Goal: Task Accomplishment & Management: Manage account settings

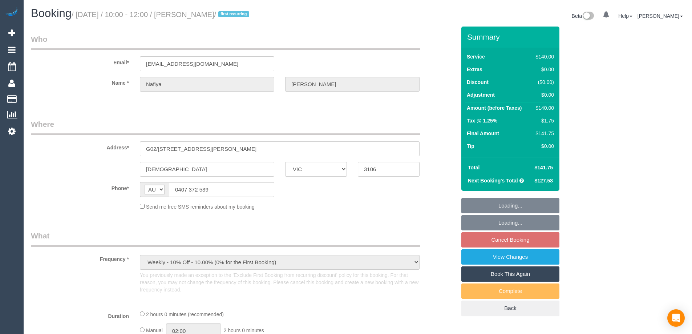
select select "VIC"
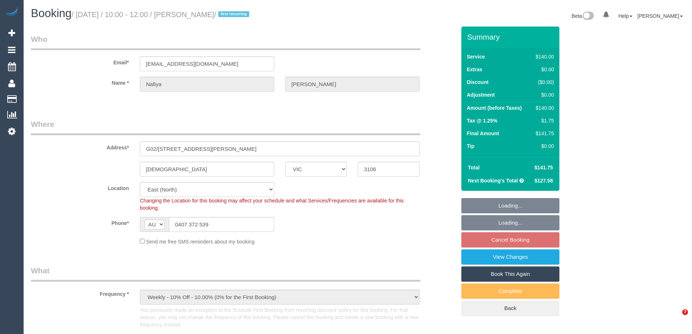
select select "object:601"
select select "string:stripe-card_19LQOv2GScqysDRV1jcieNrg"
select select "number:28"
select select "number:14"
select select "number:18"
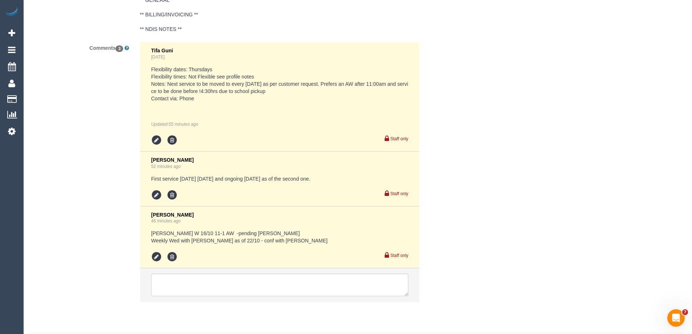
scroll to position [1474, 0]
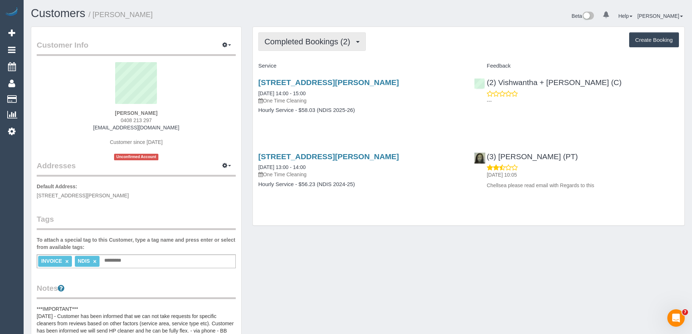
click at [316, 39] on span "Completed Bookings (2)" at bounding box center [308, 41] width 89 height 9
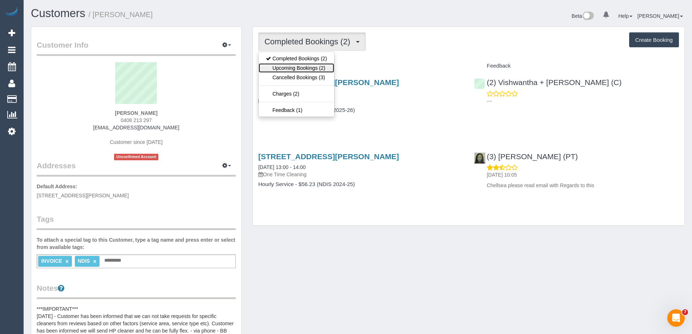
click at [312, 63] on link "Upcoming Bookings (2)" at bounding box center [297, 67] width 76 height 9
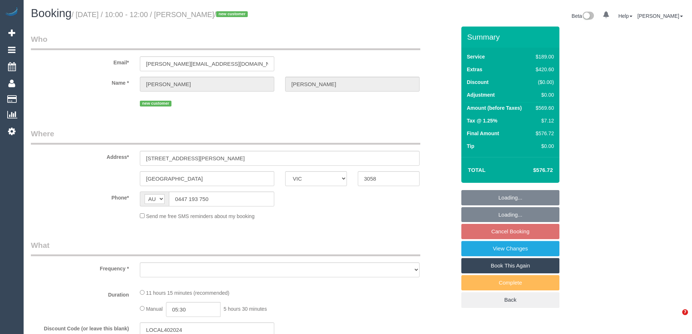
select select "VIC"
select select "string:stripe-pm_1SHei22GScqysDRVo513nsVy"
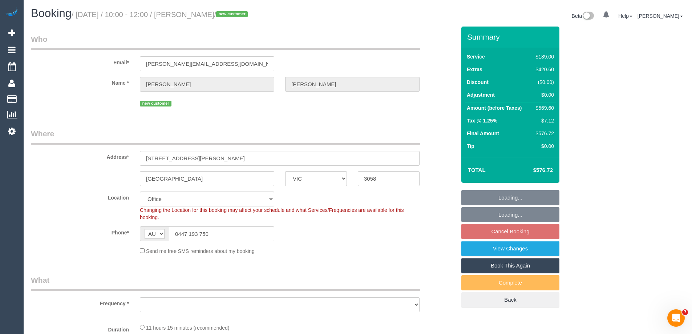
select select "object:805"
select select "number:28"
select select "number:14"
select select "number:24"
select select "object:824"
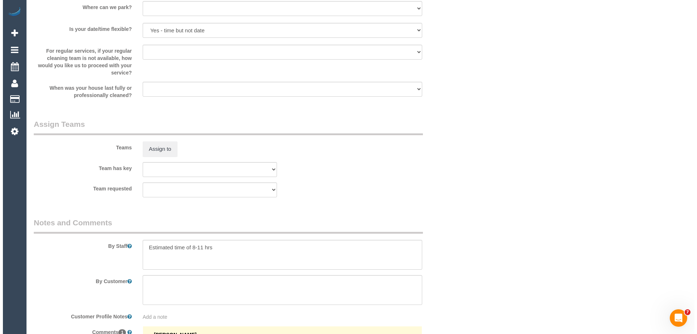
scroll to position [1162, 0]
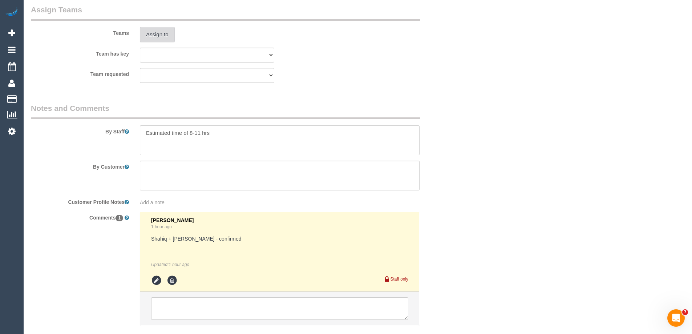
click at [162, 32] on button "Assign to" at bounding box center [157, 34] width 35 height 15
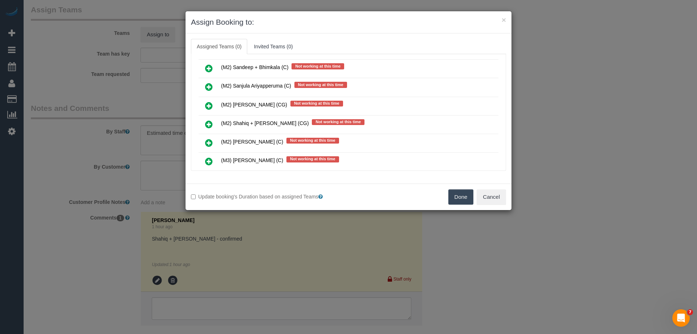
click at [205, 126] on link at bounding box center [209, 124] width 17 height 15
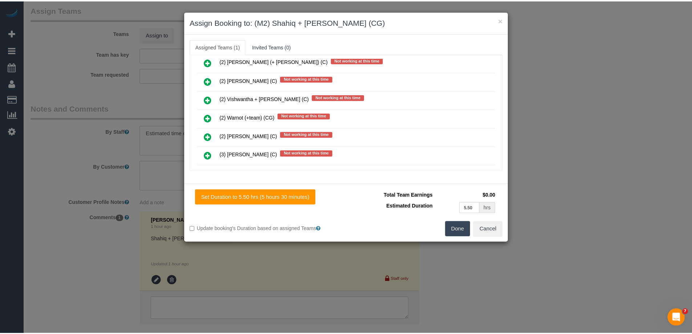
scroll to position [0, 0]
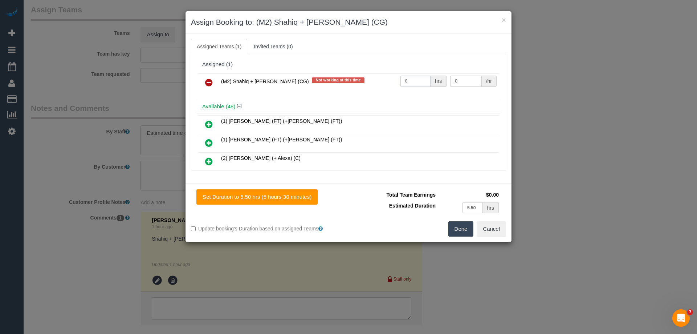
drag, startPoint x: 409, startPoint y: 85, endPoint x: 349, endPoint y: 78, distance: 59.9
click at [349, 78] on tr "(M2) Shahiq + Muhammad (CG) Not working at this time 0 hrs 0 /hr" at bounding box center [349, 82] width 300 height 19
type input "1"
drag, startPoint x: 461, startPoint y: 78, endPoint x: 394, endPoint y: 76, distance: 66.9
click at [394, 76] on tr "(M2) Shahiq + Muhammad (CG) Not working at this time 1 hrs 0 /hr" at bounding box center [349, 82] width 300 height 19
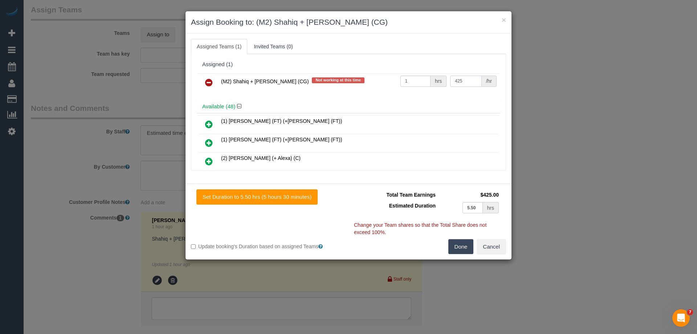
type input "425"
click at [463, 250] on button "Done" at bounding box center [461, 246] width 25 height 15
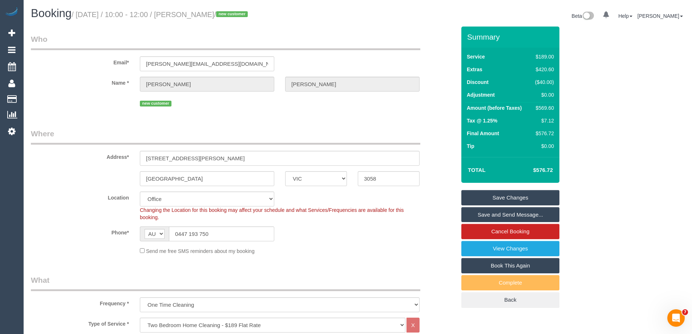
drag, startPoint x: 251, startPoint y: 16, endPoint x: 191, endPoint y: 12, distance: 59.3
click at [191, 12] on small "/ October 20, 2025 / 10:00 - 12:00 / Bridget Thompson / new customer" at bounding box center [161, 15] width 178 height 8
copy small "Bridget Thompson"
click at [490, 215] on link "Save and Send Message..." at bounding box center [510, 214] width 98 height 15
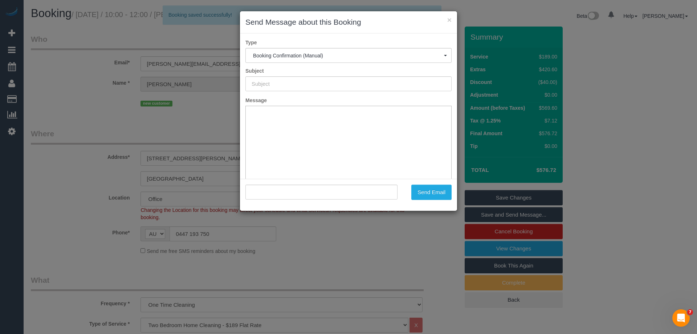
type input "Booking Confirmed"
type input ""Bridget Thompson" <bridget-t@live.com>"
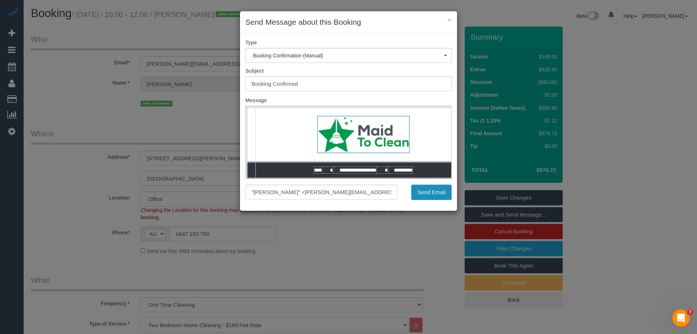
click at [419, 192] on button "Send Email" at bounding box center [432, 192] width 40 height 15
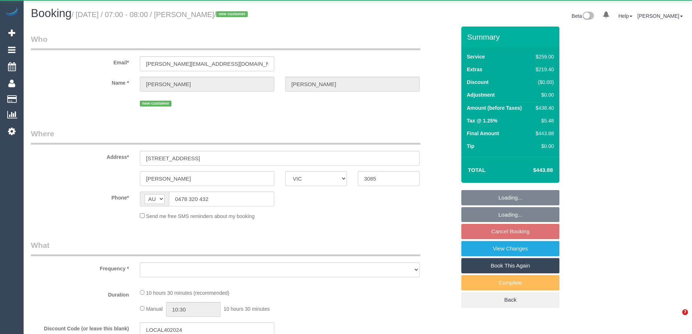
select select "VIC"
select select "object:552"
select select "string:stripe-pm_1SHx1l2GScqysDRVkg8FEBxk"
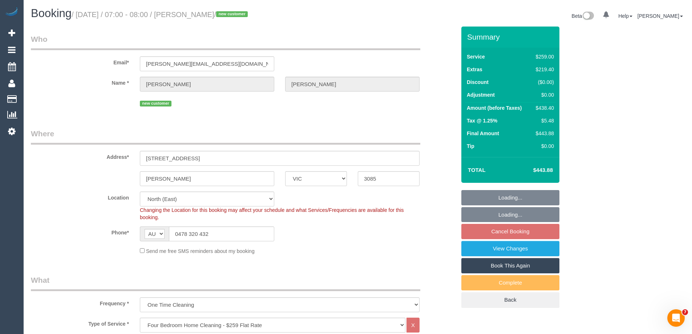
select select "object:807"
select select "number:28"
select select "spot1"
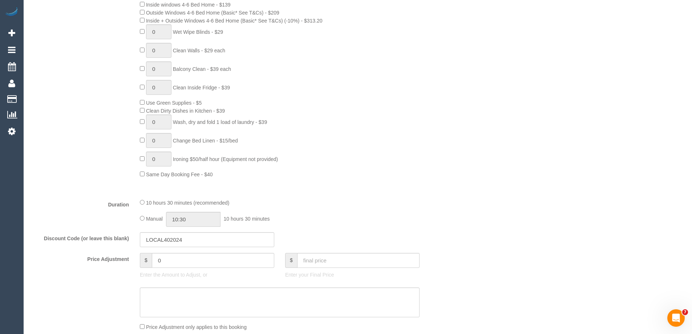
scroll to position [472, 0]
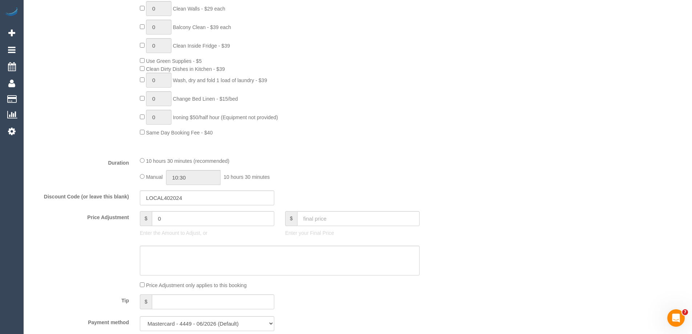
click at [143, 174] on div "Manual 10:30 10 hours 30 minutes" at bounding box center [280, 177] width 280 height 15
click at [141, 178] on div "Manual 10:30 10 hours 30 minutes" at bounding box center [280, 177] width 280 height 15
click at [207, 179] on input "10:30" at bounding box center [193, 177] width 54 height 15
type input "09:00"
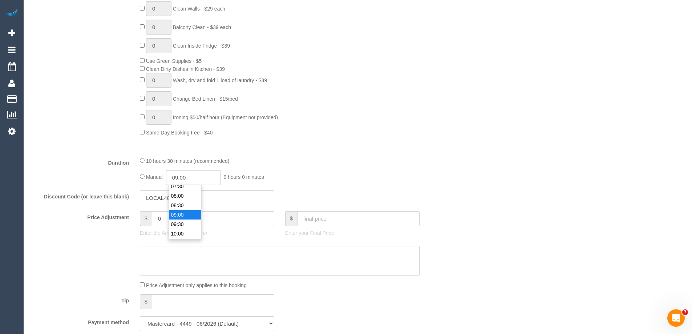
click at [179, 214] on li "09:00" at bounding box center [185, 214] width 32 height 9
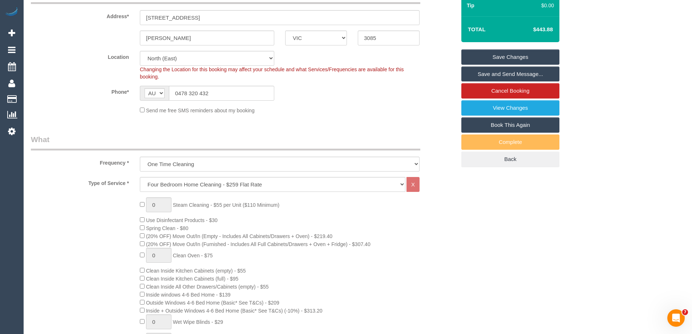
select select "spot25"
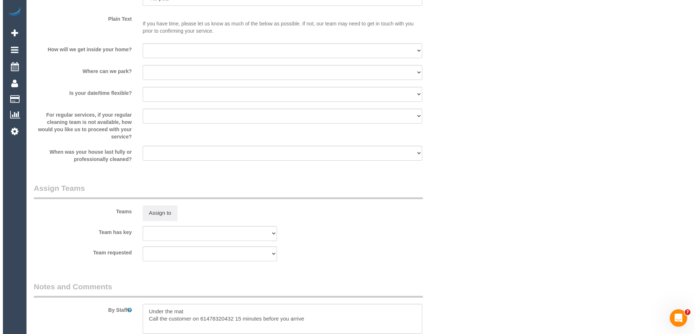
scroll to position [1053, 0]
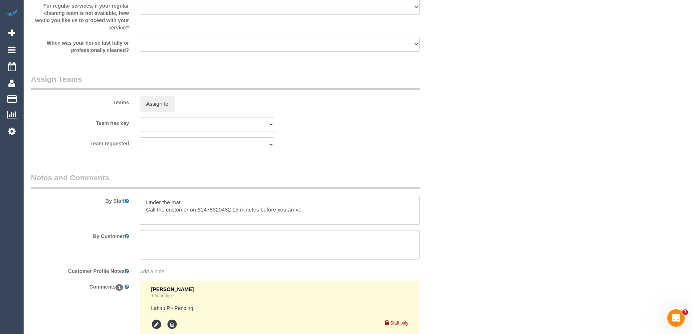
click at [142, 202] on textarea at bounding box center [280, 210] width 280 height 30
type textarea "Estimated time of 7-9 hrs. Key is Under the mat Call the customer on 6147832043…"
click at [167, 99] on button "Assign to" at bounding box center [157, 103] width 35 height 15
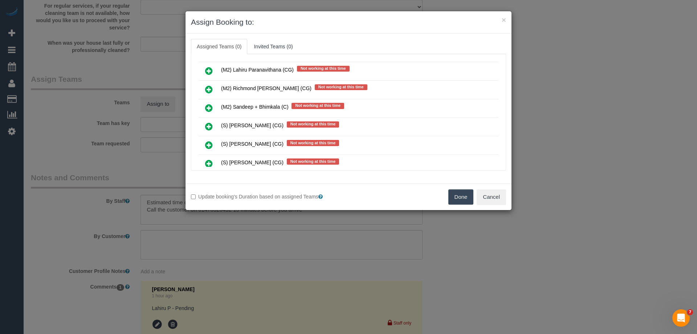
scroll to position [1853, 0]
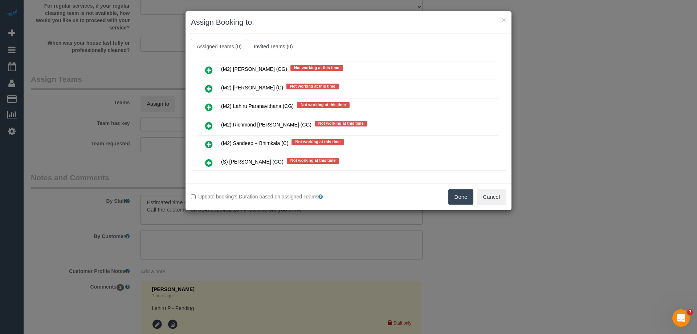
click at [206, 105] on icon at bounding box center [209, 107] width 8 height 9
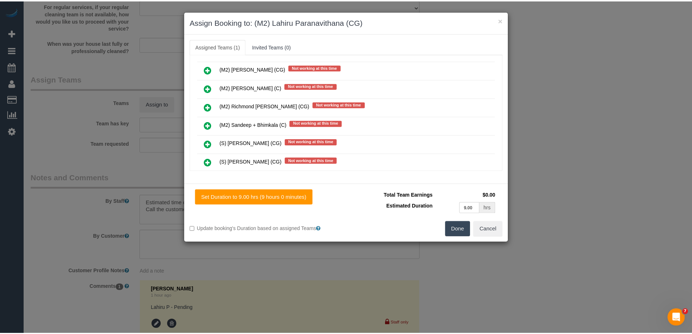
scroll to position [0, 0]
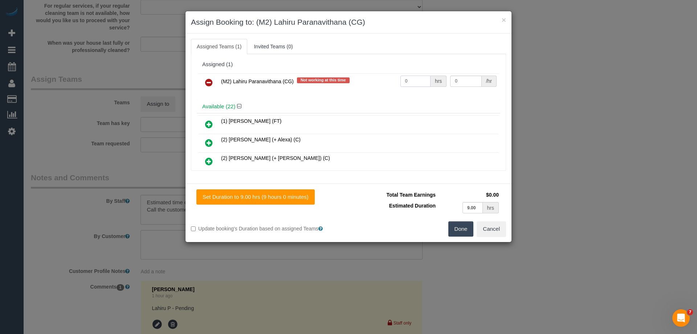
drag, startPoint x: 407, startPoint y: 78, endPoint x: 374, endPoint y: 78, distance: 32.3
click at [375, 78] on tr "(M2) Lahiru Paranavithana (CG) Not working at this time 0 hrs 0 /hr" at bounding box center [349, 82] width 300 height 19
type input "1"
drag, startPoint x: 464, startPoint y: 80, endPoint x: 422, endPoint y: 77, distance: 41.9
click at [422, 77] on tr "(M2) Lahiru Paranavithana (CG) Not working at this time 1 hrs 0 /hr" at bounding box center [349, 82] width 300 height 19
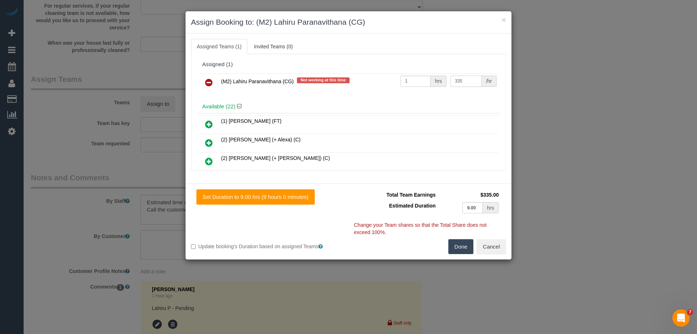
type input "335"
click at [451, 244] on button "Done" at bounding box center [461, 246] width 25 height 15
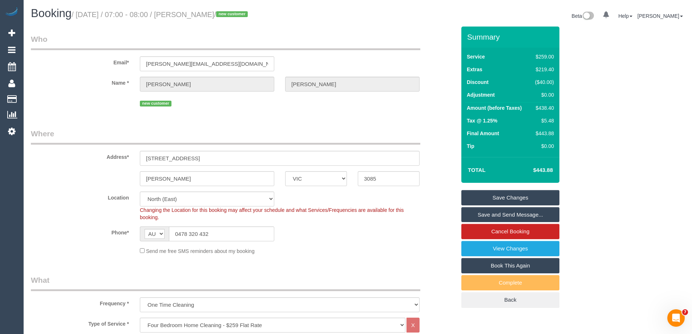
drag, startPoint x: 248, startPoint y: 15, endPoint x: 191, endPoint y: 15, distance: 57.0
click at [191, 15] on small "/ October 20, 2025 / 07:00 - 08:00 / James Dzanovski / new customer" at bounding box center [161, 15] width 178 height 8
copy small "James Dzanovski"
click at [484, 214] on link "Save and Send Message..." at bounding box center [510, 214] width 98 height 15
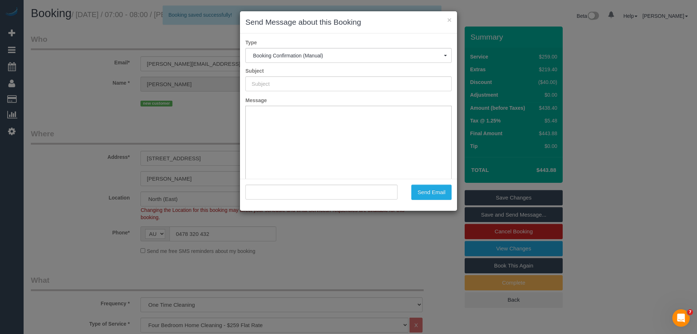
type input "Booking Confirmed"
type input ""James Dzanovski" <james.dzanovski@resolvebroker.com.au>"
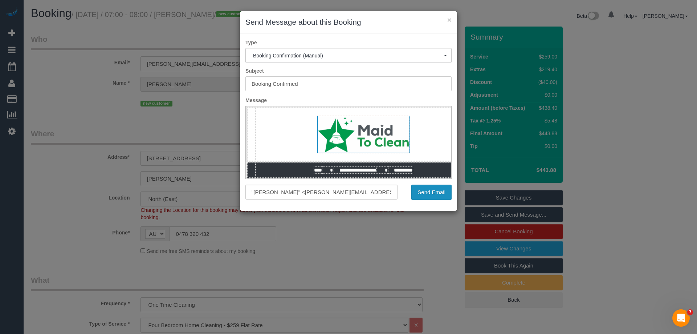
click at [429, 193] on button "Send Email" at bounding box center [432, 192] width 40 height 15
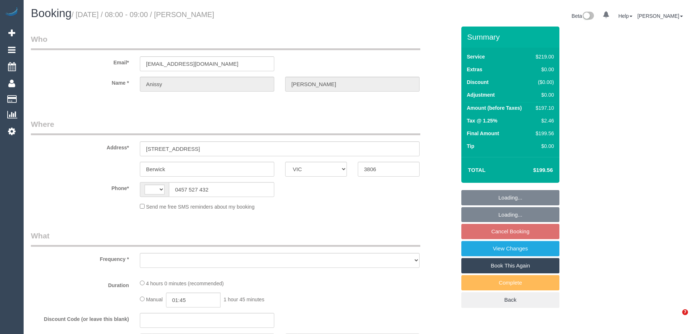
select select "VIC"
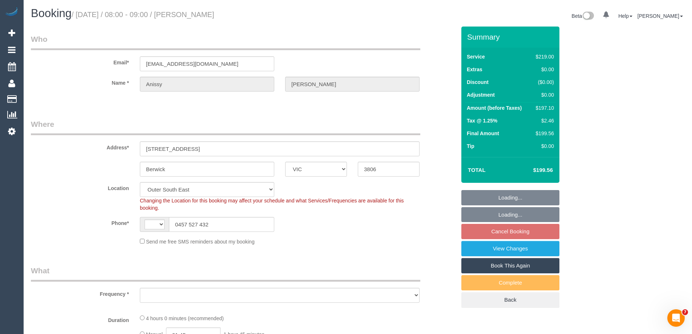
select select "string:AU"
select select "object:569"
select select "number:28"
select select "number:15"
select select "number:18"
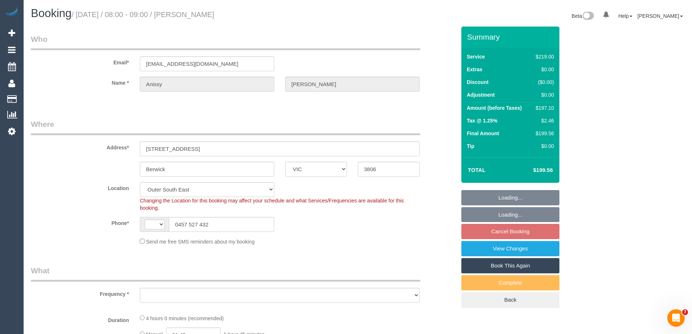
select select "number:25"
select select "number:33"
select select "number:11"
select select "object:822"
select select "string:stripe-pm_1S9ZvC2GScqysDRVmxksfFhw"
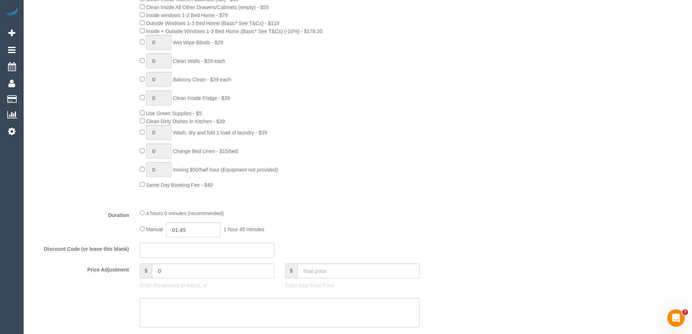
scroll to position [472, 0]
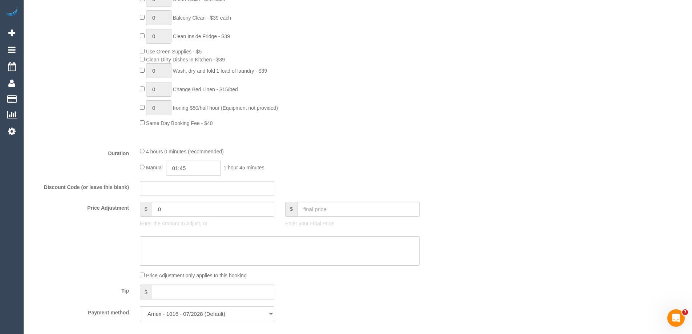
click at [201, 170] on input "01:45" at bounding box center [193, 168] width 54 height 15
type input "03:30"
click at [177, 219] on li "03:30" at bounding box center [185, 217] width 32 height 9
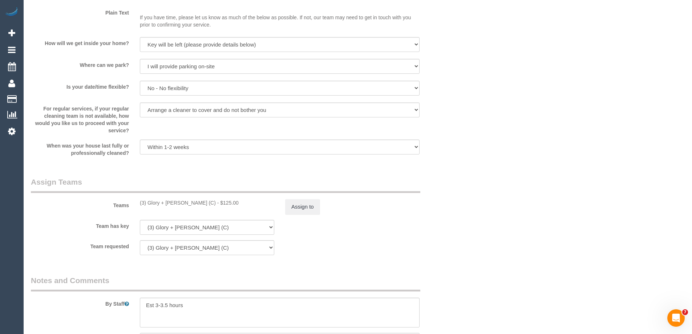
scroll to position [763, 0]
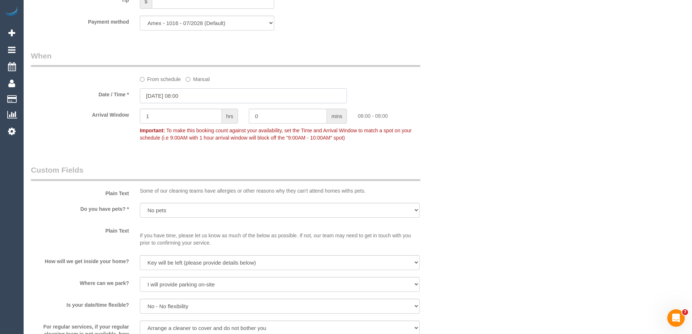
click at [169, 96] on input "[DATE] 08:00" at bounding box center [243, 95] width 207 height 15
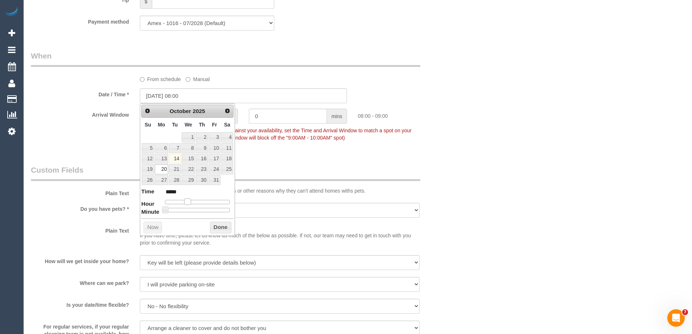
type input "[DATE] 09:00"
type input "*****"
type input "[DATE] 10:00"
type input "*****"
drag, startPoint x: 187, startPoint y: 201, endPoint x: 193, endPoint y: 202, distance: 5.9
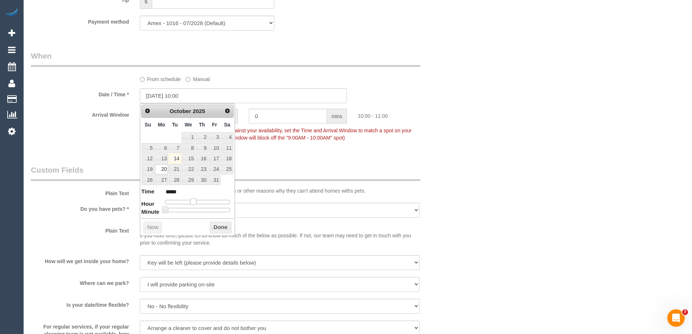
click at [193, 202] on span at bounding box center [193, 201] width 7 height 7
click at [223, 224] on button "Done" at bounding box center [220, 228] width 21 height 12
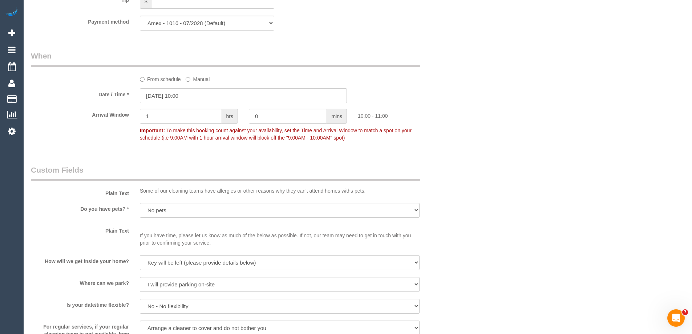
scroll to position [945, 0]
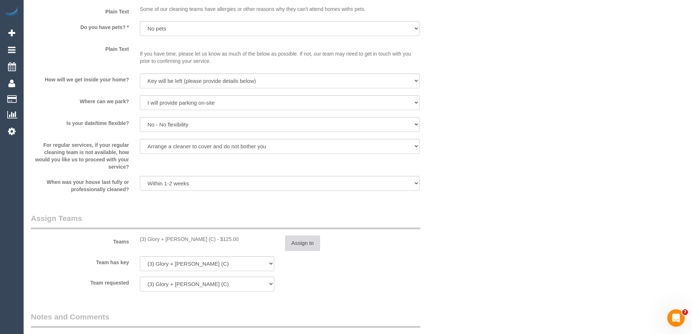
click at [294, 242] on button "Assign to" at bounding box center [302, 242] width 35 height 15
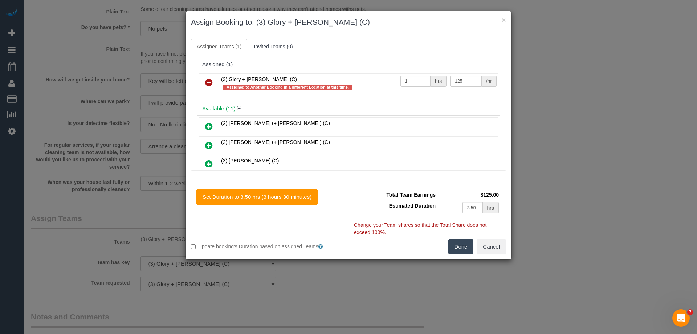
click at [203, 81] on link at bounding box center [209, 83] width 17 height 15
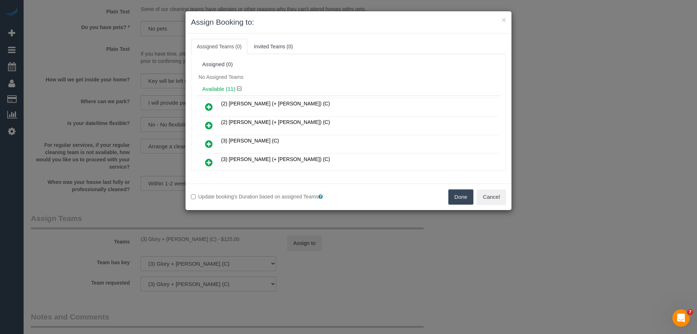
click at [210, 141] on icon at bounding box center [209, 143] width 8 height 9
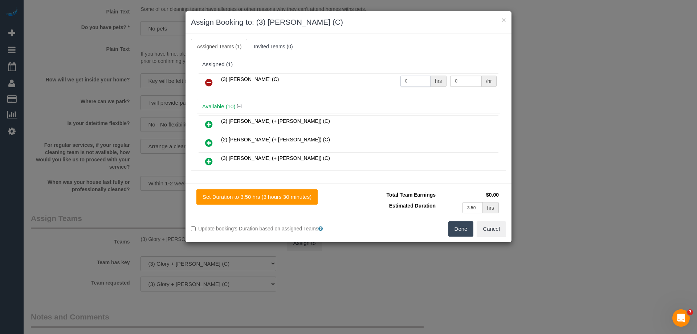
drag, startPoint x: 417, startPoint y: 78, endPoint x: 301, endPoint y: 89, distance: 116.4
click at [301, 89] on tr "(3) [PERSON_NAME] (C) 0 hrs 0 /hr" at bounding box center [349, 82] width 300 height 19
type input "1"
drag, startPoint x: 442, startPoint y: 80, endPoint x: 432, endPoint y: 78, distance: 10.3
click at [432, 78] on tr "(3) [PERSON_NAME] (C) 1 hrs 0 /hr" at bounding box center [349, 82] width 300 height 19
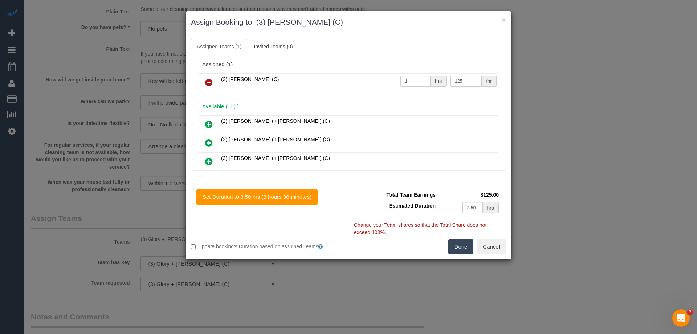
type input "125"
click at [461, 249] on button "Done" at bounding box center [461, 246] width 25 height 15
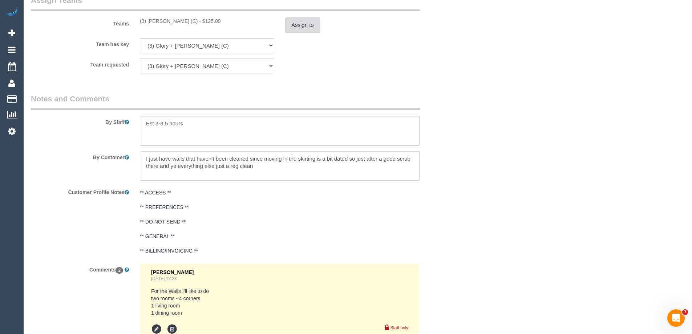
scroll to position [1344, 0]
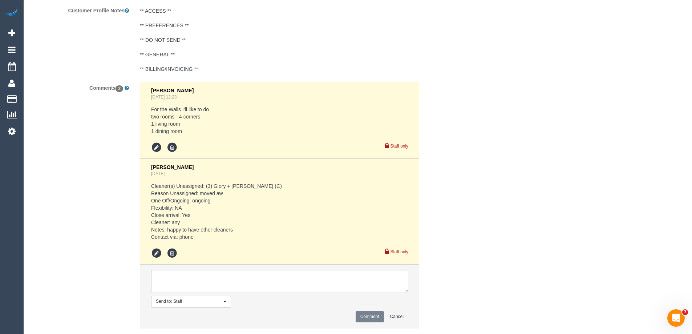
click at [175, 280] on textarea at bounding box center [279, 281] width 257 height 23
type textarea "C"
type textarea "Moved AW to 10-11am as per customer request - via email with [PERSON_NAME]"
click at [361, 314] on button "Comment" at bounding box center [370, 316] width 28 height 11
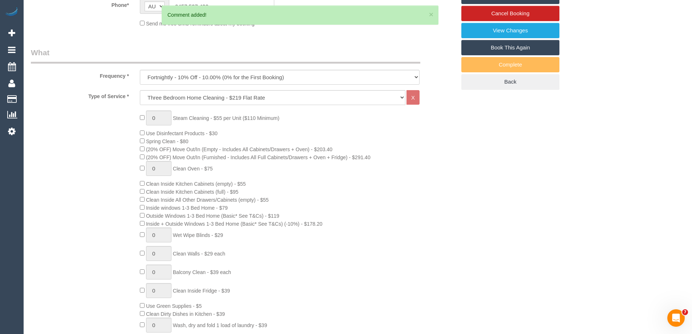
scroll to position [0, 0]
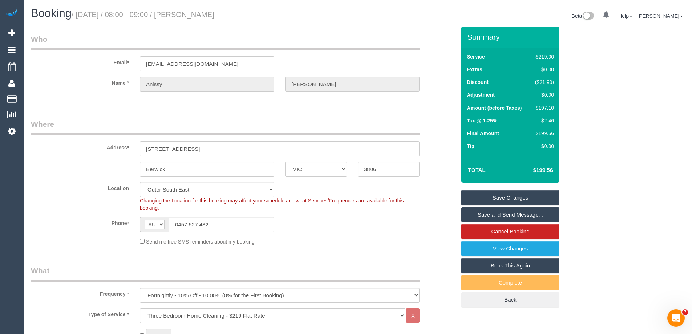
drag, startPoint x: 244, startPoint y: 14, endPoint x: 190, endPoint y: 13, distance: 54.5
click at [190, 13] on h1 "Booking / October 20, 2025 / 08:00 - 09:00 / Anissy Wassef" at bounding box center [191, 13] width 321 height 12
copy small "Anissy Wassef"
click at [498, 209] on link "Save and Send Message..." at bounding box center [510, 214] width 98 height 15
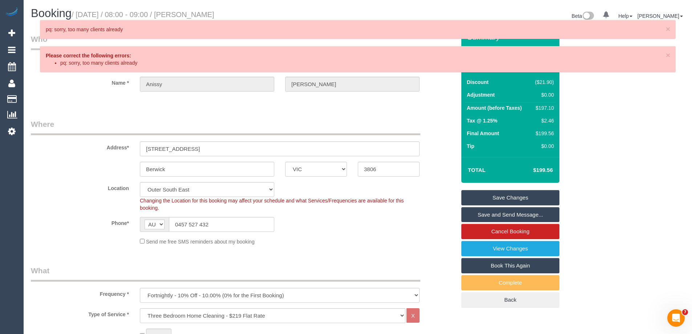
drag, startPoint x: 663, startPoint y: 28, endPoint x: 676, endPoint y: 28, distance: 13.1
click at [675, 28] on div "× pq: sorry, too many clients already" at bounding box center [358, 29] width 636 height 19
click at [669, 30] on span "×" at bounding box center [668, 29] width 4 height 8
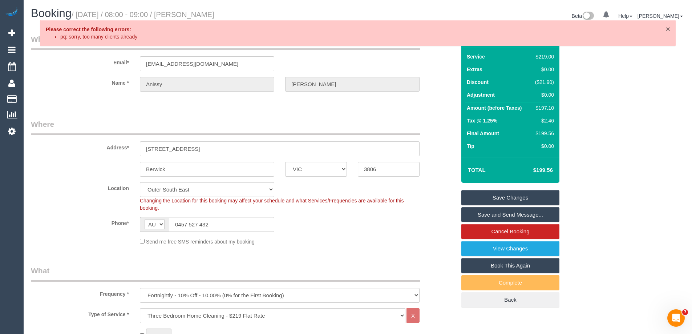
click at [669, 29] on span "×" at bounding box center [668, 29] width 4 height 8
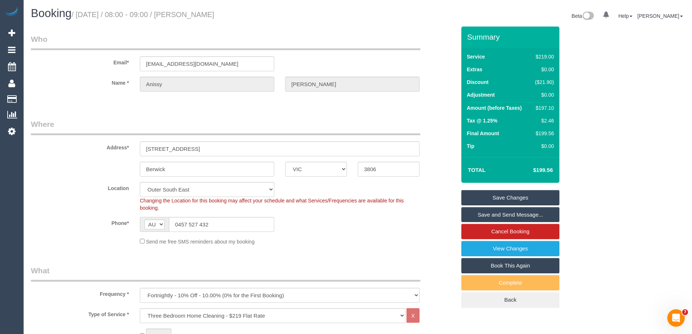
click at [486, 211] on link "Save and Send Message..." at bounding box center [510, 214] width 98 height 15
drag, startPoint x: 246, startPoint y: 15, endPoint x: 192, endPoint y: 13, distance: 53.8
click at [192, 13] on h1 "Booking / October 20, 2025 / 08:00 - 09:00 / Anissy Wassef" at bounding box center [191, 13] width 321 height 12
copy small "Anissy Wassef"
click at [488, 214] on link "Save and Send Message..." at bounding box center [510, 214] width 98 height 15
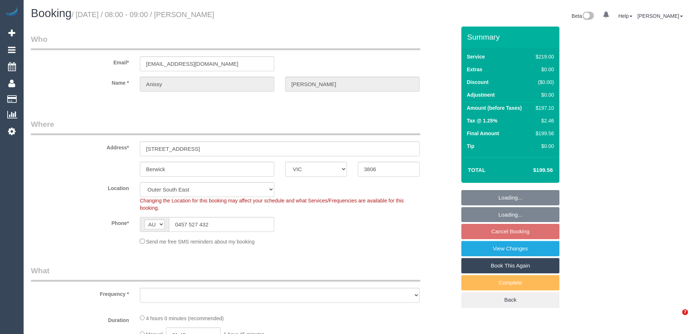
select select "VIC"
select select "object:733"
select select "string:stripe-pm_1S9ZvC2GScqysDRVmxksfFhw"
select select "number:28"
select select "number:15"
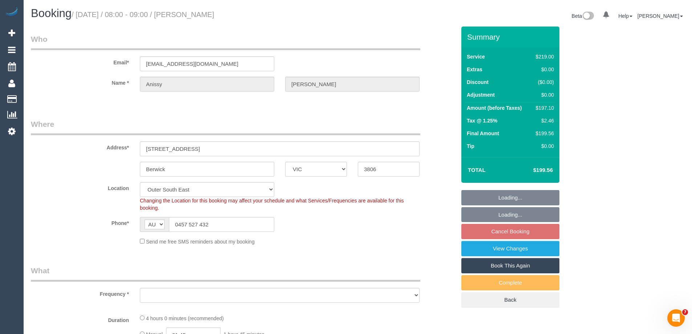
select select "number:18"
select select "number:25"
select select "number:33"
select select "number:11"
select select "object:1085"
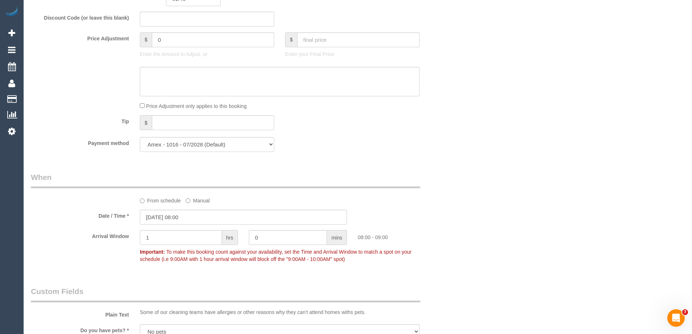
scroll to position [545, 0]
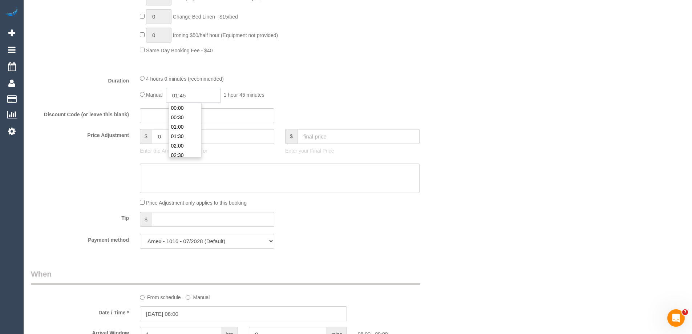
click at [190, 94] on input "01:45" at bounding box center [193, 95] width 54 height 15
type input "03:30"
click at [179, 143] on li "03:30" at bounding box center [185, 144] width 32 height 9
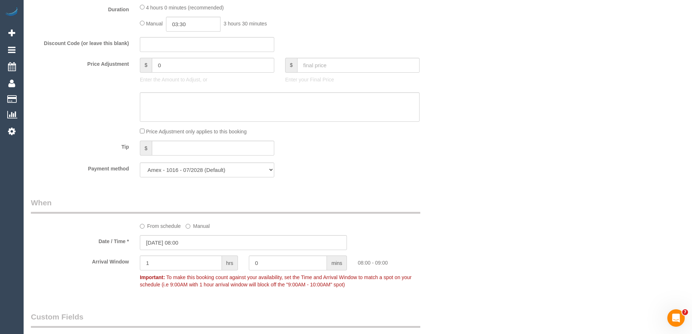
scroll to position [690, 0]
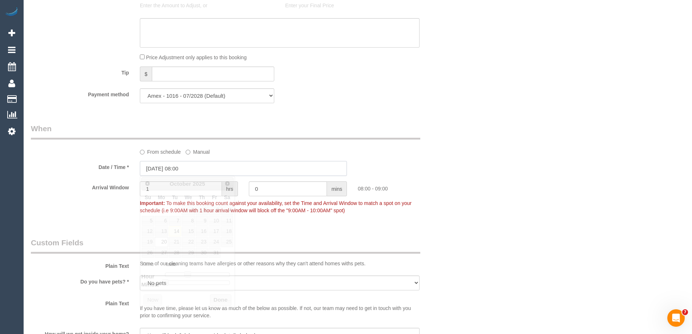
click at [161, 173] on input "[DATE] 08:00" at bounding box center [243, 168] width 207 height 15
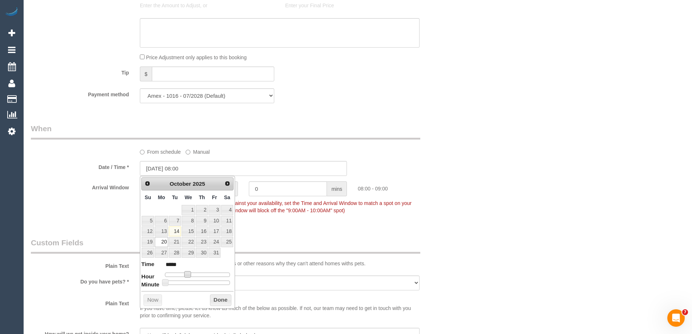
type input "[DATE] 09:00"
type input "*****"
type input "[DATE] 10:00"
type input "*****"
click at [191, 274] on span at bounding box center [193, 274] width 7 height 7
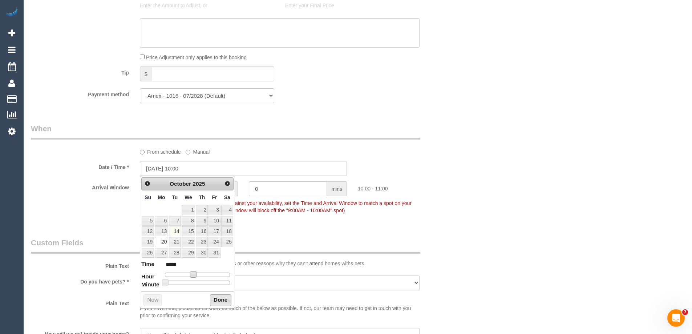
click at [229, 298] on button "Done" at bounding box center [220, 300] width 21 height 12
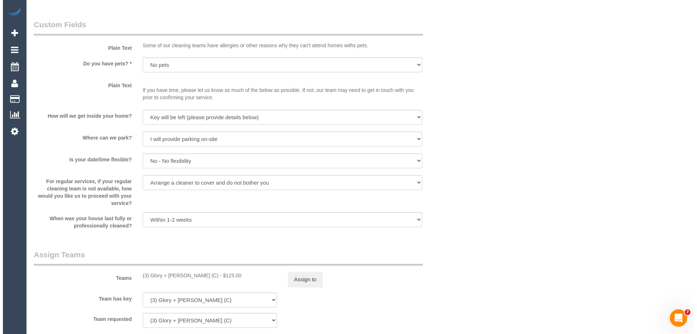
scroll to position [1090, 0]
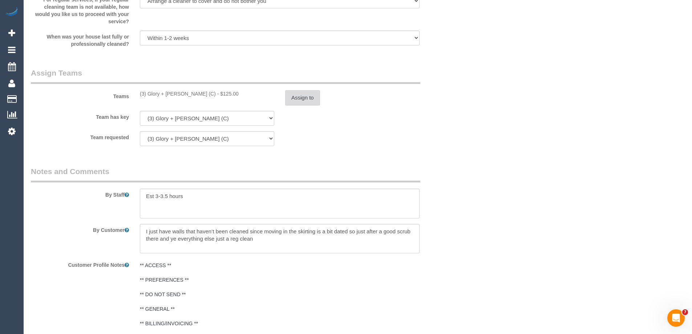
click at [309, 103] on button "Assign to" at bounding box center [302, 97] width 35 height 15
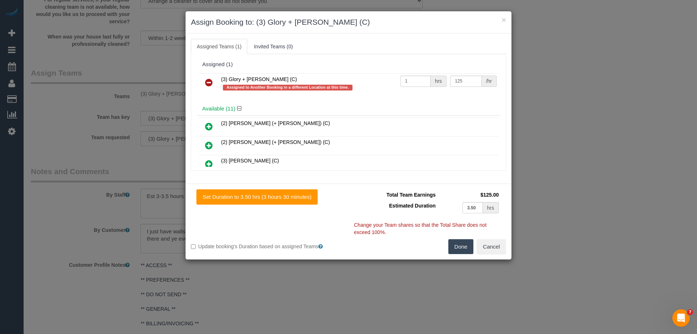
click at [207, 80] on icon at bounding box center [209, 82] width 8 height 9
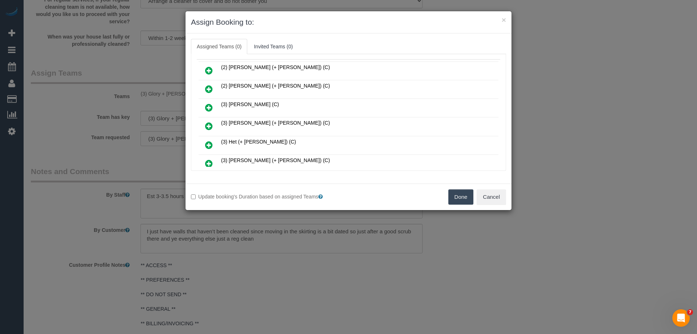
click at [208, 112] on icon at bounding box center [209, 107] width 8 height 9
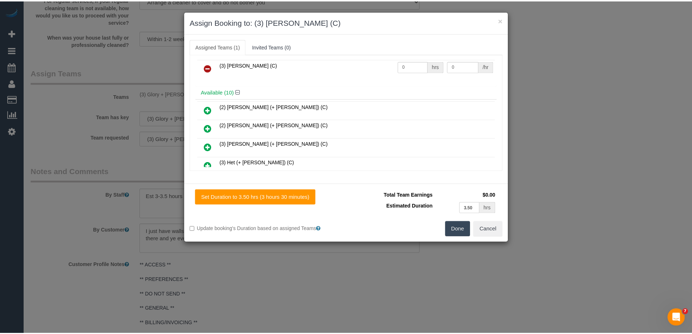
scroll to position [0, 0]
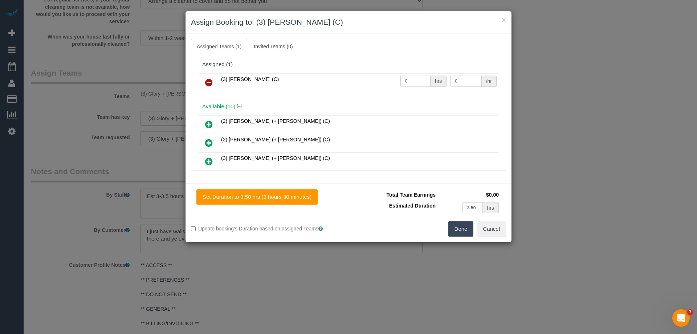
drag, startPoint x: 417, startPoint y: 80, endPoint x: 339, endPoint y: 81, distance: 78.1
click at [339, 80] on tr "(3) Beatrice Dumbuya (C) 0 hrs 0 /hr" at bounding box center [349, 82] width 300 height 19
type input "1"
drag, startPoint x: 462, startPoint y: 82, endPoint x: 376, endPoint y: 76, distance: 86.3
click at [376, 76] on tr "(3) Beatrice Dumbuya (C) 1 hrs 0 /hr" at bounding box center [349, 82] width 300 height 19
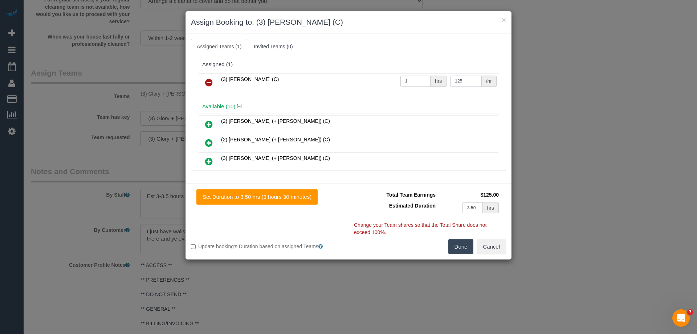
type input "125"
click at [466, 244] on button "Done" at bounding box center [461, 246] width 25 height 15
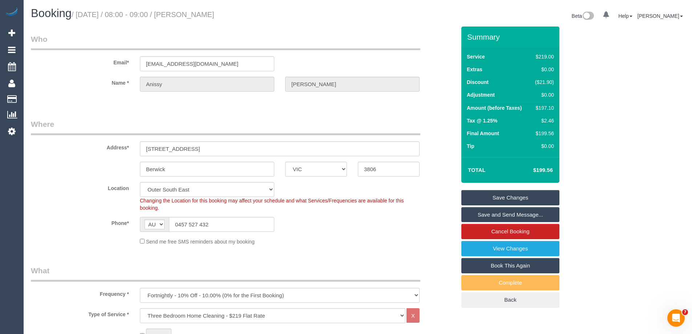
drag, startPoint x: 205, startPoint y: 11, endPoint x: 191, endPoint y: 12, distance: 13.8
click at [191, 12] on h1 "Booking / October 20, 2025 / 08:00 - 09:00 / Anissy Wassef" at bounding box center [191, 13] width 321 height 12
copy small "Anissy Wassef"
click at [480, 213] on link "Save and Send Message..." at bounding box center [510, 214] width 98 height 15
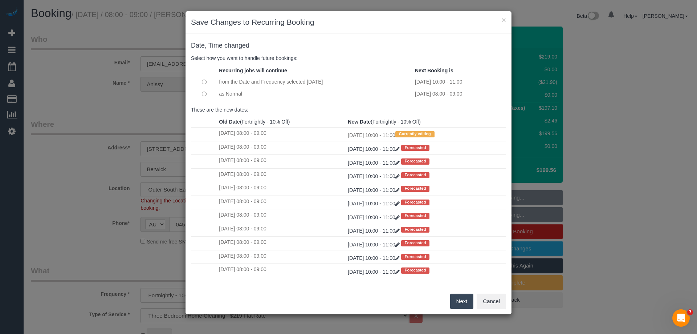
click at [459, 299] on button "Next" at bounding box center [462, 301] width 24 height 15
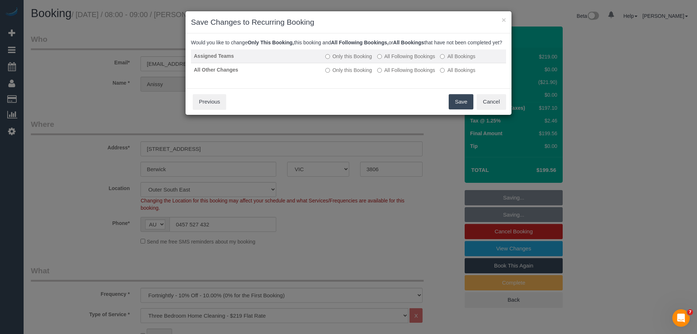
click at [387, 60] on label "All Following Bookings" at bounding box center [406, 56] width 58 height 7
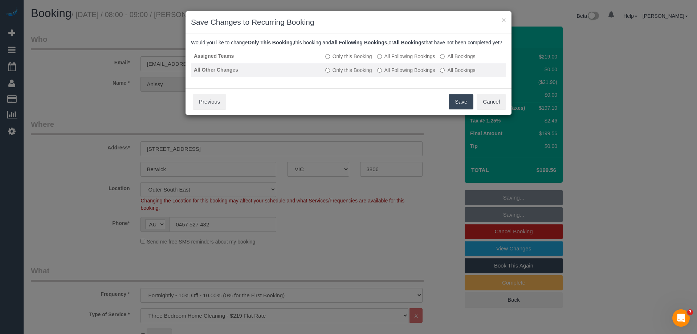
click at [390, 74] on label "All Following Bookings" at bounding box center [406, 69] width 58 height 7
click at [456, 107] on button "Save" at bounding box center [461, 101] width 25 height 15
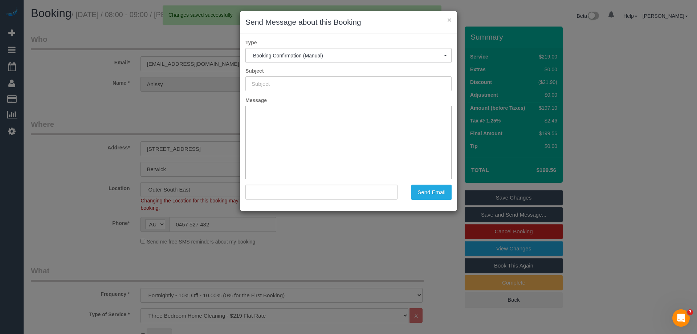
type input "Booking Confirmed"
type input ""Anissy Wassef" <akaram90@icloud.com>"
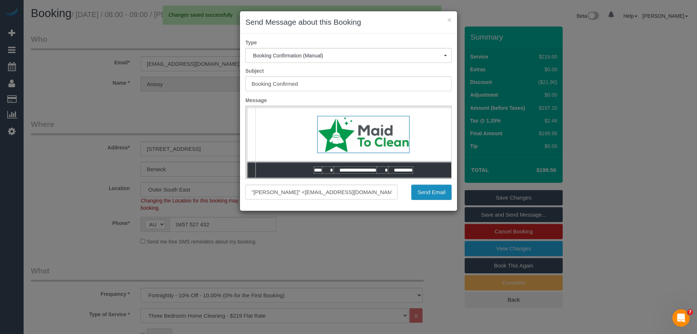
click at [433, 194] on button "Send Email" at bounding box center [432, 192] width 40 height 15
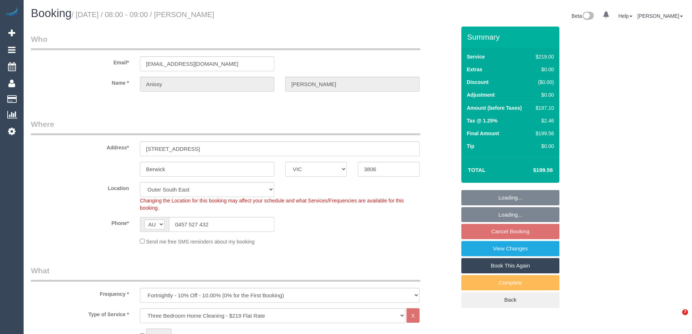
select select "VIC"
select select "number:28"
select select "number:15"
select select "number:18"
select select "number:25"
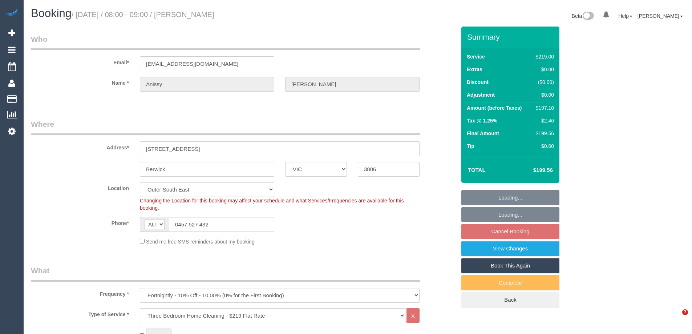
select select "number:33"
select select "number:11"
select select "object:840"
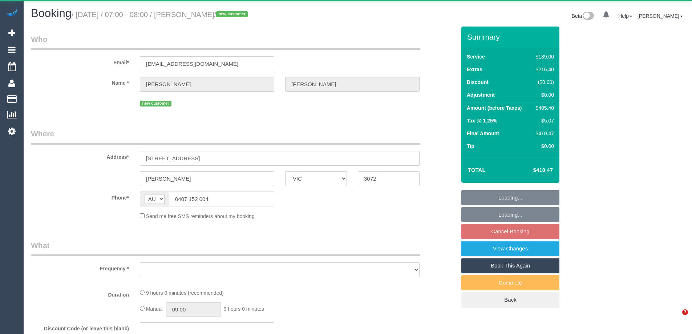
select select "VIC"
select select "object:531"
select select "string:stripe-pm_1SD0FQ2GScqysDRVmKw8f4Dh"
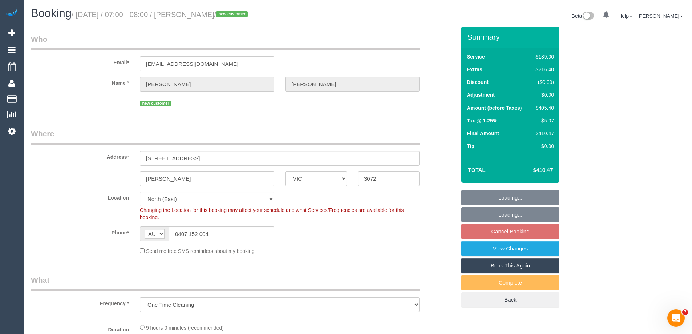
select select "object:684"
select select "spot1"
select select "number:27"
select select "number:16"
select select "number:18"
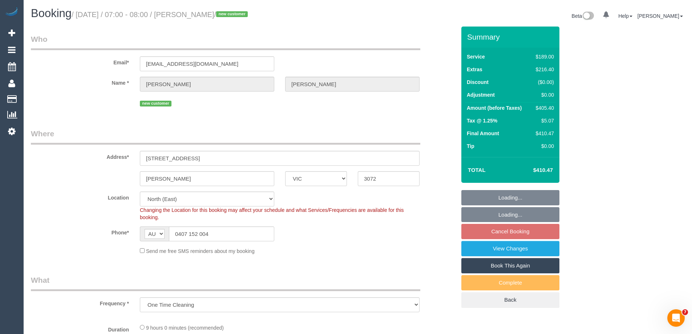
select select "number:24"
select select "number:26"
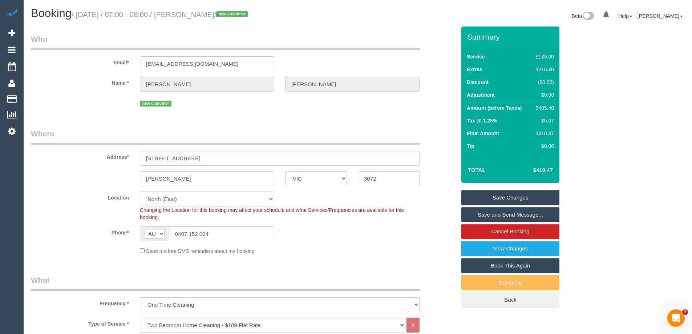
scroll to position [1087, 0]
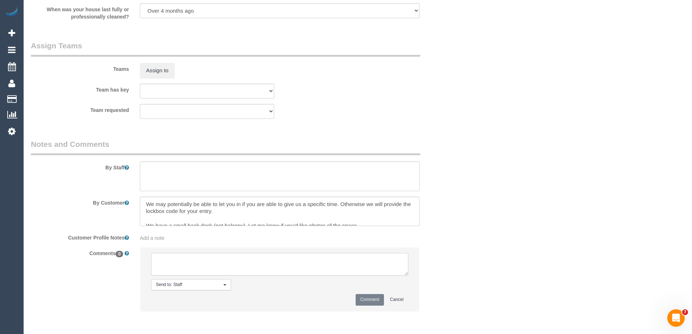
click at [173, 267] on textarea at bounding box center [279, 264] width 257 height 23
type textarea "Darshan - Pending"
click at [365, 298] on button "Comment" at bounding box center [370, 299] width 28 height 11
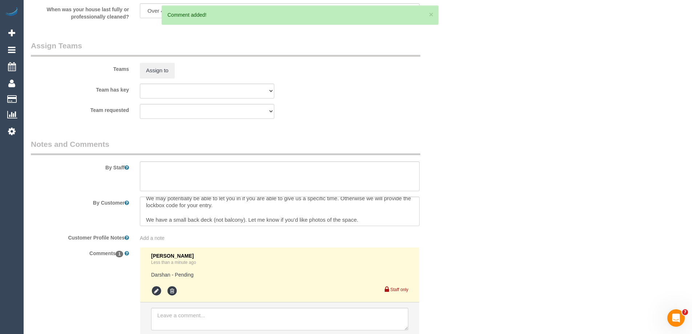
scroll to position [7, 0]
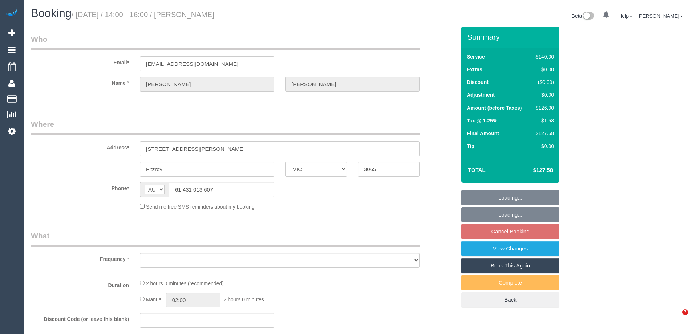
select select "VIC"
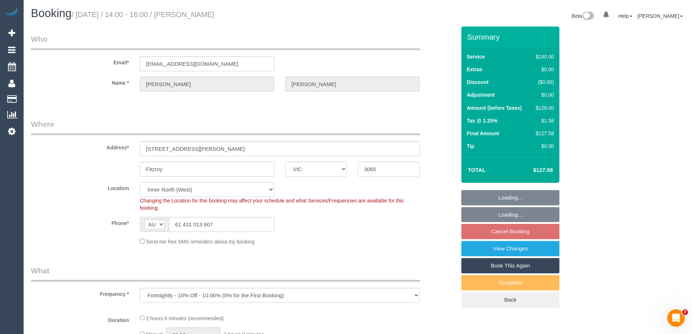
select select "object:890"
select select "string:stripe-pm_1S7mEc2GScqysDRVOFj3qi0G"
select select "number:28"
select select "number:14"
select select "number:21"
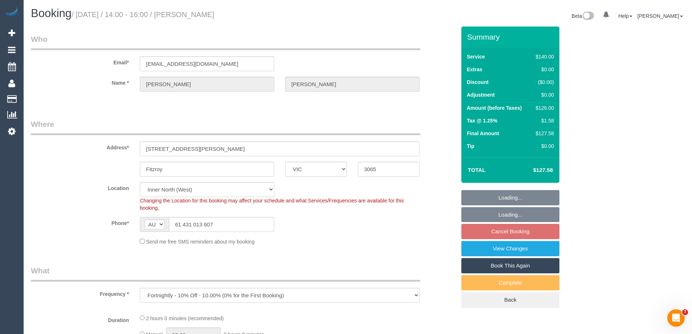
select select "number:22"
select select "number:34"
select select "number:13"
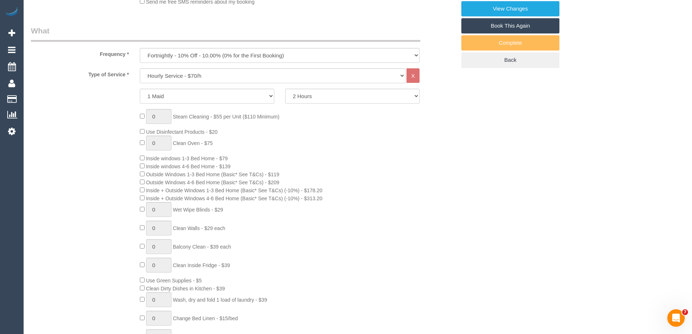
select select "spot8"
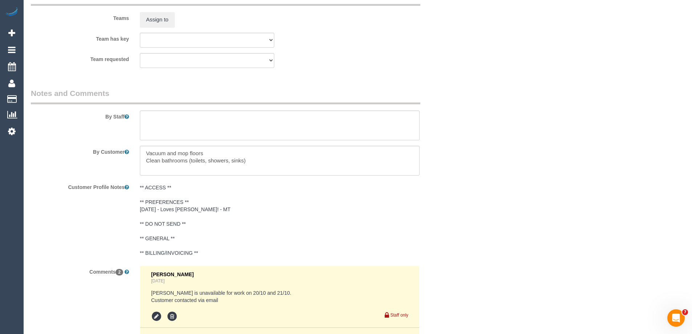
scroll to position [1098, 0]
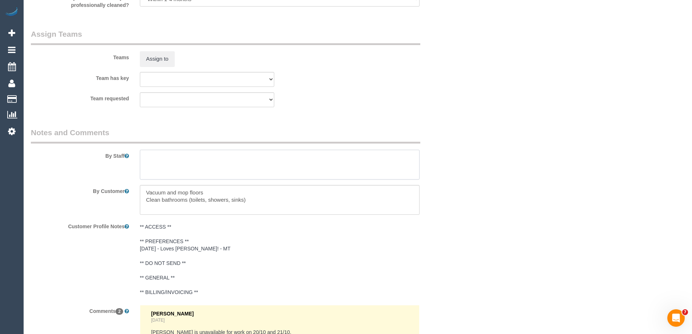
click at [149, 157] on textarea at bounding box center [280, 165] width 280 height 30
type textarea "*Cover*"
click at [154, 64] on button "Assign to" at bounding box center [157, 58] width 35 height 15
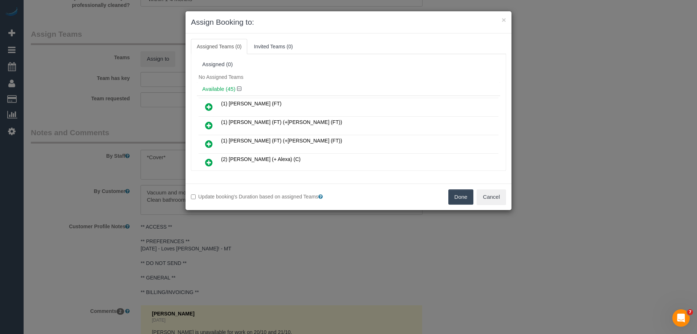
click at [208, 103] on icon at bounding box center [209, 106] width 8 height 9
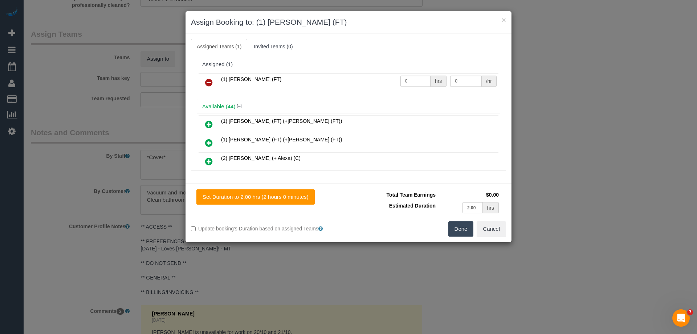
click at [461, 230] on button "Done" at bounding box center [461, 228] width 25 height 15
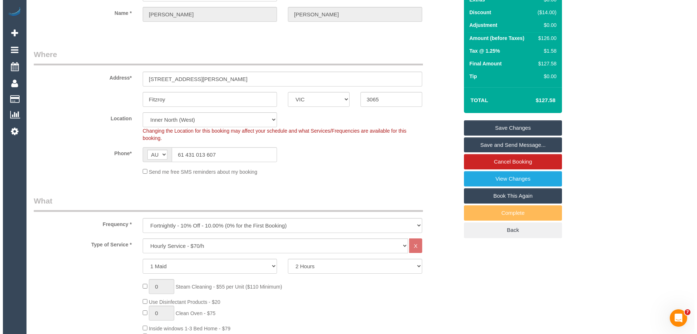
scroll to position [0, 0]
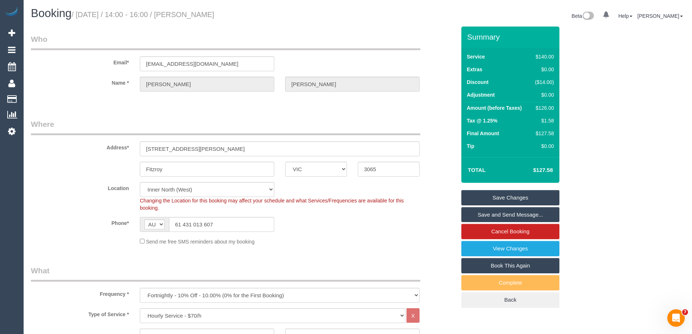
drag, startPoint x: 258, startPoint y: 11, endPoint x: 190, endPoint y: 11, distance: 67.9
click at [190, 11] on h1 "Booking / October 20, 2025 / 14:00 - 16:00 / Michael Ferguson" at bounding box center [191, 13] width 321 height 12
copy small "Michael Ferguson"
click at [474, 218] on link "Save and Send Message..." at bounding box center [510, 214] width 98 height 15
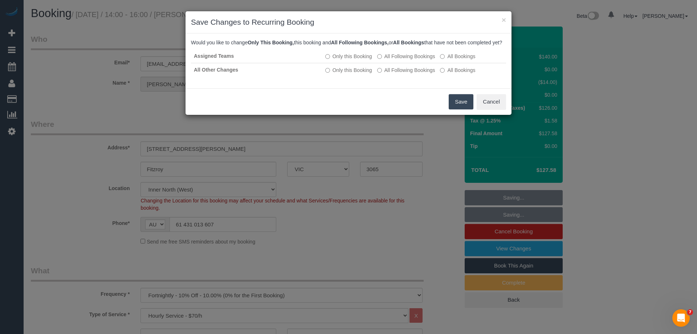
click at [459, 106] on button "Save" at bounding box center [461, 101] width 25 height 15
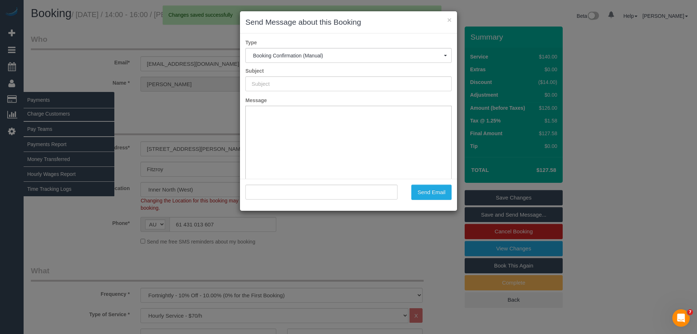
type input "Booking Confirmed"
type input ""Michael Ferguson" <mgfer1@gmail.com>"
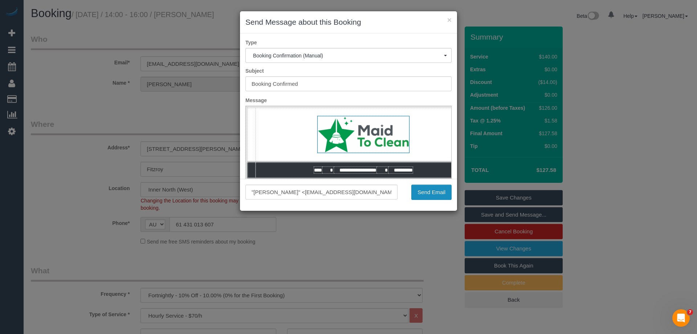
click at [439, 186] on button "Send Email" at bounding box center [432, 192] width 40 height 15
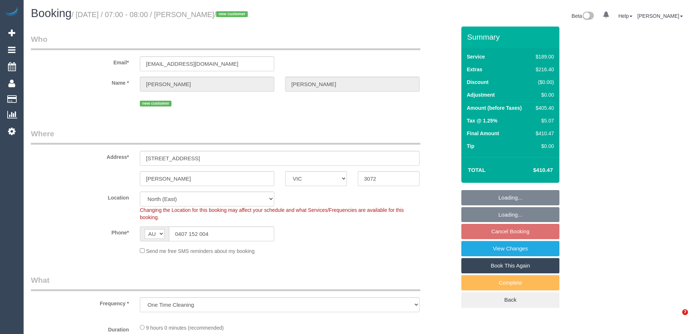
select select "VIC"
select select "string:stripe-pm_1SD0FQ2GScqysDRVmKw8f4Dh"
select select "number:27"
select select "number:16"
select select "number:18"
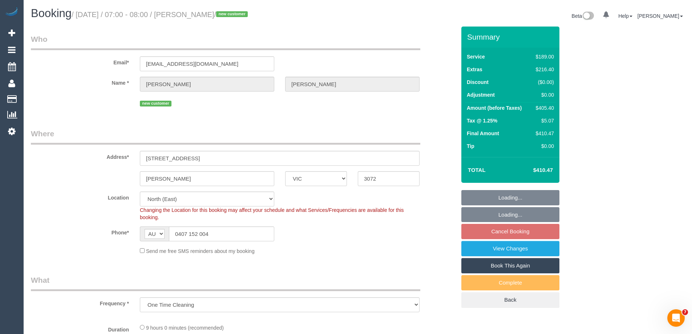
select select "number:24"
select select "number:26"
select select "object:807"
select select "spot1"
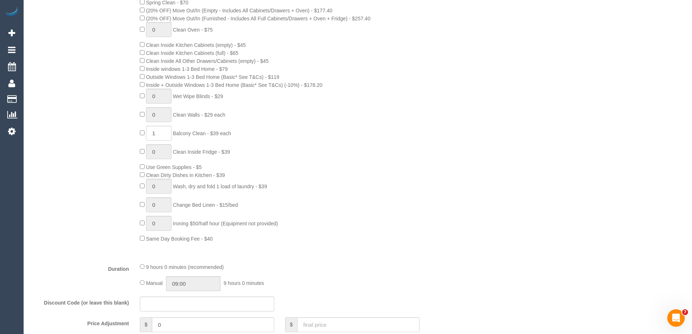
scroll to position [509, 0]
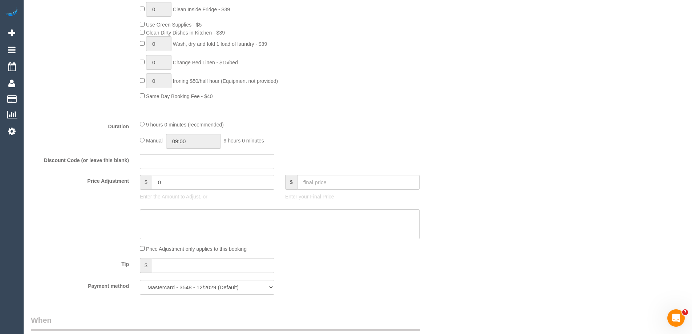
click at [145, 138] on div "Manual 09:00 9 hours 0 minutes" at bounding box center [280, 141] width 280 height 15
click at [144, 139] on div "Manual 09:00 9 hours 0 minutes" at bounding box center [280, 141] width 280 height 15
click at [192, 147] on input "09:00" at bounding box center [193, 141] width 54 height 15
type input "07:30"
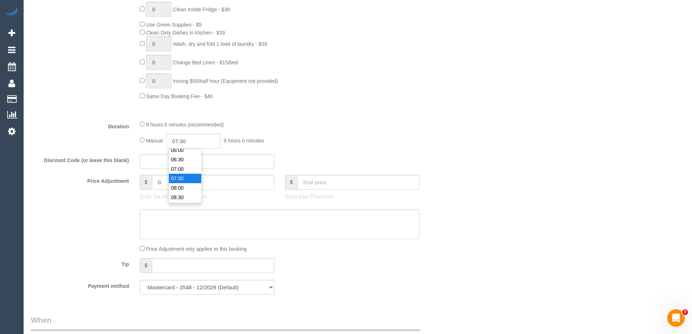
click at [179, 179] on li "07:30" at bounding box center [185, 178] width 32 height 9
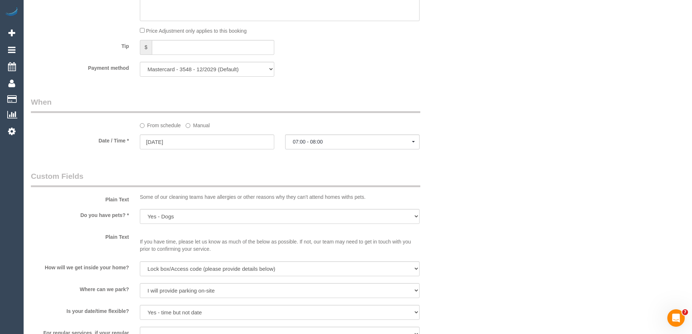
select select "spot25"
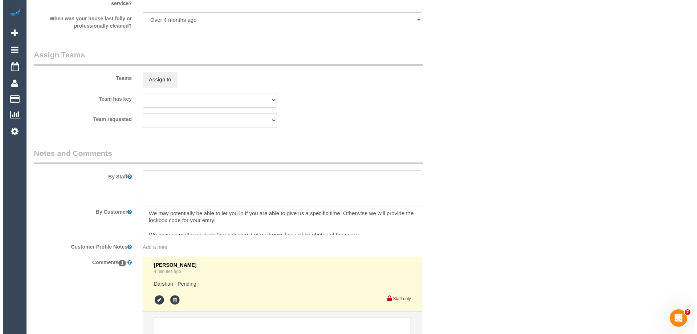
scroll to position [1142, 0]
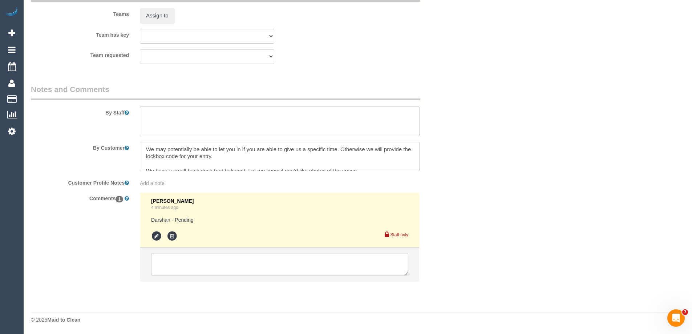
click at [152, 230] on div "Staff only" at bounding box center [279, 235] width 257 height 13
click at [155, 235] on icon at bounding box center [156, 236] width 11 height 11
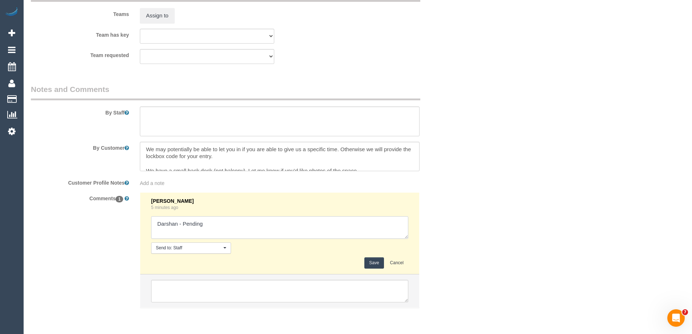
click at [182, 224] on textarea at bounding box center [279, 227] width 257 height 23
click at [192, 224] on textarea at bounding box center [279, 227] width 257 height 23
drag, startPoint x: 207, startPoint y: 225, endPoint x: 183, endPoint y: 222, distance: 24.5
click at [183, 222] on textarea at bounding box center [279, 227] width 257 height 23
type textarea "Darshan - Confirmed"
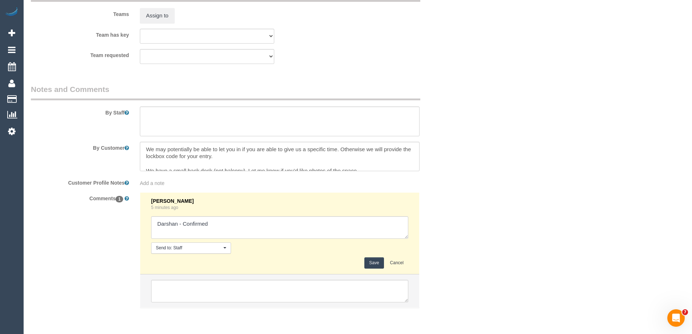
click at [367, 260] on button "Save" at bounding box center [373, 262] width 19 height 11
click at [164, 120] on textarea at bounding box center [280, 121] width 280 height 30
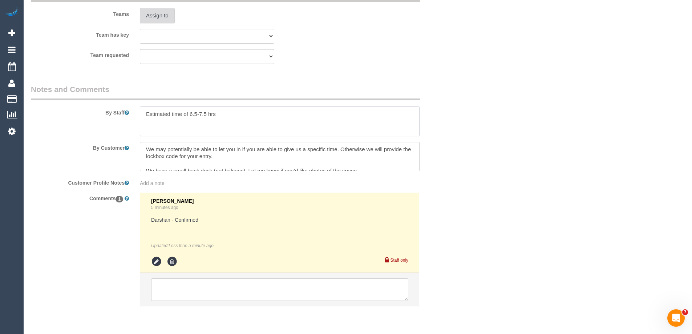
type textarea "Estimated time of 6.5-7.5 hrs"
click at [152, 20] on button "Assign to" at bounding box center [157, 15] width 35 height 15
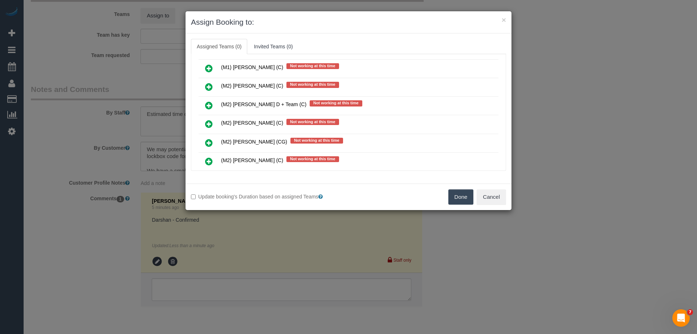
click at [213, 126] on icon at bounding box center [209, 124] width 8 height 9
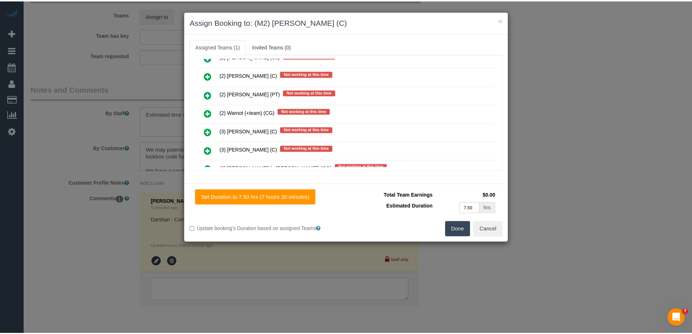
scroll to position [0, 0]
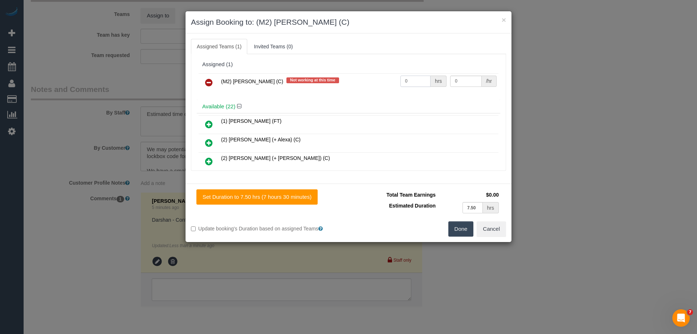
drag, startPoint x: 412, startPoint y: 80, endPoint x: 366, endPoint y: 75, distance: 46.0
click at [366, 75] on tr "(M2) Darshan Gevariya (C) Not working at this time 0 hrs 0 /hr" at bounding box center [349, 82] width 300 height 19
type input "1"
drag, startPoint x: 450, startPoint y: 80, endPoint x: 388, endPoint y: 76, distance: 62.2
click at [388, 76] on tr "(M2) Darshan Gevariya (C) Not working at this time 1 hrs 0 /hr" at bounding box center [349, 82] width 300 height 19
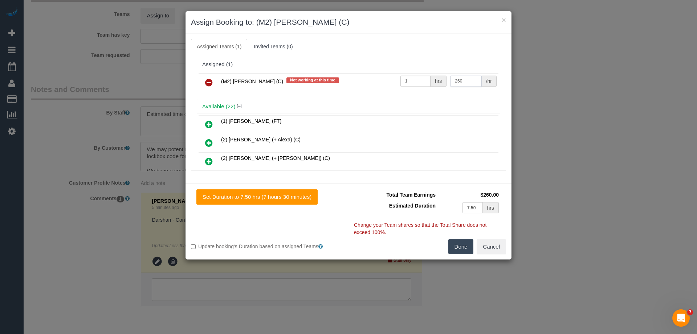
type input "260"
click at [461, 248] on button "Done" at bounding box center [461, 246] width 25 height 15
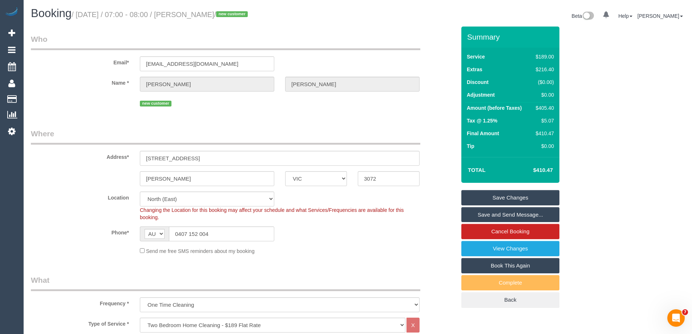
drag, startPoint x: 244, startPoint y: 14, endPoint x: 190, endPoint y: 11, distance: 54.6
click at [190, 11] on small "/ October 20, 2025 / 07:00 - 08:00 / Amelia Crawford / new customer" at bounding box center [161, 15] width 178 height 8
copy small "Amelia Crawford"
click at [484, 215] on link "Save and Send Message..." at bounding box center [510, 214] width 98 height 15
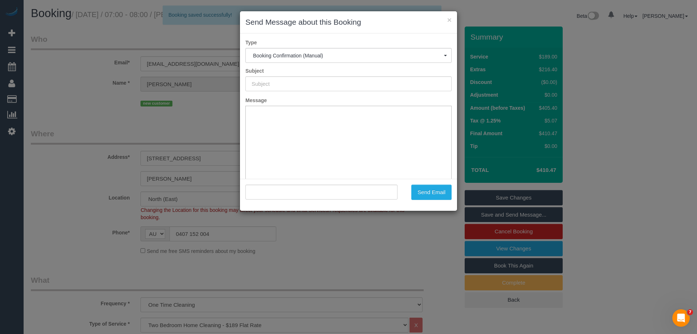
type input "Booking Confirmed"
type input ""Amelia Crawford" <ameliajcrawford@outlook.com>"
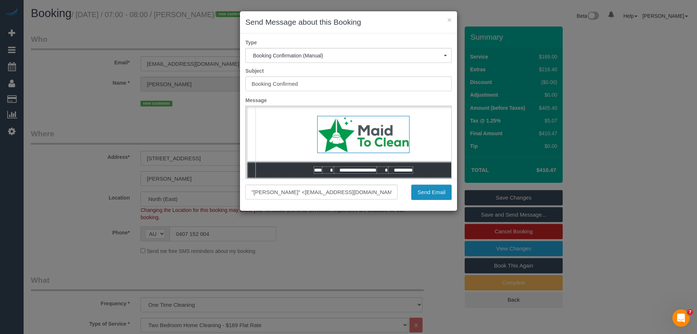
click at [436, 192] on button "Send Email" at bounding box center [432, 192] width 40 height 15
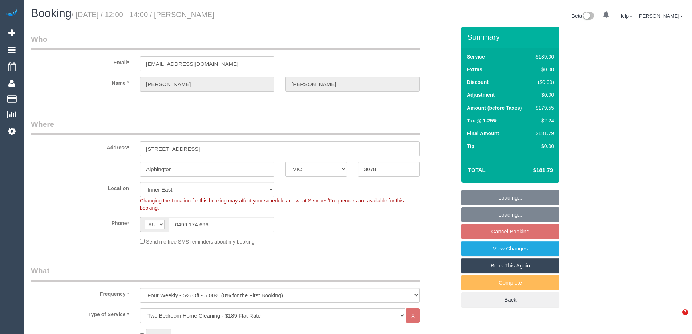
select select "VIC"
select select "string:stripe-pm_1QAqf52GScqysDRVAA18SIhw"
select select "spot4"
select select "number:29"
select select "number:14"
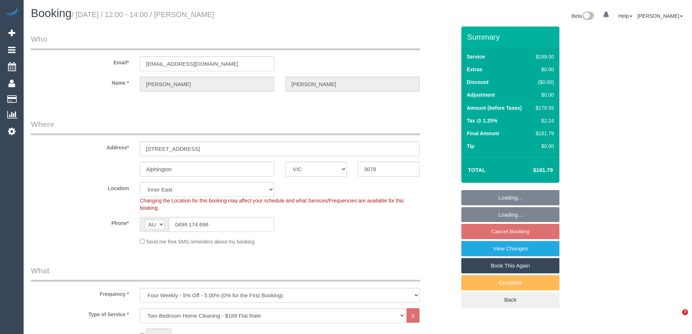
select select "number:19"
select select "number:22"
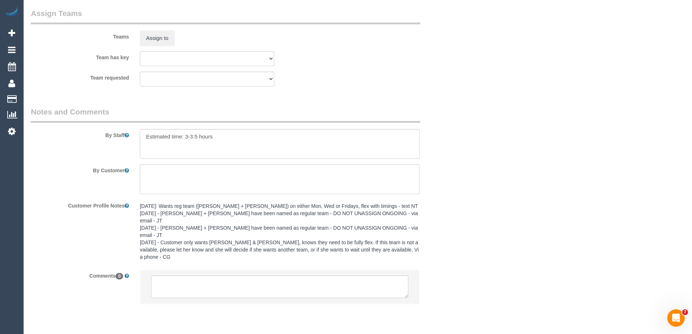
scroll to position [1110, 0]
click at [154, 35] on button "Assign to" at bounding box center [157, 37] width 35 height 15
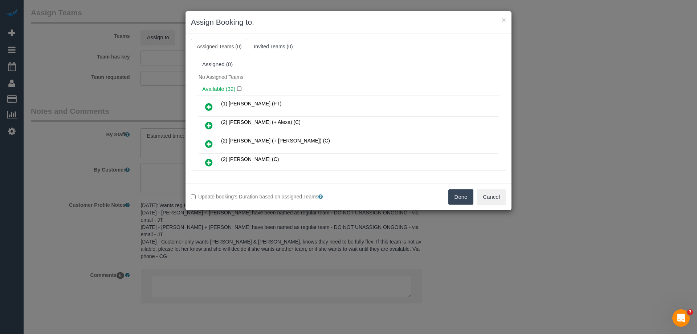
click at [214, 122] on link at bounding box center [209, 125] width 17 height 15
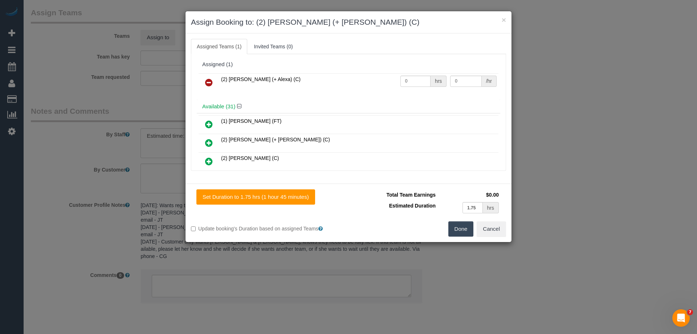
click at [209, 142] on icon at bounding box center [209, 142] width 8 height 9
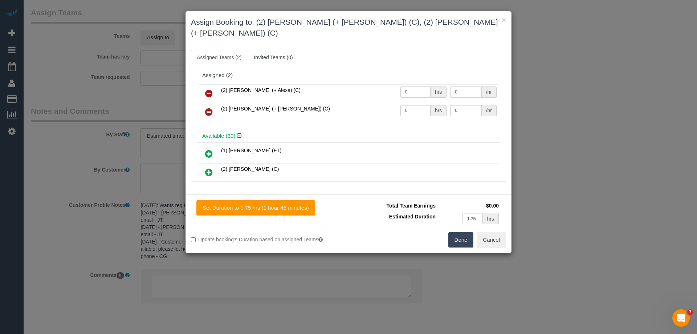
click at [459, 232] on button "Done" at bounding box center [461, 239] width 25 height 15
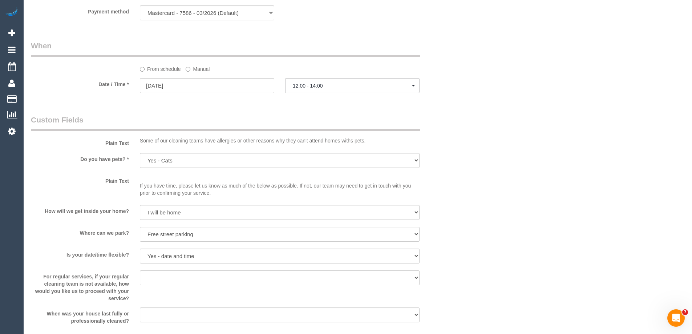
scroll to position [836, 0]
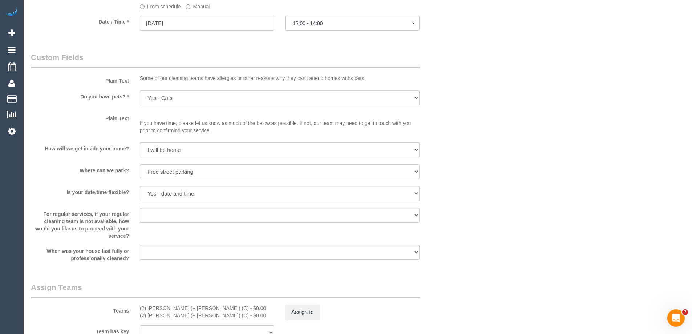
drag, startPoint x: 323, startPoint y: 319, endPoint x: 306, endPoint y: 313, distance: 18.0
click at [321, 318] on div "Assign to" at bounding box center [352, 311] width 145 height 15
click at [302, 310] on button "Assign to" at bounding box center [302, 311] width 35 height 15
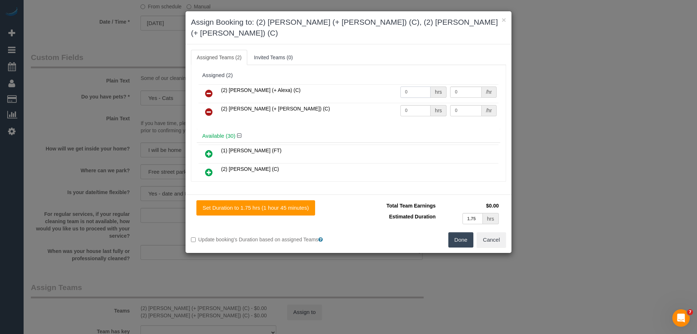
click at [347, 84] on tr "(2) Alejandro (+ Alexa) (C) 0 hrs 0 /hr" at bounding box center [349, 93] width 300 height 19
type input "1"
drag, startPoint x: 406, startPoint y: 98, endPoint x: 339, endPoint y: 94, distance: 67.3
click at [339, 103] on tr "(2) Alexa (+ Alejandro) (C) 0 hrs 0 /hr" at bounding box center [349, 112] width 300 height 19
type input "1"
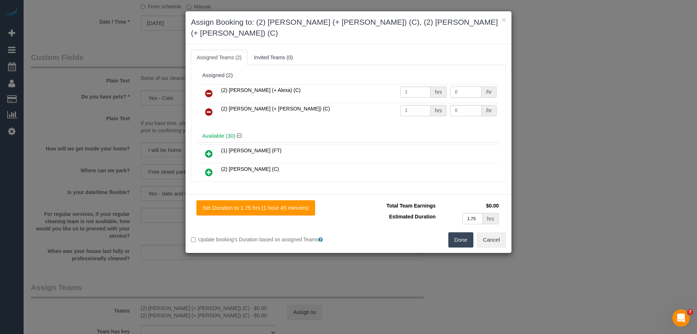
drag, startPoint x: 465, startPoint y: 81, endPoint x: 420, endPoint y: 73, distance: 45.3
click at [420, 84] on table "(2) Alejandro (+ Alexa) (C) 1 hrs 0 /hr (2) Alexa (+ Alejandro) (C) 1 hrs 0 /hr" at bounding box center [349, 102] width 300 height 37
type input "57.5"
drag, startPoint x: 458, startPoint y: 97, endPoint x: 353, endPoint y: 87, distance: 105.5
click at [353, 87] on tbody "(2) Alejandro (+ Alexa) (C) 1 hrs 57.5 /hr (2) Alexa (+ Alejandro) (C) 1 hrs 0 …" at bounding box center [349, 102] width 300 height 37
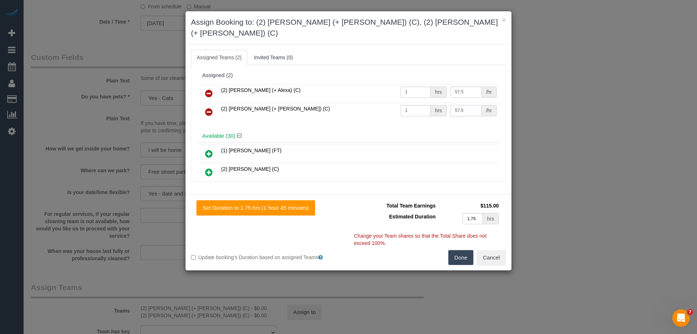
type input "57.5"
click at [455, 250] on button "Done" at bounding box center [461, 257] width 25 height 15
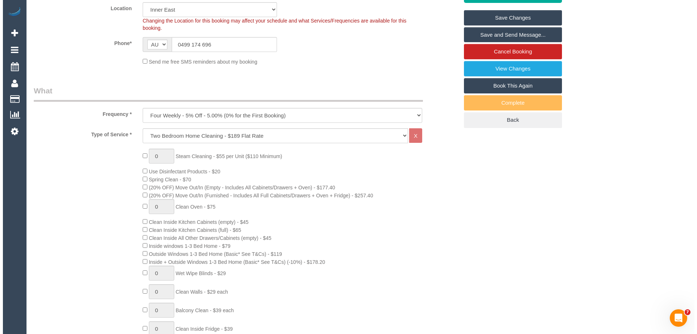
scroll to position [0, 0]
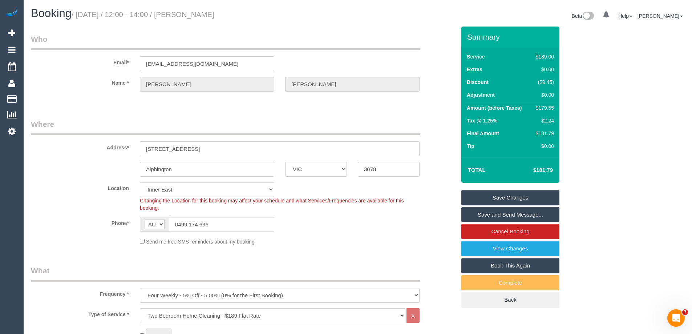
drag, startPoint x: 250, startPoint y: 16, endPoint x: 191, endPoint y: 12, distance: 59.0
click at [191, 12] on h1 "Booking / October 20, 2025 / 12:00 - 14:00 / Patricia Serrano" at bounding box center [191, 13] width 321 height 12
copy small "Patricia Serrano"
click at [476, 216] on link "Save and Send Message..." at bounding box center [510, 214] width 98 height 15
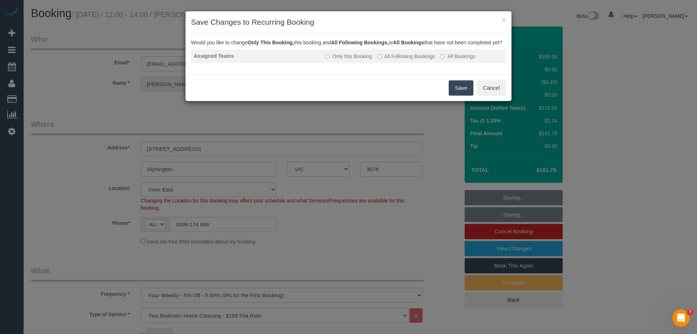
click at [393, 60] on label "All Following Bookings" at bounding box center [406, 56] width 58 height 7
click at [461, 92] on button "Save" at bounding box center [461, 87] width 25 height 15
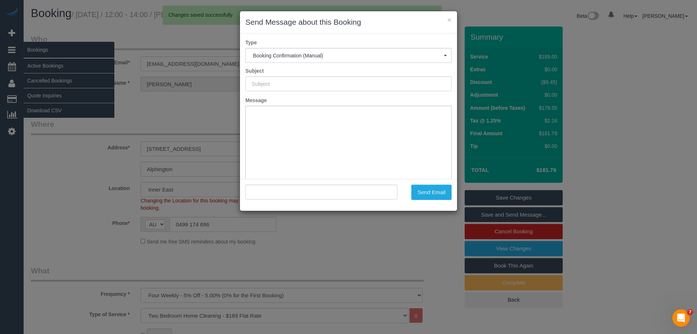
type input "Booking Confirmed"
type input ""Patricia Serrano" <penguinshopping.87@aol.com>"
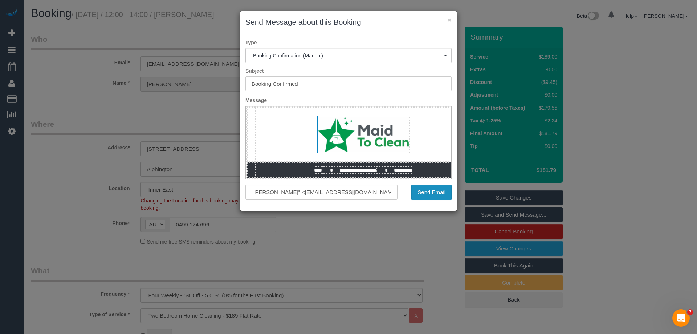
click at [425, 194] on button "Send Email" at bounding box center [432, 192] width 40 height 15
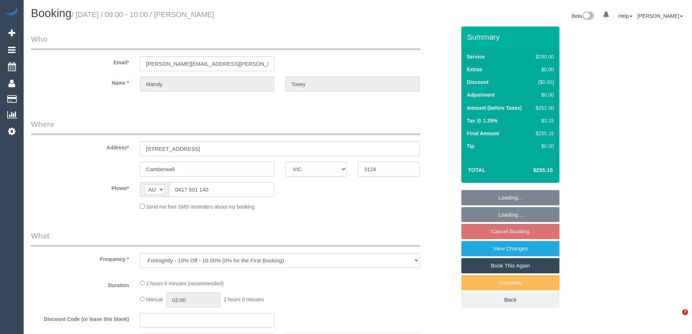
select select "VIC"
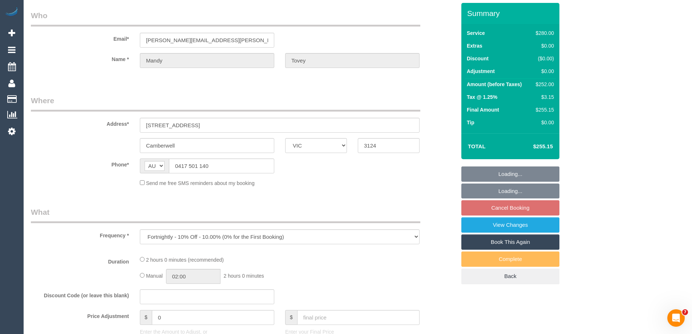
select select "string:stripe-pm_1QELK82GScqysDRVBaop8tF5"
select select "2"
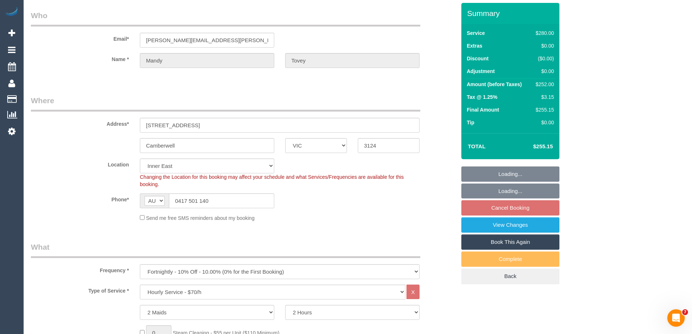
scroll to position [36, 0]
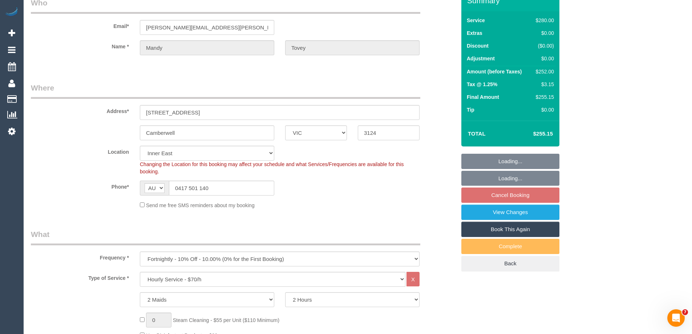
select select "object:932"
select select "number:28"
select select "number:15"
select select "number:18"
select select "number:22"
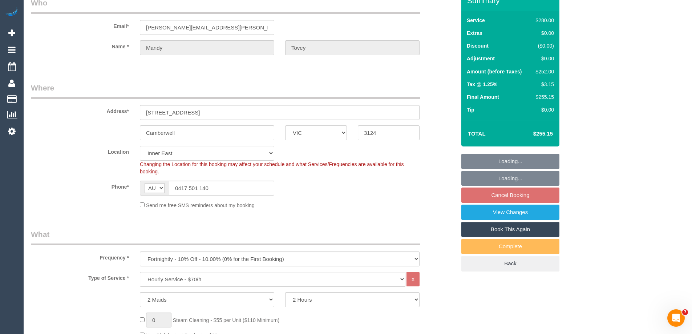
select select "number:35"
select select "number:13"
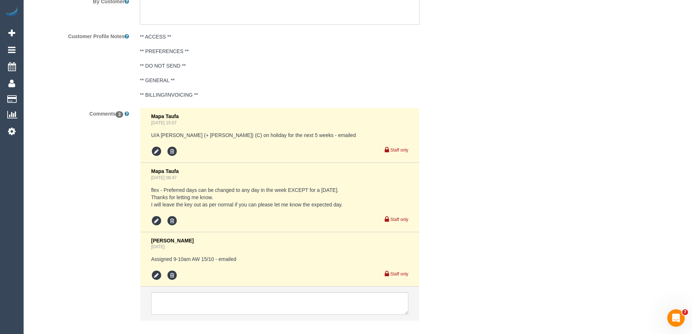
scroll to position [1344, 0]
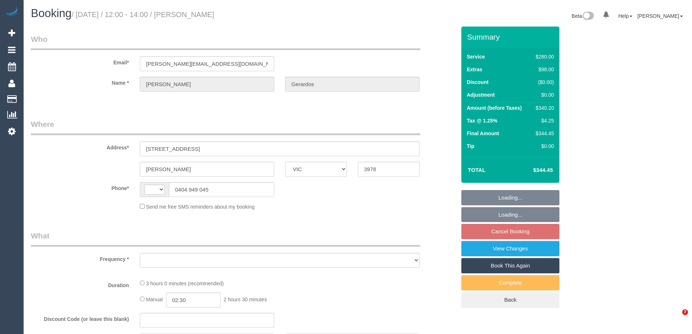
select select "VIC"
select select "string:AU"
select select "2"
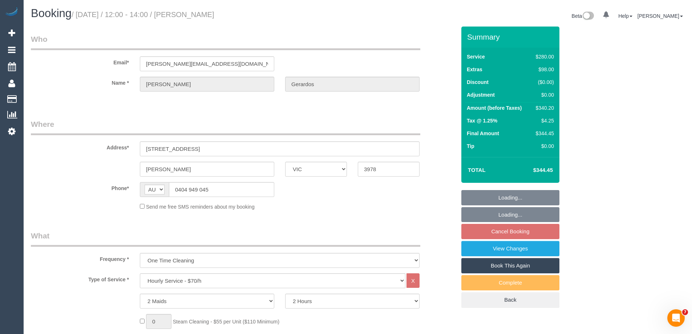
select select "object:790"
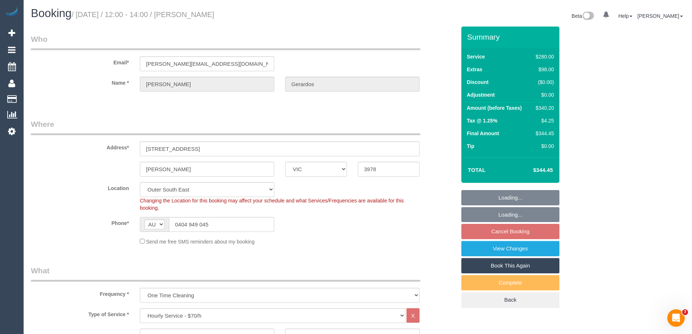
select select "number:28"
select select "number:14"
select select "number:19"
select select "number:22"
select select "number:34"
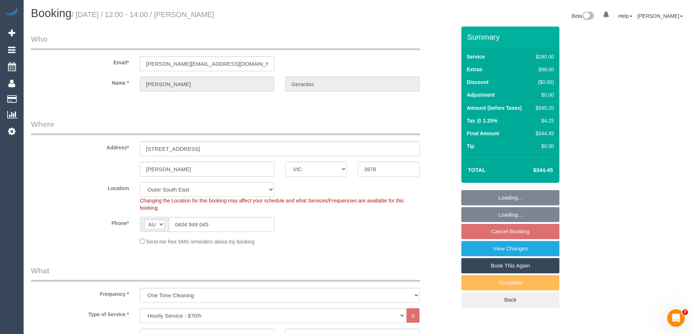
select select "number:13"
select select "object:1274"
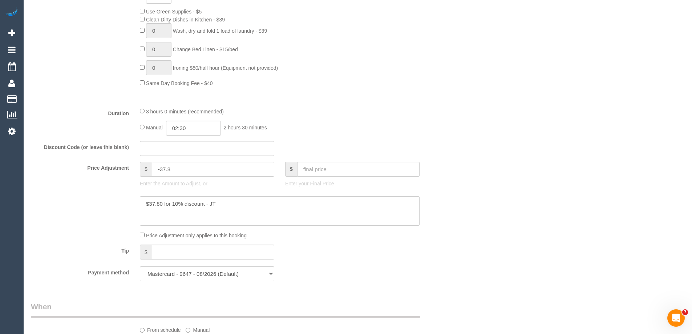
scroll to position [327, 0]
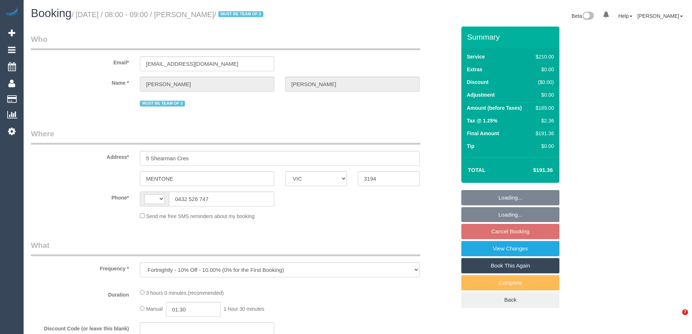
select select "VIC"
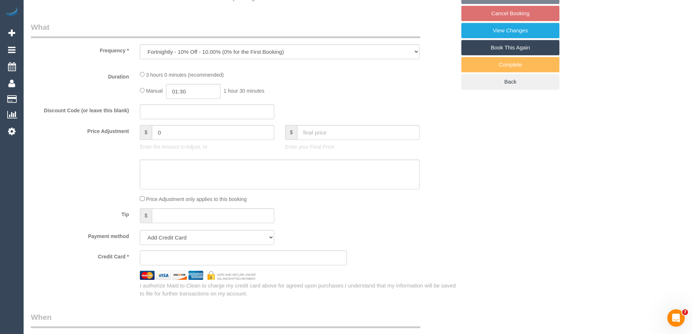
select select "string:AU"
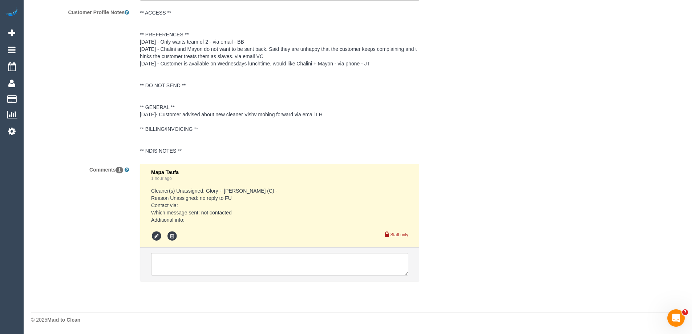
select select "string:stripe-pm_1Qradk2GScqysDRVNu1NuYHD"
select select "180"
select select "number:27"
select select "number:14"
select select "number:18"
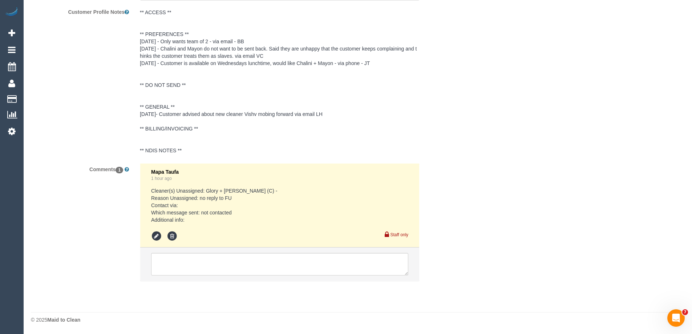
select select "number:22"
select select "number:34"
select select "number:12"
select select "object:1451"
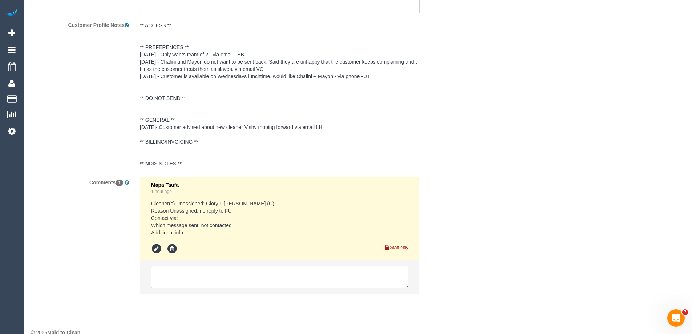
scroll to position [1361, 0]
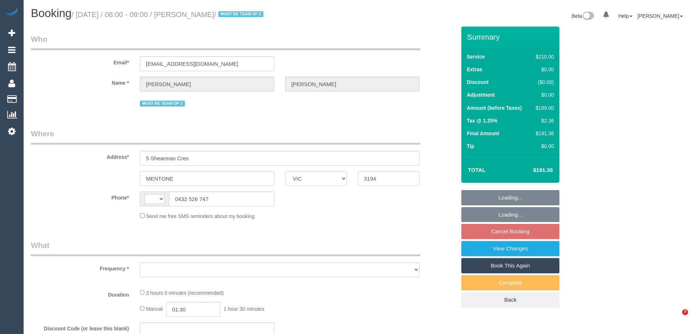
select select "VIC"
select select "string:AU"
select select "string:stripe-pm_1Qradk2GScqysDRVNu1NuYHD"
select select "180"
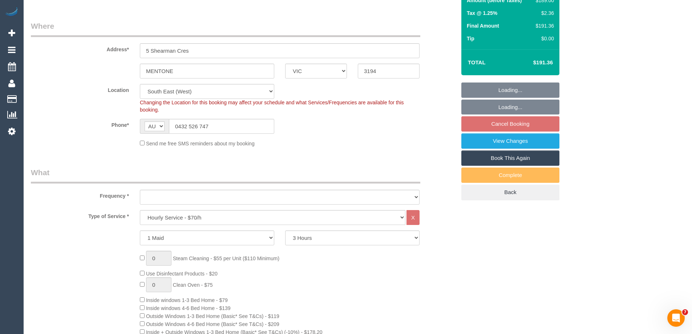
select select "number:27"
select select "number:14"
select select "number:18"
select select "number:22"
select select "number:34"
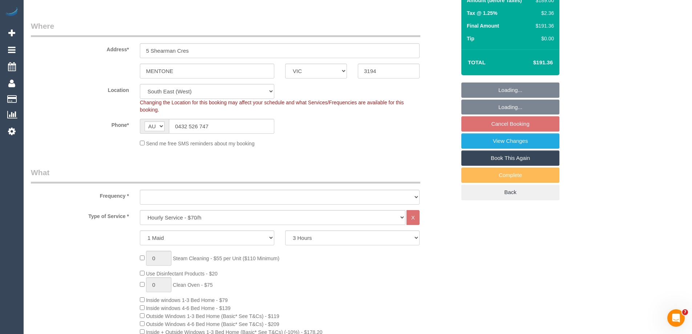
select select "number:12"
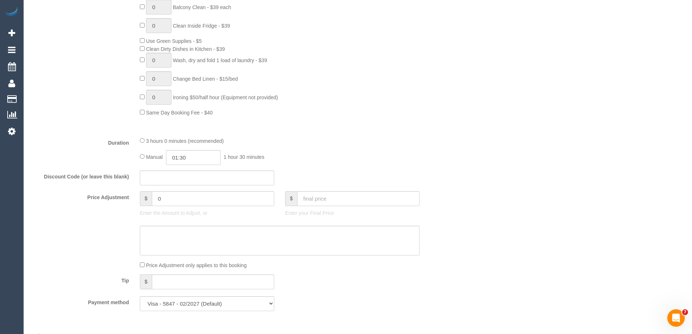
select select "object:1451"
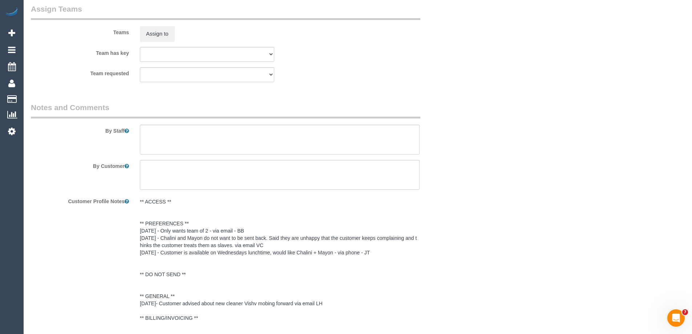
scroll to position [1271, 0]
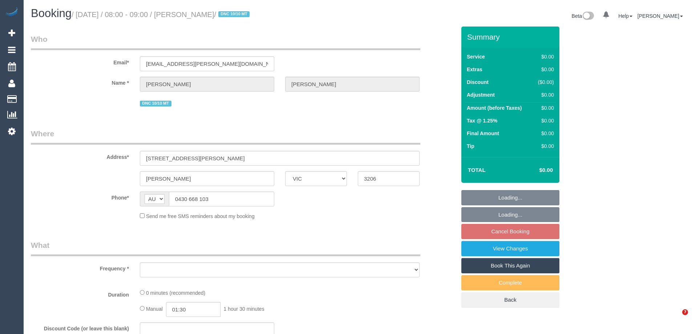
select select "VIC"
select select "string:stripe-pm_1S4rt52GScqysDRVnhxRJnn7"
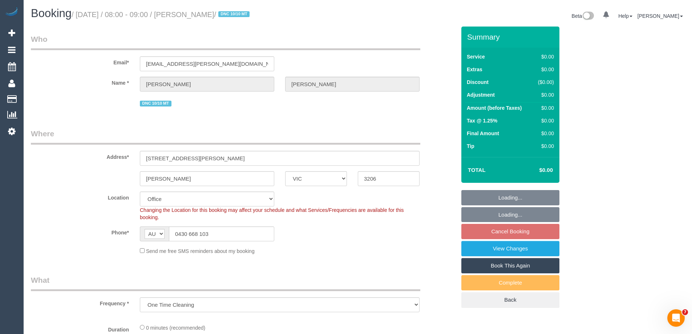
select select "object:813"
select select "number:28"
select select "number:14"
select select "number:19"
select select "number:36"
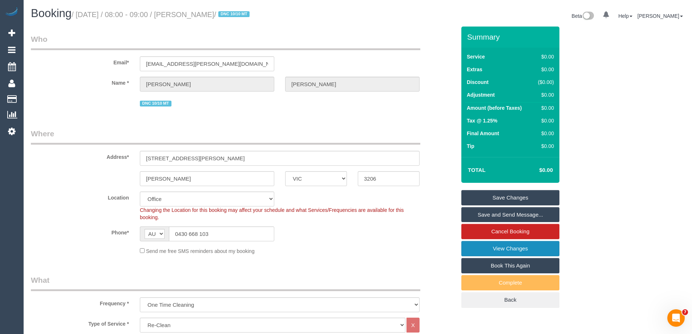
click at [476, 248] on link "View Changes" at bounding box center [510, 248] width 98 height 15
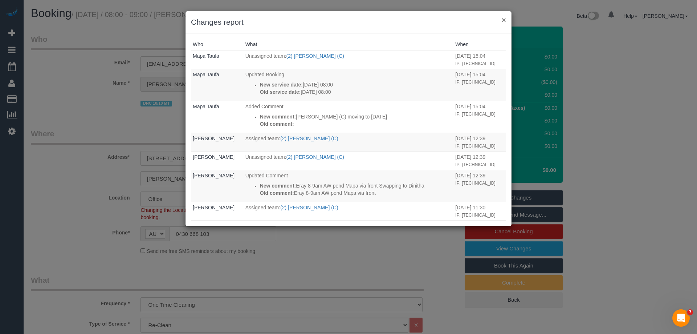
click at [503, 21] on button "×" at bounding box center [504, 20] width 4 height 8
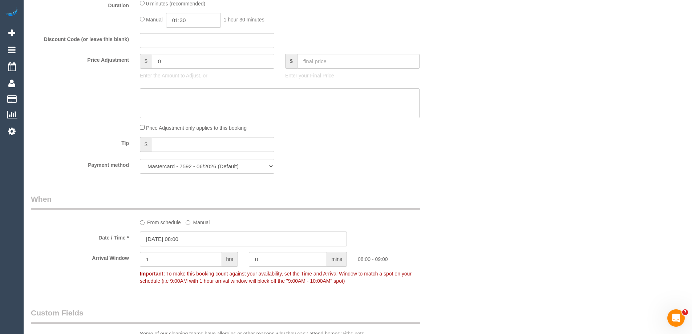
scroll to position [512, 0]
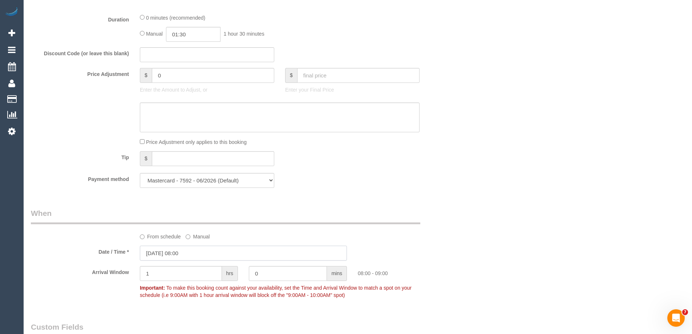
click at [164, 254] on input "16/10/2025 08:00" at bounding box center [243, 253] width 207 height 15
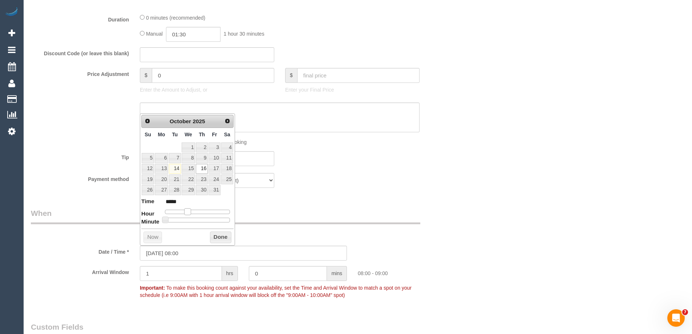
type input "16/10/2025 10:00"
type input "*****"
type input "16/10/2025 11:00"
type input "*****"
type input "[DATE] 12:00"
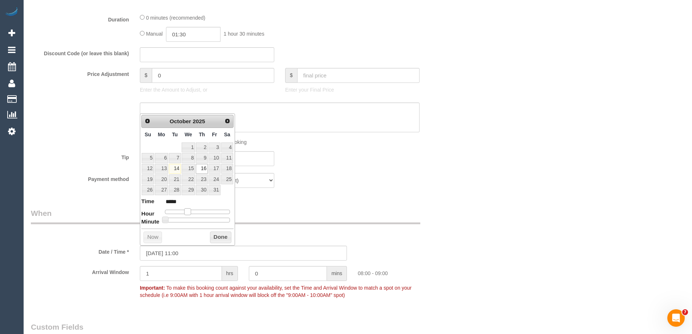
type input "*****"
type input "16/10/2025 13:00"
type input "*****"
type input "[DATE] 12:00"
type input "*****"
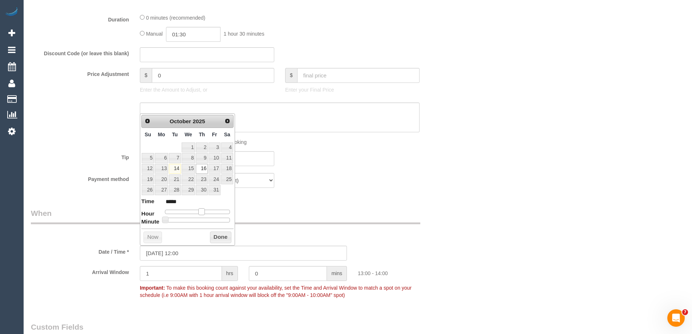
type input "16/10/2025 11:00"
type input "*****"
type input "16/10/2025 10:00"
type input "*****"
drag, startPoint x: 190, startPoint y: 213, endPoint x: 194, endPoint y: 216, distance: 5.5
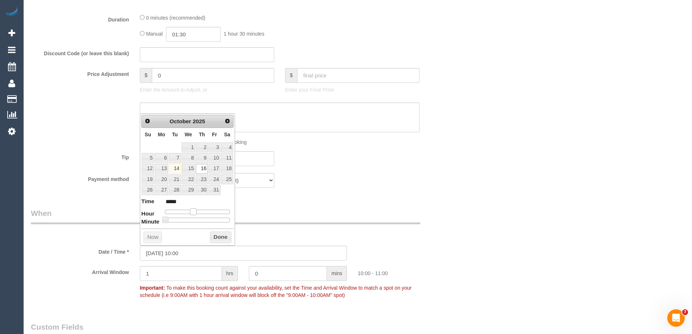
click at [194, 216] on dl "Time ***** Hour Minute Second Millisecond Microsecond Time Zone ***** ***** ***…" at bounding box center [187, 209] width 92 height 25
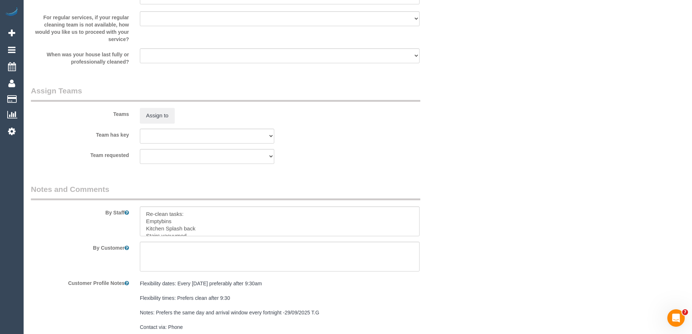
scroll to position [1093, 0]
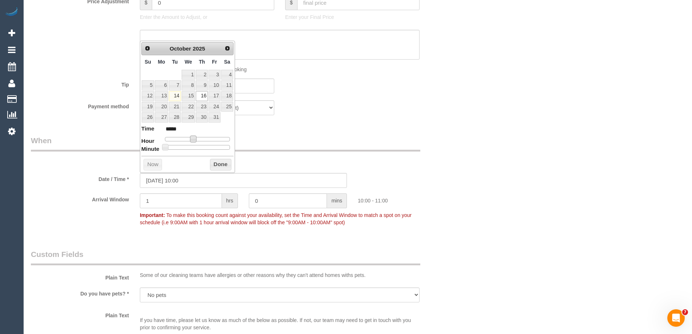
click at [296, 133] on div "Who Email* jadey.bennett@gmail.com Name * Jade Bennett DNC 10/10 MT Where Addre…" at bounding box center [243, 238] width 436 height 1593
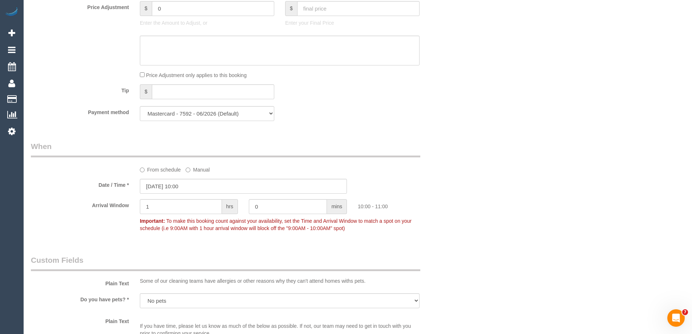
scroll to position [512, 0]
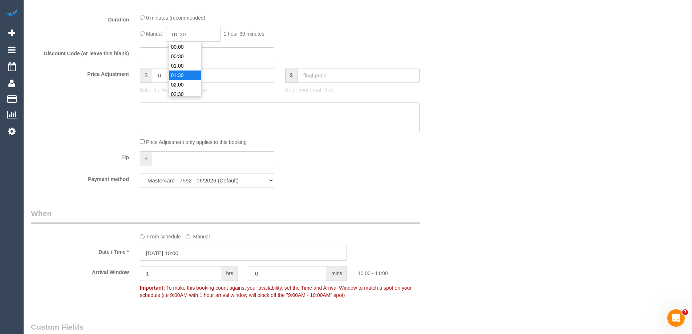
click at [196, 37] on input "01:30" at bounding box center [193, 34] width 54 height 15
type input "02:00"
click at [182, 63] on li "02:00" at bounding box center [185, 65] width 32 height 9
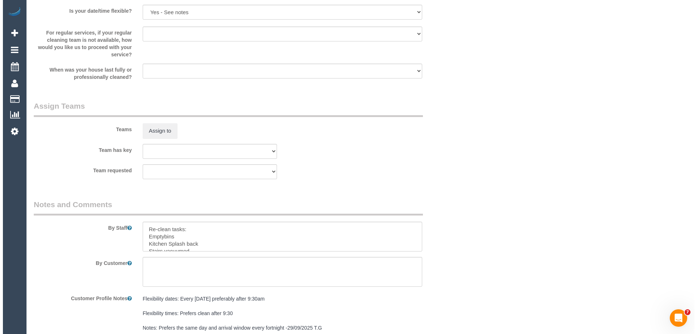
scroll to position [1057, 0]
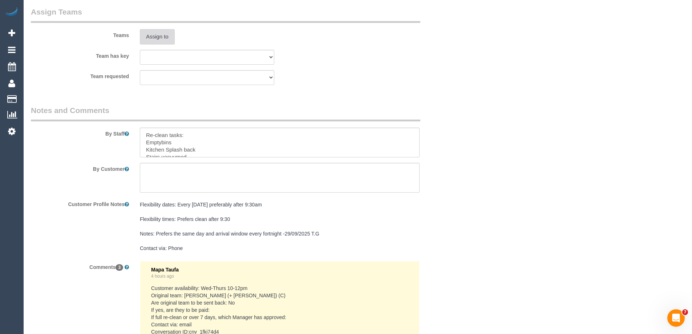
click at [159, 41] on button "Assign to" at bounding box center [157, 36] width 35 height 15
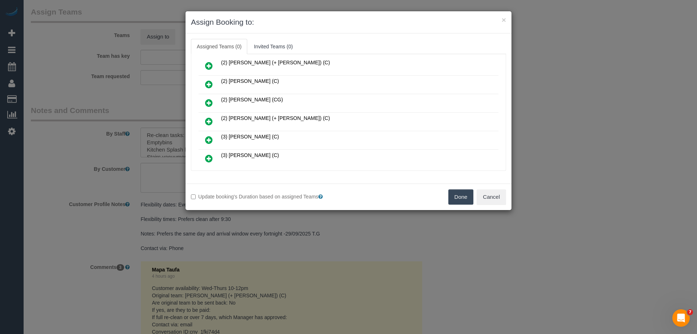
scroll to position [145, 0]
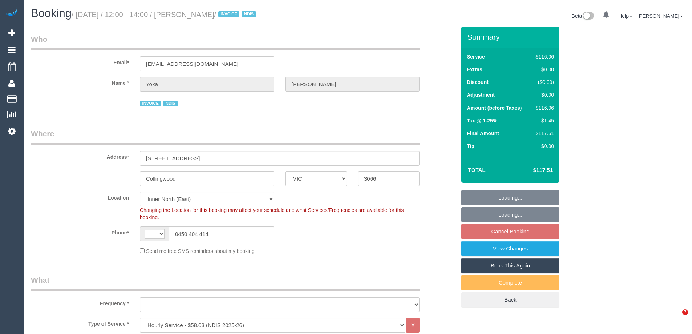
select select "VIC"
select select "string:AU"
select select "object:479"
select select "number:28"
select select "number:14"
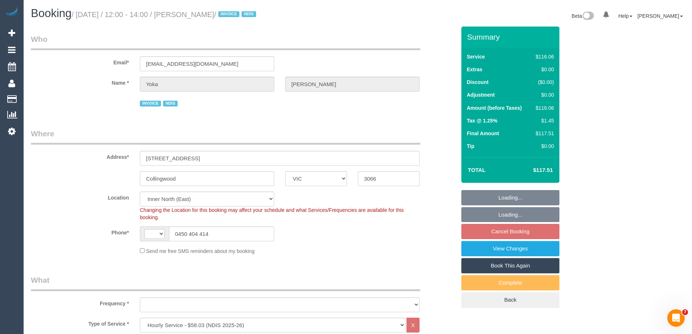
select select "number:19"
select select "number:25"
select select "number:35"
select select "number:11"
select select "object:766"
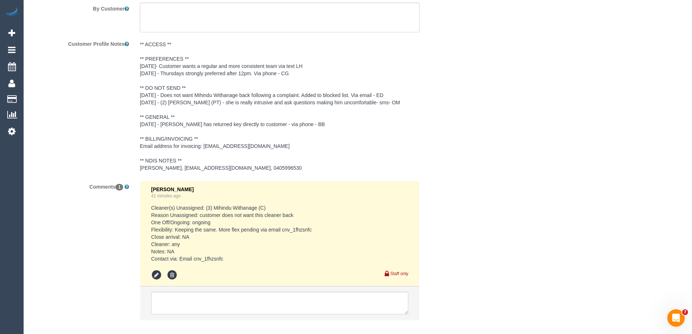
scroll to position [1109, 0]
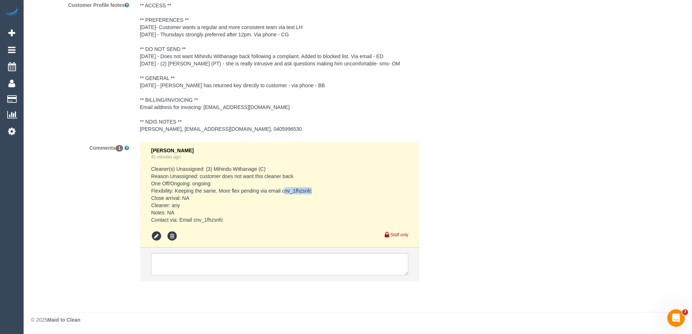
drag, startPoint x: 314, startPoint y: 190, endPoint x: 283, endPoint y: 193, distance: 31.0
click at [283, 193] on pre "Cleaner(s) Unassigned: (3) Mihindu Withanage (C) Reason Unassigned: customer do…" at bounding box center [279, 194] width 257 height 58
copy pre "cnv_1fhzsnfc"
click at [303, 194] on pre "Cleaner(s) Unassigned: (3) Mihindu Withanage (C) Reason Unassigned: customer do…" at bounding box center [279, 194] width 257 height 58
click at [236, 191] on pre "Cleaner(s) Unassigned: (3) Mihindu Withanage (C) Reason Unassigned: customer do…" at bounding box center [279, 194] width 257 height 58
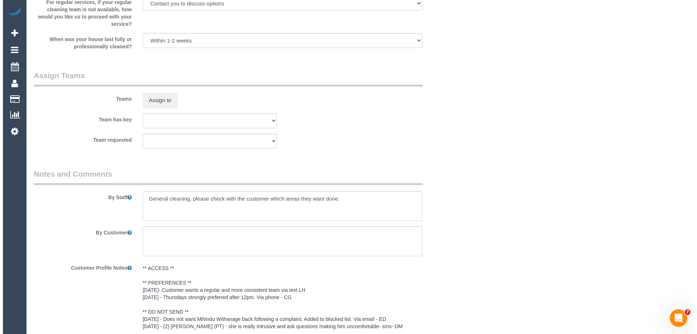
scroll to position [782, 0]
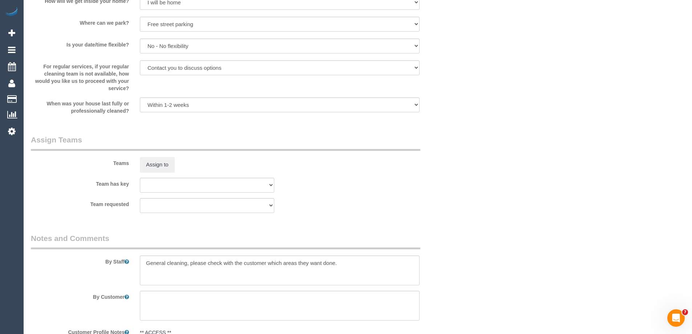
click at [136, 160] on div "Assign to" at bounding box center [206, 164] width 145 height 15
click at [149, 163] on button "Assign to" at bounding box center [157, 164] width 35 height 15
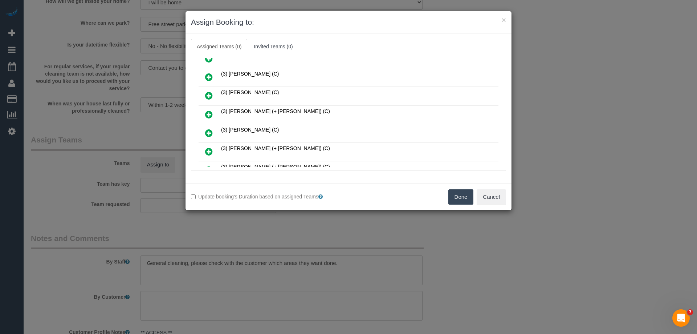
click at [214, 131] on link at bounding box center [209, 133] width 17 height 15
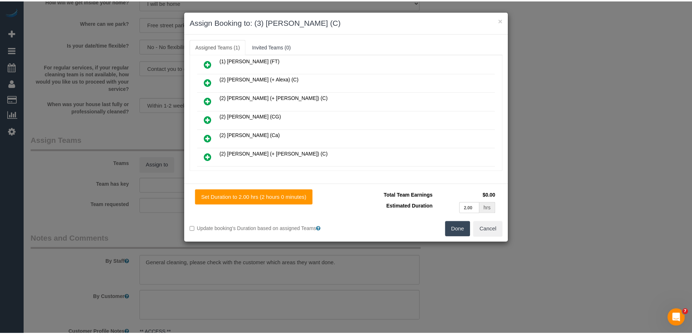
scroll to position [0, 0]
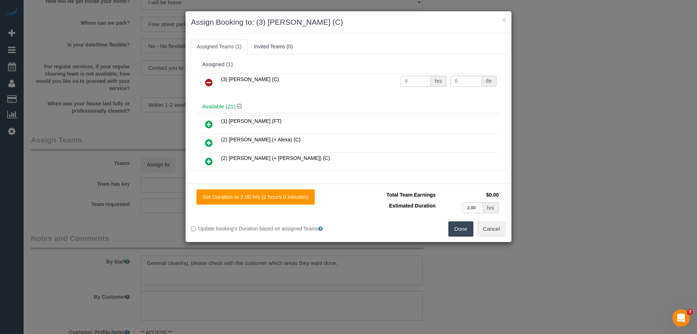
drag, startPoint x: 422, startPoint y: 81, endPoint x: 302, endPoint y: 84, distance: 119.9
click at [302, 84] on tr "(3) Rowan Walia (C) 0 hrs 0 /hr" at bounding box center [349, 82] width 300 height 19
type input "2"
drag, startPoint x: 461, startPoint y: 82, endPoint x: 370, endPoint y: 81, distance: 90.5
click at [370, 81] on tr "(3) Rowan Walia (C) 2 hrs 0 /hr" at bounding box center [349, 82] width 300 height 19
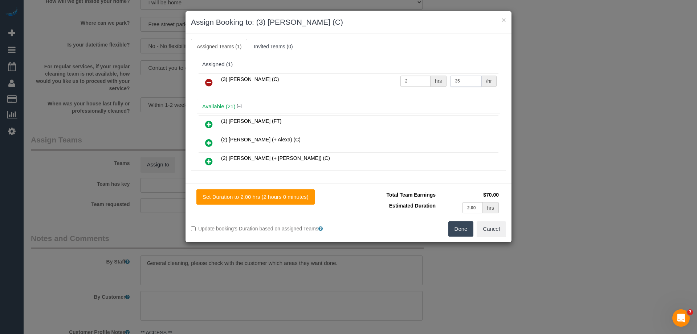
type input "35"
click at [460, 229] on button "Done" at bounding box center [461, 228] width 25 height 15
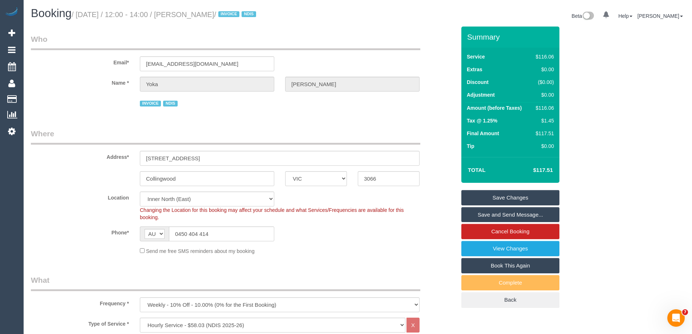
drag, startPoint x: 227, startPoint y: 14, endPoint x: 192, endPoint y: 15, distance: 35.6
click at [192, 15] on small "/ October 16, 2025 / 12:00 - 14:00 / Yoka Jones / INVOICE NDIS" at bounding box center [165, 15] width 187 height 8
copy small "Yoka Jones"
click at [470, 214] on link "Save and Send Message..." at bounding box center [510, 214] width 98 height 15
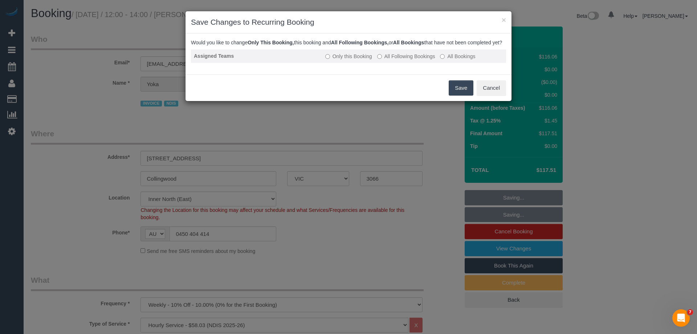
click at [384, 60] on label "All Following Bookings" at bounding box center [406, 56] width 58 height 7
click at [462, 96] on button "Save" at bounding box center [461, 87] width 25 height 15
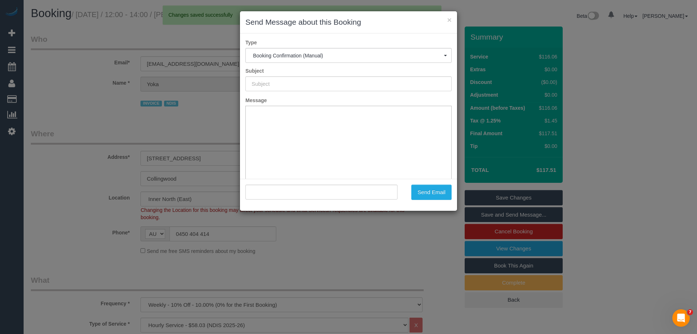
type input "Booking Confirmed"
type input ""Yoka Jones" <yokanaveyblue@gmail.com>"
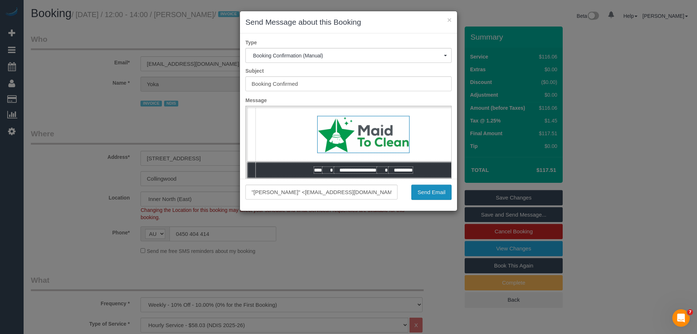
click at [443, 194] on button "Send Email" at bounding box center [432, 192] width 40 height 15
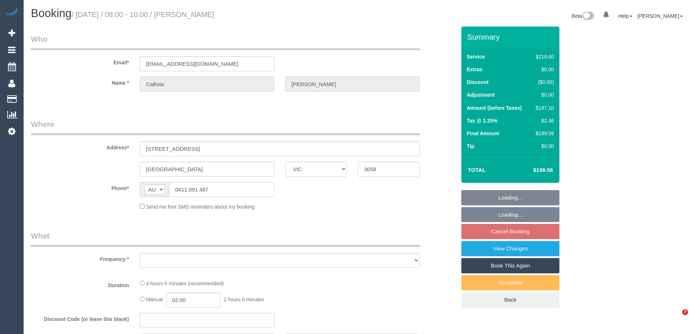
select select "VIC"
select select "string:stripe-pm_1QRit32GScqysDRV5i3FTwer"
select select "number:30"
select select "number:14"
select select "number:19"
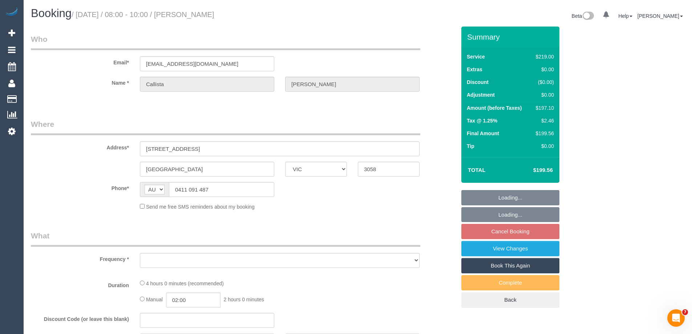
select select "number:24"
select select "number:35"
select select "number:13"
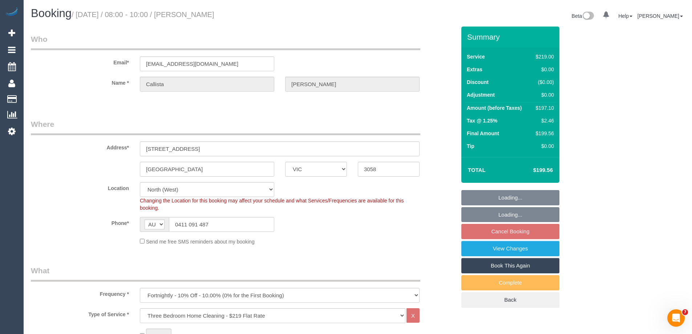
select select "object:1481"
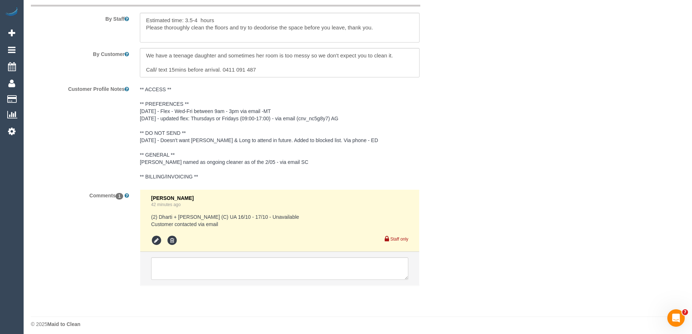
scroll to position [1283, 0]
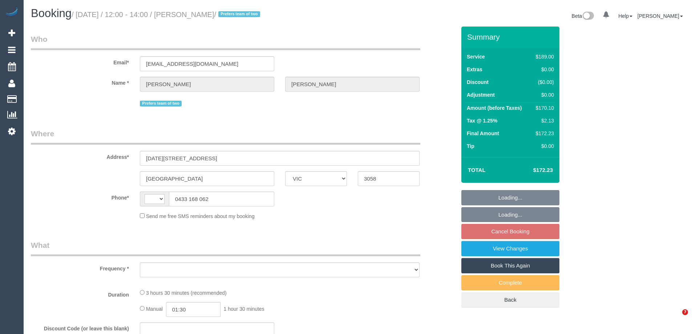
select select "VIC"
select select "object:323"
select select "string:stripe-pm_1RgGfz2GScqysDRVqlm1FYTC"
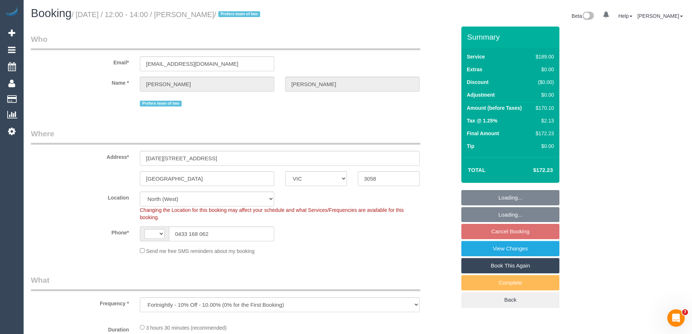
select select "object:591"
select select "string:AU"
select select "number:30"
select select "number:17"
select select "number:19"
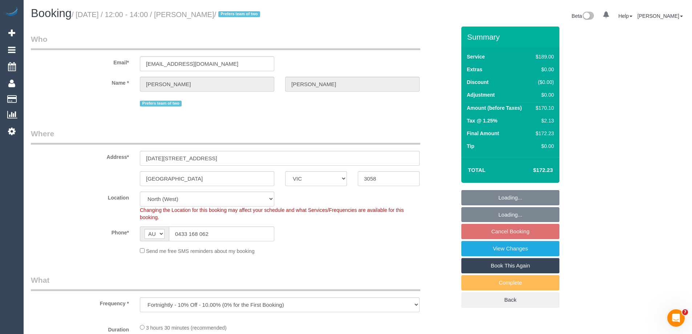
select select "number:22"
select select "number:34"
select select "number:11"
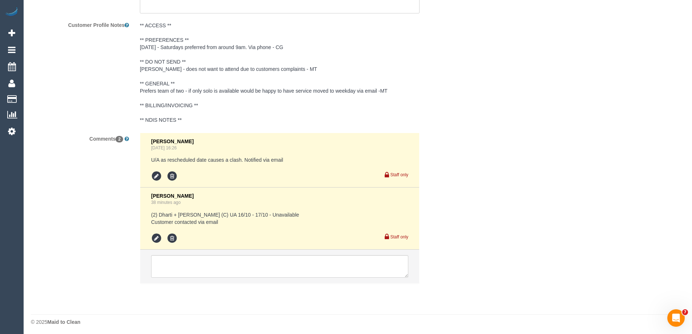
scroll to position [1354, 0]
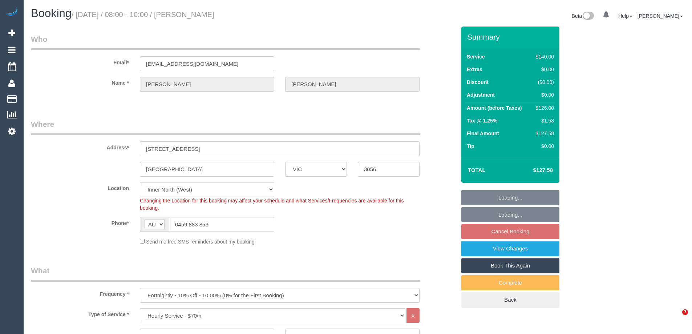
select select "VIC"
select select "number:28"
select select "number:15"
select select "number:19"
select select "number:24"
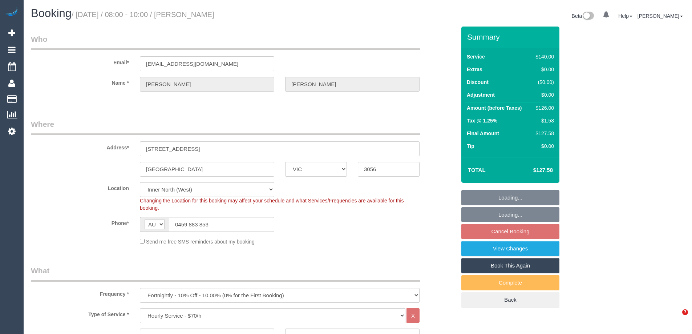
select select "number:35"
select select "number:26"
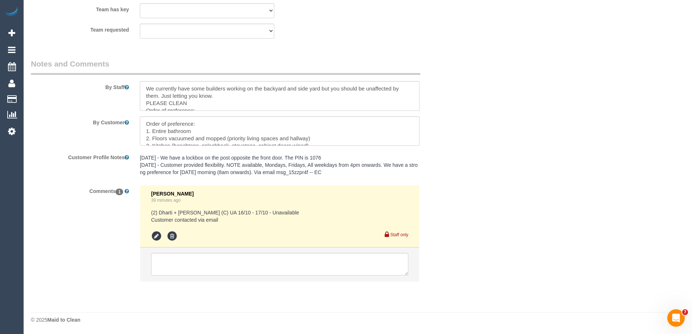
scroll to position [44, 0]
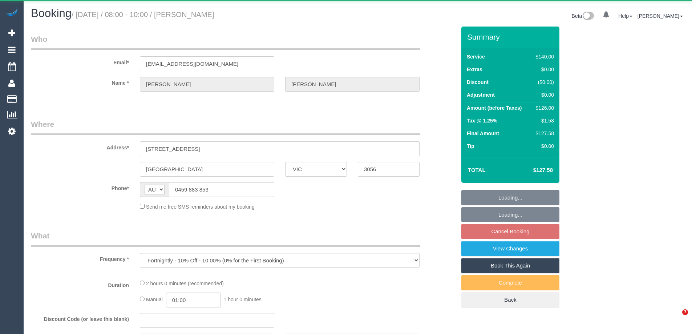
select select "VIC"
select select "string:stripe-pm_1NFyZT2GScqysDRVUhMfhic3"
select select "number:28"
select select "number:15"
select select "number:19"
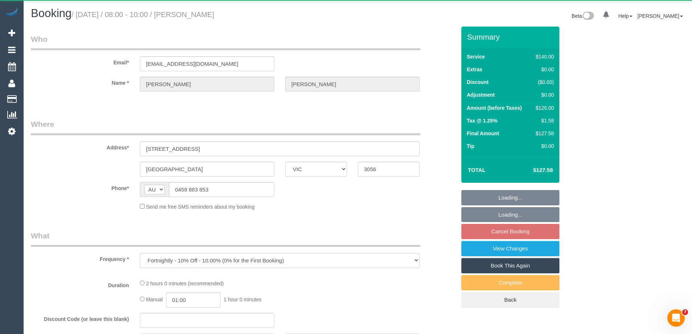
select select "number:24"
select select "number:35"
select select "number:26"
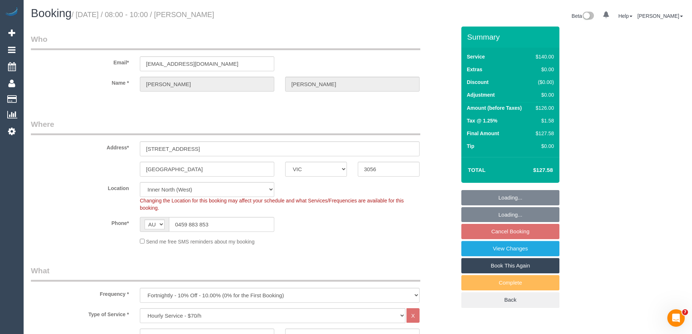
select select "object:886"
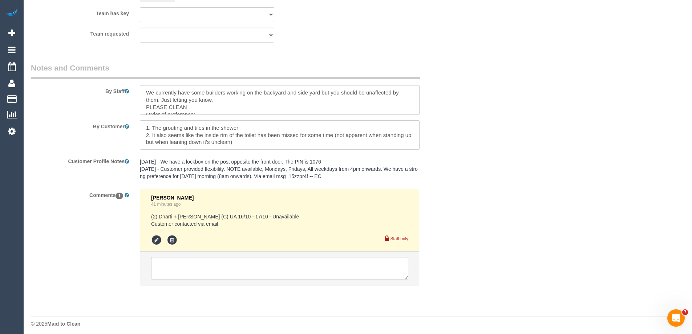
scroll to position [1206, 0]
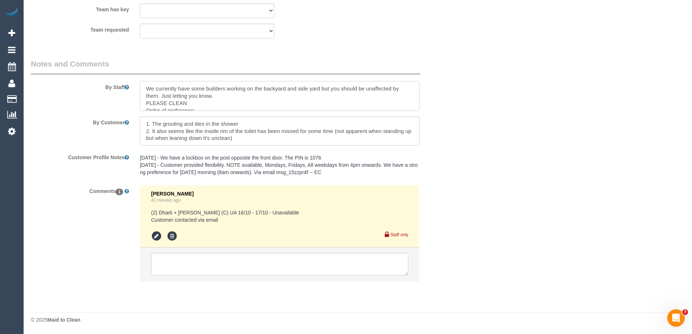
click at [144, 85] on textarea at bounding box center [280, 96] width 280 height 30
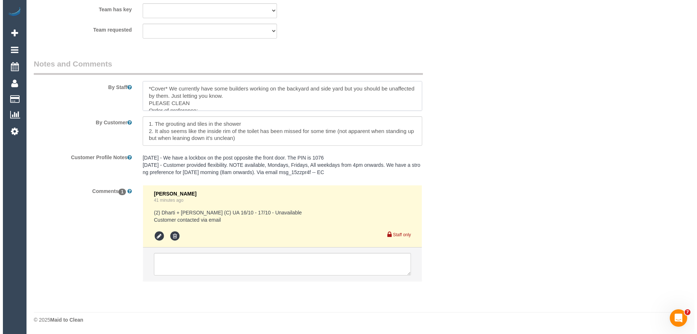
scroll to position [1134, 0]
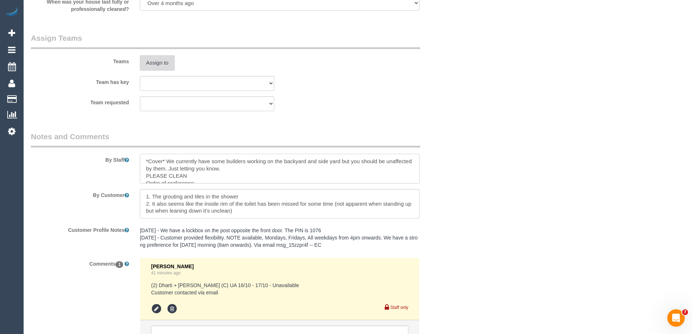
type textarea "*Cover* We currently have some builders working on the backyard and side yard b…"
click at [161, 62] on button "Assign to" at bounding box center [157, 62] width 35 height 15
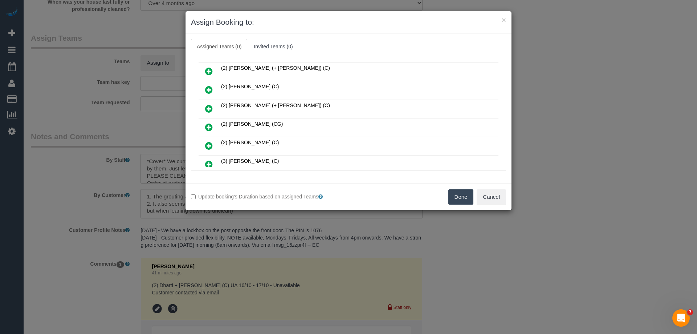
scroll to position [182, 0]
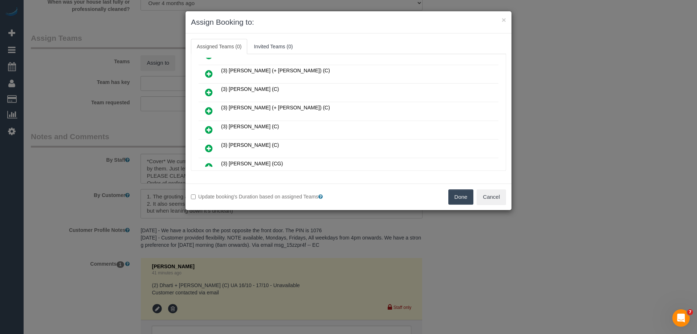
click at [208, 128] on icon at bounding box center [209, 129] width 8 height 9
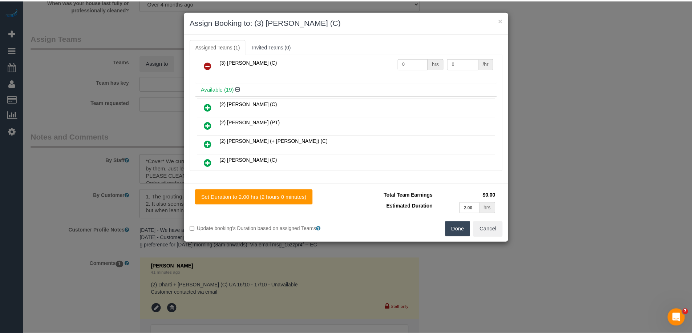
scroll to position [0, 0]
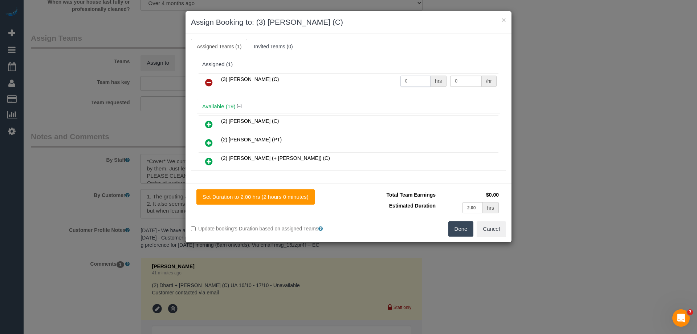
drag, startPoint x: 415, startPoint y: 82, endPoint x: 357, endPoint y: 81, distance: 58.5
click at [356, 81] on tr "(3) Hasibul Haque (C) 0 hrs 0 /hr" at bounding box center [349, 82] width 300 height 19
type input "2"
drag, startPoint x: 460, startPoint y: 80, endPoint x: 392, endPoint y: 78, distance: 68.3
click at [392, 78] on tr "(3) Hasibul Haque (C) 2 hrs 0 /hr" at bounding box center [349, 82] width 300 height 19
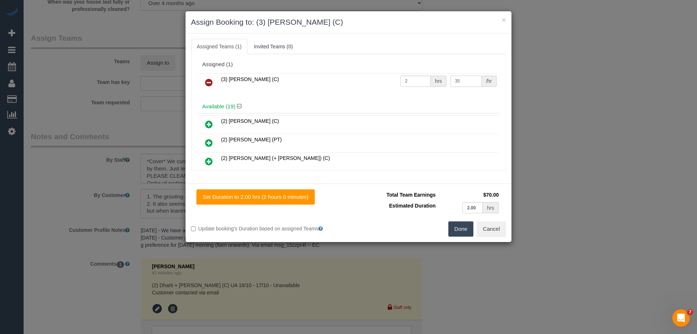
type input "35"
click at [461, 226] on button "Done" at bounding box center [461, 228] width 25 height 15
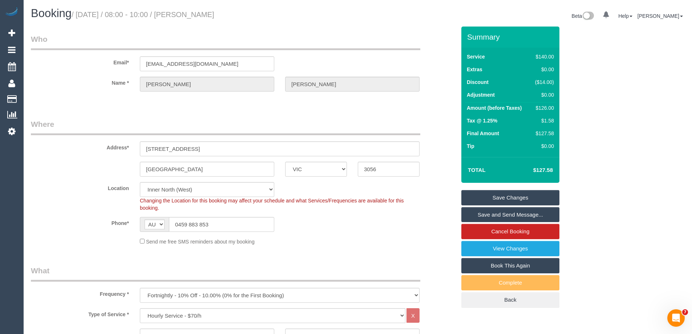
drag, startPoint x: 250, startPoint y: 11, endPoint x: 193, endPoint y: 14, distance: 57.1
click at [193, 14] on h1 "Booking / October 16, 2025 / 08:00 - 10:00 / Matthew Wilson" at bounding box center [191, 13] width 321 height 12
copy small "Matthew Wilson"
click at [476, 213] on link "Save and Send Message..." at bounding box center [510, 214] width 98 height 15
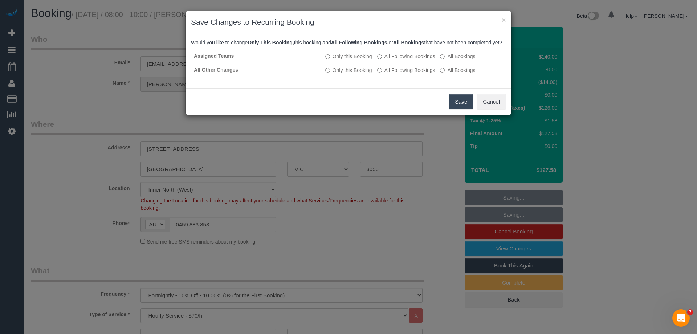
click at [460, 109] on button "Save" at bounding box center [461, 101] width 25 height 15
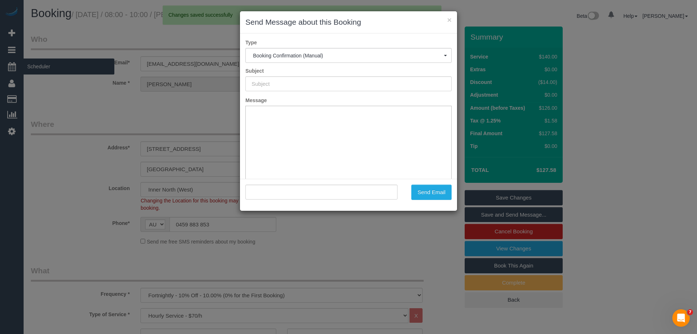
type input "Booking Confirmed"
type input ""Matthew Wilson" <wilbox@hotmail.com>"
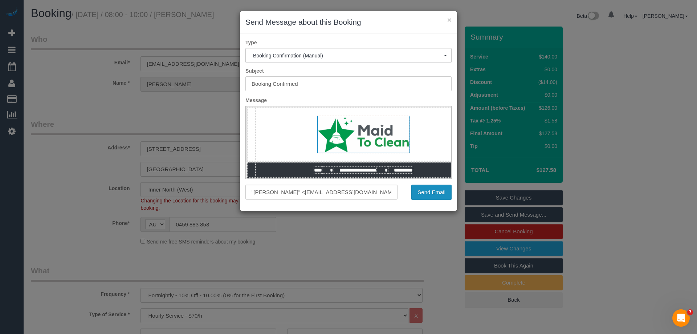
click at [427, 195] on button "Send Email" at bounding box center [432, 192] width 40 height 15
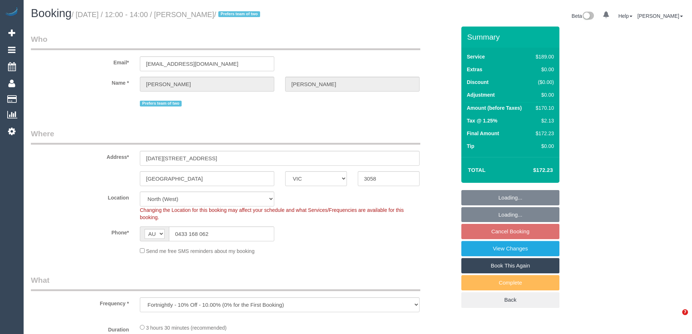
select select "VIC"
select select "object:825"
select select "number:30"
select select "number:17"
select select "number:19"
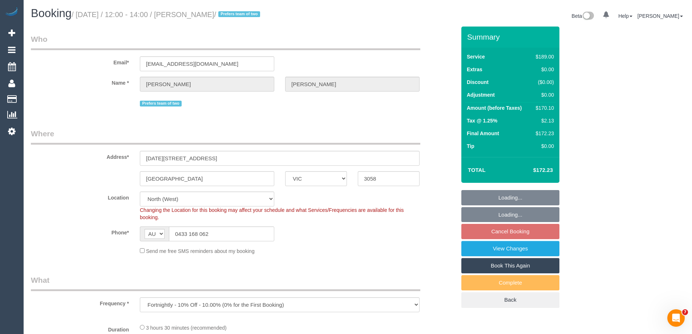
select select "number:22"
select select "number:34"
select select "number:11"
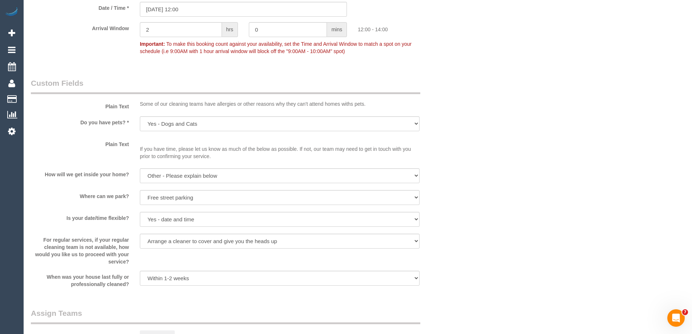
scroll to position [1126, 0]
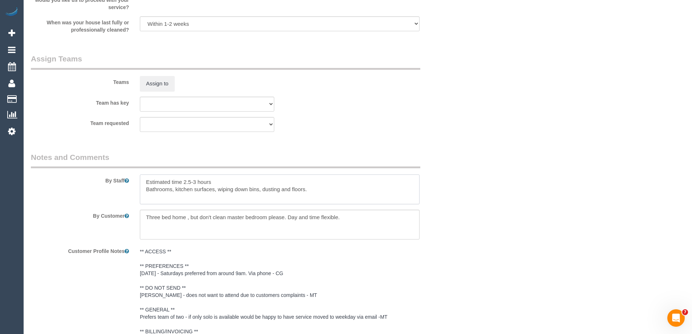
click at [145, 183] on textarea at bounding box center [280, 189] width 280 height 30
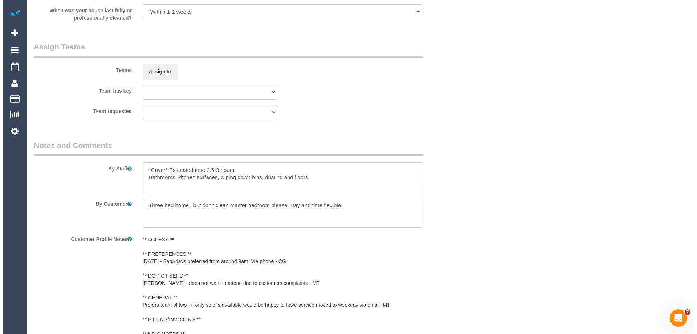
scroll to position [1136, 0]
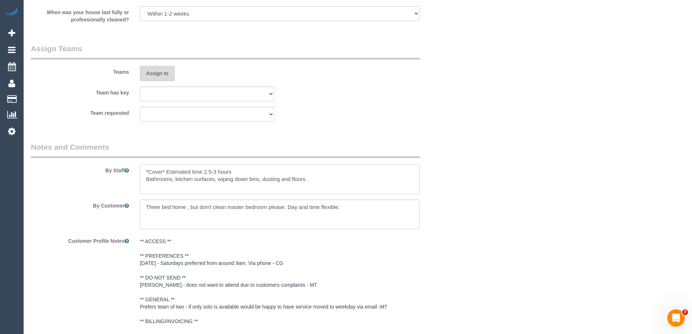
type textarea "*Cover* Estimated time 2.5-3 hours Bathrooms, kitchen surfaces, wiping down bin…"
click at [154, 70] on button "Assign to" at bounding box center [157, 73] width 35 height 15
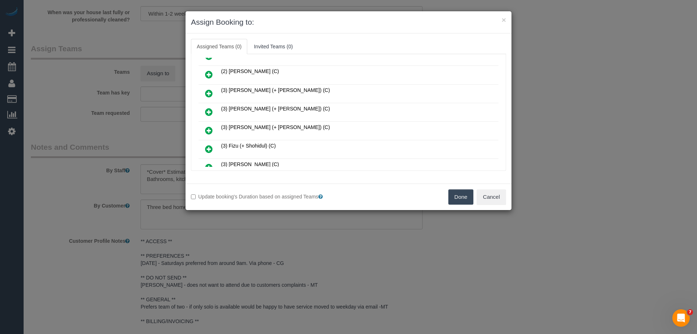
click at [206, 152] on icon at bounding box center [209, 149] width 8 height 9
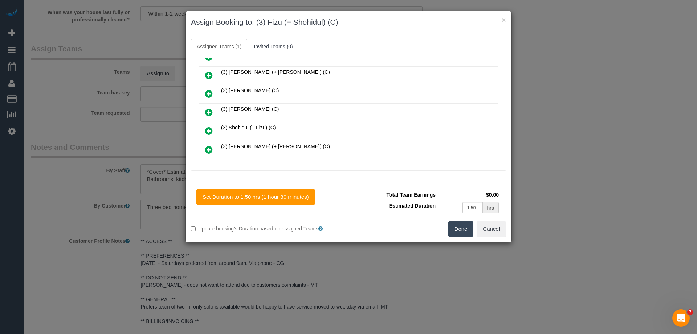
scroll to position [308, 0]
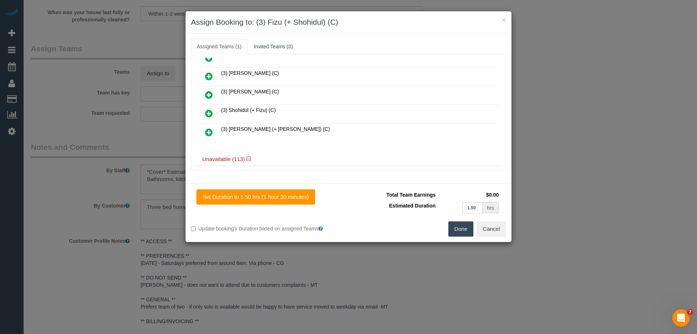
click at [210, 114] on icon at bounding box center [209, 113] width 8 height 9
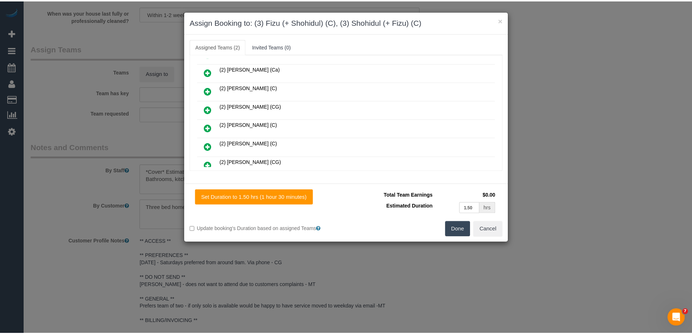
scroll to position [0, 0]
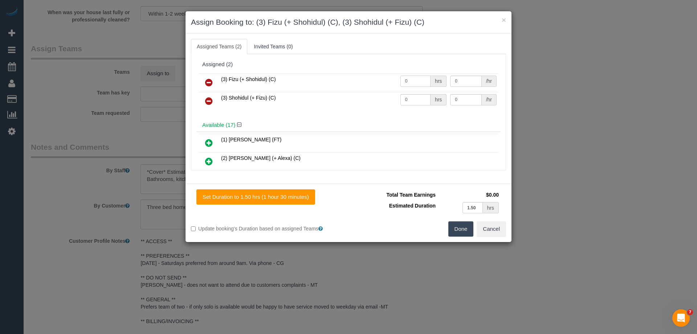
drag, startPoint x: 415, startPoint y: 77, endPoint x: 335, endPoint y: 83, distance: 80.1
click at [333, 80] on tr "(3) Fizu (+ Shohidul) (C) 0 hrs 0 /hr" at bounding box center [349, 82] width 300 height 19
type input "1"
click at [361, 96] on tr "(3) Shohidul (+ Fizu) (C) 0 hrs 0 /hr" at bounding box center [349, 101] width 300 height 19
type input "1"
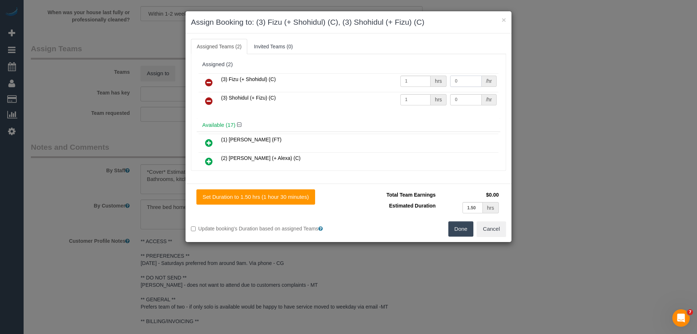
drag, startPoint x: 460, startPoint y: 80, endPoint x: 400, endPoint y: 80, distance: 60.7
click at [400, 80] on tr "(3) Fizu (+ Shohidul) (C) 1 hrs 0 /hr" at bounding box center [349, 82] width 300 height 19
type input "55"
drag, startPoint x: 460, startPoint y: 101, endPoint x: 380, endPoint y: 98, distance: 79.6
click at [381, 99] on tr "(3) Shohidul (+ Fizu) (C) 1 hrs 0 /hr" at bounding box center [349, 101] width 300 height 19
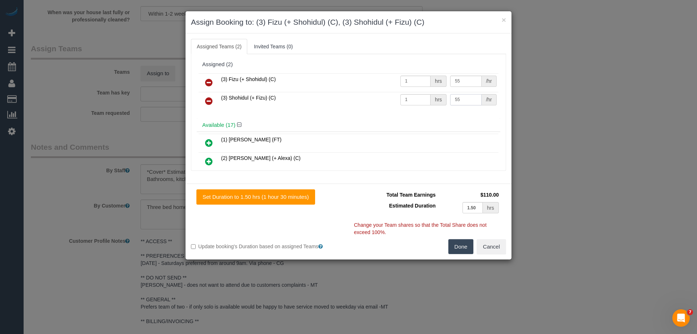
type input "55"
click at [465, 247] on button "Done" at bounding box center [461, 246] width 25 height 15
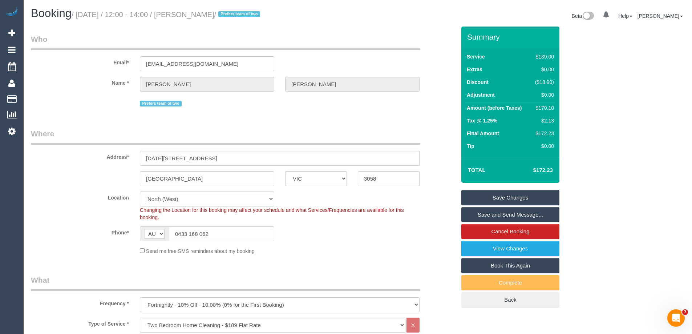
drag, startPoint x: 226, startPoint y: 14, endPoint x: 192, endPoint y: 14, distance: 34.1
click at [192, 14] on small "/ October 16, 2025 / 12:00 - 14:00 / Kim Mason / Prefers team of two" at bounding box center [167, 15] width 191 height 8
copy small "Kim Mason"
click at [482, 210] on link "Save and Send Message..." at bounding box center [510, 214] width 98 height 15
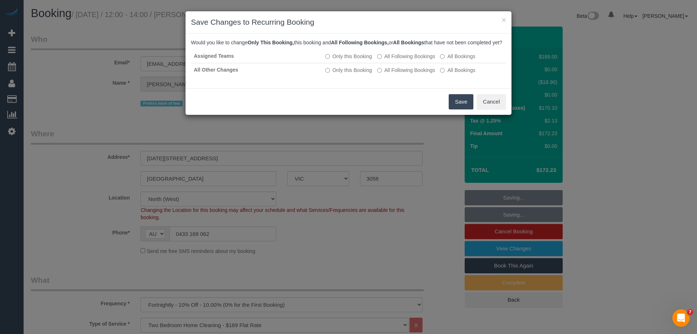
click at [458, 107] on button "Save" at bounding box center [461, 101] width 25 height 15
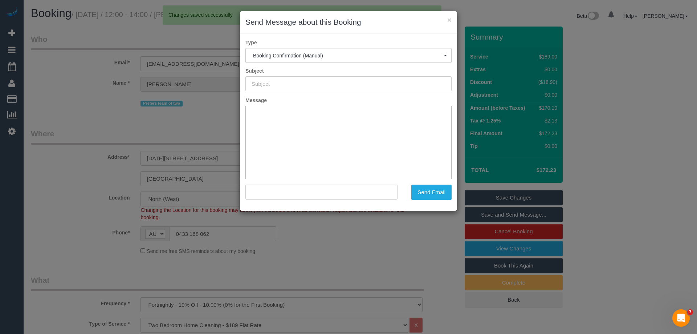
type input "Booking Confirmed"
type input ""Kim Mason" <kimmason66@hotmail.com>"
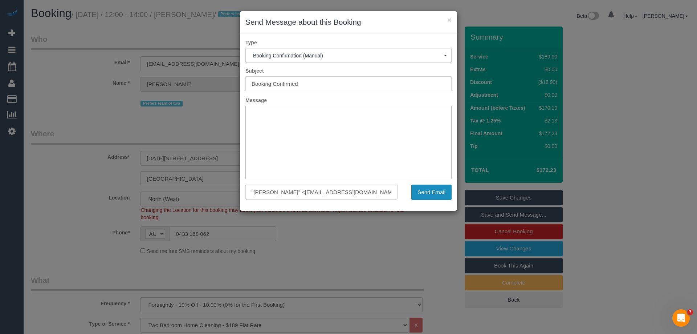
click at [425, 191] on button "Send Email" at bounding box center [432, 192] width 40 height 15
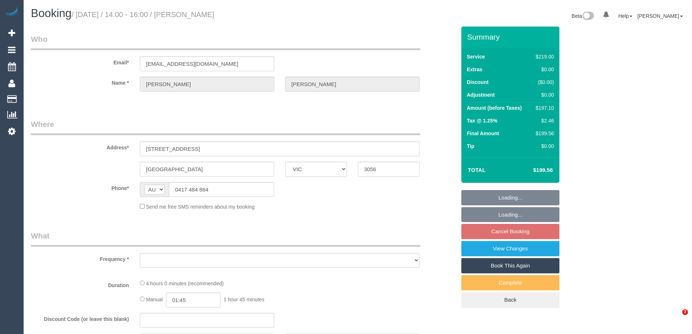
select select "VIC"
select select "string:stripe-pm_1P1xSx2GScqysDRVR9xG3WvH"
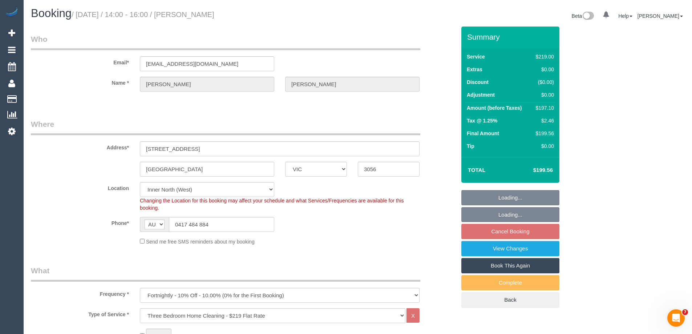
select select "object:1495"
select select "number:28"
select select "number:14"
select select "number:21"
select select "number:24"
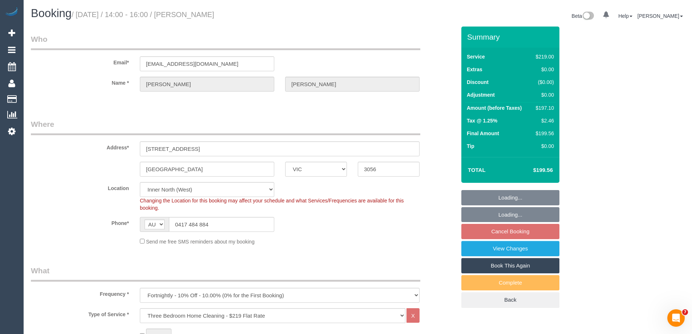
select select "number:33"
select select "number:26"
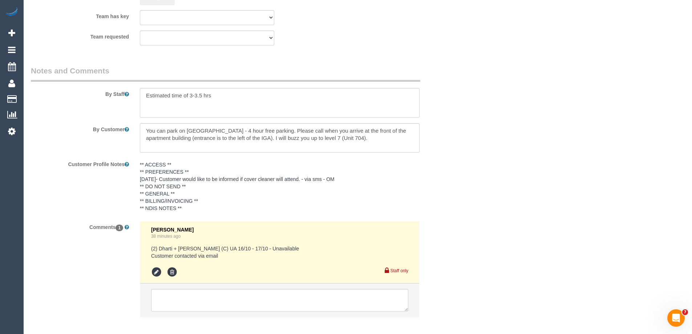
scroll to position [1203, 0]
click at [146, 94] on textarea at bounding box center [280, 103] width 280 height 30
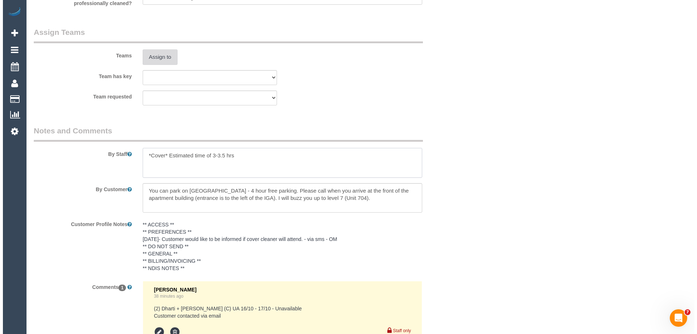
scroll to position [1130, 0]
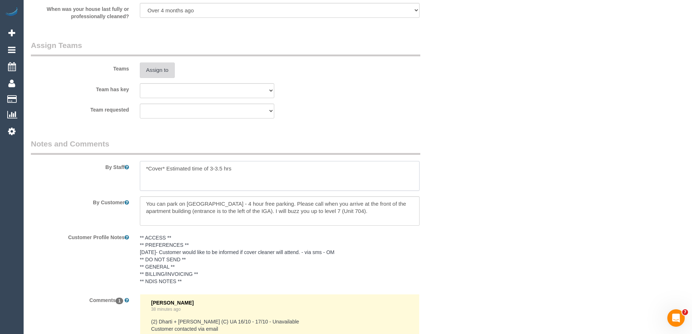
type textarea "*Cover* Estimated time of 3-3.5 hrs"
click at [153, 67] on button "Assign to" at bounding box center [157, 69] width 35 height 15
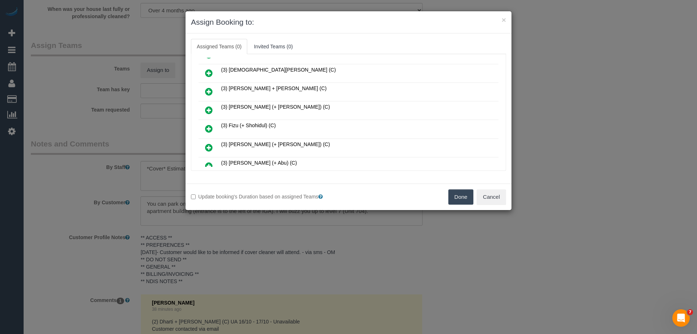
scroll to position [436, 0]
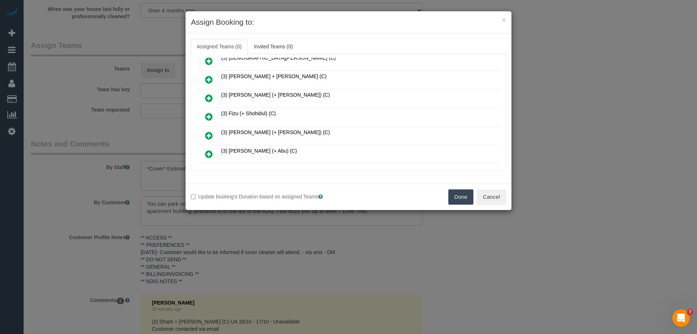
click at [213, 112] on icon at bounding box center [209, 116] width 8 height 9
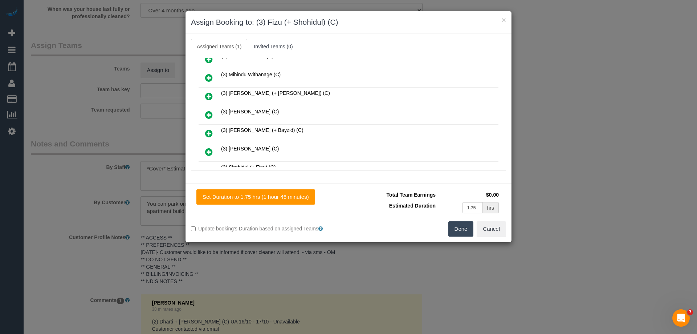
scroll to position [671, 0]
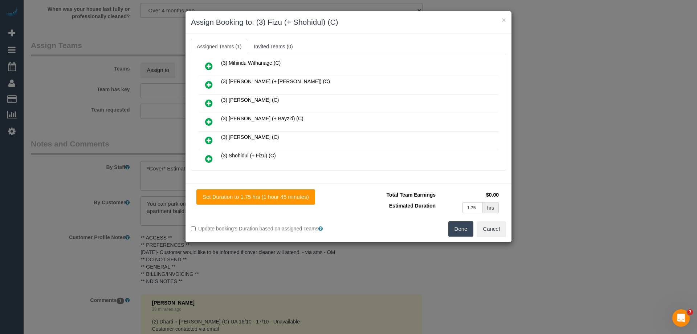
click at [206, 156] on icon at bounding box center [209, 158] width 8 height 9
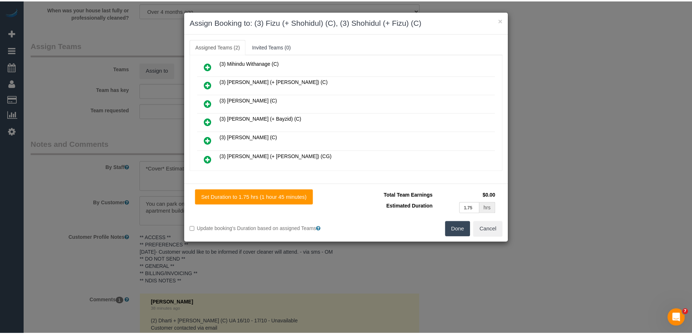
scroll to position [0, 0]
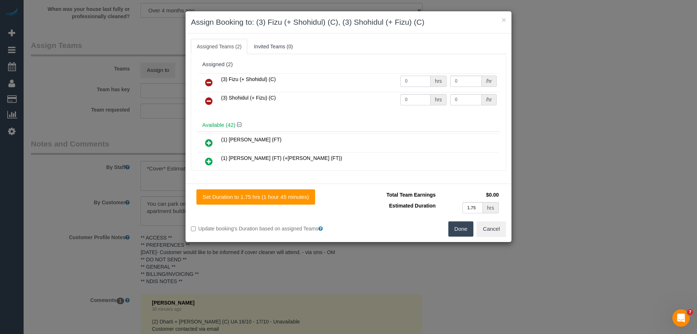
drag, startPoint x: 416, startPoint y: 81, endPoint x: 354, endPoint y: 82, distance: 62.1
click at [354, 82] on tr "(3) Fizu (+ Shohidul) (C) 0 hrs 0 /hr" at bounding box center [349, 82] width 300 height 19
type input "1"
drag, startPoint x: 408, startPoint y: 98, endPoint x: 383, endPoint y: 96, distance: 25.2
click at [383, 96] on tr "(3) Shohidul (+ Fizu) (C) 0 hrs 0 /hr" at bounding box center [349, 101] width 300 height 19
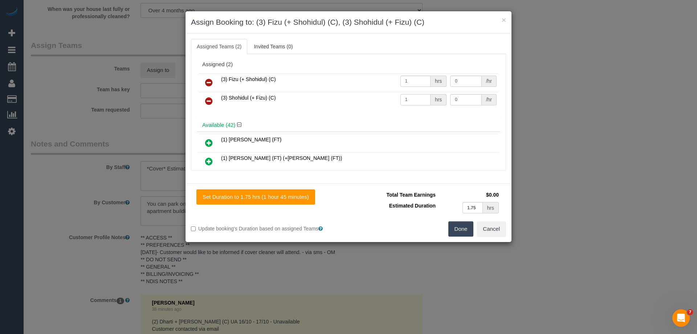
type input "1"
drag, startPoint x: 470, startPoint y: 82, endPoint x: 363, endPoint y: 77, distance: 108.0
click at [363, 77] on tr "(3) Fizu (+ Shohidul) (C) 1 hrs 0 /hr" at bounding box center [349, 82] width 300 height 19
type input "62.5"
drag, startPoint x: 468, startPoint y: 97, endPoint x: 383, endPoint y: 96, distance: 85.0
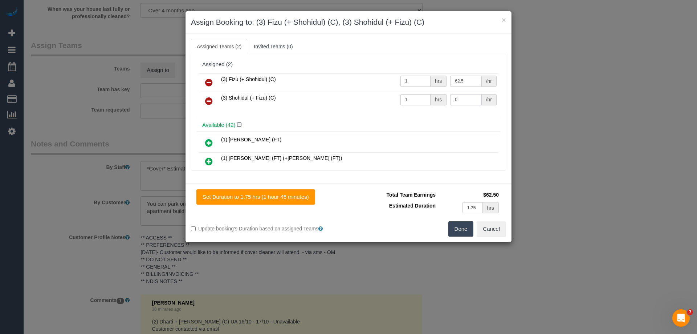
click at [383, 96] on tr "(3) Shohidul (+ Fizu) (C) 1 hrs 0 /hr" at bounding box center [349, 101] width 300 height 19
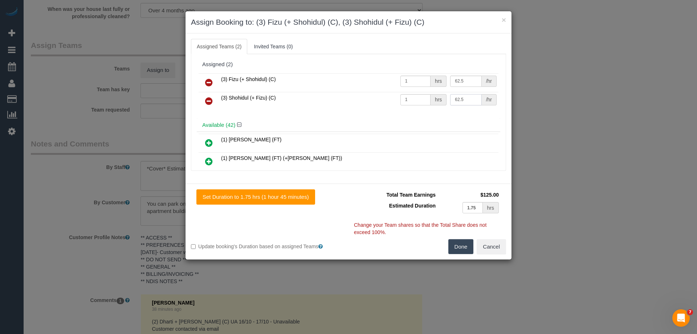
type input "62.5"
click at [456, 250] on button "Done" at bounding box center [461, 246] width 25 height 15
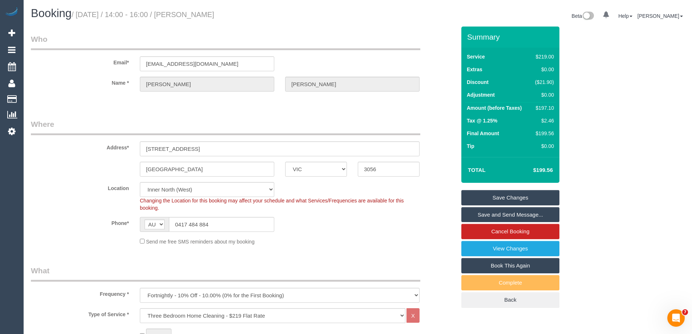
drag, startPoint x: 242, startPoint y: 17, endPoint x: 193, endPoint y: 14, distance: 48.4
click at [193, 14] on h1 "Booking / October 16, 2025 / 14:00 - 16:00 / Sam Ryan" at bounding box center [191, 13] width 321 height 12
click at [193, 14] on small "/ October 16, 2025 / 14:00 - 16:00 / Sam Ryan" at bounding box center [143, 15] width 143 height 8
drag, startPoint x: 191, startPoint y: 15, endPoint x: 237, endPoint y: 13, distance: 45.4
click at [237, 13] on h1 "Booking / October 16, 2025 / 14:00 - 16:00 / Sam Ryan" at bounding box center [191, 13] width 321 height 12
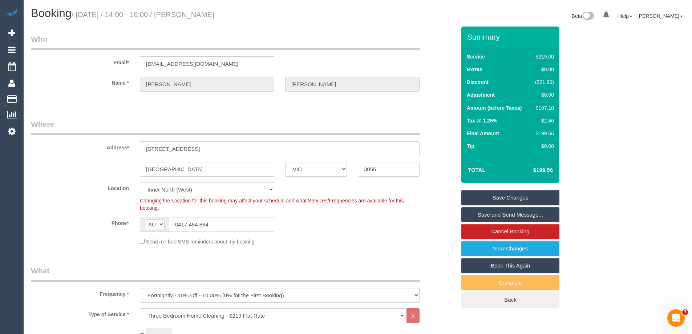
copy small "Sam Ryan"
click at [481, 217] on link "Save and Send Message..." at bounding box center [510, 214] width 98 height 15
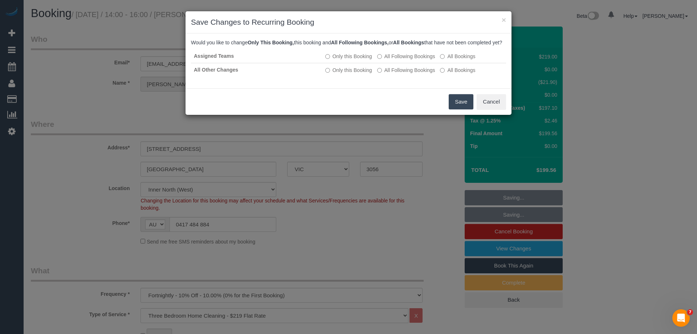
click at [461, 108] on button "Save" at bounding box center [461, 101] width 25 height 15
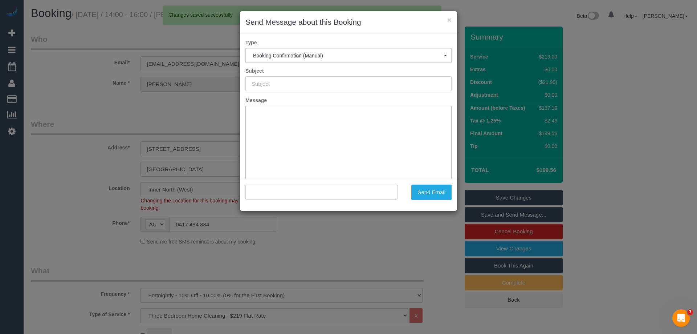
type input "Booking Confirmed"
type input ""Sam Ryan" <smryan192@gmail.com>"
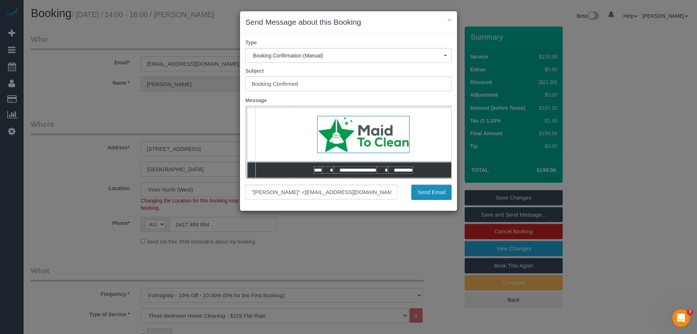
click at [426, 191] on button "Send Email" at bounding box center [432, 192] width 40 height 15
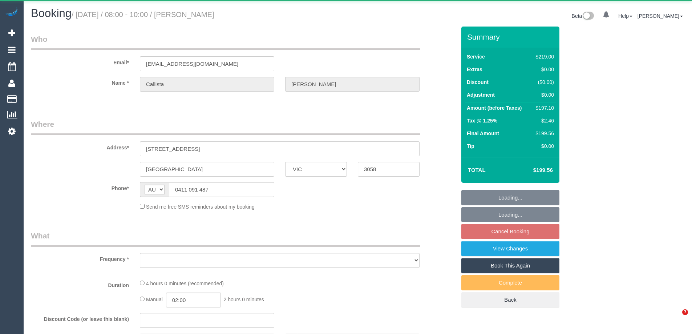
select select "VIC"
select select "string:stripe-pm_1QRit32GScqysDRV5i3FTwer"
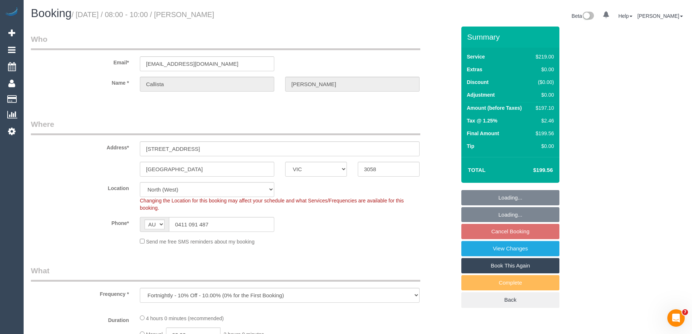
select select "object:564"
select select "number:30"
select select "number:14"
select select "number:19"
select select "number:24"
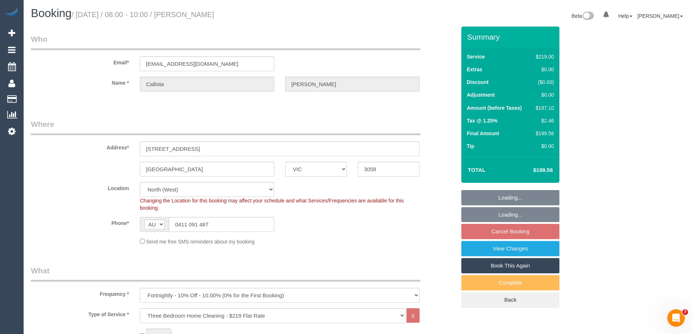
select select "number:35"
select select "number:13"
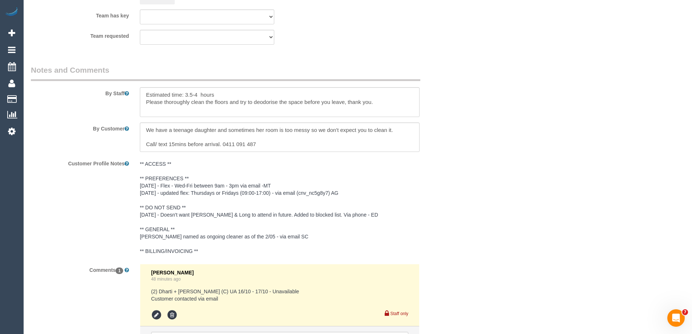
scroll to position [1199, 0]
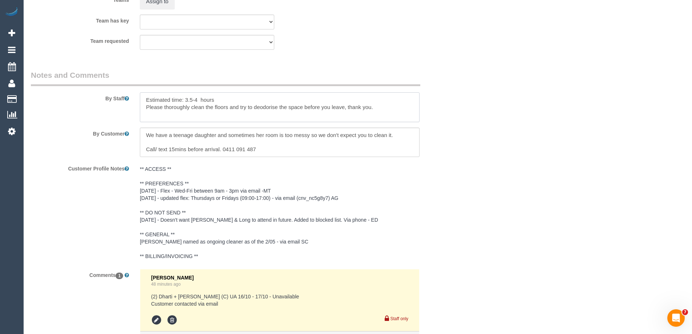
click at [145, 97] on textarea at bounding box center [280, 107] width 280 height 30
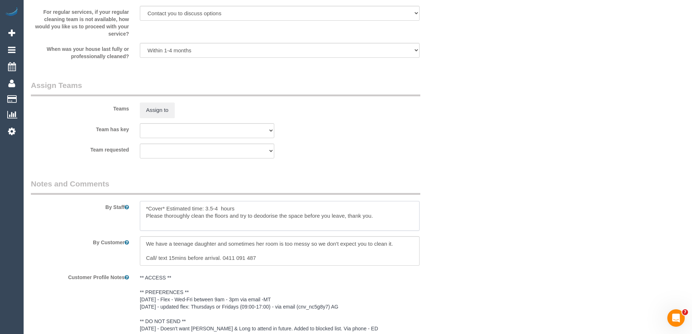
scroll to position [1090, 0]
type textarea "*Cover* Estimated time: 3.5-4 hours Please thoroughly clean the floors and try …"
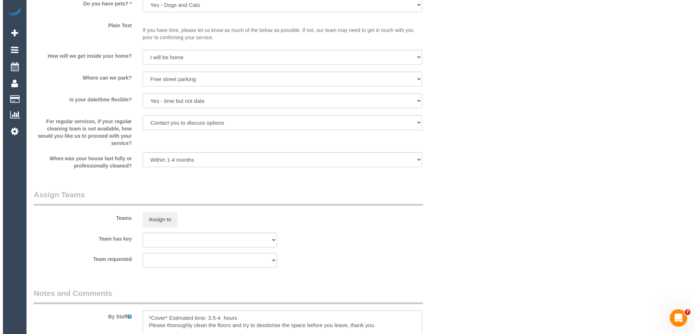
scroll to position [1126, 0]
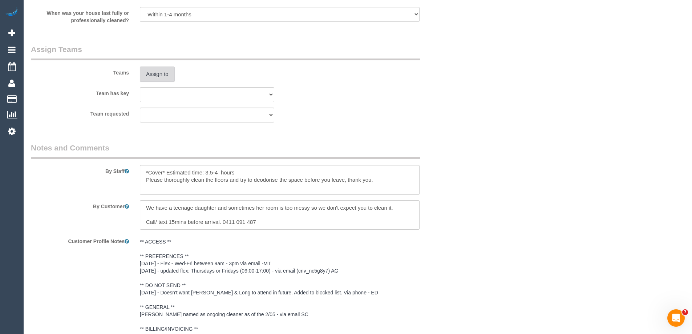
click at [160, 74] on button "Assign to" at bounding box center [157, 73] width 35 height 15
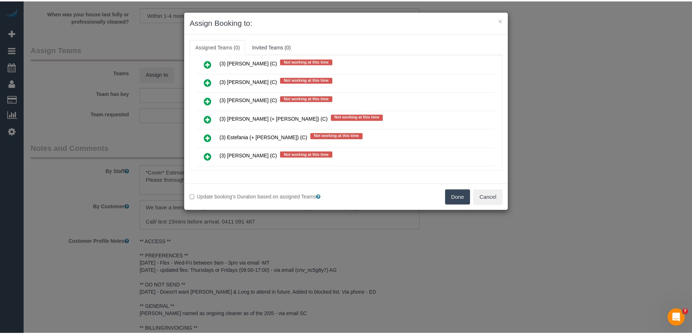
scroll to position [836, 0]
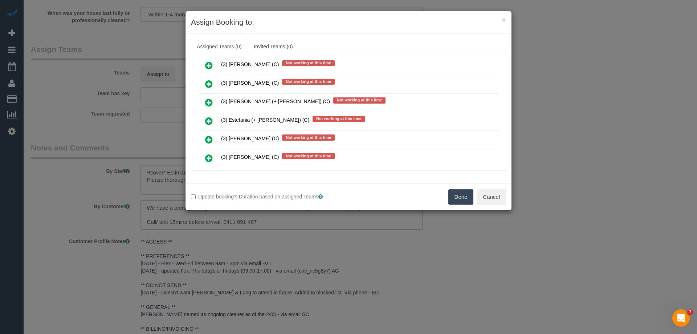
click at [469, 196] on button "Done" at bounding box center [461, 196] width 25 height 15
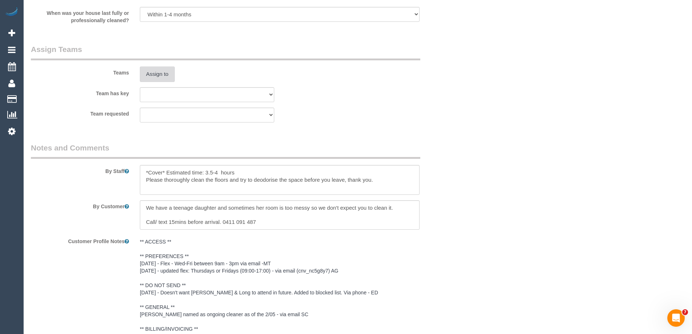
scroll to position [0, 0]
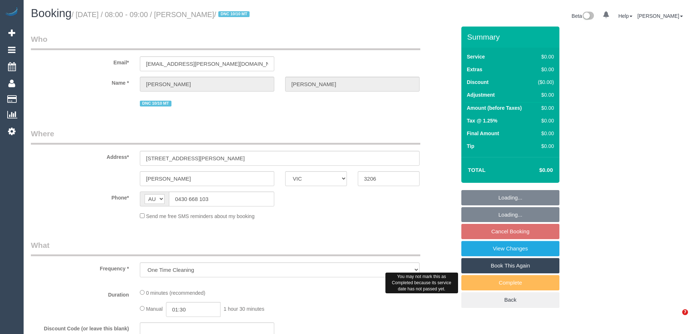
select select "VIC"
select select "string:stripe-pm_1S4rt52GScqysDRVnhxRJnn7"
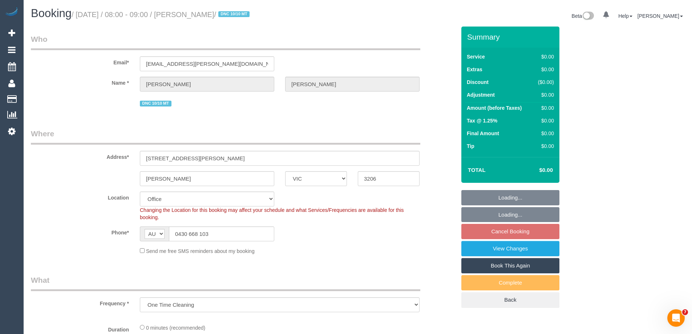
select select "number:28"
select select "number:14"
select select "number:19"
select select "number:36"
select select "object:830"
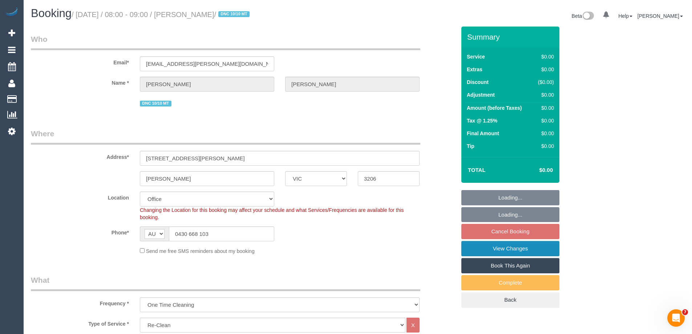
click at [485, 246] on link "View Changes" at bounding box center [510, 248] width 98 height 15
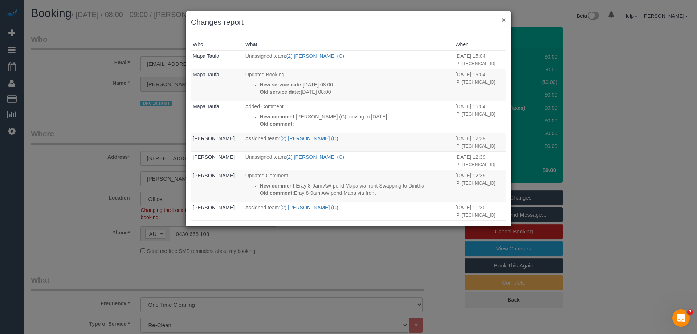
click at [504, 20] on button "×" at bounding box center [504, 20] width 4 height 8
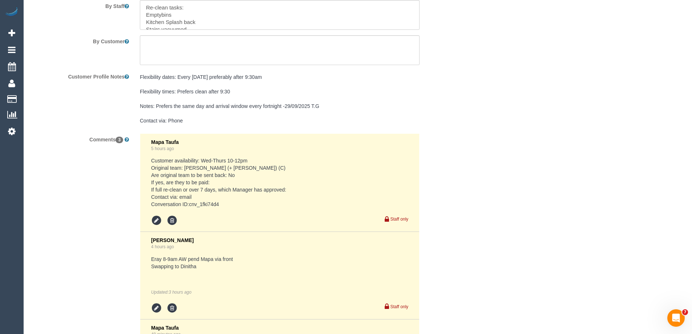
scroll to position [1311, 0]
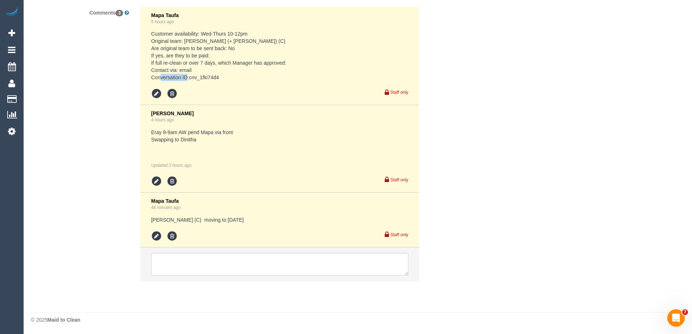
drag, startPoint x: 220, startPoint y: 77, endPoint x: 190, endPoint y: 76, distance: 30.2
click at [190, 76] on pre "Customer availability: Wed-Thurs 10-12pm Original team: Intisar (+ Farhan) (C) …" at bounding box center [279, 55] width 257 height 51
copy pre "cnv_1fki74d4"
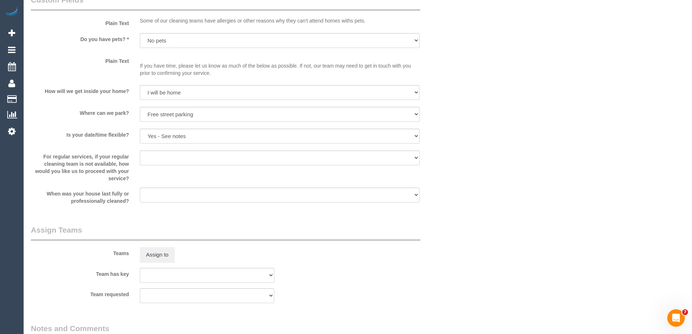
scroll to position [730, 0]
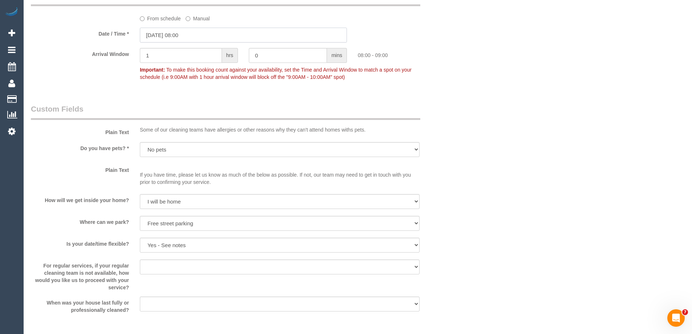
click at [179, 33] on input "16/10/2025 08:00" at bounding box center [243, 35] width 207 height 15
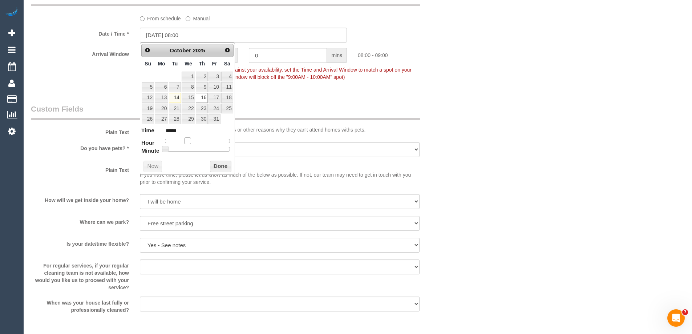
type input "16/10/2025 09:00"
type input "*****"
type input "16/10/2025 10:00"
type input "*****"
type input "16/10/2025 11:00"
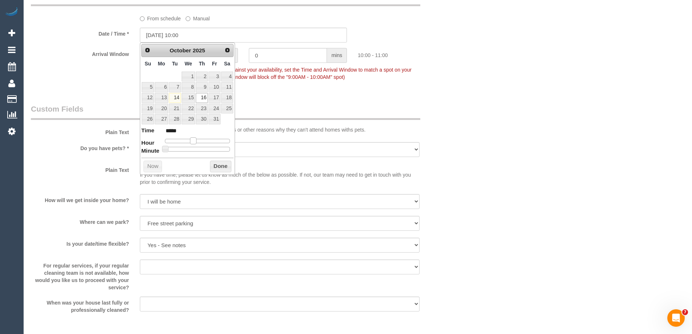
type input "*****"
type input "16/10/2025 12:00"
type input "*****"
type input "16/10/2025 13:00"
type input "*****"
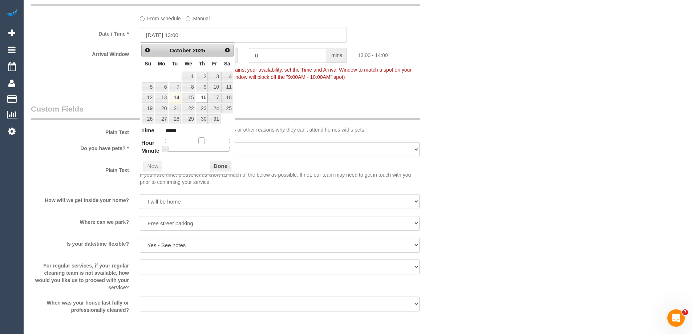
type input "16/10/2025 14:00"
type input "*****"
type input "16/10/2025 13:00"
type input "*****"
drag, startPoint x: 189, startPoint y: 141, endPoint x: 204, endPoint y: 144, distance: 15.9
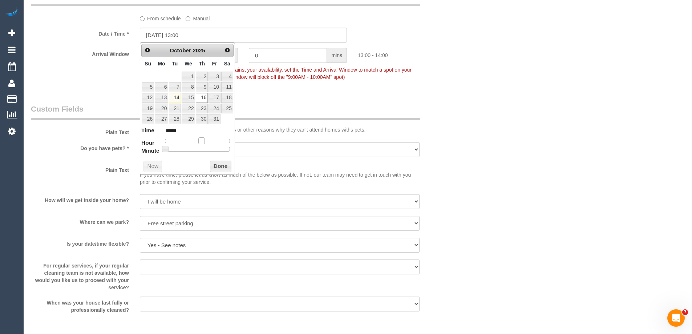
click at [204, 144] on dl "Time ***** Hour Minute Second Millisecond Microsecond Time Zone ***** ***** ***…" at bounding box center [187, 138] width 92 height 25
click at [219, 168] on button "Done" at bounding box center [220, 167] width 21 height 12
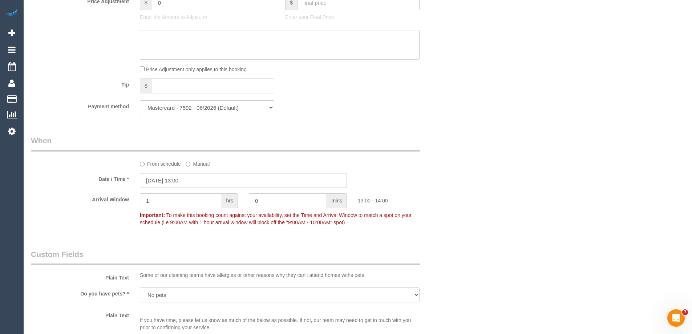
scroll to position [1311, 0]
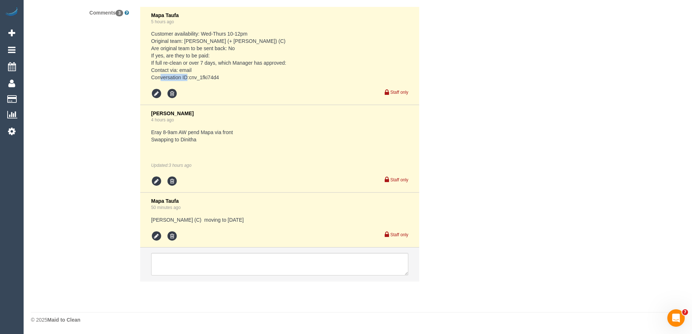
drag, startPoint x: 229, startPoint y: 77, endPoint x: 190, endPoint y: 77, distance: 38.9
click at [190, 77] on pre "Customer availability: Wed-Thurs 10-12pm Original team: Intisar (+ Farhan) (C) …" at bounding box center [279, 55] width 257 height 51
copy pre "cnv_1fki74d4"
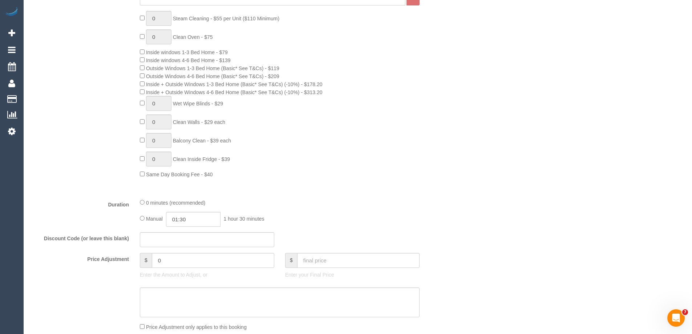
scroll to position [509, 0]
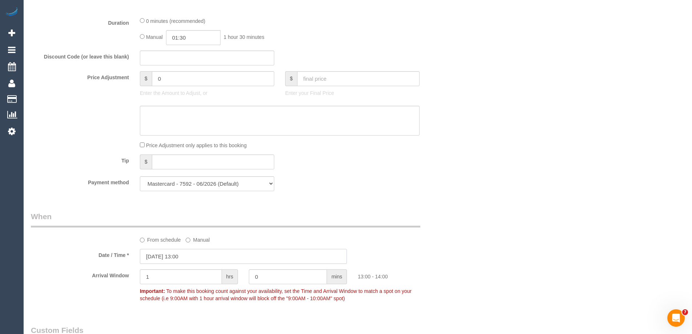
click at [173, 257] on input "16/10/2025 13:00" at bounding box center [243, 256] width 207 height 15
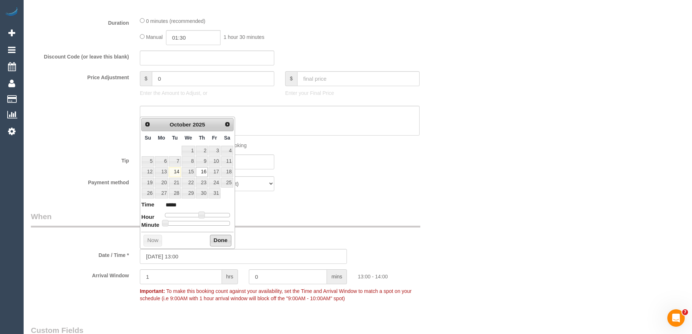
click at [220, 242] on button "Done" at bounding box center [220, 241] width 21 height 12
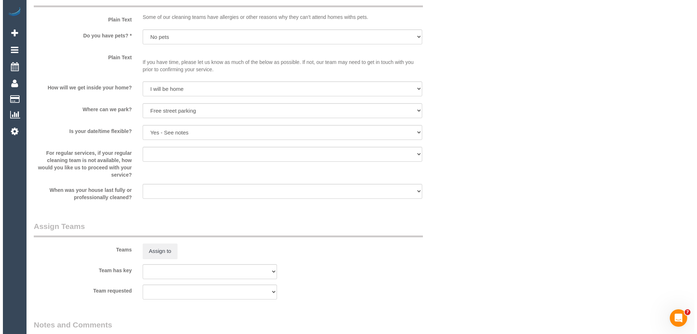
scroll to position [908, 0]
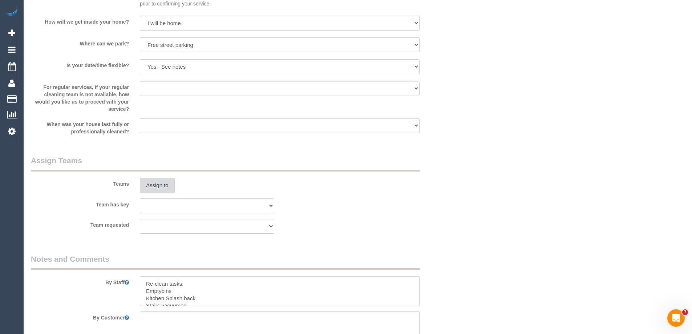
click at [162, 185] on button "Assign to" at bounding box center [157, 185] width 35 height 15
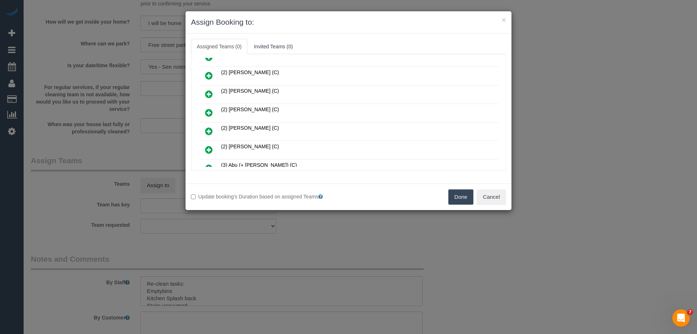
click at [210, 128] on icon at bounding box center [209, 131] width 8 height 9
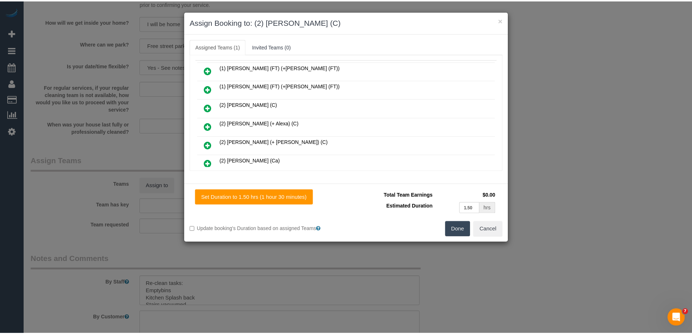
scroll to position [0, 0]
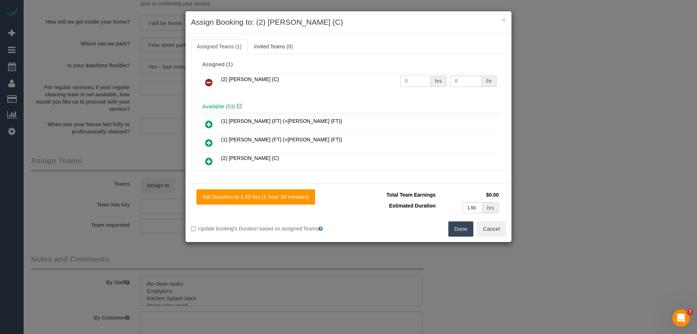
drag, startPoint x: 407, startPoint y: 81, endPoint x: 360, endPoint y: 74, distance: 48.1
click at [346, 75] on tr "(2) Qiyang Bo (C) 0 hrs 0 /hr" at bounding box center [349, 82] width 300 height 19
type input "2"
drag, startPoint x: 457, startPoint y: 80, endPoint x: 374, endPoint y: 77, distance: 83.2
click at [374, 77] on tr "(2) Qiyang Bo (C) 2 hrs 0 /hr" at bounding box center [349, 82] width 300 height 19
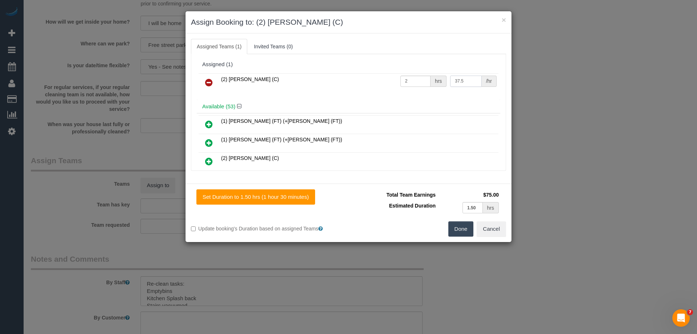
type input "37.5"
drag, startPoint x: 460, startPoint y: 230, endPoint x: 339, endPoint y: 219, distance: 121.9
click at [458, 231] on button "Done" at bounding box center [461, 228] width 25 height 15
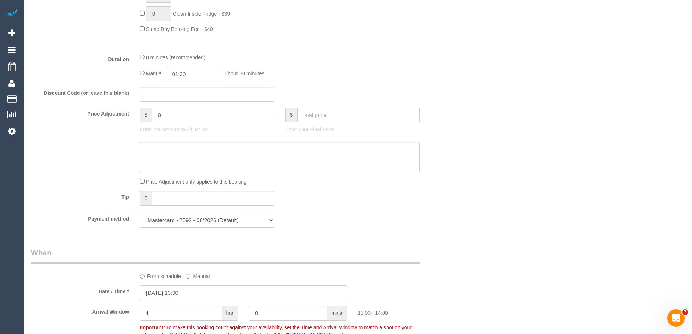
scroll to position [363, 0]
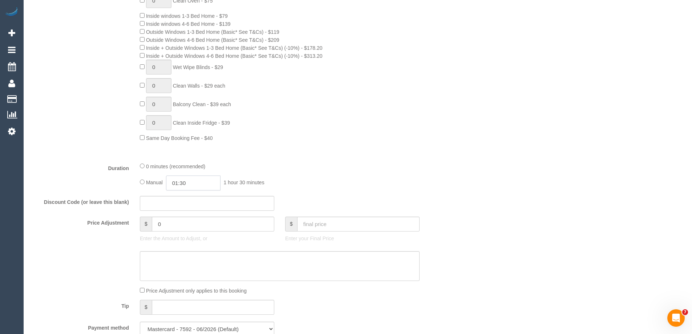
click at [203, 181] on input "01:30" at bounding box center [193, 182] width 54 height 15
type input "02:00"
click at [185, 211] on li "02:00" at bounding box center [185, 214] width 32 height 9
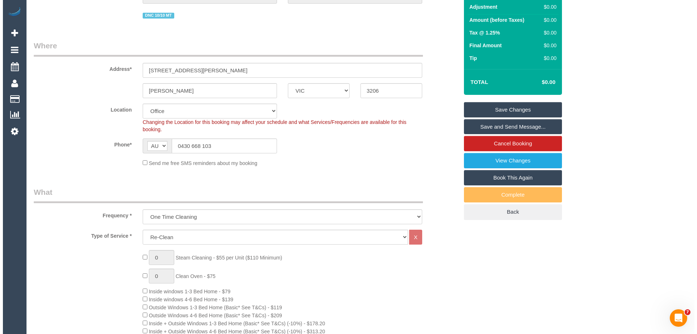
scroll to position [0, 0]
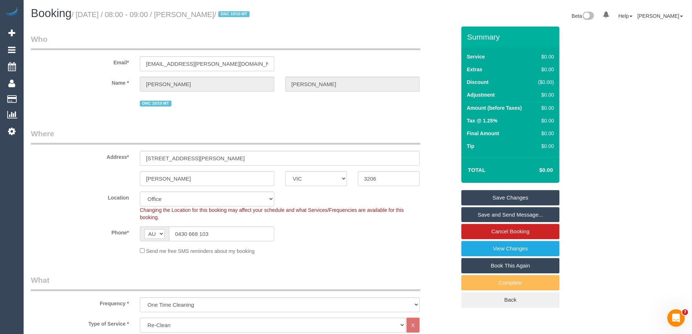
drag, startPoint x: 234, startPoint y: 12, endPoint x: 191, endPoint y: 16, distance: 43.1
click at [191, 16] on small "/ October 16, 2025 / 08:00 - 09:00 / Jade Bennett / DNC 10/10 MT" at bounding box center [162, 15] width 180 height 8
copy small "Jade Bennett"
click at [484, 199] on link "Save Changes" at bounding box center [510, 197] width 98 height 15
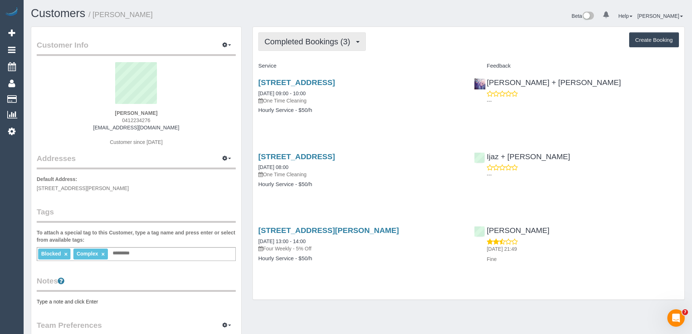
click at [319, 40] on span "Completed Bookings (3)" at bounding box center [308, 41] width 89 height 9
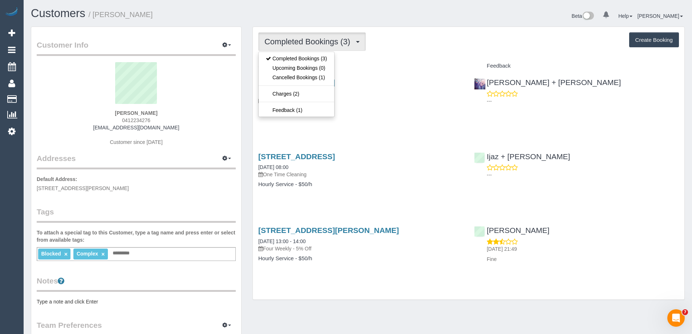
click at [386, 54] on div "Completed Bookings (3) Completed Bookings (3) Upcoming Bookings (0) Cancelled B…" at bounding box center [469, 163] width 432 height 273
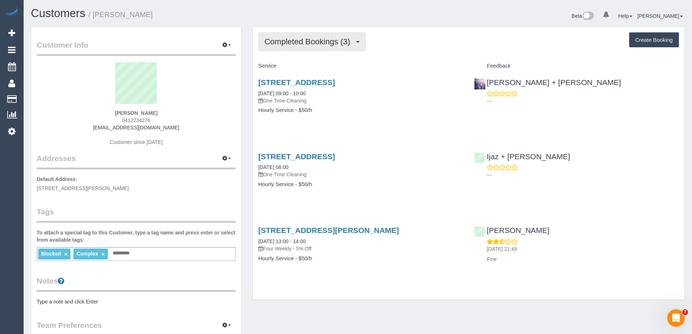
click at [311, 41] on span "Completed Bookings (3)" at bounding box center [308, 41] width 89 height 9
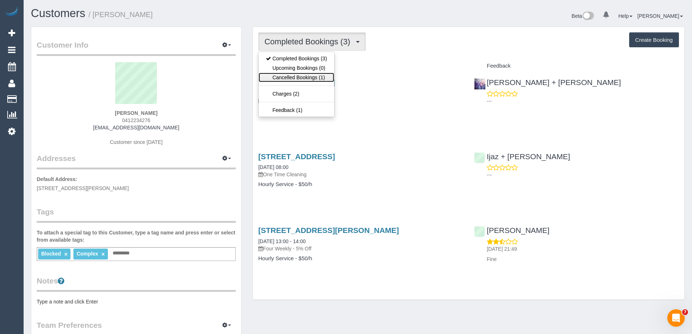
click at [303, 75] on link "Cancelled Bookings (1)" at bounding box center [297, 77] width 76 height 9
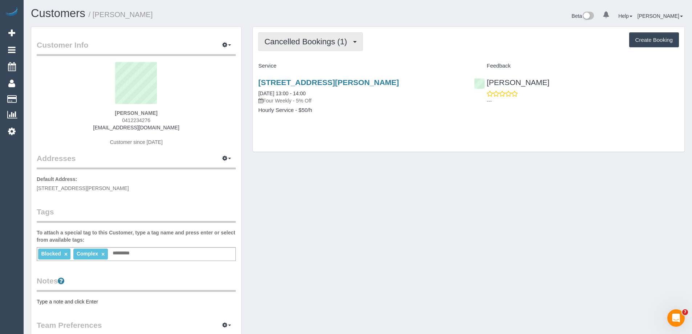
click at [298, 40] on span "Cancelled Bookings (1)" at bounding box center [307, 41] width 86 height 9
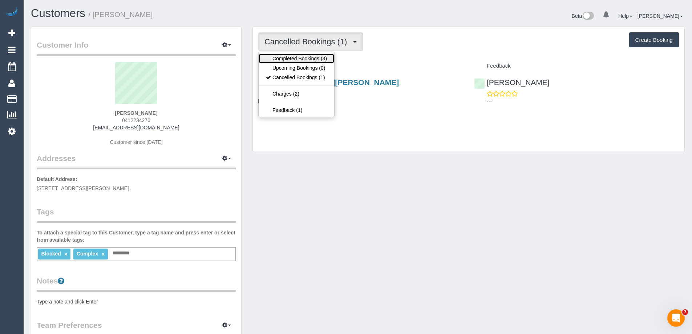
click at [294, 57] on link "Completed Bookings (3)" at bounding box center [297, 58] width 76 height 9
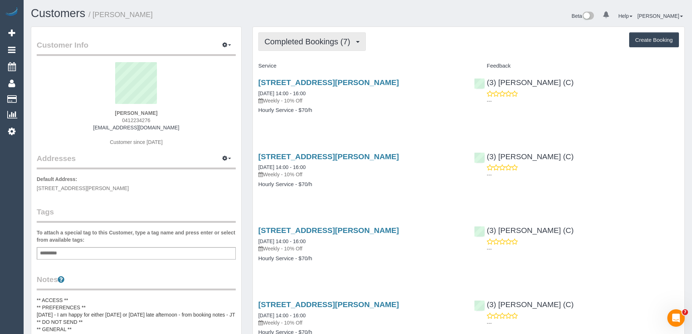
click at [292, 41] on span "Completed Bookings (7)" at bounding box center [308, 41] width 89 height 9
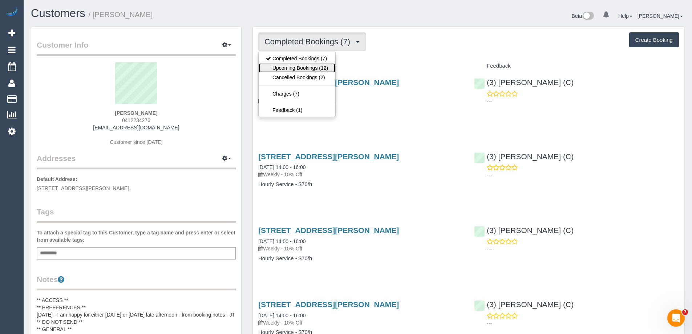
click at [300, 67] on link "Upcoming Bookings (12)" at bounding box center [297, 67] width 77 height 9
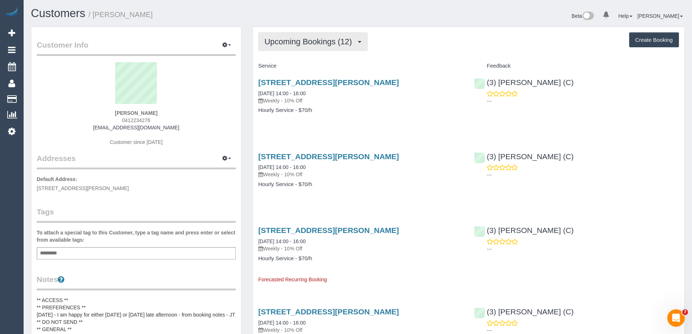
click at [282, 39] on span "Upcoming Bookings (12)" at bounding box center [309, 41] width 91 height 9
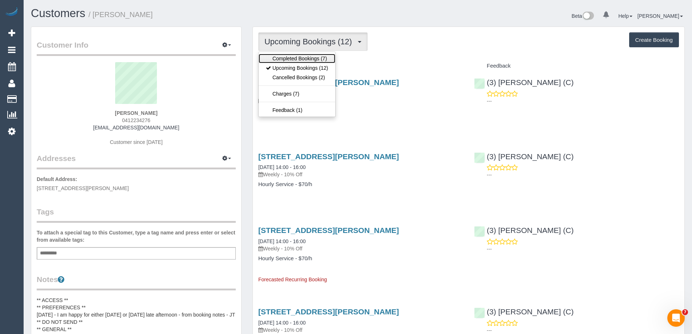
click at [303, 58] on link "Completed Bookings (7)" at bounding box center [297, 58] width 77 height 9
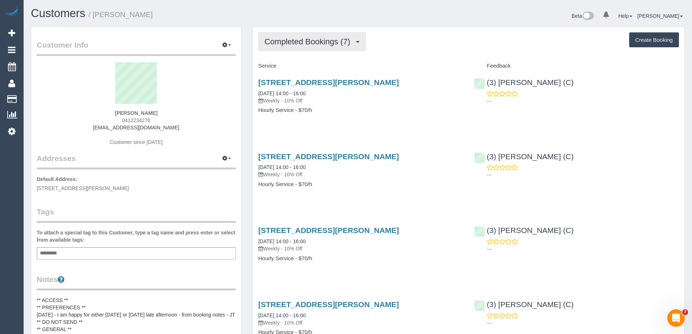
click at [298, 46] on span "Completed Bookings (7)" at bounding box center [308, 41] width 89 height 9
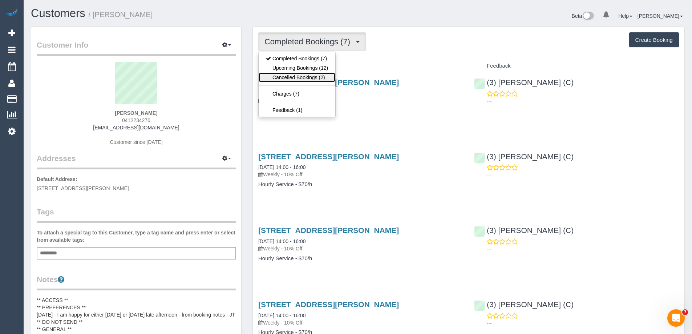
click at [300, 76] on link "Cancelled Bookings (2)" at bounding box center [297, 77] width 77 height 9
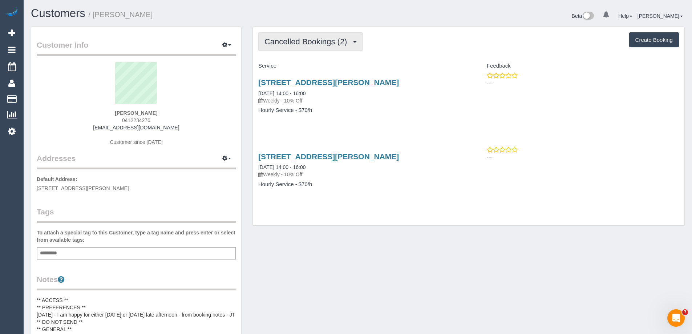
click at [285, 42] on span "Cancelled Bookings (2)" at bounding box center [307, 41] width 86 height 9
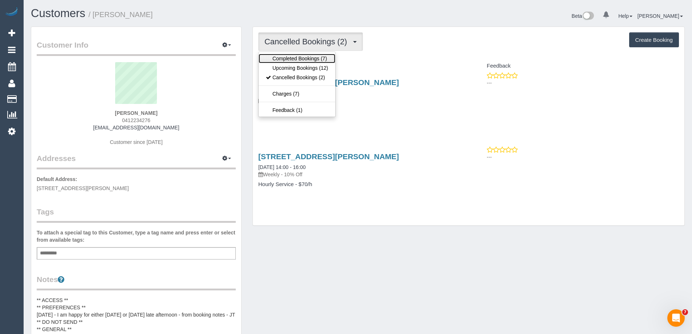
click at [288, 60] on link "Completed Bookings (7)" at bounding box center [297, 58] width 77 height 9
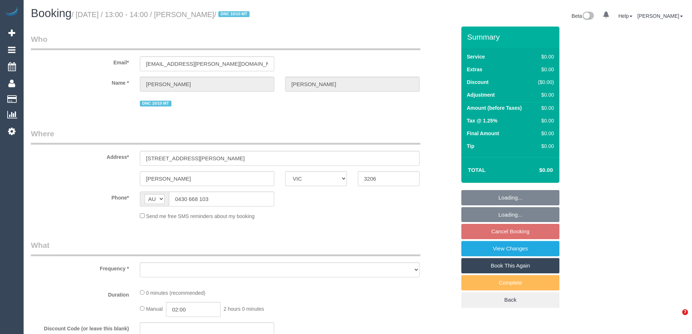
select select "VIC"
select select "object:666"
select select "string:stripe-pm_1S4rt52GScqysDRVnhxRJnn7"
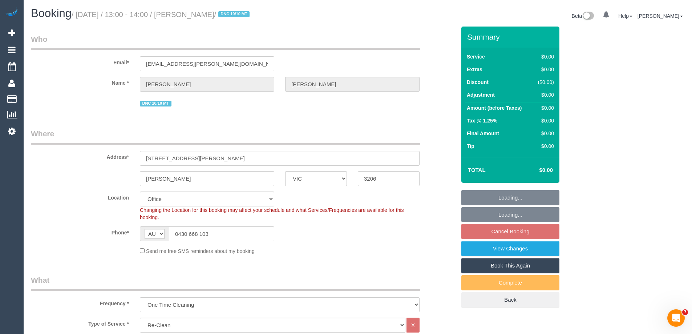
select select "object:819"
select select "number:28"
select select "number:14"
select select "number:19"
select select "number:36"
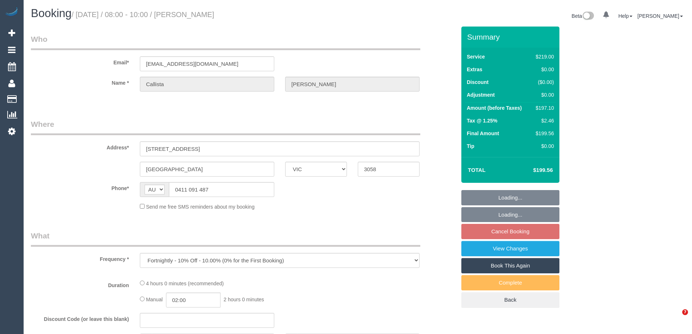
select select "VIC"
select select "string:stripe-pm_1QRit32GScqysDRV5i3FTwer"
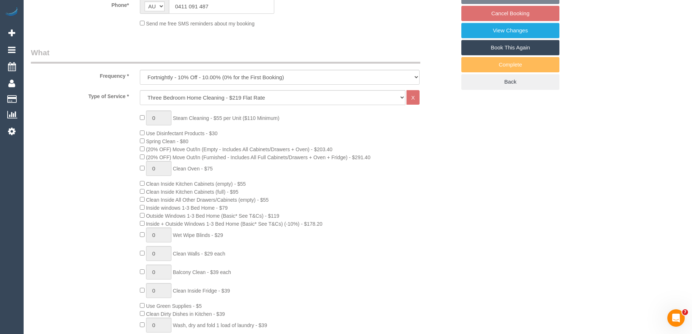
select select "object:666"
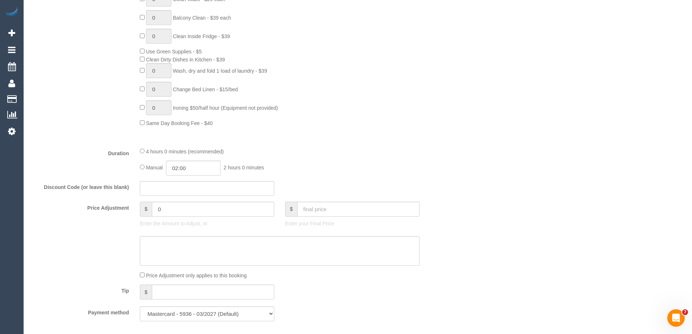
select select "number:30"
select select "number:14"
select select "number:19"
select select "number:24"
select select "number:35"
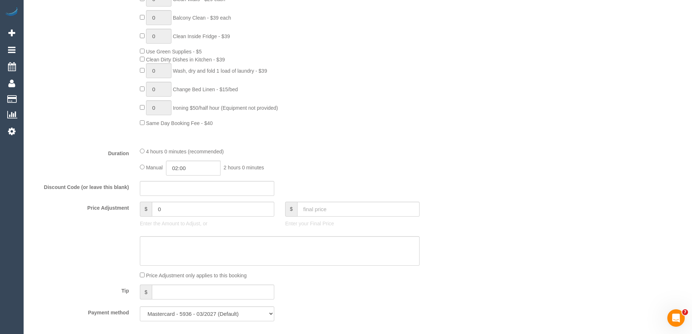
select select "number:13"
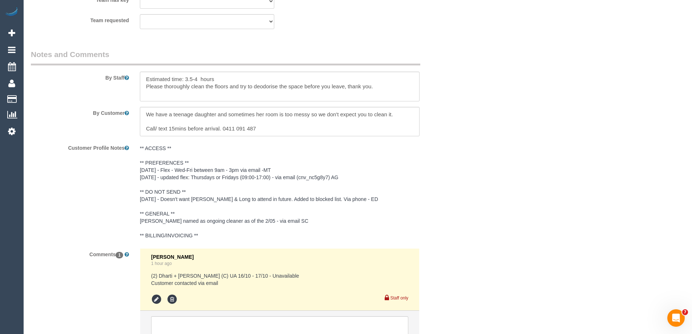
scroll to position [1235, 0]
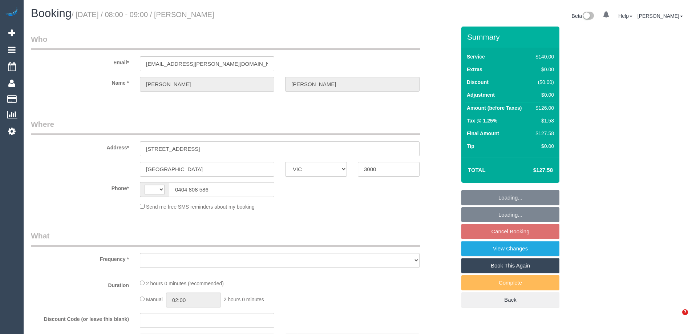
select select "VIC"
select select "string:stripe-pm_1O4Afb2GScqysDRVgqkikGsr"
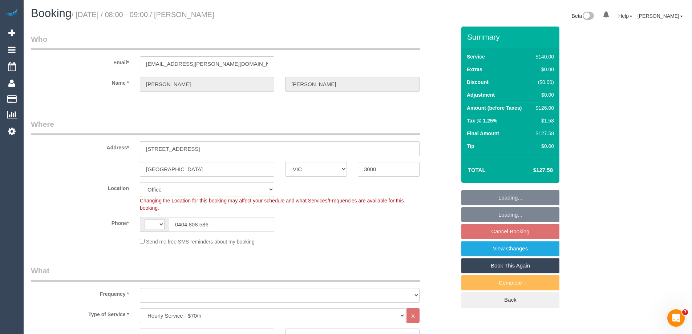
select select "string:AU"
select select "object:1010"
select select "number:29"
select select "number:14"
select select "number:20"
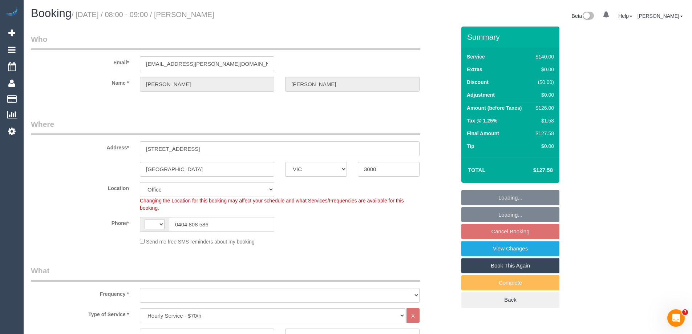
select select "number:24"
select select "number:34"
select select "number:26"
select select "object:1018"
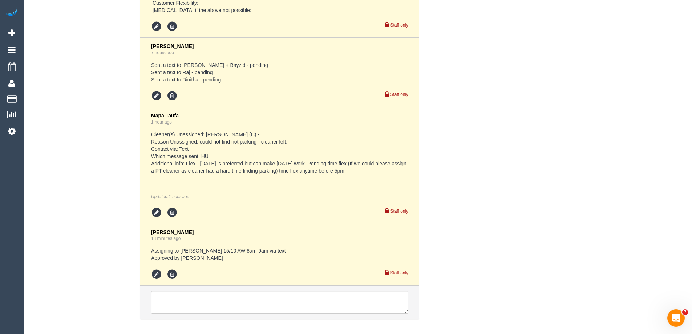
scroll to position [1780, 0]
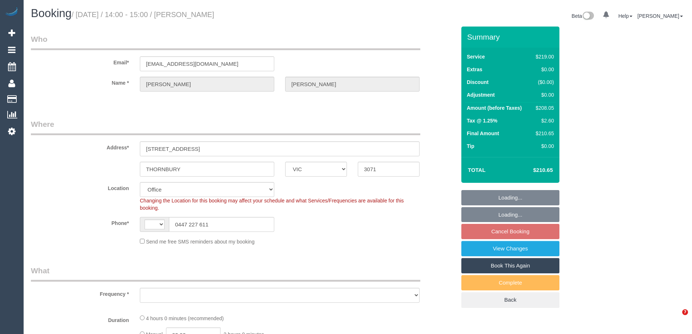
select select "VIC"
select select "string:AU"
select select "number:27"
select select "object:813"
select select "string:stripe-pm_1KFsOH2GScqysDRVLNnSHxkp"
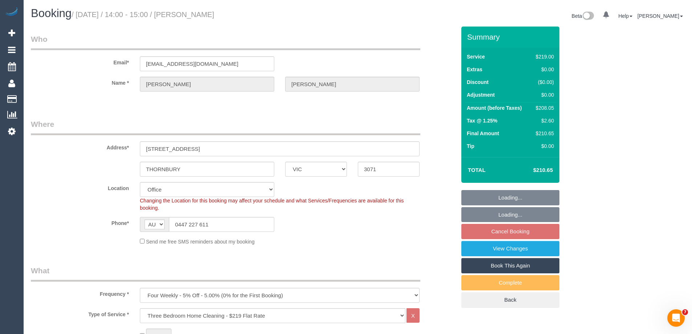
select select "object:818"
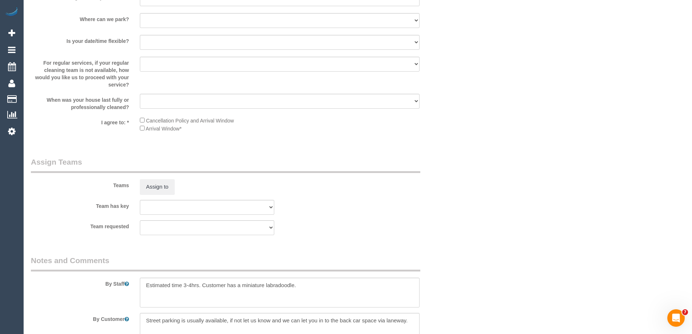
scroll to position [1090, 0]
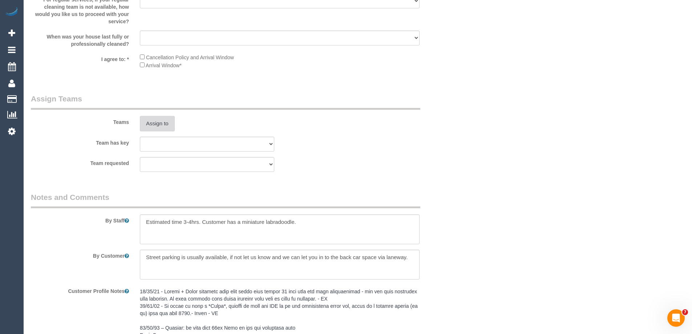
click at [160, 116] on button "Assign to" at bounding box center [157, 123] width 35 height 15
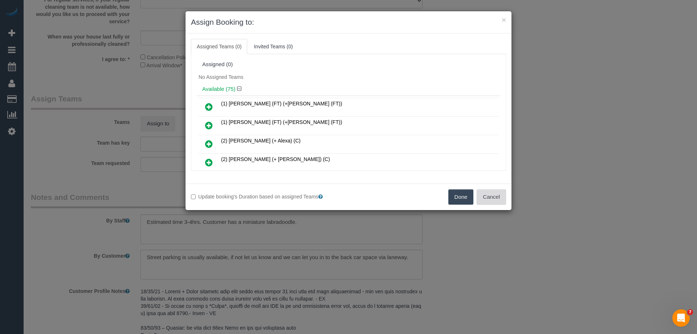
click at [494, 196] on button "Cancel" at bounding box center [491, 196] width 29 height 15
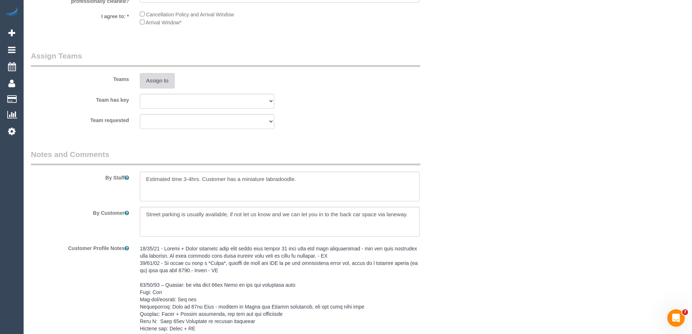
scroll to position [1126, 0]
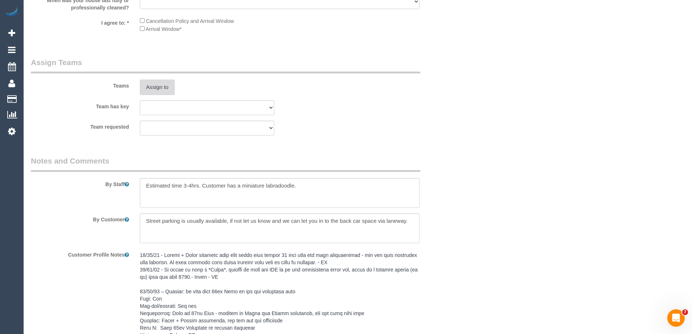
click at [162, 87] on button "Assign to" at bounding box center [157, 87] width 35 height 15
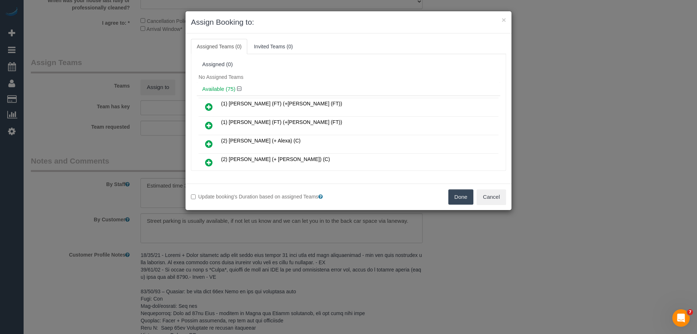
click at [213, 143] on icon at bounding box center [209, 143] width 8 height 9
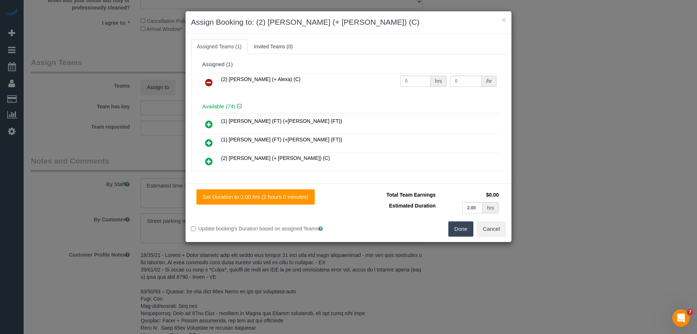
click at [204, 159] on link at bounding box center [209, 161] width 17 height 15
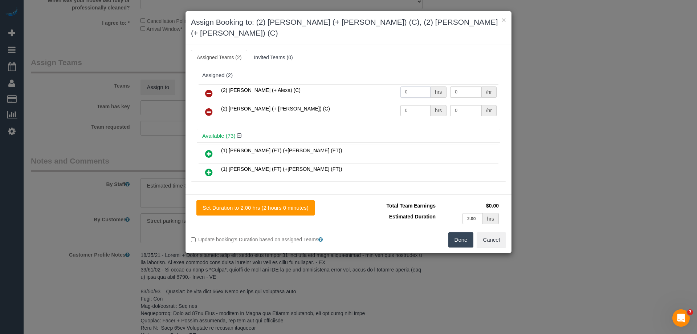
drag, startPoint x: 405, startPoint y: 78, endPoint x: 343, endPoint y: 80, distance: 62.1
click at [343, 84] on tr "(2) Alejandro (+ Alexa) (C) 0 hrs 0 /hr" at bounding box center [349, 93] width 300 height 19
type input "1"
drag, startPoint x: 411, startPoint y: 99, endPoint x: 354, endPoint y: 98, distance: 56.3
click at [354, 103] on tr "(2) Alexa (+ Alejandro) (C) 0 hrs 0 /hr" at bounding box center [349, 112] width 300 height 19
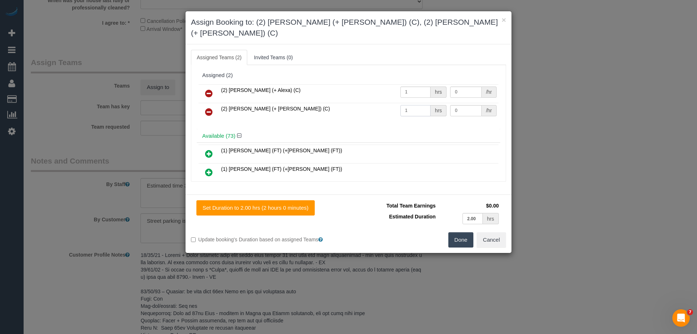
type input "1"
click at [463, 86] on input "0" at bounding box center [465, 91] width 31 height 11
type input "65"
drag, startPoint x: 462, startPoint y: 102, endPoint x: 389, endPoint y: 102, distance: 73.7
click at [389, 103] on tr "(2) Alexa (+ Alejandro) (C) 1 hrs 0 /hr" at bounding box center [349, 112] width 300 height 19
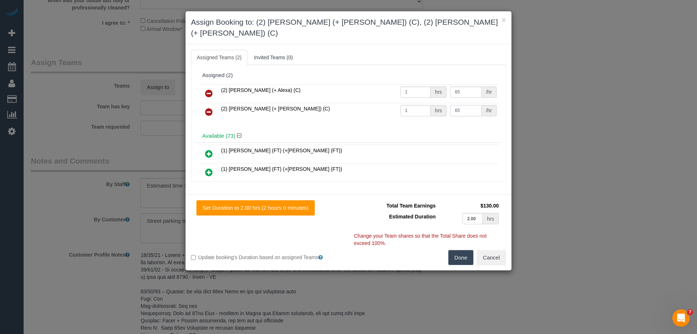
type input "65"
click at [456, 250] on button "Done" at bounding box center [461, 257] width 25 height 15
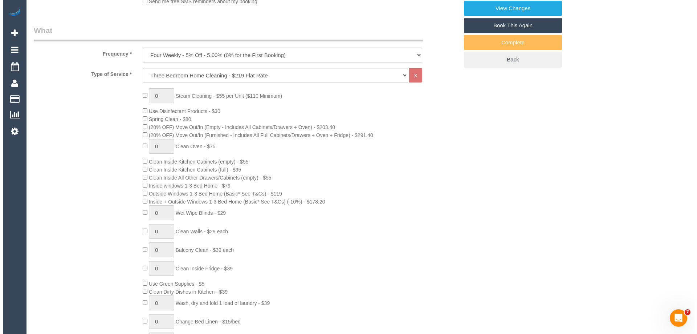
scroll to position [0, 0]
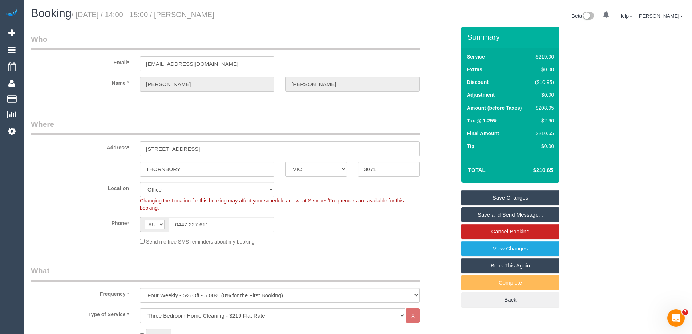
drag, startPoint x: 244, startPoint y: 19, endPoint x: 249, endPoint y: 15, distance: 6.2
click at [249, 15] on h1 "Booking / October 20, 2025 / 14:00 - 15:00 / Caroline Stolarek" at bounding box center [191, 13] width 321 height 12
drag, startPoint x: 249, startPoint y: 14, endPoint x: 192, endPoint y: 11, distance: 56.7
click at [192, 11] on h1 "Booking / October 20, 2025 / 14:00 - 15:00 / Caroline Stolarek" at bounding box center [191, 13] width 321 height 12
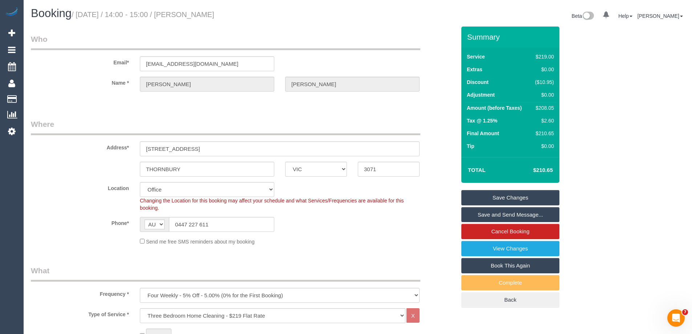
copy small "Caroline Stolarek"
click at [468, 211] on link "Save and Send Message..." at bounding box center [510, 214] width 98 height 15
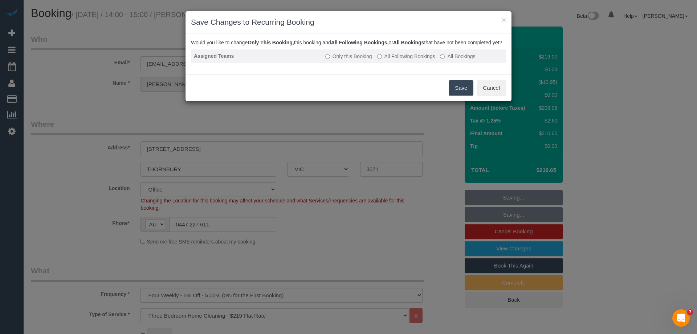
click at [408, 60] on label "All Following Bookings" at bounding box center [406, 56] width 58 height 7
click at [460, 92] on button "Save" at bounding box center [461, 87] width 25 height 15
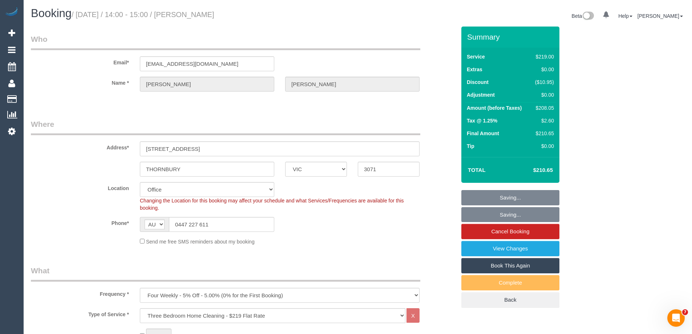
drag, startPoint x: 265, startPoint y: 14, endPoint x: 191, endPoint y: 13, distance: 74.1
click at [191, 13] on h1 "Booking / October 20, 2025 / 14:00 - 15:00 / Caroline Stolarek" at bounding box center [191, 13] width 321 height 12
copy small "Caroline Stolarek"
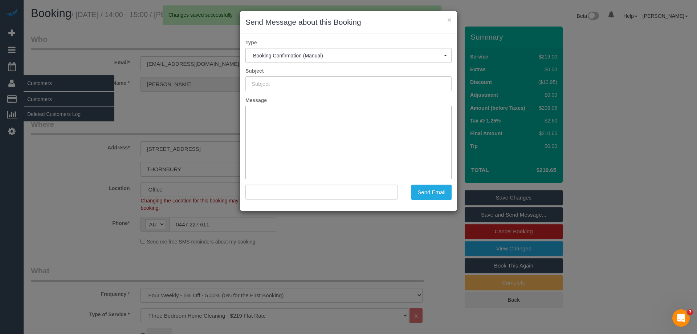
type input "Booking Confirmed"
type input ""Caroline Stolarek" <cstolarek@hotmail.com>"
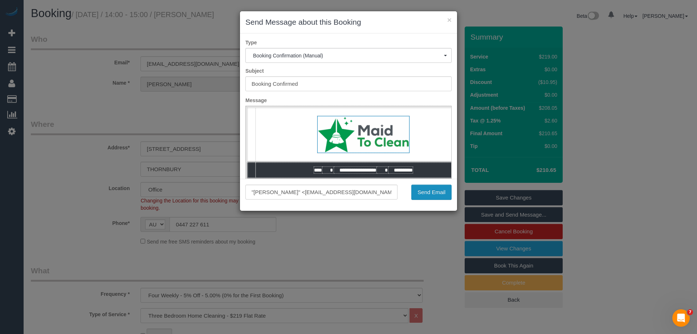
click at [442, 190] on button "Send Email" at bounding box center [432, 192] width 40 height 15
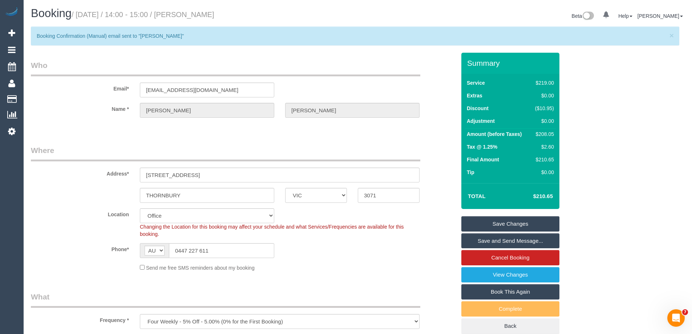
copy small "Caroline Stolarek"
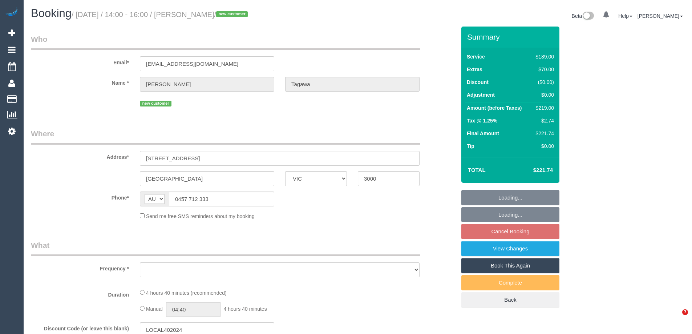
select select "VIC"
select select "string:stripe-pm_1SDeDZ2GScqysDRVESmkkNkA"
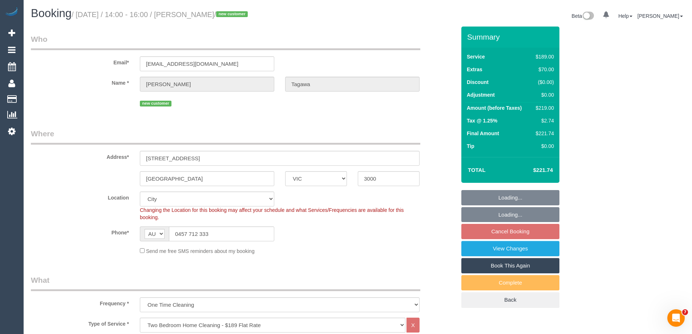
select select "object:786"
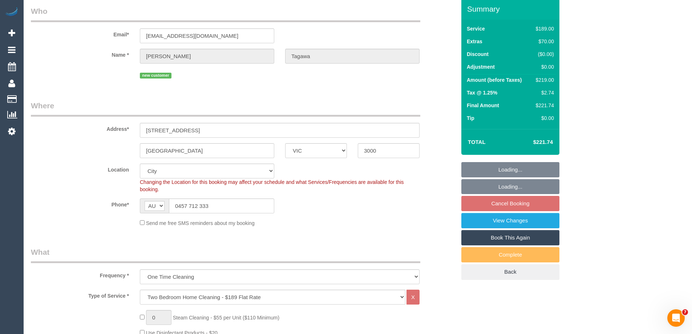
select select "spot5"
select select "number:28"
select select "number:14"
select select "number:21"
select select "number:24"
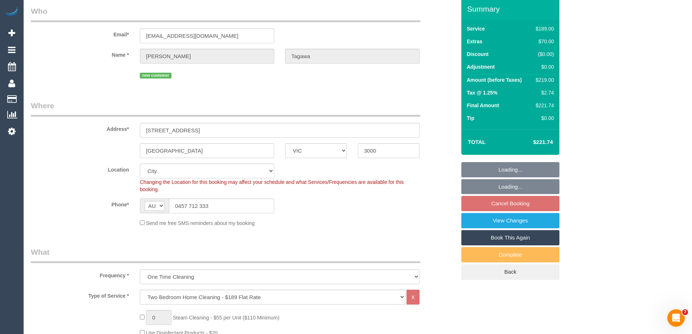
select select "number:26"
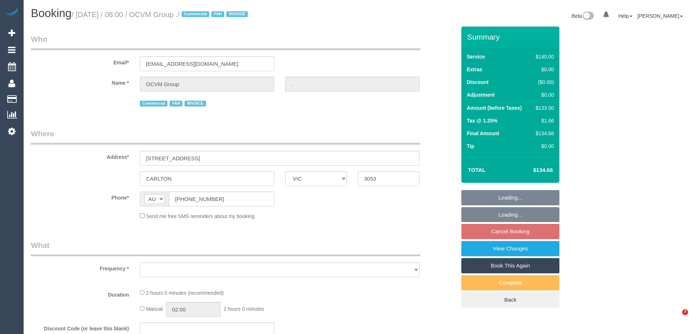
select select "VIC"
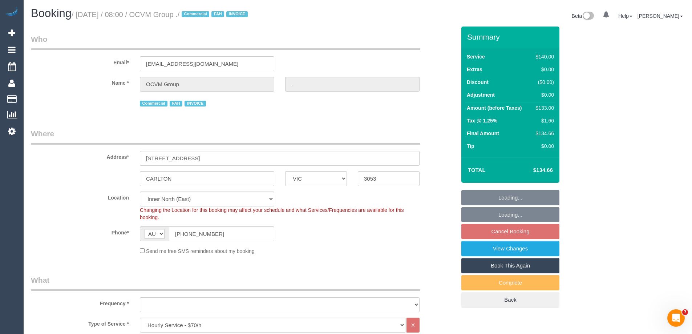
select select "object:906"
select select "number:28"
select select "object:915"
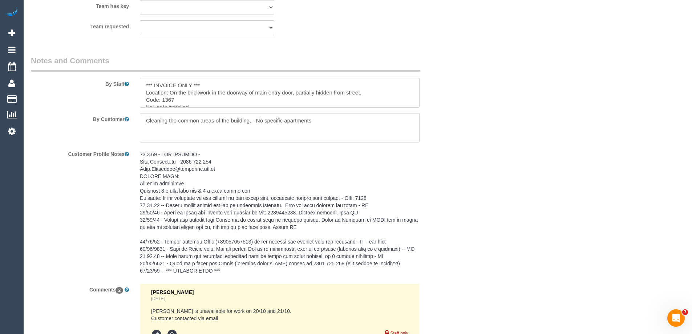
scroll to position [1199, 0]
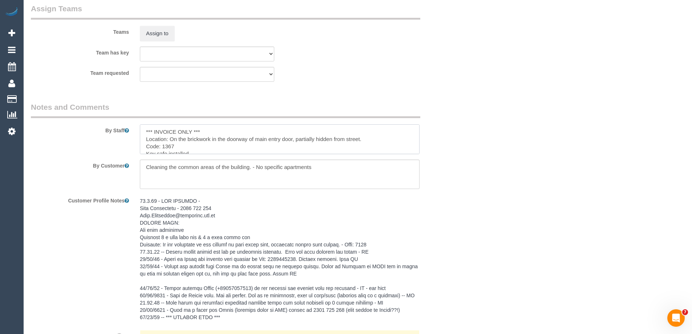
click at [141, 131] on textarea at bounding box center [280, 139] width 280 height 30
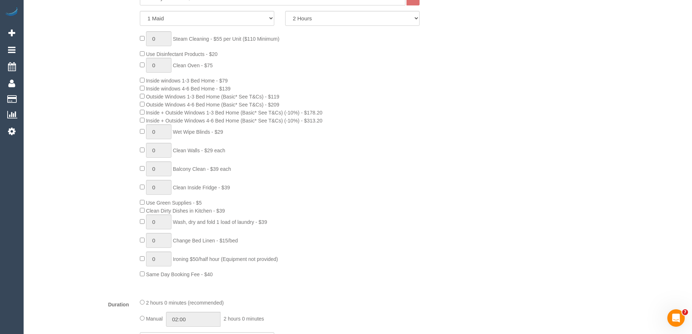
scroll to position [182, 0]
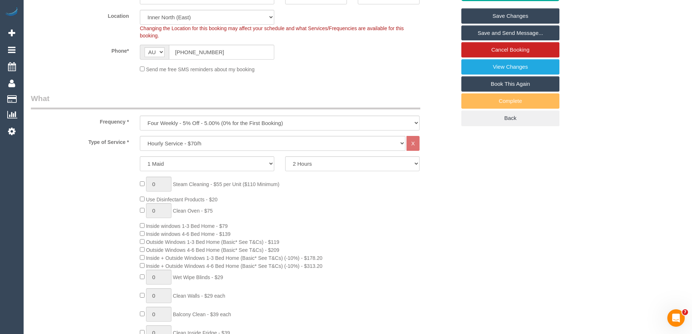
type textarea "*Cover* *** INVOICE ONLY *** Location: On the brickwork in the doorway of main …"
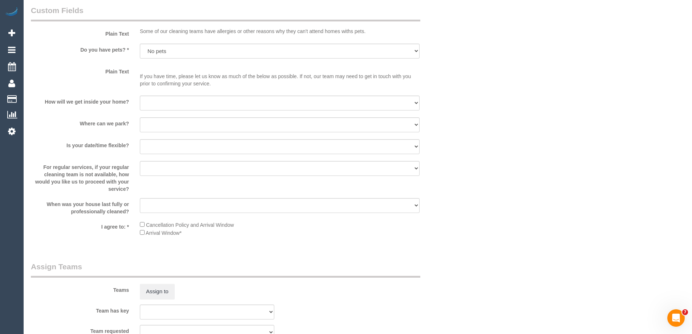
scroll to position [1053, 0]
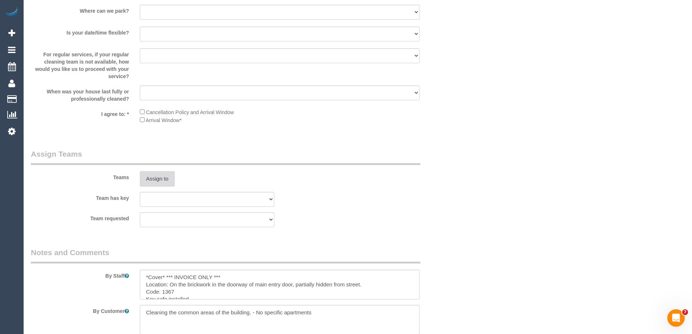
click at [152, 172] on button "Assign to" at bounding box center [157, 178] width 35 height 15
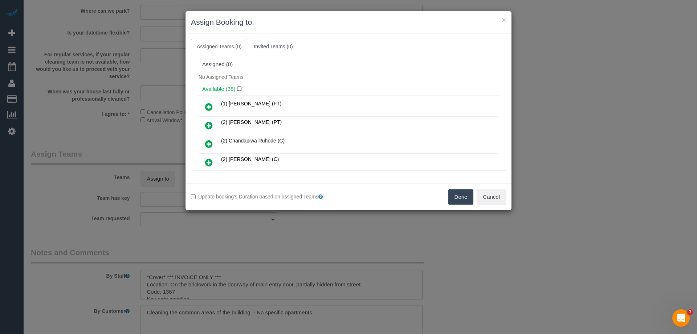
click at [206, 124] on icon at bounding box center [209, 125] width 8 height 9
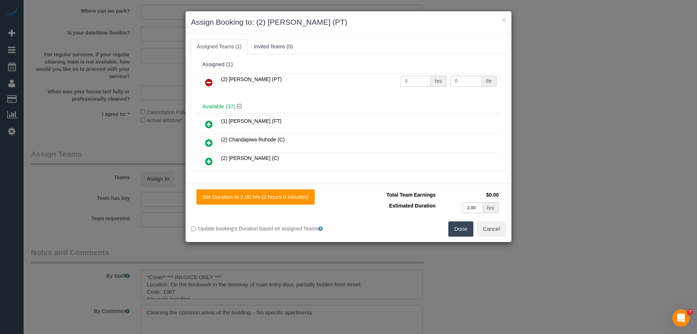
drag, startPoint x: 416, startPoint y: 78, endPoint x: 329, endPoint y: 78, distance: 86.8
click at [329, 78] on tr "(2) Azwad Raza (PT) 0 hrs 0 /hr" at bounding box center [349, 82] width 300 height 19
type input "2"
drag, startPoint x: 469, startPoint y: 80, endPoint x: 400, endPoint y: 79, distance: 69.8
click at [411, 79] on tr "(2) Azwad Raza (PT) 2 hrs 0 /hr" at bounding box center [349, 82] width 300 height 19
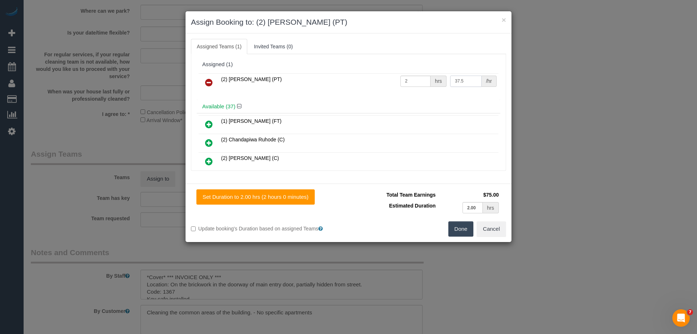
type input "37.5"
click at [461, 232] on button "Done" at bounding box center [461, 228] width 25 height 15
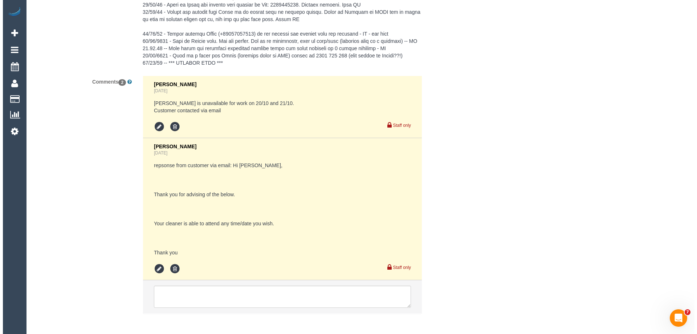
scroll to position [0, 0]
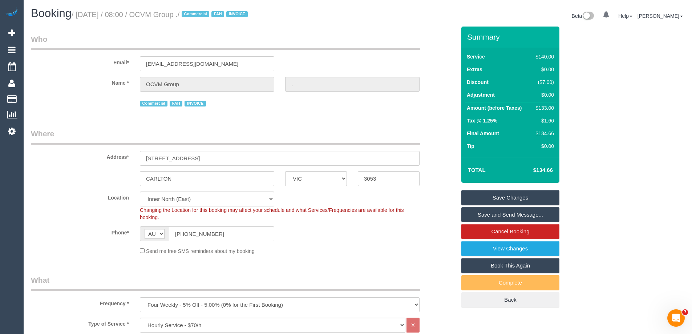
drag, startPoint x: 214, startPoint y: 16, endPoint x: 166, endPoint y: 16, distance: 48.7
click at [166, 16] on small "/ October 20, 2025 / 08:00 / OCVM Group . / Commercial FAH INVOICE" at bounding box center [161, 15] width 178 height 8
copy small "OCVM Group ."
click at [468, 213] on link "Save and Send Message..." at bounding box center [510, 214] width 98 height 15
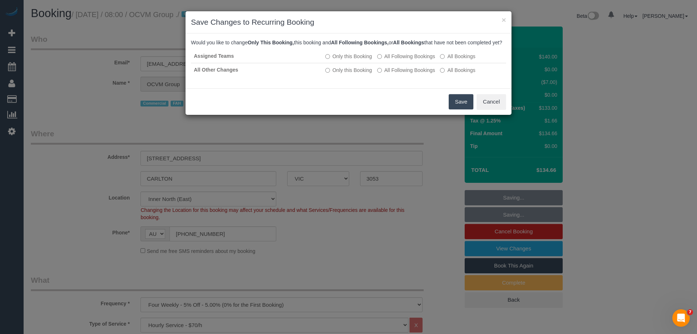
click at [460, 108] on button "Save" at bounding box center [461, 101] width 25 height 15
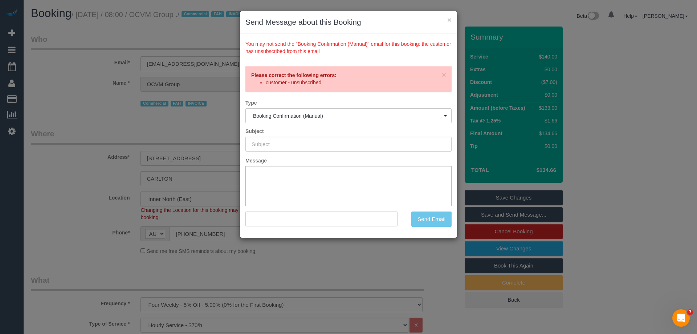
click at [446, 21] on h3 "Send Message about this Booking" at bounding box center [349, 22] width 206 height 11
click at [448, 20] on button "×" at bounding box center [450, 20] width 4 height 8
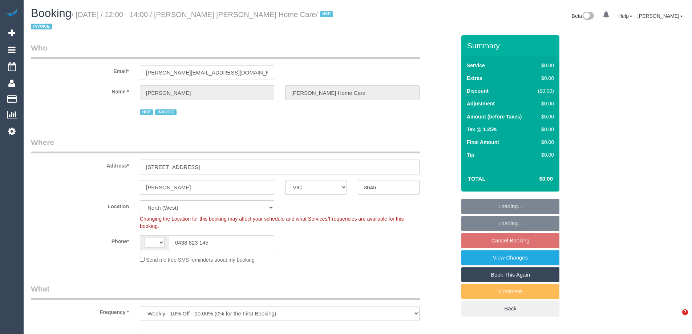
select select "VIC"
select select "string:AU"
select select "spot4"
select select "object:531"
select select "120"
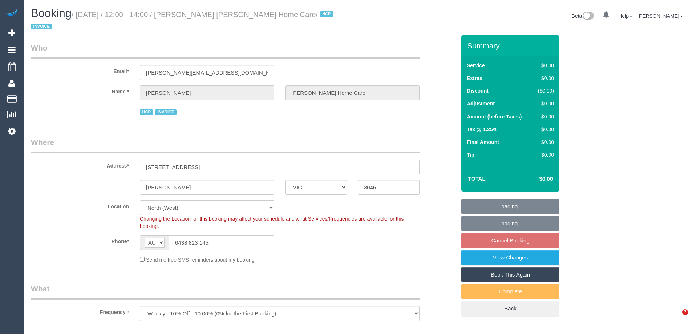
select select "number:28"
select select "number:14"
select select "number:18"
select select "number:36"
select select "number:35"
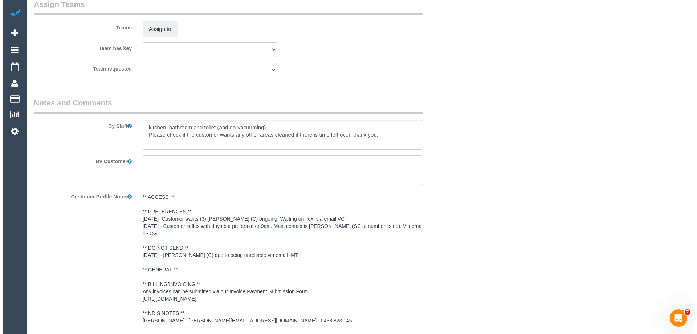
scroll to position [784, 0]
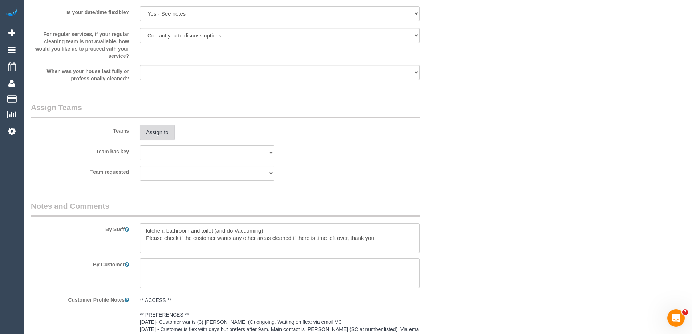
click at [170, 130] on button "Assign to" at bounding box center [157, 132] width 35 height 15
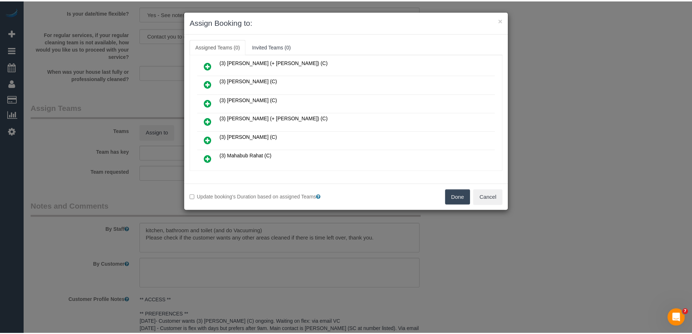
scroll to position [363, 0]
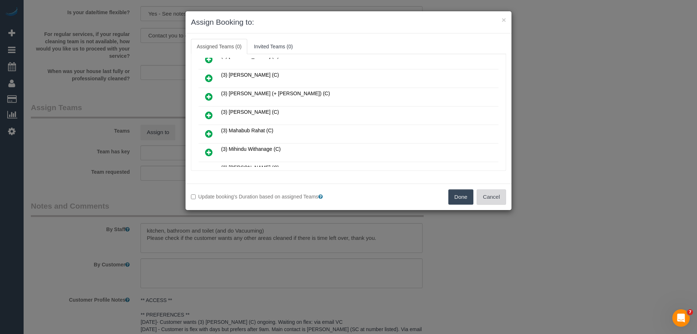
click at [490, 199] on button "Cancel" at bounding box center [491, 196] width 29 height 15
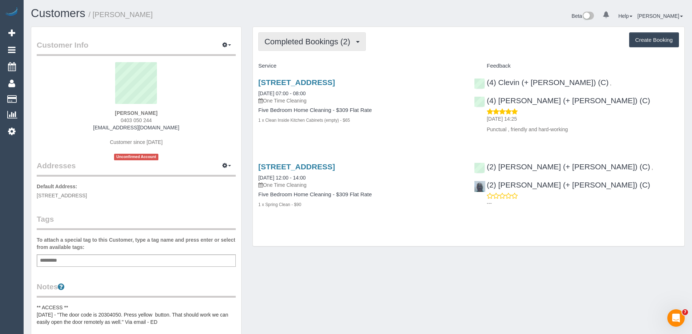
click at [330, 44] on span "Completed Bookings (2)" at bounding box center [308, 41] width 89 height 9
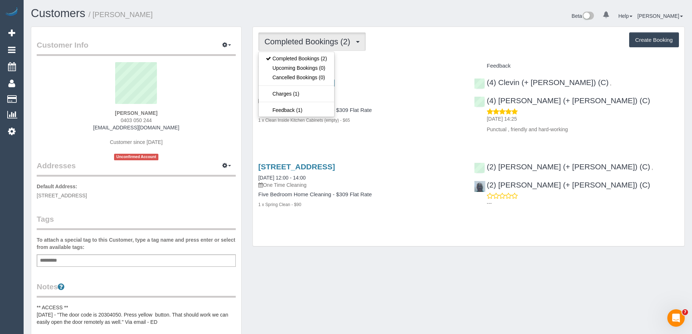
click at [373, 62] on div "Service" at bounding box center [361, 66] width 216 height 12
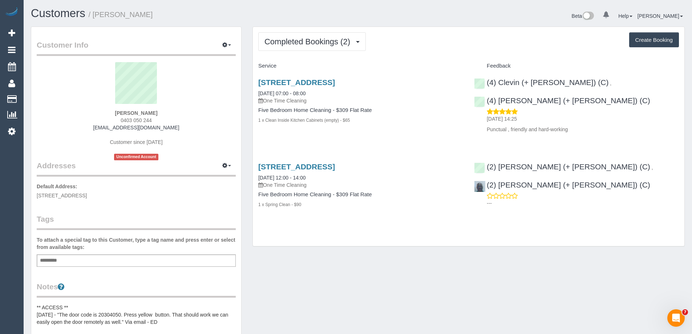
click at [646, 39] on button "Create Booking" at bounding box center [654, 39] width 50 height 15
select select "VIC"
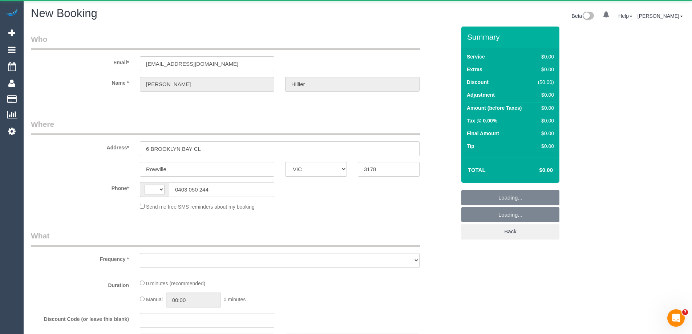
select select "object:646"
select select "string:stripe-pm_1RoFGv2GScqysDRVngeKQfsc"
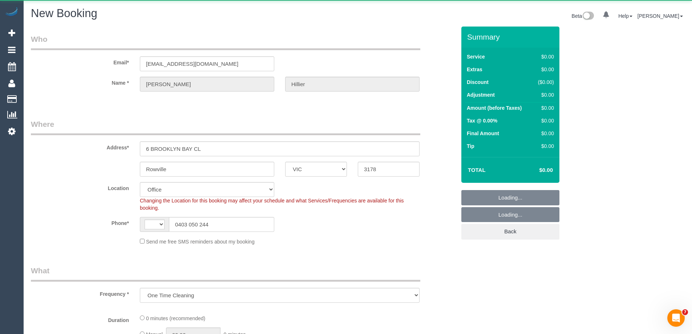
select select "object:653"
select select "string:AU"
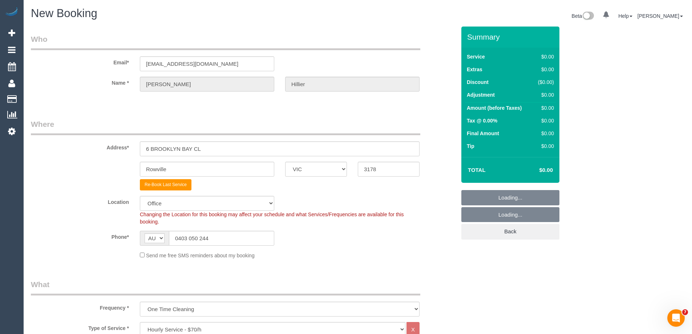
select select "48"
select select "object:2377"
drag, startPoint x: 210, startPoint y: 147, endPoint x: 28, endPoint y: 145, distance: 182.4
click at [28, 145] on div "Address* 6 BROOKLYN BAY CL" at bounding box center [243, 137] width 436 height 37
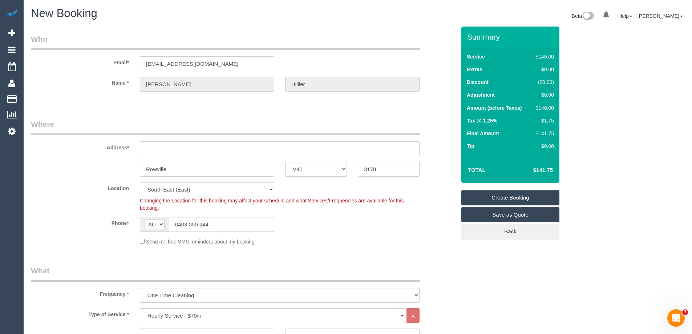
drag, startPoint x: 177, startPoint y: 168, endPoint x: 48, endPoint y: 166, distance: 128.3
click at [48, 166] on div "Rowville ACT NSW NT QLD SA TAS VIC WA 3178" at bounding box center [243, 169] width 436 height 15
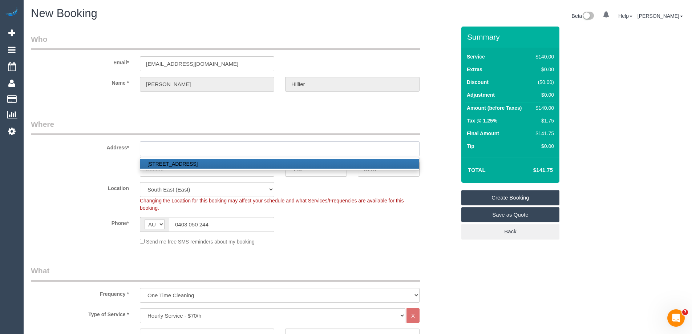
click at [155, 148] on input "text" at bounding box center [280, 148] width 280 height 15
drag, startPoint x: 97, startPoint y: 165, endPoint x: 107, endPoint y: 163, distance: 10.0
click at [97, 165] on div "ACT NSW NT QLD SA TAS VIC WA 3178" at bounding box center [243, 169] width 436 height 15
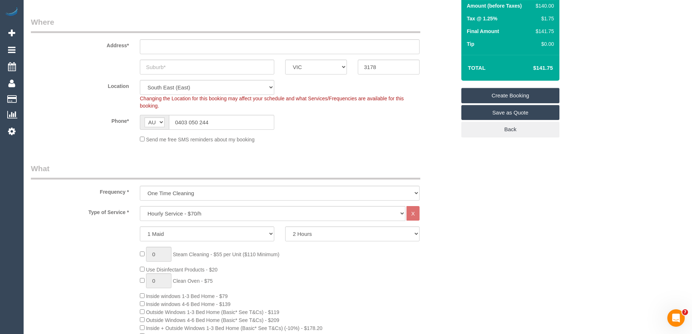
scroll to position [109, 0]
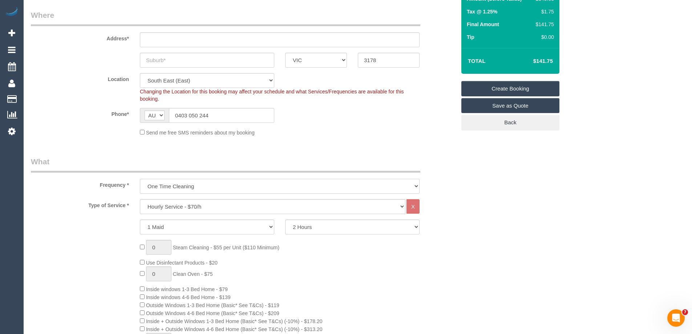
click at [161, 189] on select "One Time Cleaning Weekly - 10% Off - 10.00% (0% for the First Booking) Fortnigh…" at bounding box center [280, 186] width 280 height 15
click at [116, 189] on div "Frequency * One Time Cleaning Weekly - 10% Off - 10.00% (0% for the First Booki…" at bounding box center [243, 174] width 436 height 37
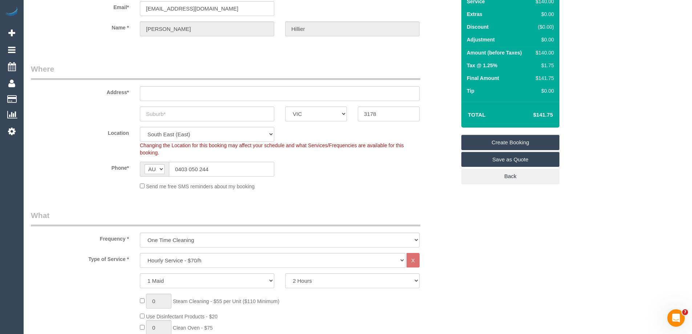
scroll to position [73, 0]
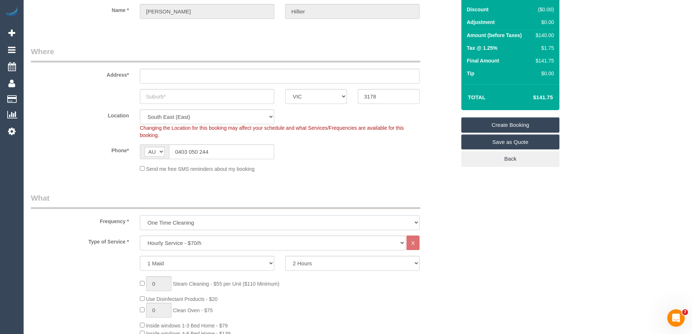
click at [155, 225] on select "One Time Cleaning Weekly - 10% Off - 10.00% (0% for the First Booking) Fortnigh…" at bounding box center [280, 222] width 280 height 15
select select "object:2379"
click at [140, 215] on select "One Time Cleaning Weekly - 10% Off - 10.00% (0% for the First Booking) Fortnigh…" at bounding box center [280, 222] width 280 height 15
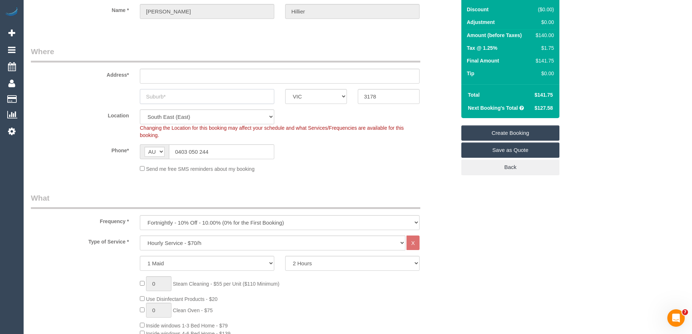
click at [160, 93] on input "text" at bounding box center [207, 96] width 134 height 15
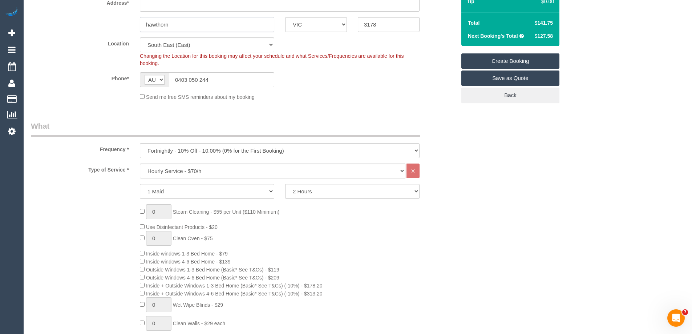
scroll to position [145, 0]
type input "hawthorn"
click at [164, 170] on select "Hourly Service - $70/h Hourly Service - $65/h Hourly Service - $60/h Hourly Ser…" at bounding box center [273, 170] width 266 height 15
click at [140, 163] on select "Hourly Service - $70/h Hourly Service - $65/h Hourly Service - $60/h Hourly Ser…" at bounding box center [273, 170] width 266 height 15
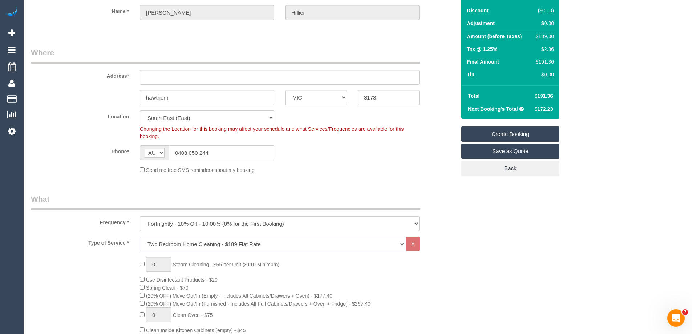
scroll to position [36, 0]
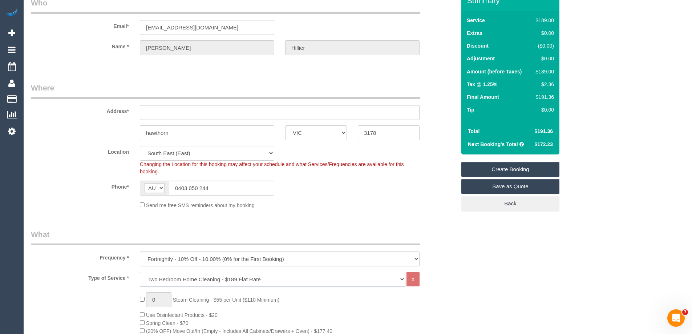
click at [163, 280] on select "Hourly Service - $70/h Hourly Service - $65/h Hourly Service - $60/h Hourly Ser…" at bounding box center [273, 279] width 266 height 15
select select "209"
click at [140, 272] on select "Hourly Service - $70/h Hourly Service - $65/h Hourly Service - $60/h Hourly Ser…" at bounding box center [273, 279] width 266 height 15
select select "1"
select select "120"
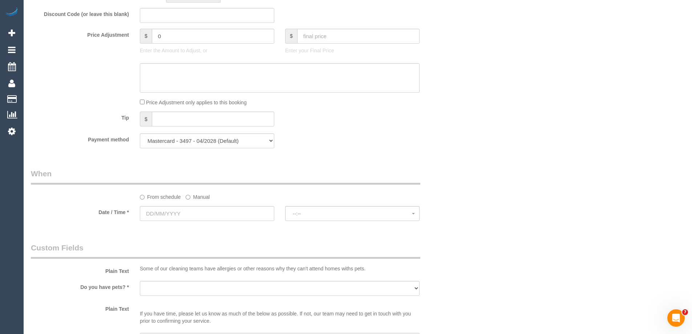
scroll to position [690, 0]
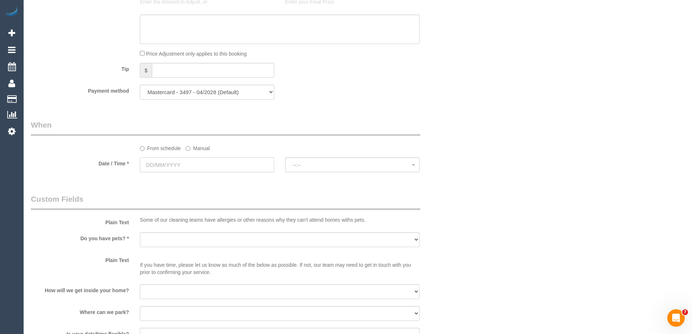
click at [145, 167] on input "text" at bounding box center [207, 164] width 134 height 15
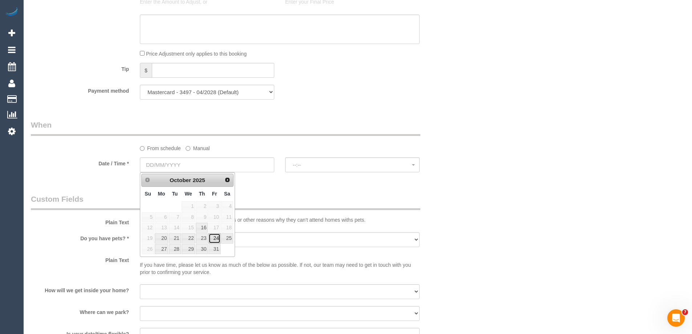
click at [214, 239] on link "24" at bounding box center [215, 238] width 12 height 10
type input "24/10/2025"
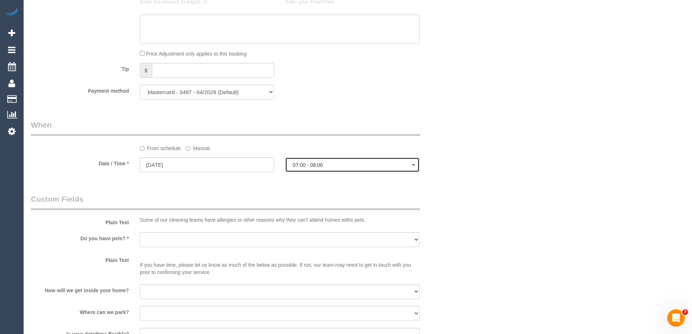
click at [298, 164] on span "07:00 - 08:00" at bounding box center [352, 165] width 119 height 6
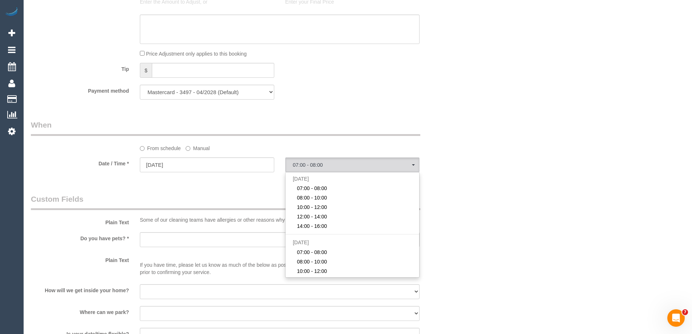
click at [253, 186] on div "Who Email* shillier42@gmail.com Name * Sharon Hillier Where Address* hawthorn A…" at bounding box center [243, 36] width 436 height 1400
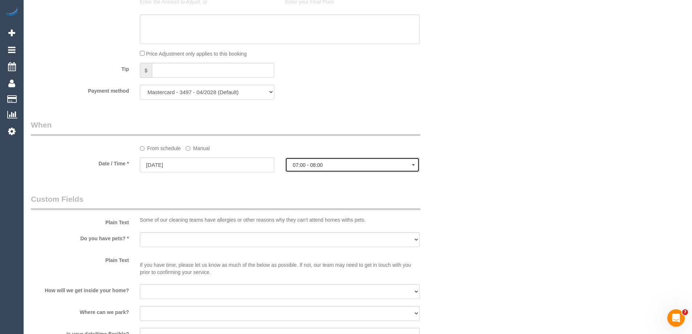
click at [300, 168] on button "07:00 - 08:00" at bounding box center [352, 164] width 134 height 15
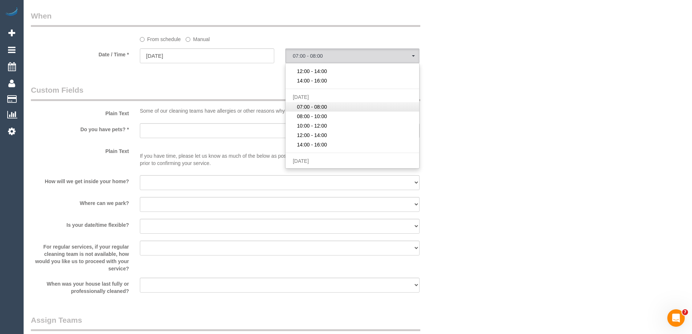
scroll to position [0, 0]
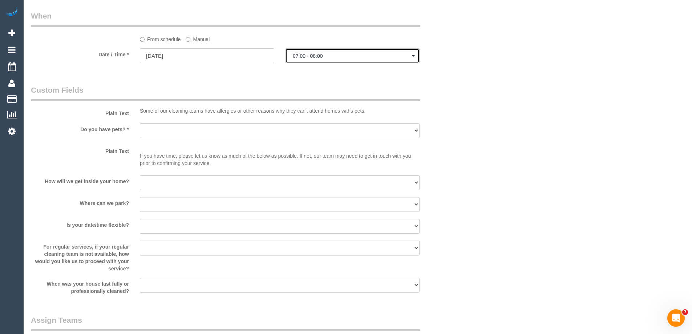
click at [327, 59] on button "07:00 - 08:00" at bounding box center [352, 55] width 134 height 15
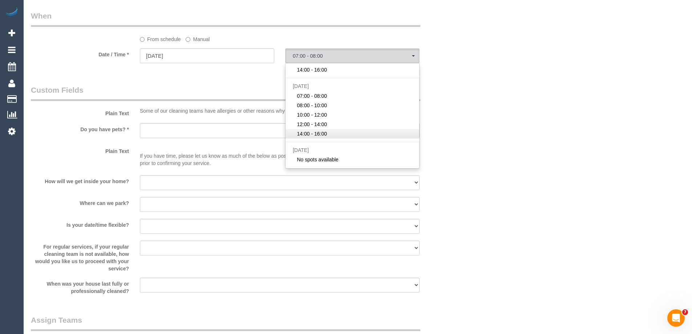
scroll to position [36, 0]
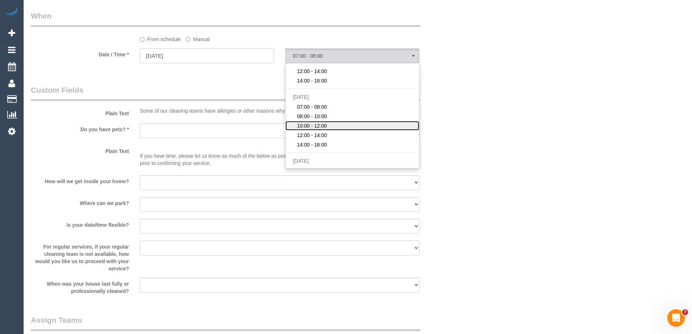
click at [313, 124] on span "10:00 - 12:00" at bounding box center [312, 125] width 30 height 7
select select "spot8"
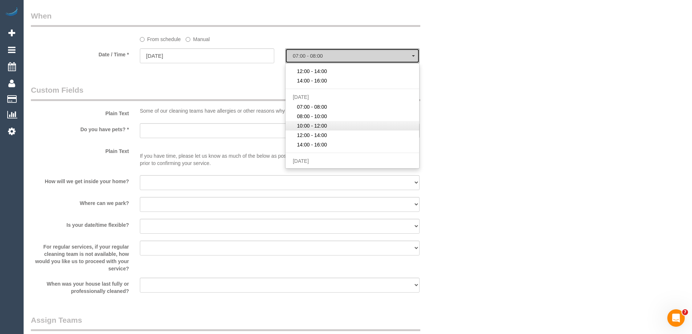
type input "25/10/2025"
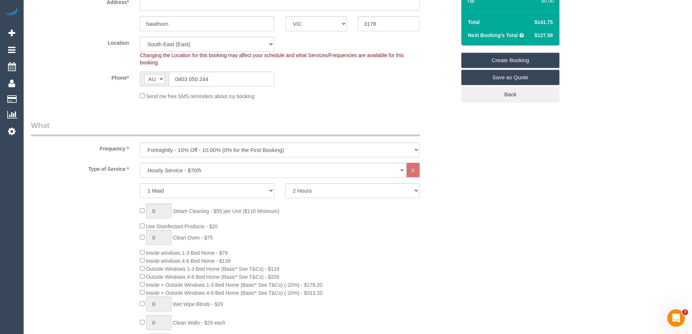
scroll to position [0, 0]
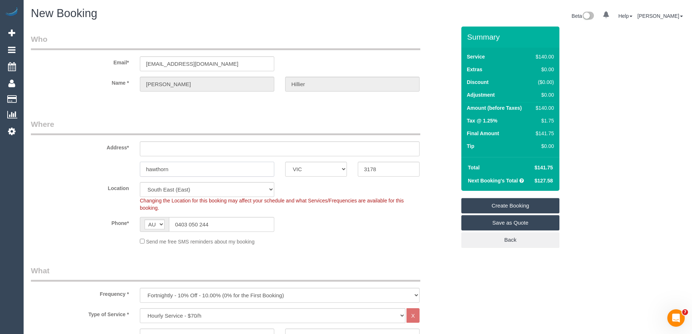
drag, startPoint x: 148, startPoint y: 170, endPoint x: 143, endPoint y: 169, distance: 5.4
click at [143, 169] on input "hawthorn" at bounding box center [207, 169] width 134 height 15
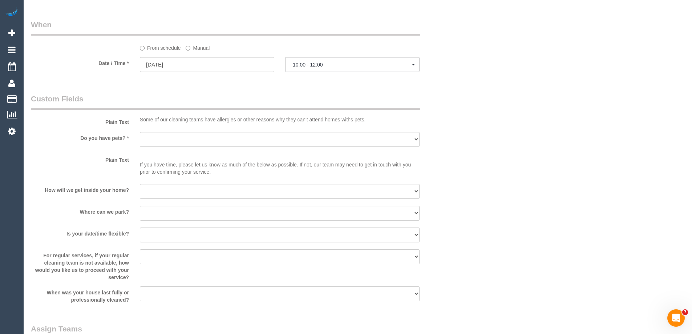
scroll to position [791, 0]
type input "Hawthorn"
click at [146, 239] on select "Yes - date and time Yes - date but not time Yes - time but not date No - No fle…" at bounding box center [280, 234] width 280 height 15
select select "number:22"
click at [140, 227] on select "Yes - date and time Yes - date but not time Yes - time but not date No - No fle…" at bounding box center [280, 234] width 280 height 15
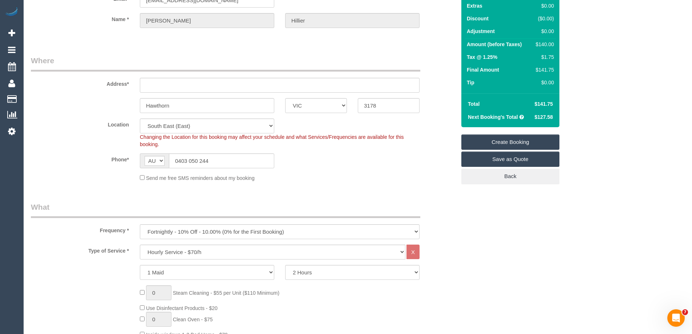
scroll to position [0, 0]
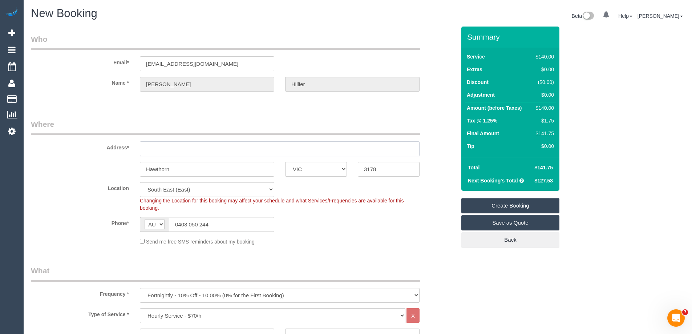
click at [159, 146] on input "text" at bounding box center [280, 148] width 280 height 15
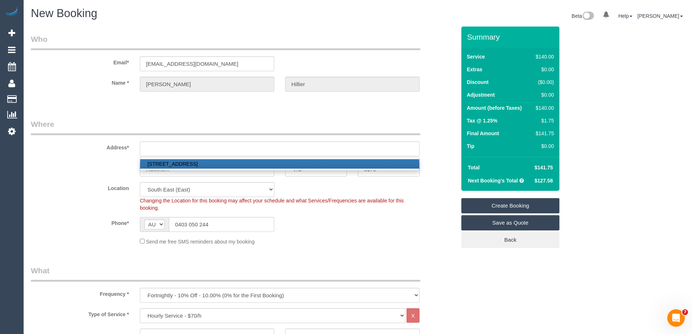
click at [107, 148] on label "Address*" at bounding box center [79, 146] width 109 height 10
click at [168, 151] on input "text" at bounding box center [280, 148] width 280 height 15
click at [106, 140] on div "Address* 6 BROOKLYN BAY CL, Rowville, VIC 3178" at bounding box center [243, 137] width 436 height 37
click at [163, 154] on input "text" at bounding box center [280, 148] width 280 height 15
click at [167, 149] on input "text" at bounding box center [280, 148] width 280 height 15
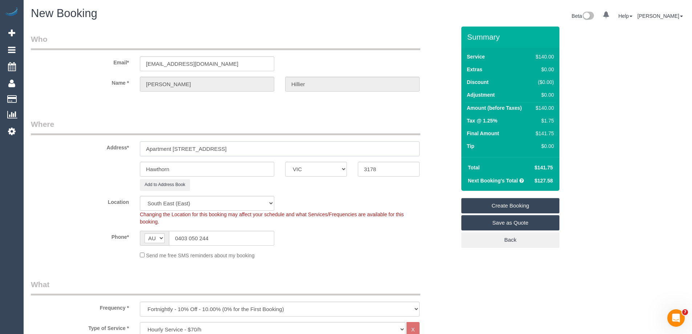
type input "Apartment 422/1 Drill St"
drag, startPoint x: 367, startPoint y: 167, endPoint x: 438, endPoint y: 176, distance: 71.8
click at [379, 168] on input "3178" at bounding box center [389, 169] width 62 height 15
type input "3122"
click at [339, 195] on fieldset "Where Address* Apartment 422/1 Drill St Hawthorn ACT NSW NT QLD SA TAS VIC WA 3…" at bounding box center [243, 192] width 425 height 146
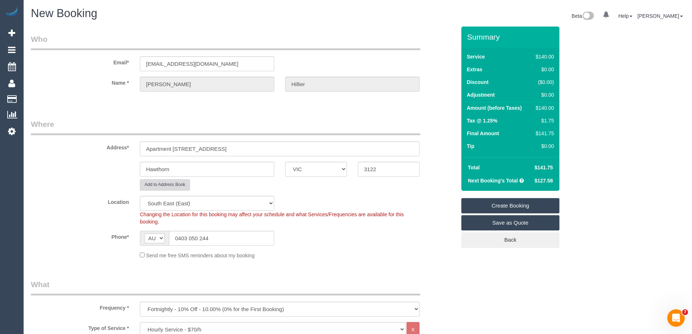
click at [157, 183] on button "Add to Address Book" at bounding box center [165, 184] width 50 height 11
select select "55"
select select "object:4308"
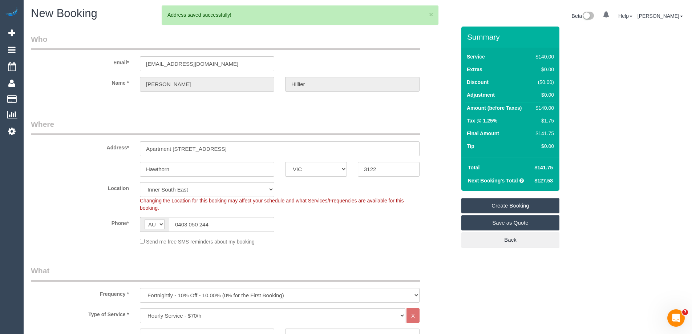
select select "spot24"
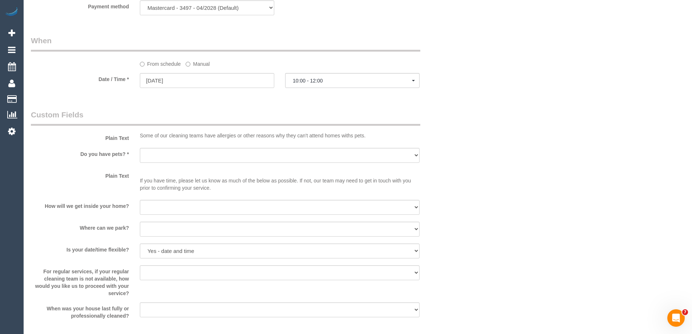
scroll to position [763, 0]
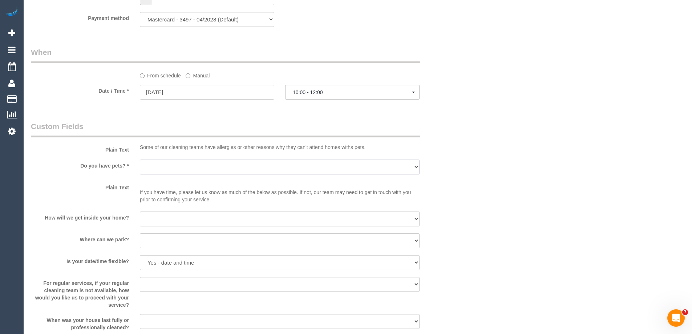
click at [171, 169] on select "Yes - Cats Yes - Dogs No pets Yes - Dogs and Cats Yes - Other" at bounding box center [280, 166] width 280 height 15
select select "number:27"
click at [140, 159] on select "Yes - Cats Yes - Dogs No pets Yes - Dogs and Cats Yes - Other" at bounding box center [280, 166] width 280 height 15
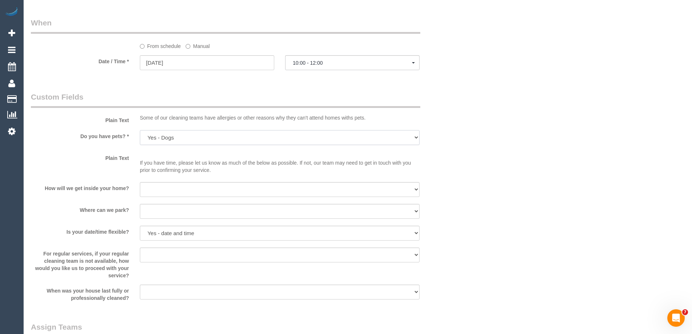
scroll to position [836, 0]
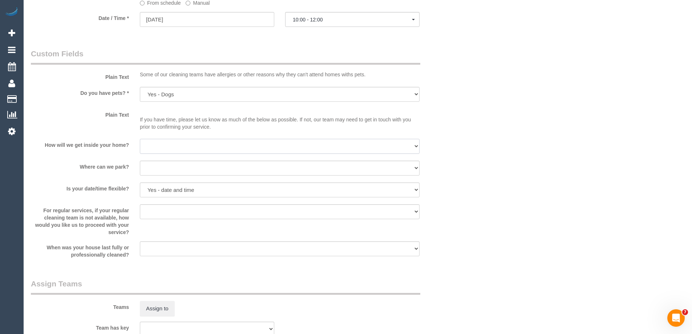
click at [152, 148] on select "I will be home Key will be left (please provide details below) Lock box/Access …" at bounding box center [280, 146] width 280 height 15
select select "number:14"
click at [140, 139] on select "I will be home Key will be left (please provide details below) Lock box/Access …" at bounding box center [280, 146] width 280 height 15
click at [149, 168] on select "I will provide parking on-site Free street parking Paid street parking (cost wi…" at bounding box center [280, 168] width 280 height 15
select select "number:18"
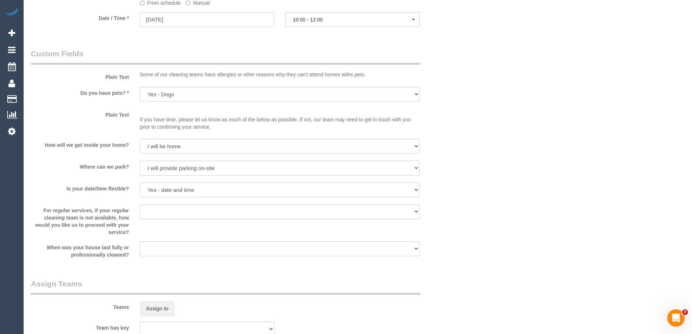
click at [140, 161] on select "I will provide parking on-site Free street parking Paid street parking (cost wi…" at bounding box center [280, 168] width 280 height 15
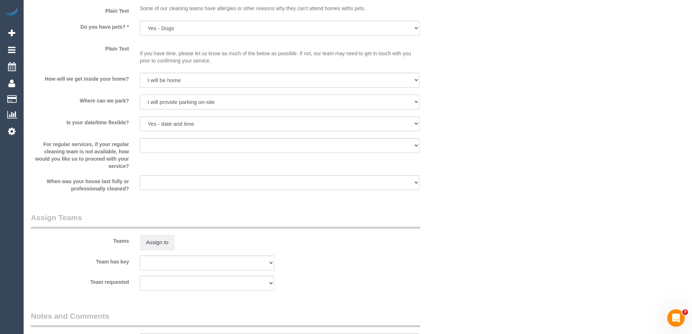
scroll to position [908, 0]
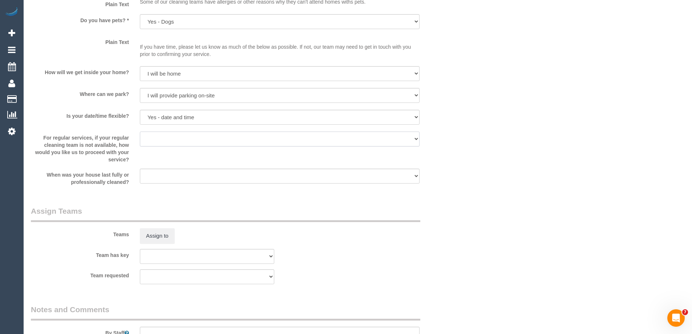
click at [161, 139] on select "Arrange a cleaner to cover and do not bother you Arrange a cleaner to cover and…" at bounding box center [280, 139] width 280 height 15
select select "number:35"
click at [140, 132] on select "Arrange a cleaner to cover and do not bother you Arrange a cleaner to cover and…" at bounding box center [280, 139] width 280 height 15
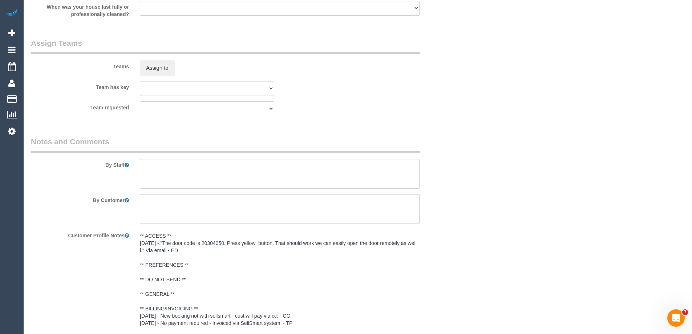
scroll to position [1090, 0]
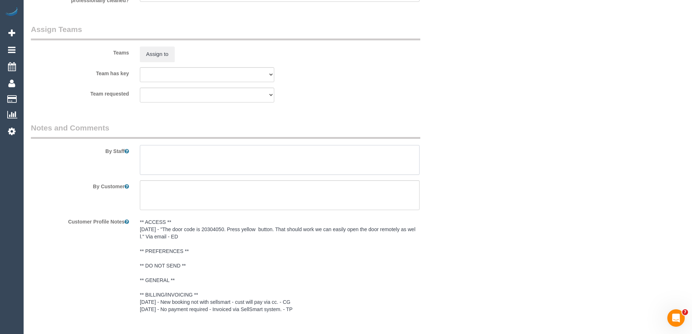
click at [155, 153] on textarea at bounding box center [280, 160] width 280 height 30
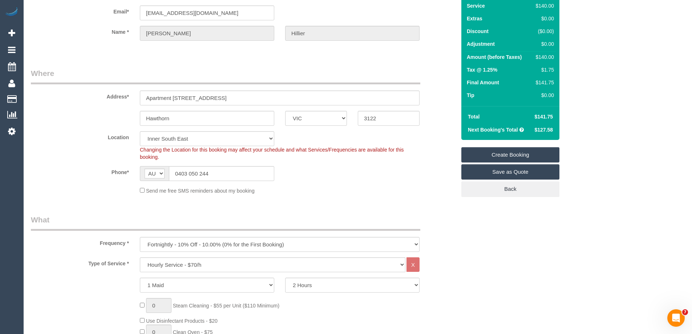
scroll to position [0, 0]
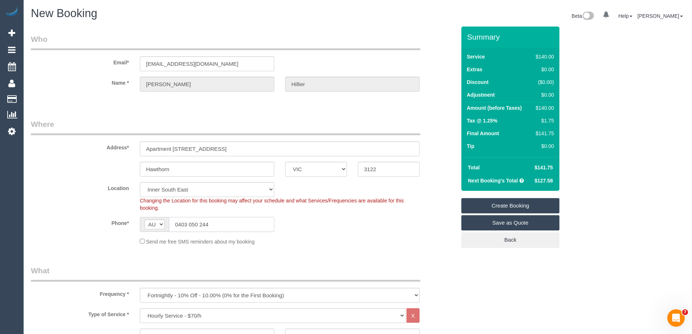
drag, startPoint x: 213, startPoint y: 226, endPoint x: 112, endPoint y: 223, distance: 101.0
click at [112, 223] on div "Phone* AF AL DZ AD AO AI AQ AG AR AM AW AU AT AZ BS BH BD BB BY BE BZ BJ BM BT …" at bounding box center [243, 224] width 436 height 15
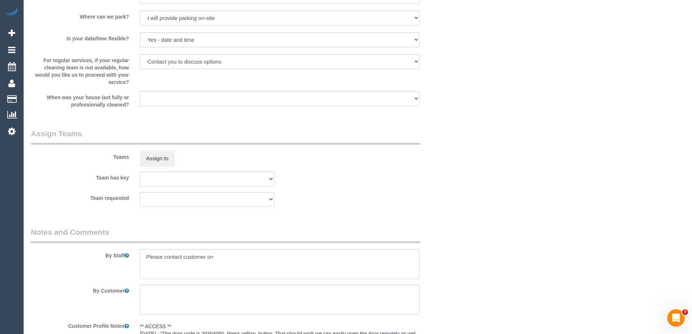
scroll to position [1053, 0]
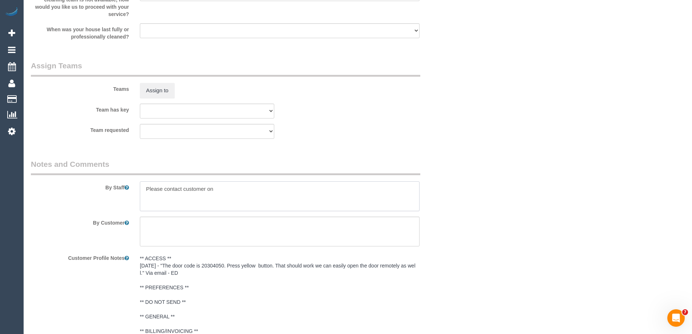
click at [221, 191] on textarea at bounding box center [280, 196] width 280 height 30
paste textarea "0403 050 244"
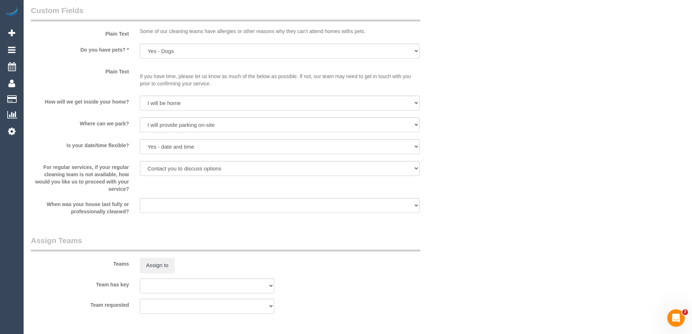
scroll to position [872, 0]
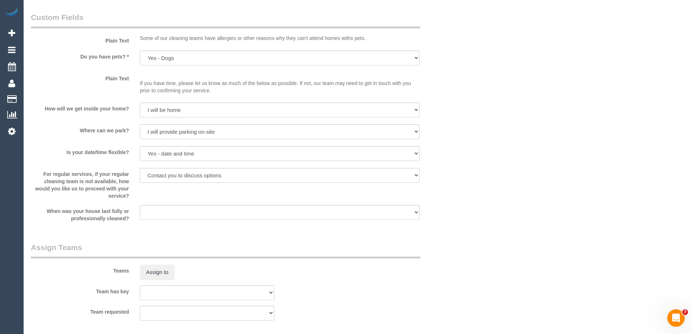
type textarea "Please contact customer on 0403 050 244"
click at [167, 213] on select "Within 1-2 weeks Within 2-4 weeks Within 1-4 months Over 4 months ago" at bounding box center [280, 212] width 280 height 15
select select "number:26"
click at [140, 205] on select "Within 1-2 weeks Within 2-4 weeks Within 1-4 months Over 4 months ago" at bounding box center [280, 212] width 280 height 15
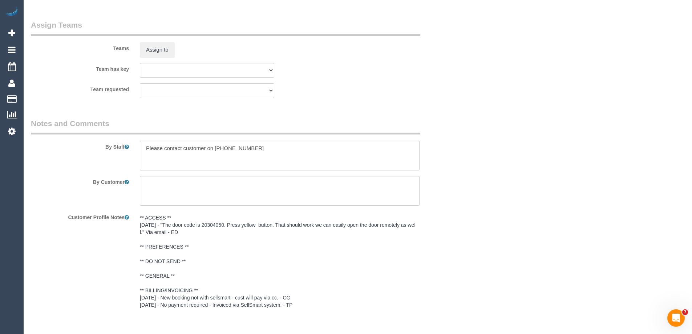
scroll to position [1081, 0]
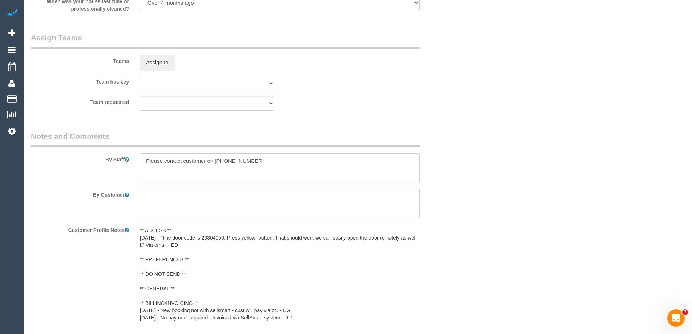
click at [274, 167] on textarea at bounding box center [280, 168] width 280 height 30
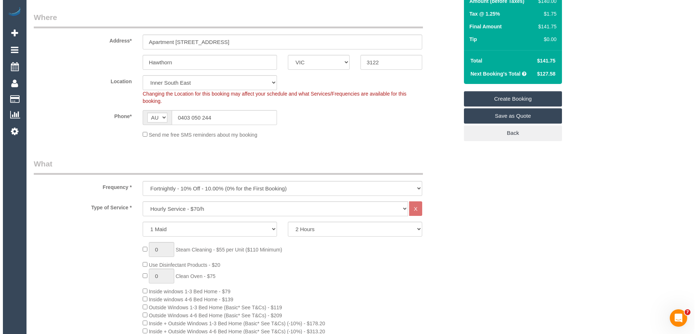
scroll to position [0, 0]
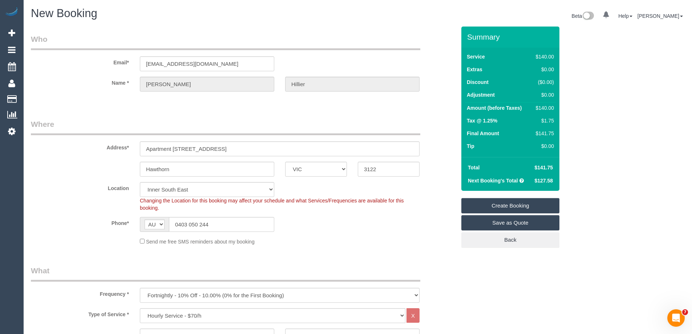
type textarea "Please contact customer on 0403 050 244 when you are 15 mins away"
click at [477, 204] on link "Create Booking" at bounding box center [510, 205] width 98 height 15
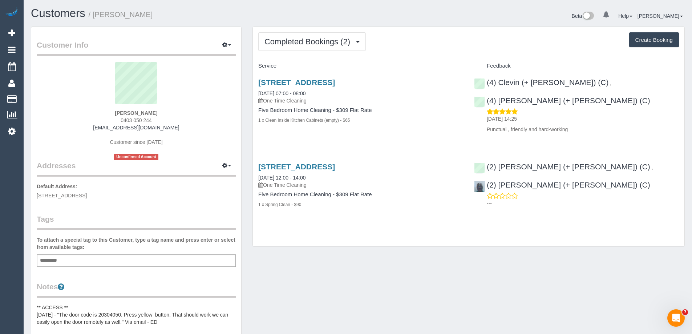
drag, startPoint x: 284, startPoint y: 84, endPoint x: 286, endPoint y: 56, distance: 28.1
click at [286, 56] on div "Completed Bookings (2) Completed Bookings (2) Upcoming Bookings (0) Cancelled B…" at bounding box center [469, 136] width 432 height 219
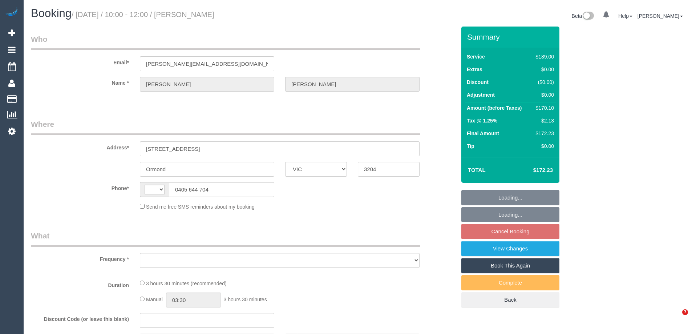
select select "VIC"
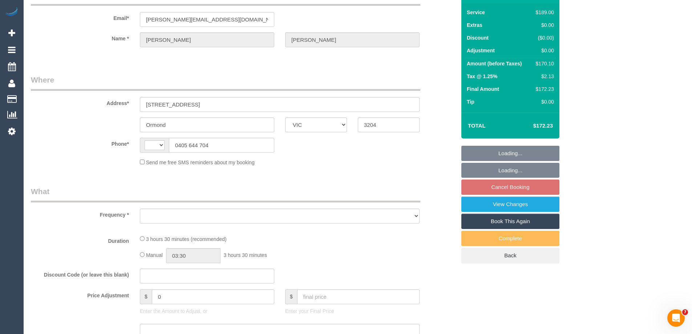
select select "object:296"
select select "string:stripe-pm_1RwwRw2GScqysDRVnbBtK1Tu"
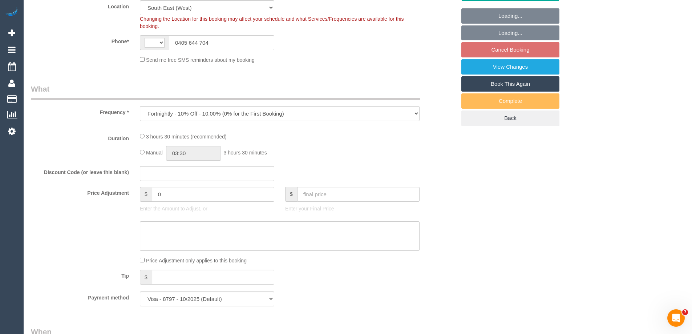
select select "object:696"
select select "string:AU"
select select "number:29"
select select "number:15"
select select "number:19"
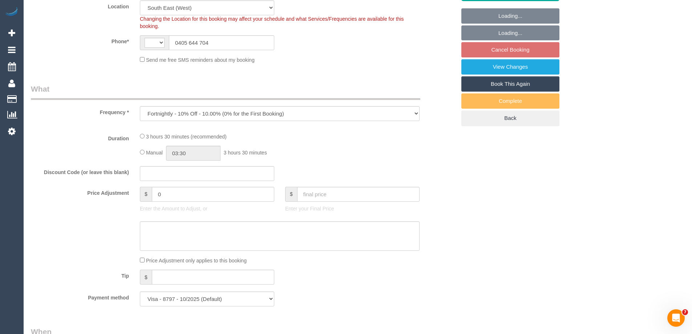
select select "number:24"
select select "number:34"
select select "number:13"
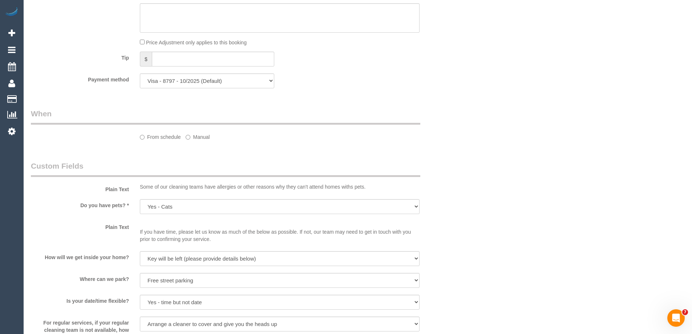
select select "spot3"
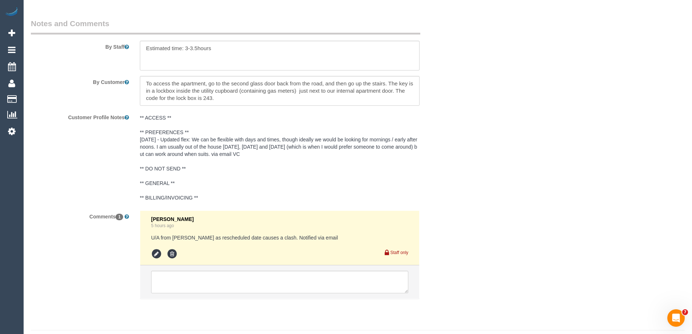
scroll to position [1216, 0]
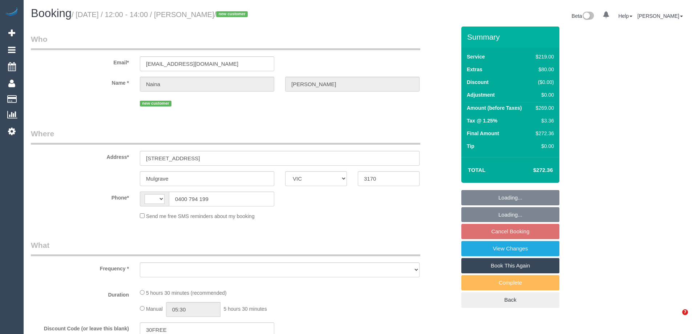
select select "VIC"
select select "string:stripe-pm_1SE28V2GScqysDRVxIFylq2L"
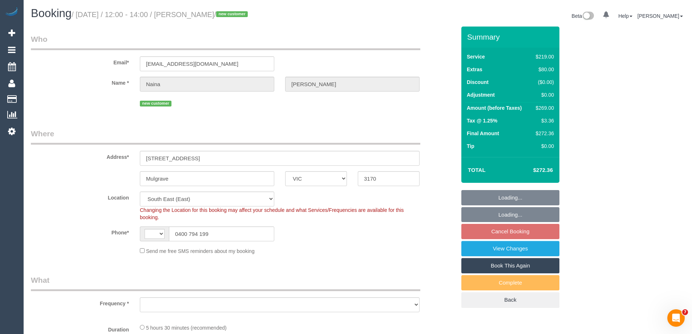
select select "string:AU"
select select "object:533"
select select "number:28"
select select "number:14"
select select "number:18"
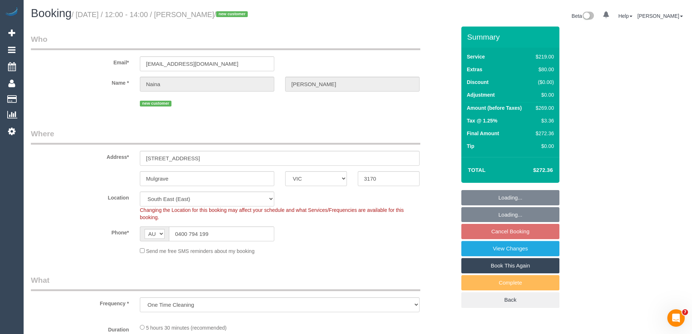
select select "number:24"
select select "number:26"
select select "object:1342"
select select "spot4"
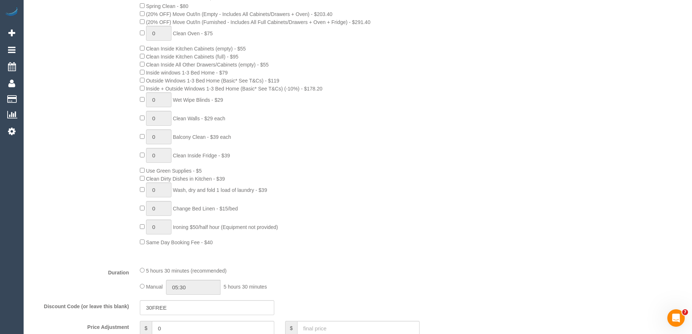
scroll to position [472, 0]
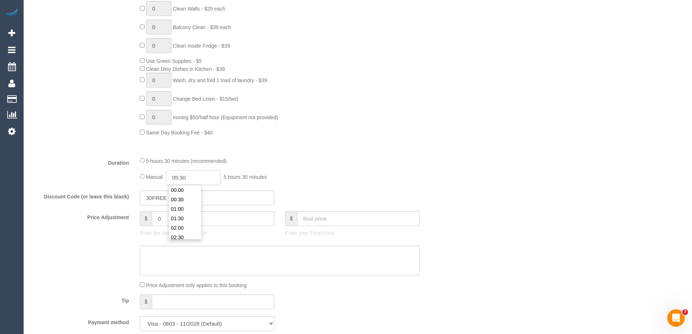
click at [187, 178] on input "05:30" at bounding box center [193, 177] width 54 height 15
type input "02:30"
click at [186, 198] on li "02:30" at bounding box center [185, 200] width 32 height 9
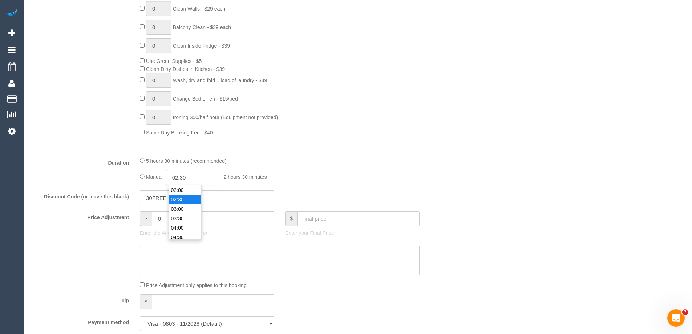
select select "spot29"
drag, startPoint x: 189, startPoint y: 177, endPoint x: 184, endPoint y: 175, distance: 5.7
click at [184, 175] on input "02:30" at bounding box center [193, 177] width 54 height 15
type input "02:45"
click at [262, 164] on div "5 hours 30 minutes (recommended)" at bounding box center [280, 161] width 280 height 8
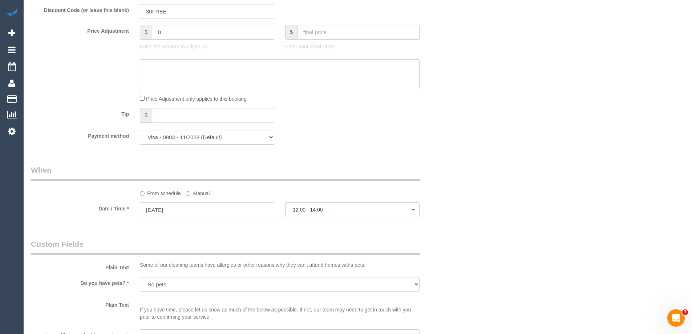
select select "spot79"
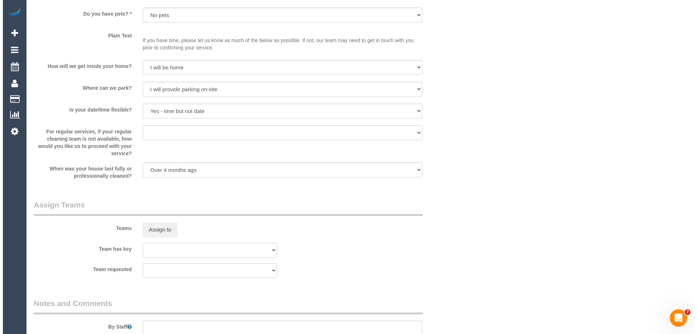
scroll to position [1017, 0]
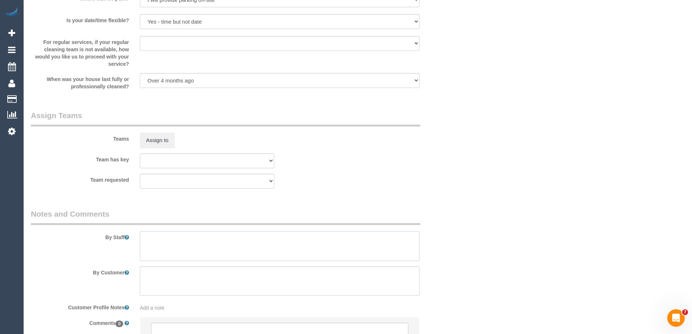
click at [151, 244] on textarea at bounding box center [280, 246] width 280 height 30
type textarea "Estimated time of 4.5-5.5 hrs"
click at [157, 140] on button "Assign to" at bounding box center [157, 140] width 35 height 15
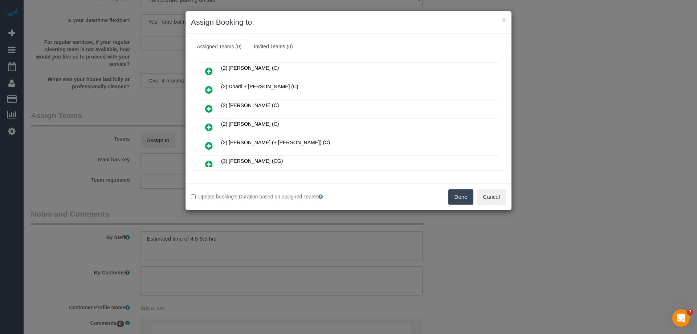
scroll to position [109, 0]
click at [213, 110] on link at bounding box center [209, 109] width 17 height 15
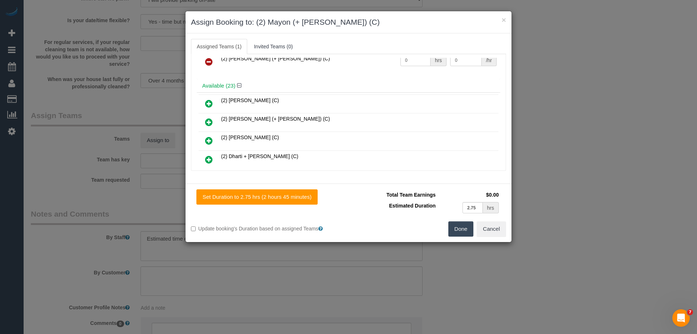
scroll to position [18, 0]
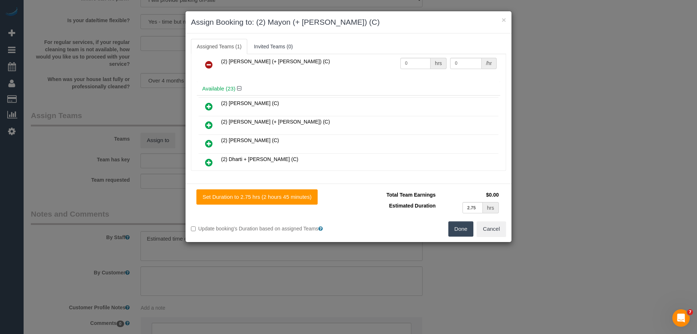
click at [210, 122] on icon at bounding box center [209, 125] width 8 height 9
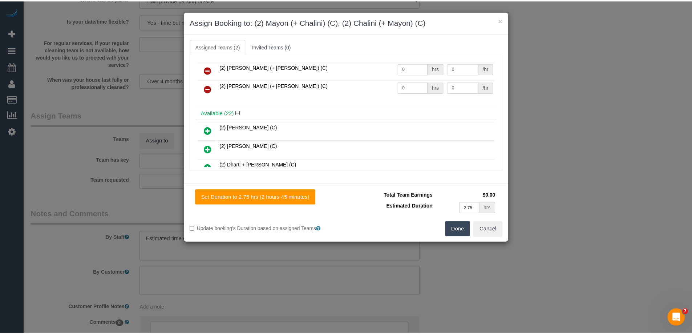
scroll to position [0, 0]
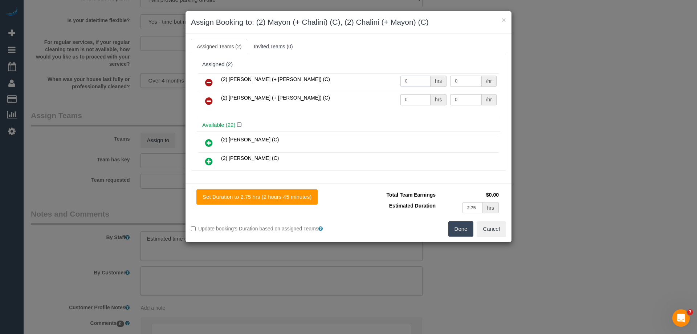
drag, startPoint x: 410, startPoint y: 82, endPoint x: 392, endPoint y: 82, distance: 17.4
click at [392, 82] on tr "(2) Chalini (+ Mayon) (C) 0 hrs 0 /hr" at bounding box center [349, 82] width 300 height 19
type input "1"
drag, startPoint x: 407, startPoint y: 100, endPoint x: 374, endPoint y: 95, distance: 33.4
click at [374, 95] on tr "(2) Mayon (+ Chalini) (C) 0 hrs 0 /hr" at bounding box center [349, 101] width 300 height 19
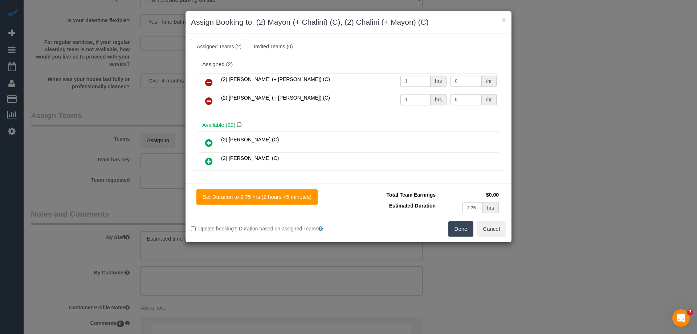
type input "1"
drag, startPoint x: 458, startPoint y: 84, endPoint x: 420, endPoint y: 79, distance: 38.4
click at [420, 79] on tr "(2) Chalini (+ Mayon) (C) 1 hrs 0 /hr" at bounding box center [349, 82] width 300 height 19
type input "95"
drag, startPoint x: 462, startPoint y: 100, endPoint x: 328, endPoint y: 100, distance: 133.3
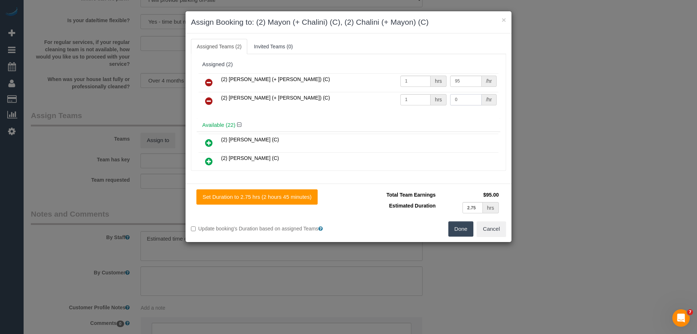
click at [352, 100] on tr "(2) Mayon (+ Chalini) (C) 1 hrs 0 /hr" at bounding box center [349, 101] width 300 height 19
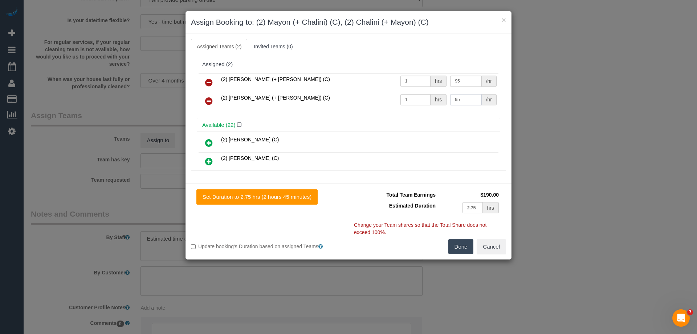
type input "95"
click at [460, 237] on div "Total Team Earnings $190.00 Estimated Duration 2.75 hrs Warning: The Company sh…" at bounding box center [428, 214] width 158 height 50
click at [461, 235] on p "Change your Team shares so that the Total Share does not exceed 100%." at bounding box center [427, 212] width 147 height 46
click at [462, 246] on button "Done" at bounding box center [461, 246] width 25 height 15
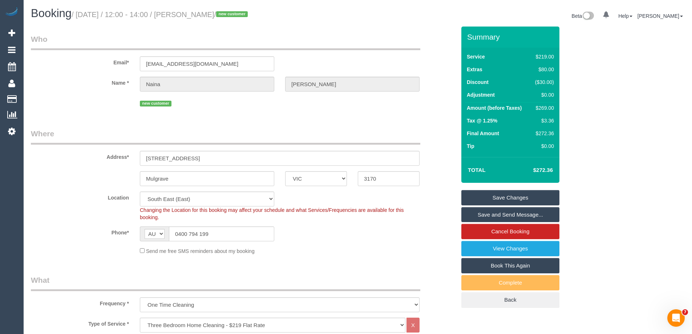
drag, startPoint x: 242, startPoint y: 15, endPoint x: 190, endPoint y: 12, distance: 52.0
click at [191, 12] on small "/ October 20, 2025 / 12:00 - 14:00 / Naina Godwani / new customer" at bounding box center [161, 15] width 178 height 8
copy small "Naina Godwani"
click at [481, 214] on link "Save and Send Message..." at bounding box center [510, 214] width 98 height 15
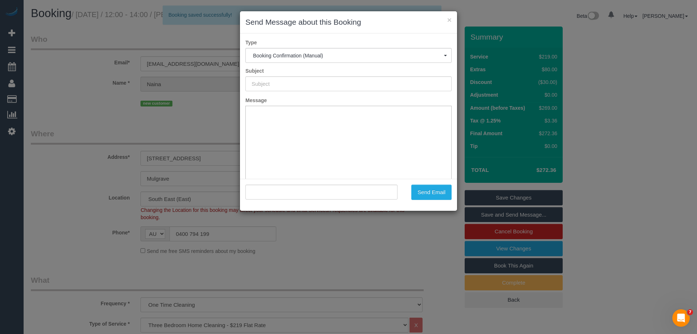
type input "Booking Confirmed"
type input ""Naina Godwani" <naina_vic@yahoo.com>"
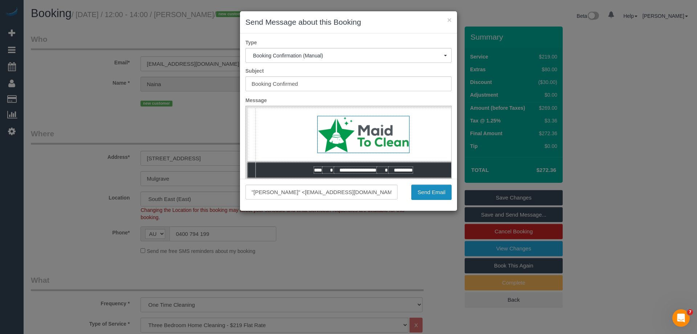
click at [424, 190] on button "Send Email" at bounding box center [432, 192] width 40 height 15
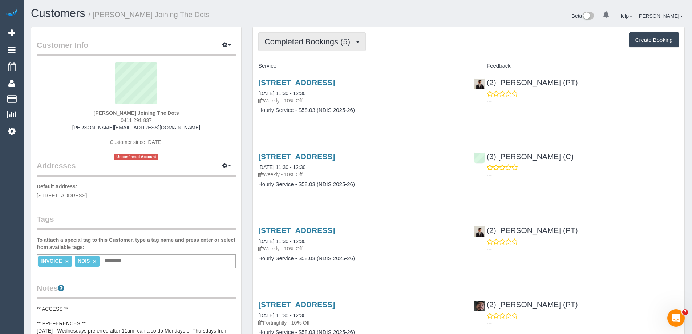
click at [320, 46] on button "Completed Bookings (5)" at bounding box center [312, 41] width 108 height 19
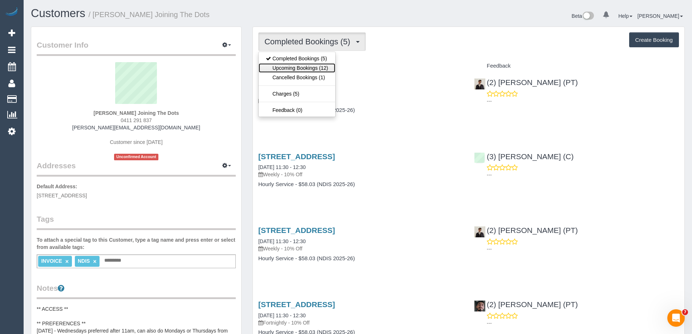
click at [327, 65] on link "Upcoming Bookings (12)" at bounding box center [297, 67] width 77 height 9
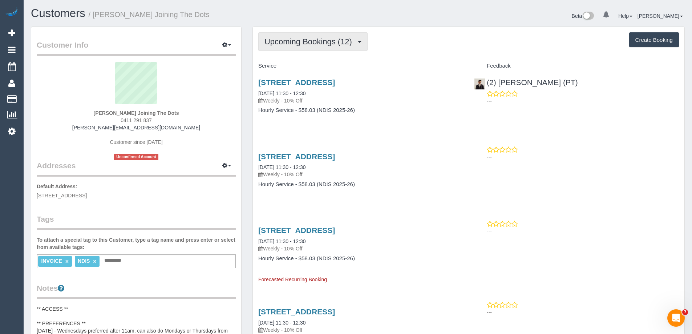
click at [284, 40] on span "Upcoming Bookings (12)" at bounding box center [309, 41] width 91 height 9
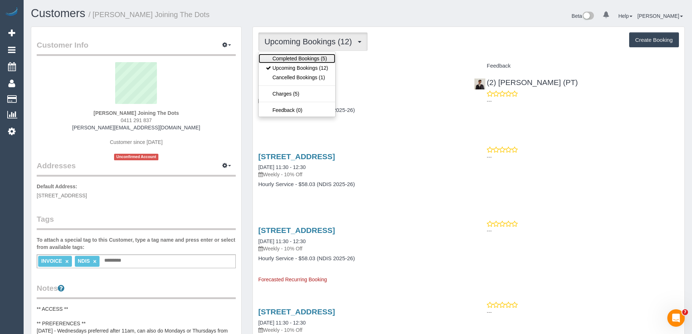
click at [284, 57] on link "Completed Bookings (5)" at bounding box center [297, 58] width 77 height 9
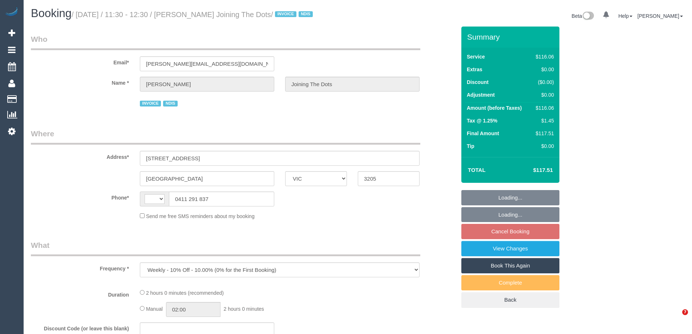
select select "VIC"
select select "number:28"
select select "number:14"
select select "number:19"
select select "number:36"
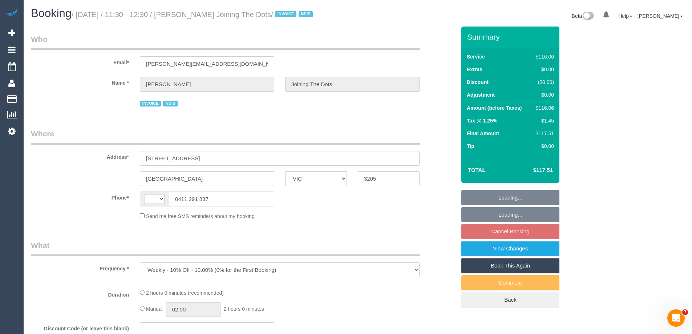
select select "number:35"
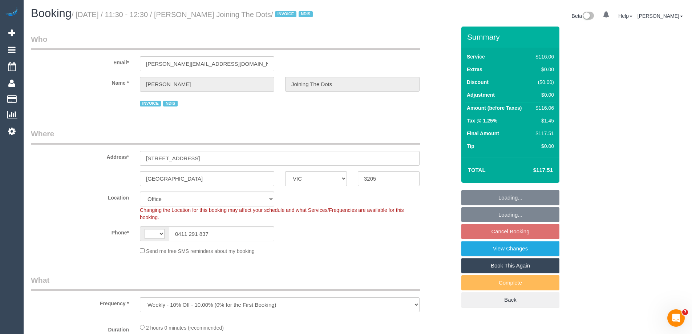
select select "object:678"
select select "string:AU"
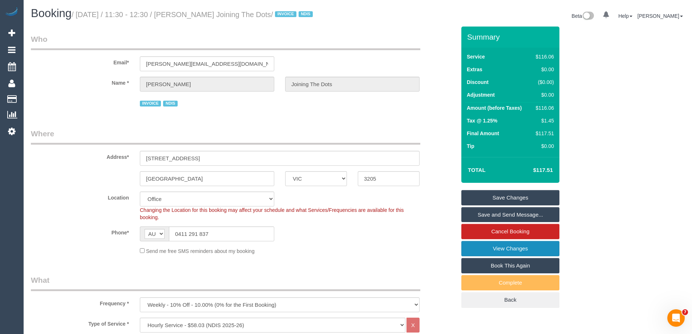
click at [475, 253] on link "View Changes" at bounding box center [510, 248] width 98 height 15
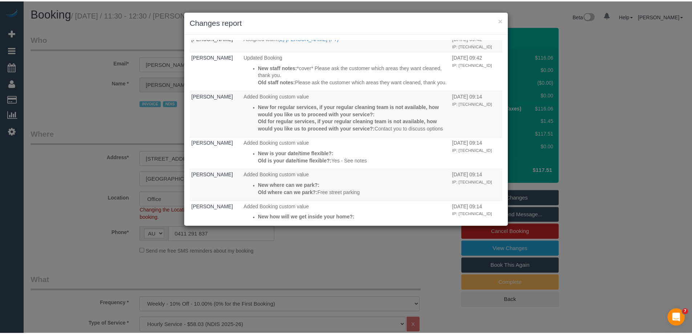
scroll to position [109, 0]
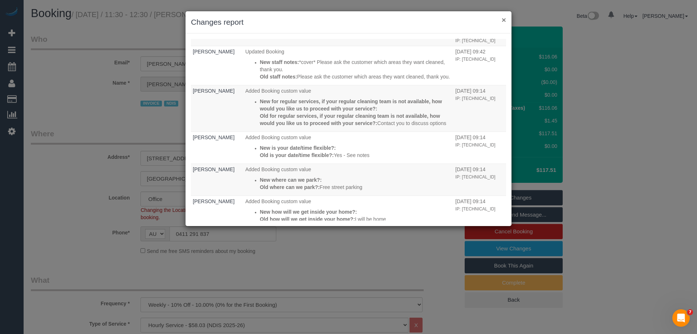
click at [503, 19] on button "×" at bounding box center [504, 20] width 4 height 8
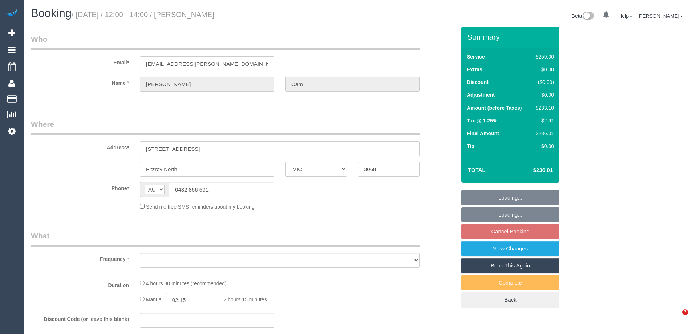
select select "VIC"
select select "string:stripe-pm_1RuLph2GScqysDRV3dGZ9UzS"
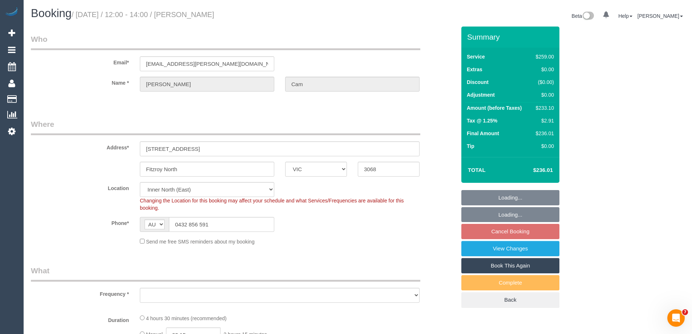
select select "object:545"
select select "spot4"
select select "object:657"
select select "number:30"
select select "number:14"
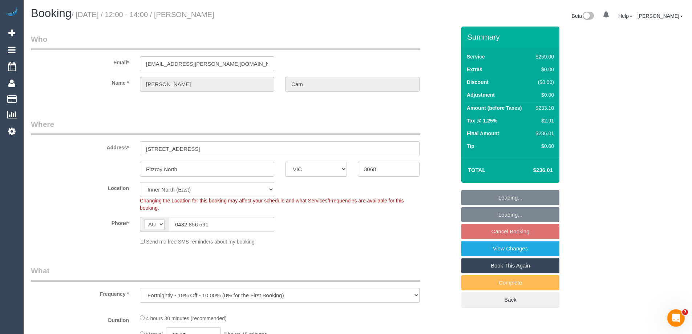
select select "number:19"
select select "number:25"
select select "number:34"
select select "number:11"
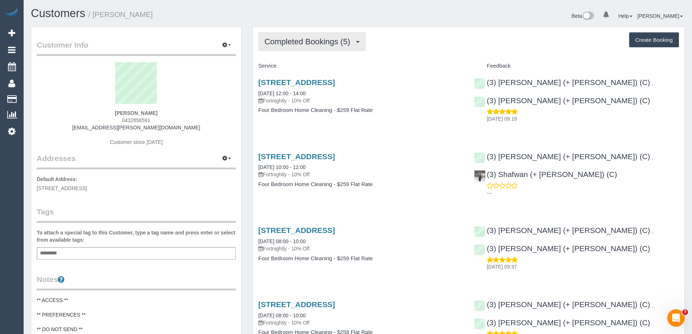
click at [316, 46] on button "Completed Bookings (5)" at bounding box center [312, 41] width 108 height 19
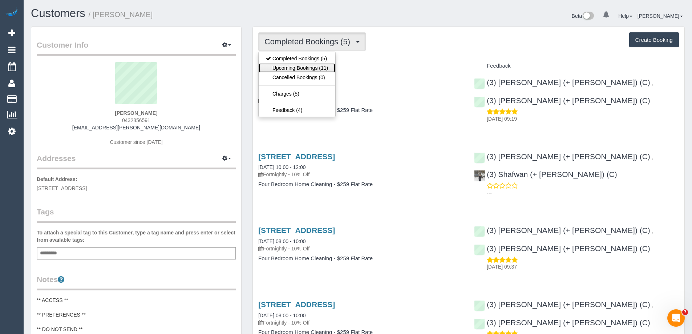
click at [295, 67] on link "Upcoming Bookings (11)" at bounding box center [297, 67] width 77 height 9
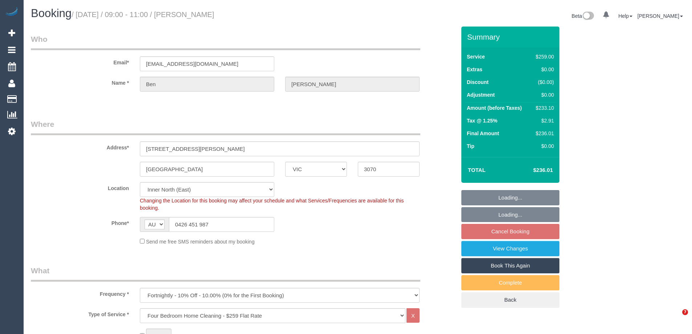
select select "VIC"
select select "number:30"
select select "number:14"
select select "number:19"
select select "number:25"
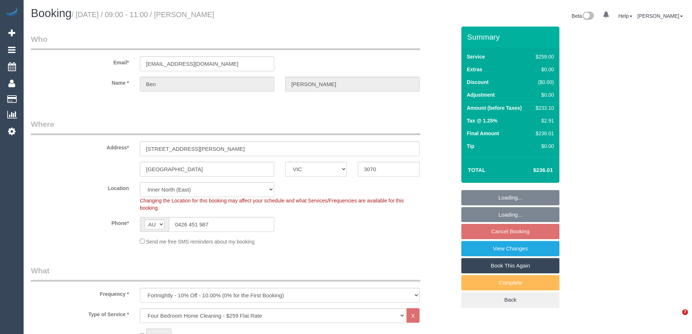
select select "number:34"
select select "number:13"
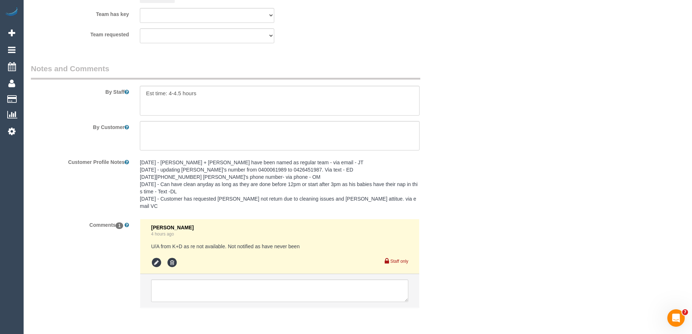
scroll to position [1212, 0]
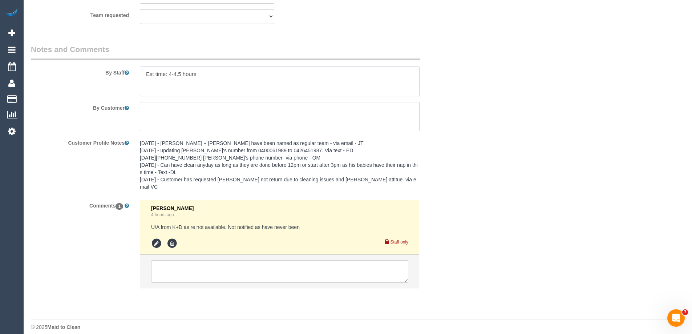
drag, startPoint x: 182, startPoint y: 72, endPoint x: 170, endPoint y: 72, distance: 12.0
click at [170, 72] on textarea at bounding box center [280, 81] width 280 height 30
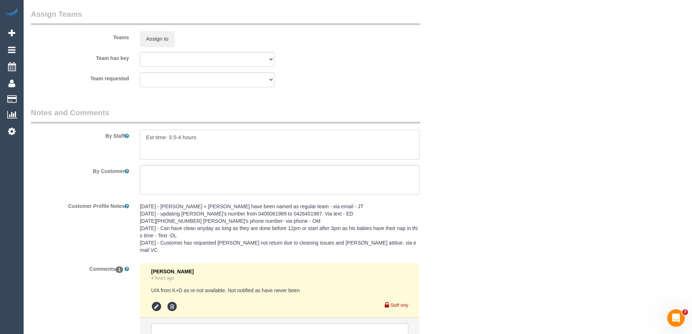
scroll to position [1139, 0]
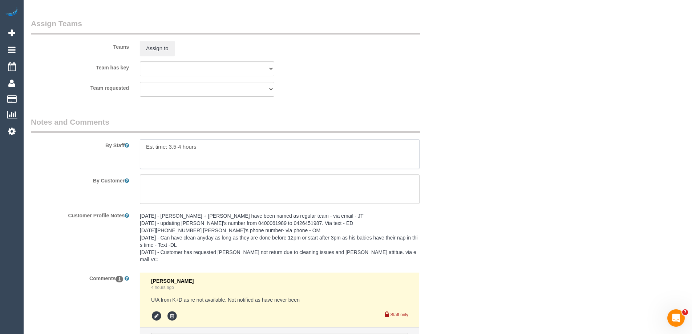
type textarea "Est time: 3.5-4 hours"
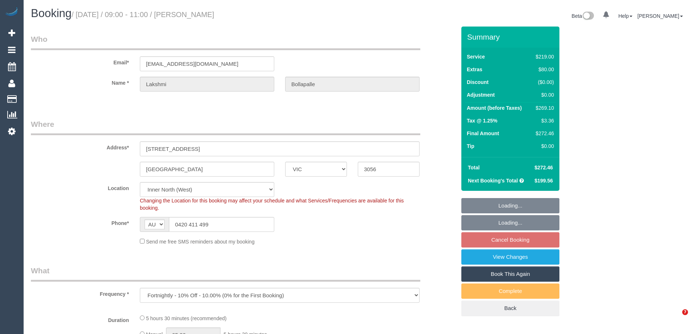
select select "VIC"
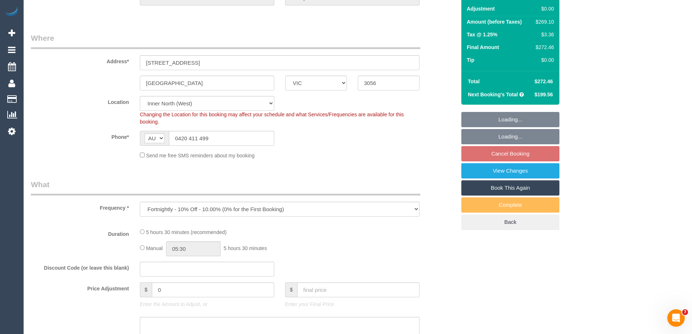
select select "object:803"
select select "string:stripe-pm_1Pgd3a2GScqysDRVYKXQcSX7"
select select "number:29"
select select "number:14"
select select "number:19"
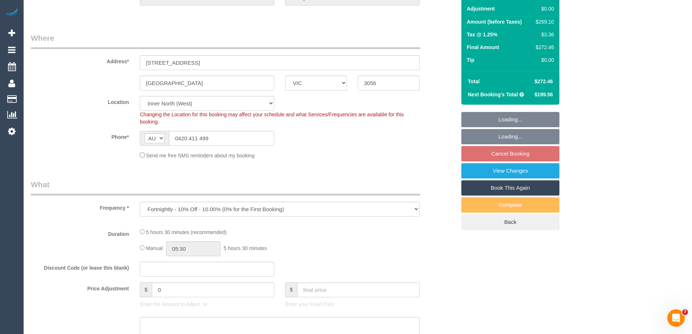
select select "number:24"
select select "number:34"
select select "number:12"
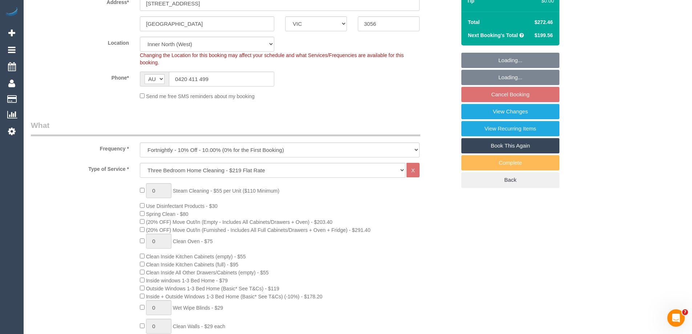
select select "spot3"
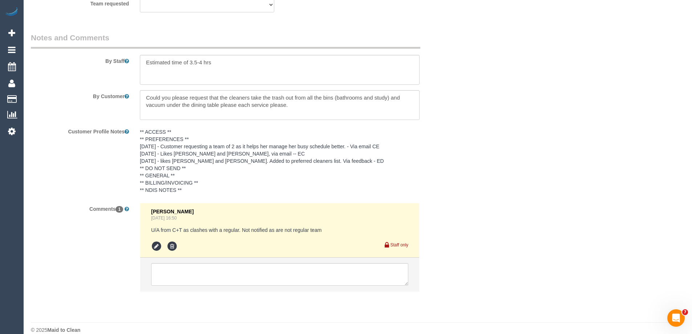
scroll to position [1194, 0]
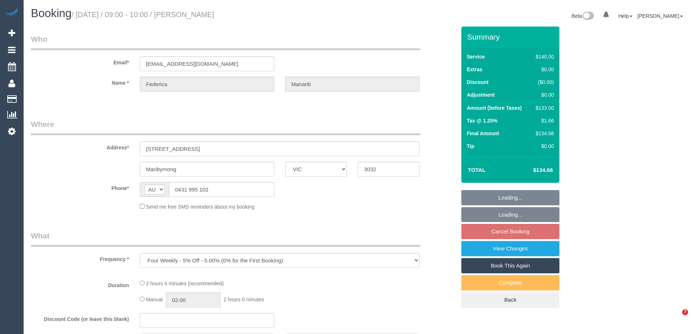
select select "VIC"
select select "string:stripe-pm_1Mbjyc2GScqysDRV6cEHfFJ4"
select select "number:28"
select select "number:14"
select select "number:18"
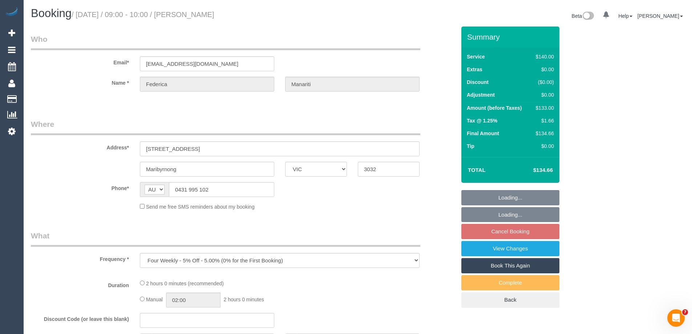
select select "number:25"
select select "number:34"
select select "number:12"
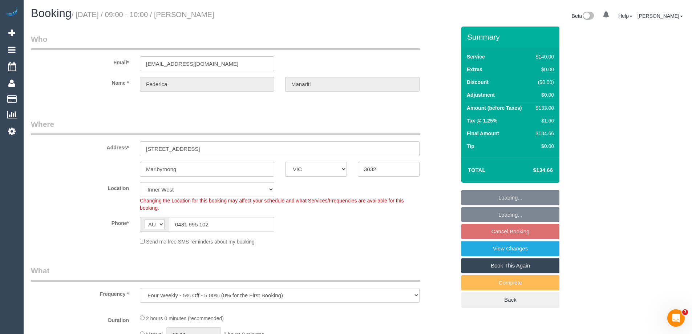
select select "object:1329"
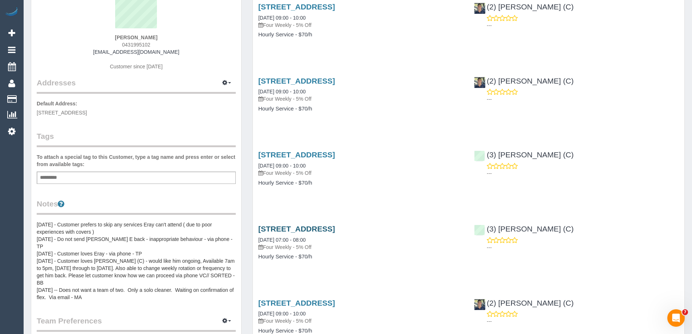
scroll to position [73, 0]
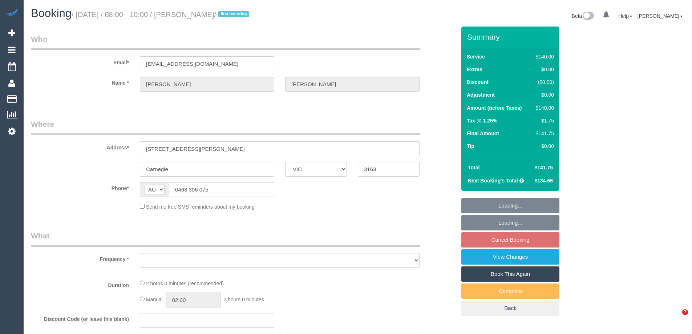
select select "VIC"
select select "string:stripe-pm_1S8UAS2GScqysDRVydoE6NlQ"
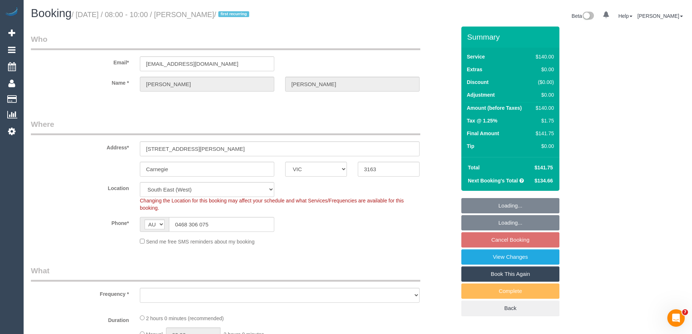
select select "object:716"
select select "number:28"
select select "number:14"
select select "number:19"
select select "number:23"
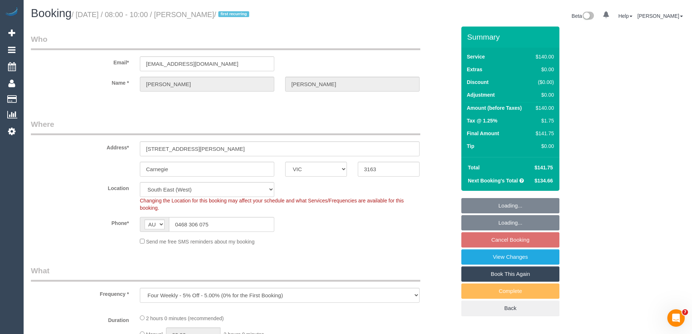
select select "object:897"
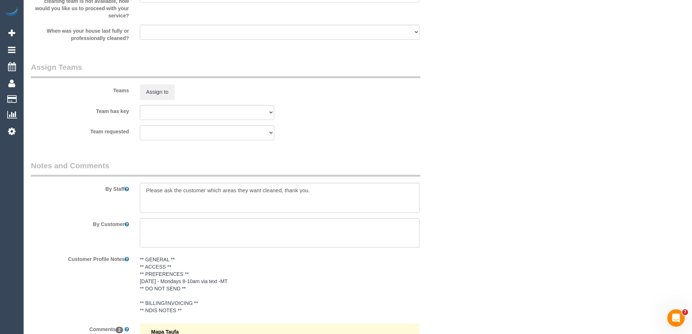
scroll to position [1090, 0]
click at [163, 96] on button "Assign to" at bounding box center [157, 93] width 35 height 15
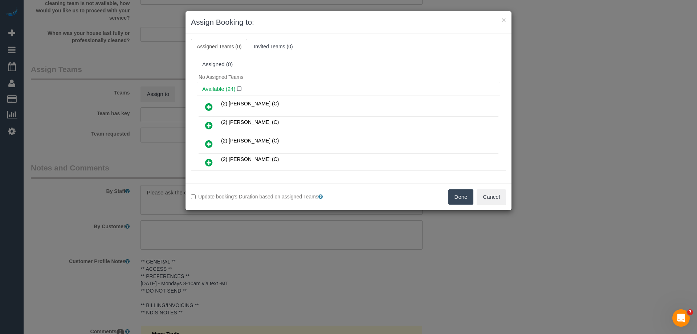
click at [211, 138] on link at bounding box center [209, 144] width 17 height 15
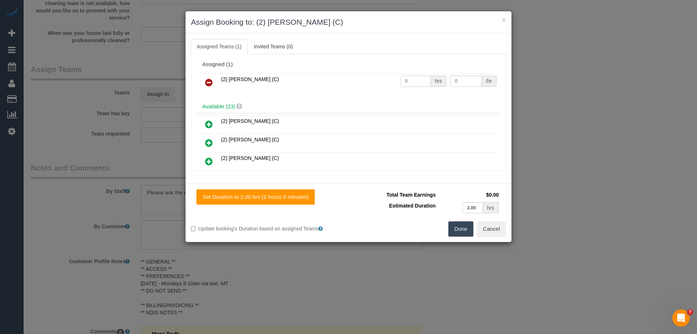
drag, startPoint x: 407, startPoint y: 82, endPoint x: 390, endPoint y: 77, distance: 17.6
click at [388, 78] on tr "(2) Dasni Kalupahana (C) 0 hrs 0 /hr" at bounding box center [349, 82] width 300 height 19
type input "2"
drag, startPoint x: 457, startPoint y: 77, endPoint x: 371, endPoint y: 77, distance: 86.5
click at [371, 77] on tr "(2) Dasni Kalupahana (C) 2 hrs 0 /hr" at bounding box center [349, 82] width 300 height 19
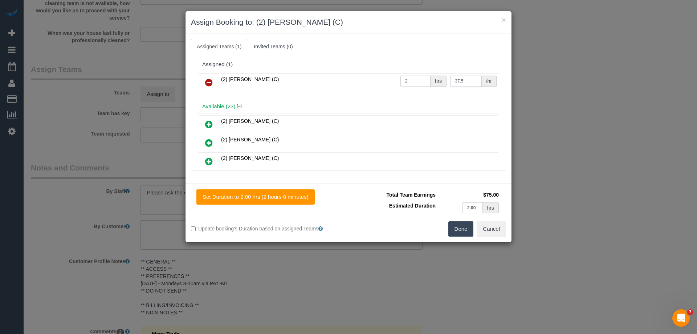
type input "37.5"
click at [468, 227] on button "Done" at bounding box center [461, 228] width 25 height 15
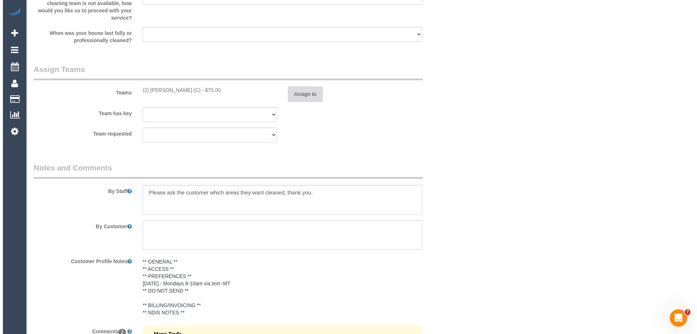
scroll to position [0, 0]
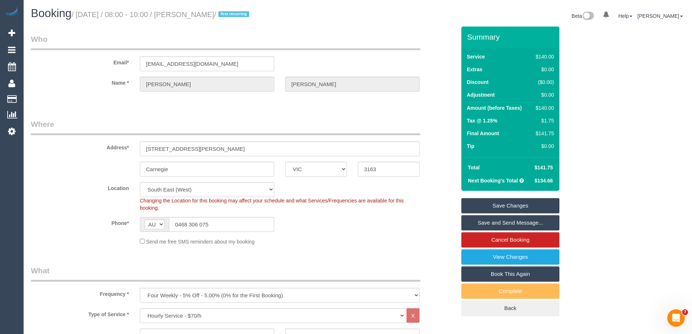
drag, startPoint x: 251, startPoint y: 16, endPoint x: 194, endPoint y: 9, distance: 57.7
click at [194, 9] on h1 "Booking / October 20, 2025 / 08:00 - 10:00 / Mollie Zacharchuk / first recurring" at bounding box center [191, 13] width 321 height 12
copy small "Mollie Zacharchuk"
click at [476, 223] on link "Save and Send Message..." at bounding box center [510, 222] width 98 height 15
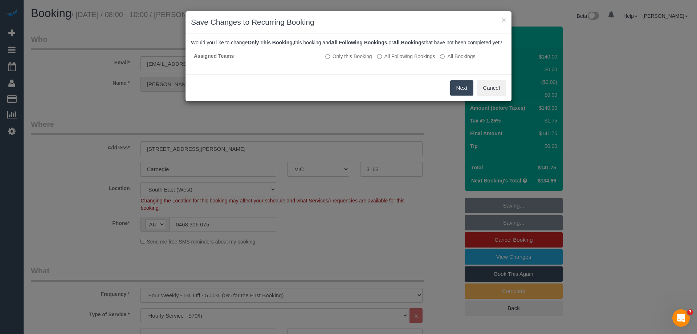
click at [456, 96] on button "Next" at bounding box center [462, 87] width 24 height 15
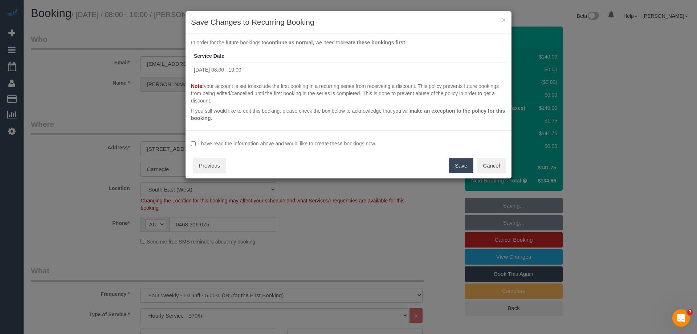
click at [223, 142] on label "I have read the information above and would like to create these bookings now." at bounding box center [348, 143] width 315 height 7
click at [456, 164] on button "Save" at bounding box center [461, 165] width 25 height 15
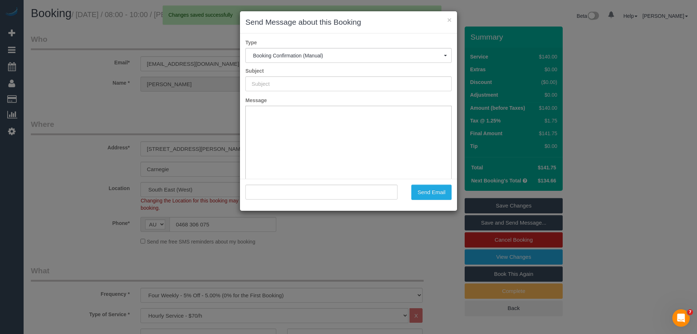
type input "Booking Confirmed"
type input ""Mollie Zacharchuk" <molliezacharchuk1@gmail.com>"
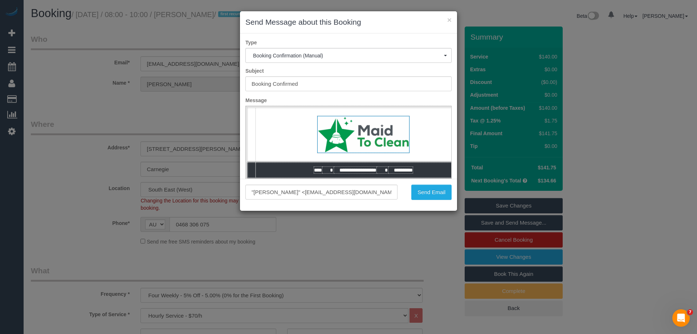
click at [452, 194] on div "Send Email" at bounding box center [430, 192] width 54 height 15
click at [432, 194] on button "Send Email" at bounding box center [432, 192] width 40 height 15
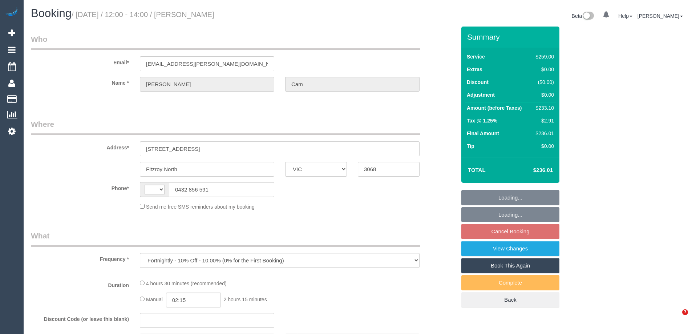
select select "VIC"
select select "string:AU"
select select "string:stripe-pm_1RuLph2GScqysDRV3dGZ9UzS"
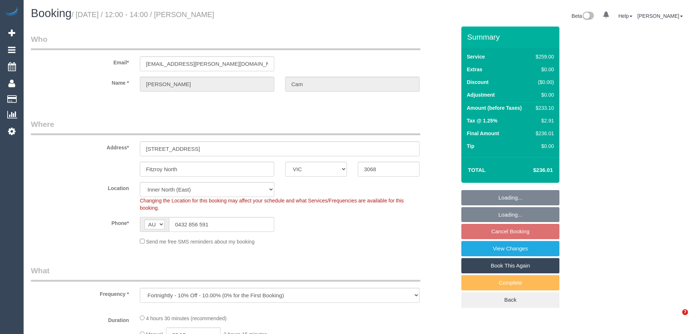
select select "object:812"
select select "number:30"
select select "number:14"
select select "number:19"
select select "number:25"
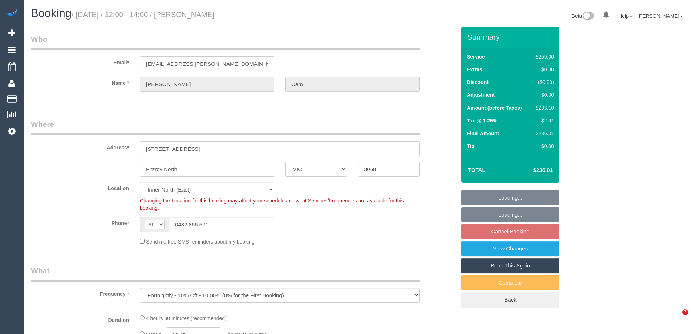
select select "number:34"
select select "number:11"
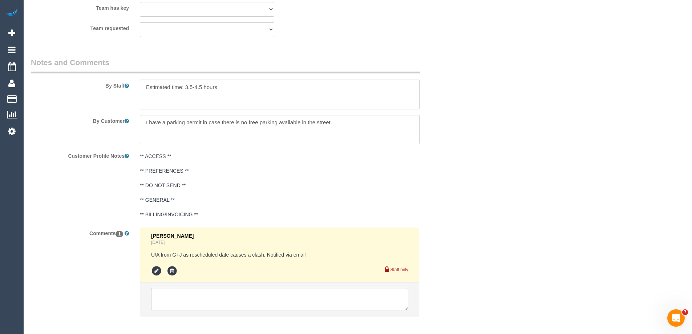
scroll to position [1234, 0]
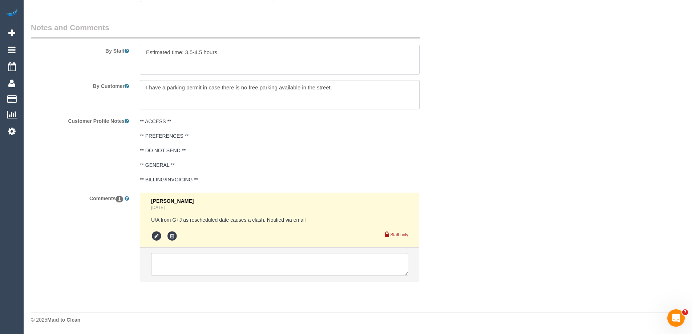
click at [145, 51] on textarea at bounding box center [280, 60] width 280 height 30
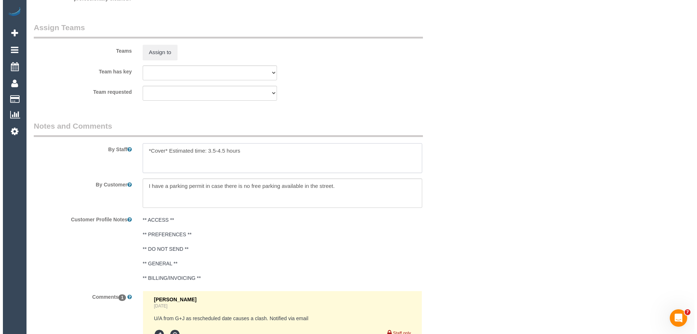
scroll to position [1088, 0]
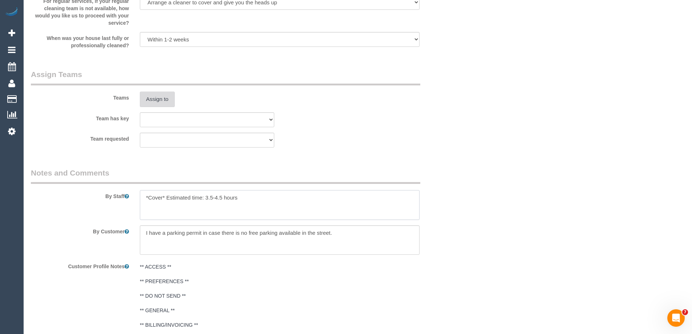
type textarea "*Cover* Estimated time: 3.5-4.5 hours"
click at [166, 98] on button "Assign to" at bounding box center [157, 99] width 35 height 15
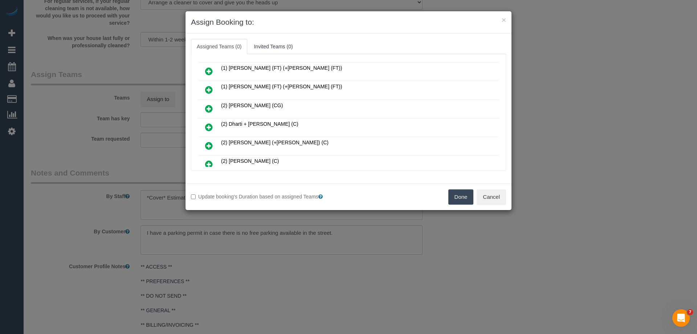
click at [207, 124] on icon at bounding box center [209, 127] width 8 height 9
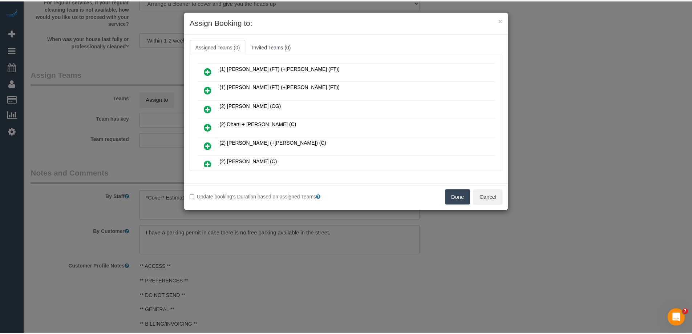
scroll to position [90, 0]
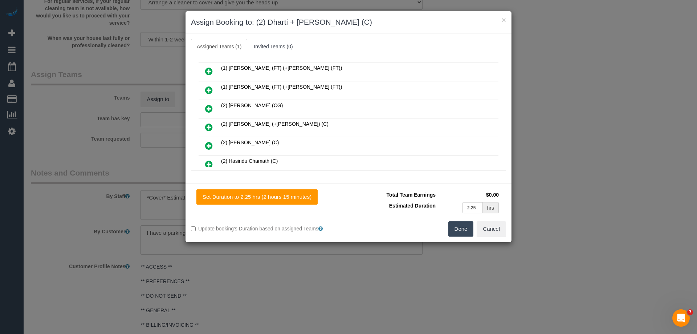
click at [452, 233] on button "Done" at bounding box center [461, 228] width 25 height 15
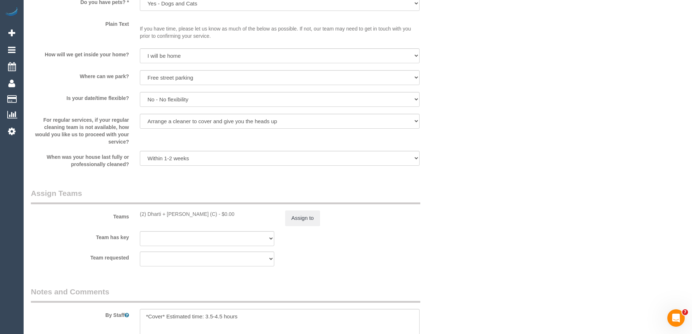
scroll to position [1053, 0]
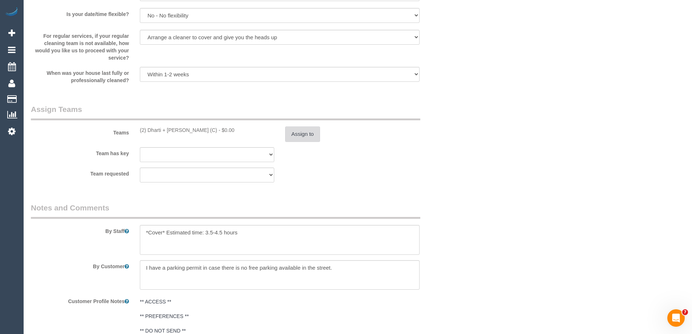
click at [296, 134] on button "Assign to" at bounding box center [302, 133] width 35 height 15
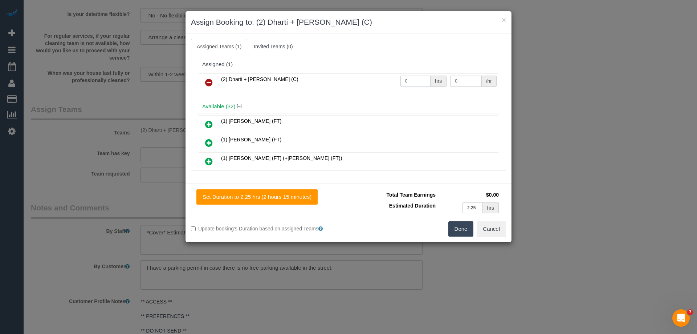
drag, startPoint x: 416, startPoint y: 79, endPoint x: 343, endPoint y: 79, distance: 72.7
click at [343, 79] on tr "(2) Dharti + Kishan (C) 0 hrs 0 /hr" at bounding box center [349, 82] width 300 height 19
type input "1"
drag, startPoint x: 446, startPoint y: 80, endPoint x: 407, endPoint y: 78, distance: 38.9
click at [407, 78] on tr "(2) Dharti + Kishan (C) 1 hrs 0 /hr" at bounding box center [349, 82] width 300 height 19
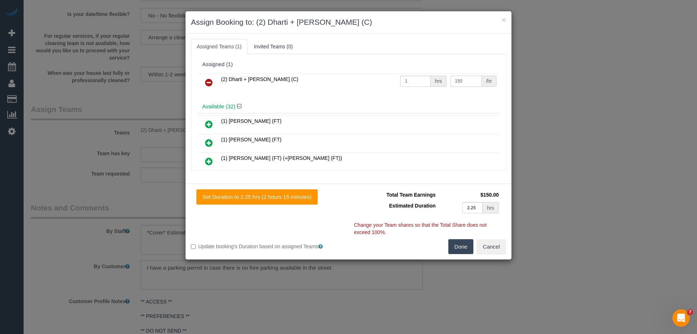
type input "150"
click at [461, 242] on button "Done" at bounding box center [461, 246] width 25 height 15
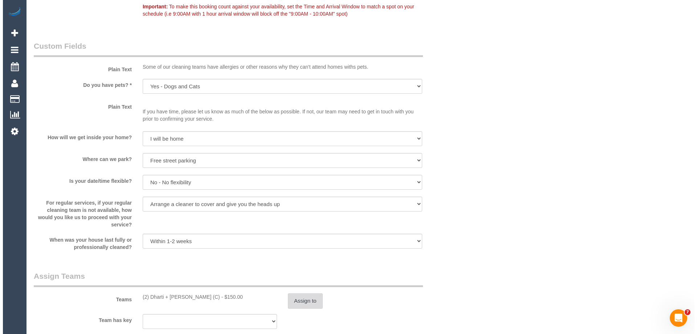
scroll to position [0, 0]
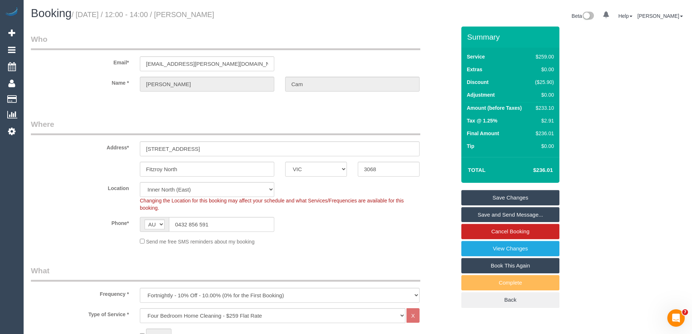
drag, startPoint x: 238, startPoint y: 13, endPoint x: 192, endPoint y: 13, distance: 46.1
click at [192, 13] on small "/ October 20, 2025 / 12:00 - 14:00 / Marie-Anne Cam" at bounding box center [143, 15] width 143 height 8
copy small "Marie-Anne Cam"
click at [476, 197] on link "Save Changes" at bounding box center [510, 197] width 98 height 15
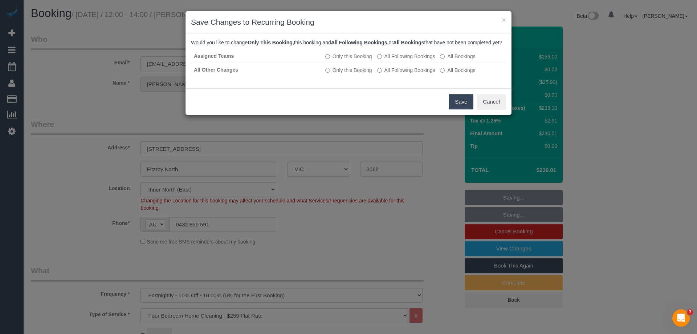
click at [458, 109] on button "Save" at bounding box center [461, 101] width 25 height 15
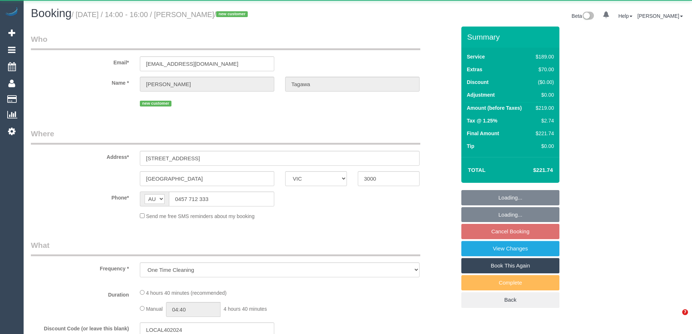
select select "VIC"
select select "string:stripe-pm_1SDeDZ2GScqysDRVESmkkNkA"
select select "number:28"
select select "number:14"
select select "number:21"
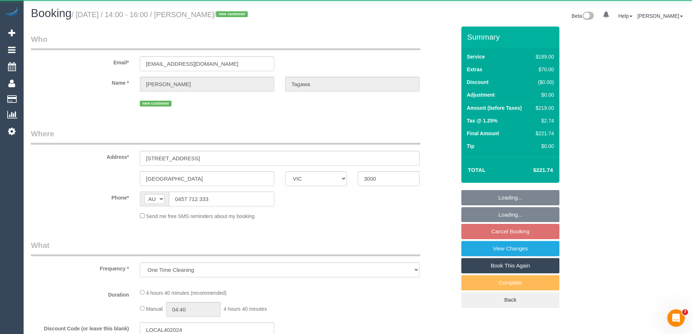
select select "number:24"
select select "number:26"
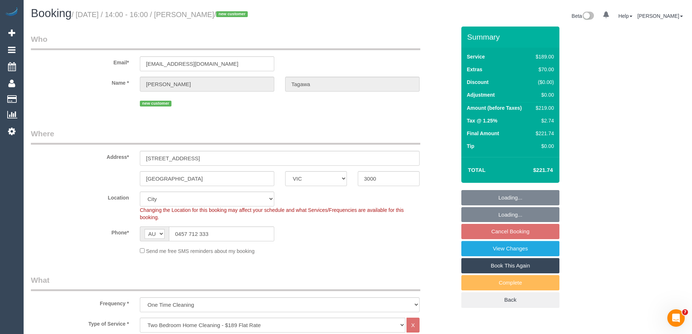
select select "object:786"
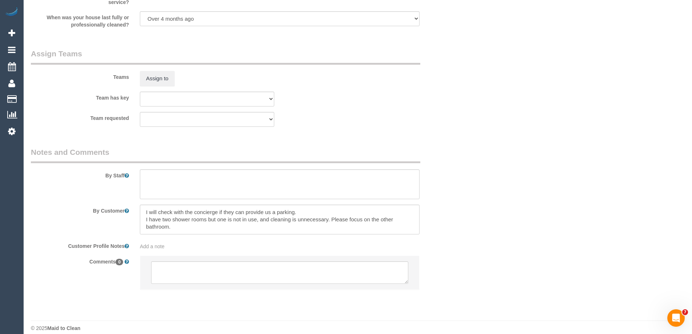
scroll to position [1127, 0]
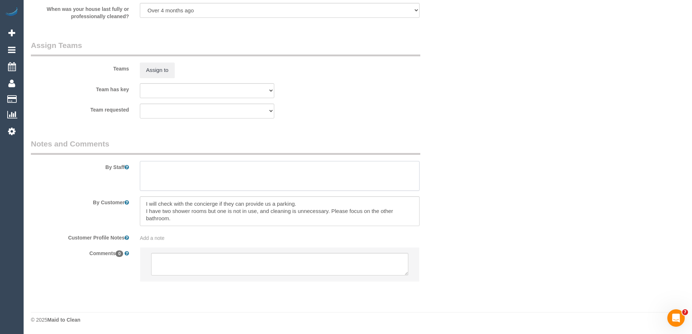
click at [154, 174] on textarea at bounding box center [280, 176] width 280 height 30
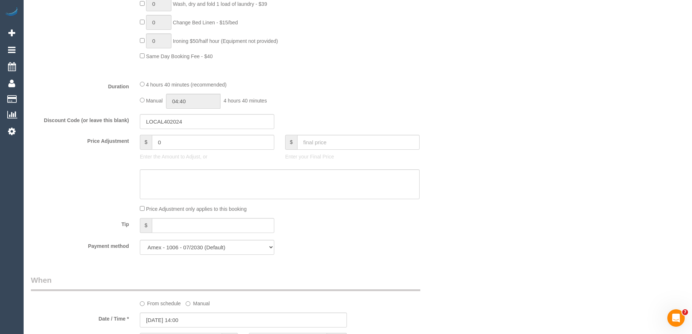
scroll to position [546, 0]
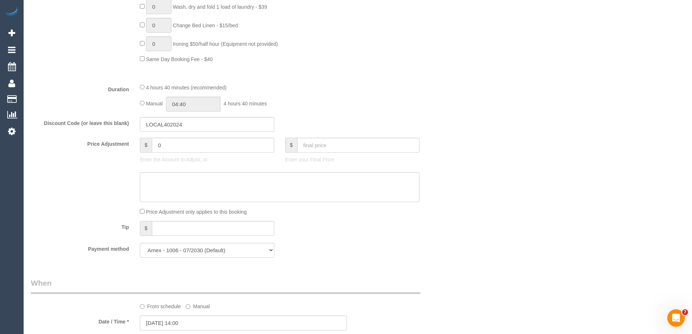
type textarea "Estimated time of 4-5 hrs"
click at [207, 108] on input "04:40" at bounding box center [193, 104] width 54 height 15
type input "02:30"
click at [175, 163] on li "02:30" at bounding box center [185, 163] width 32 height 9
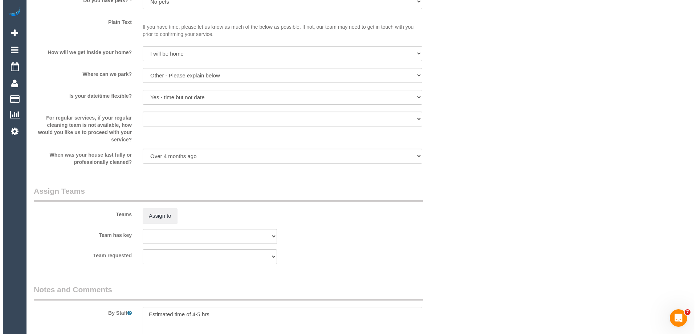
scroll to position [1053, 0]
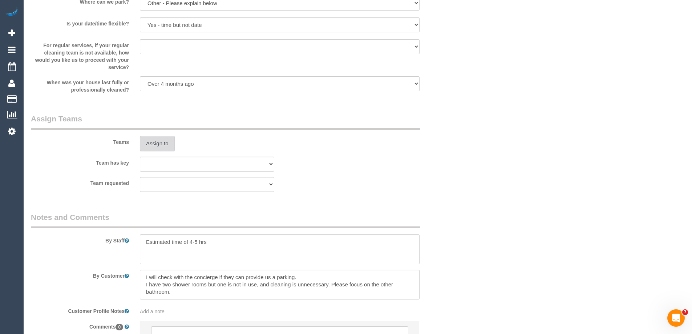
click at [142, 145] on button "Assign to" at bounding box center [157, 143] width 35 height 15
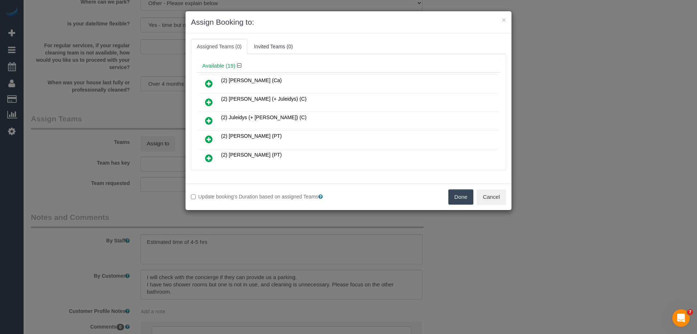
scroll to position [36, 0]
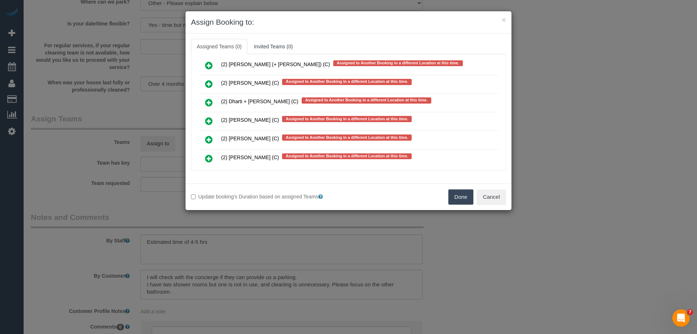
click at [213, 102] on icon at bounding box center [209, 102] width 8 height 9
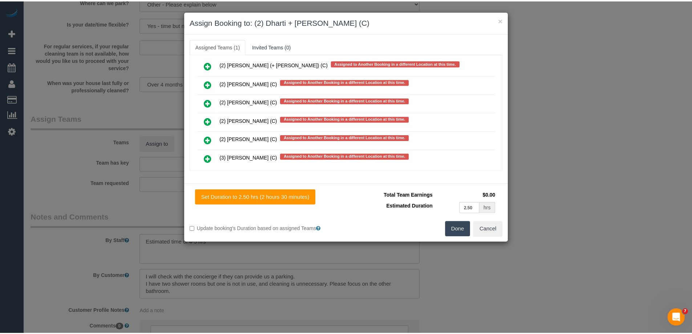
scroll to position [0, 0]
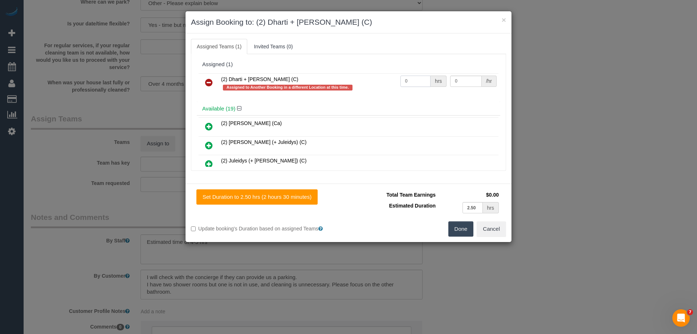
drag, startPoint x: 416, startPoint y: 82, endPoint x: 377, endPoint y: 78, distance: 38.4
click at [378, 78] on tr "(2) Dharti + Kishan (C) Assigned to Another Booking in a different Location at …" at bounding box center [349, 83] width 300 height 21
type input "1"
drag, startPoint x: 442, startPoint y: 78, endPoint x: 423, endPoint y: 78, distance: 19.3
click at [424, 78] on tr "(2) Dharti + Kishan (C) Assigned to Another Booking in a different Location at …" at bounding box center [349, 83] width 300 height 21
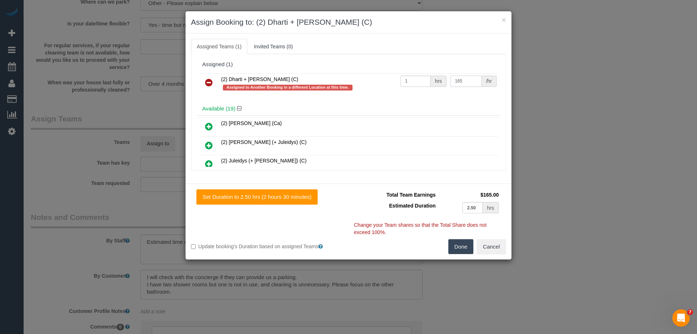
type input "165"
click at [464, 247] on button "Done" at bounding box center [461, 246] width 25 height 15
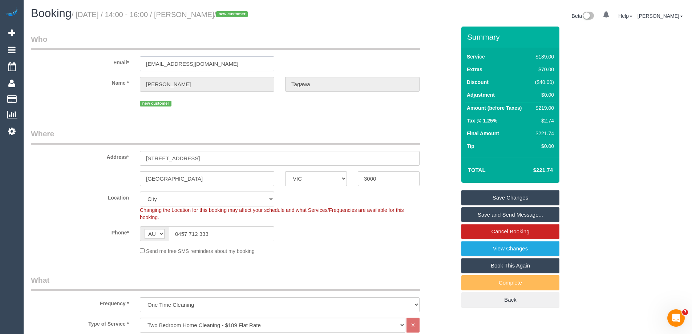
drag, startPoint x: 229, startPoint y: 69, endPoint x: 2, endPoint y: 65, distance: 227.1
click at [0, 69] on html "0 Beta Your Notifications You have 0 alerts Add Booking Bookings Active Booking…" at bounding box center [346, 167] width 692 height 334
drag, startPoint x: 243, startPoint y: 15, endPoint x: 192, endPoint y: 20, distance: 51.1
click at [192, 20] on div "Booking / October 20, 2025 / 14:00 - 16:00 / Daisuke Tagawa / new customer" at bounding box center [191, 15] width 332 height 16
copy small "Daisuke Tagawa"
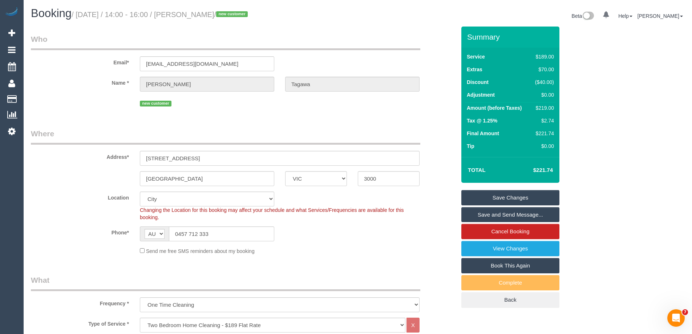
click at [483, 214] on link "Save and Send Message..." at bounding box center [510, 214] width 98 height 15
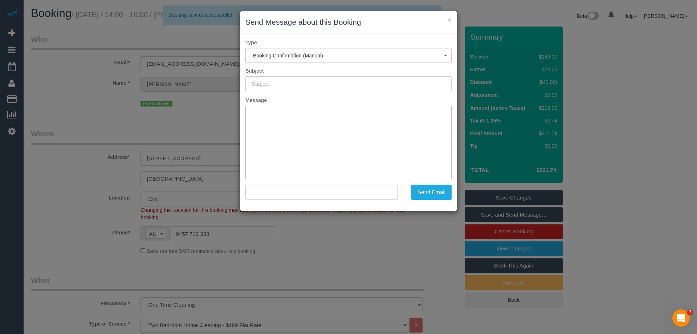
type input "Booking Confirmed"
type input ""Daisuke Tagawa" <daisukettt97@gmail.com>"
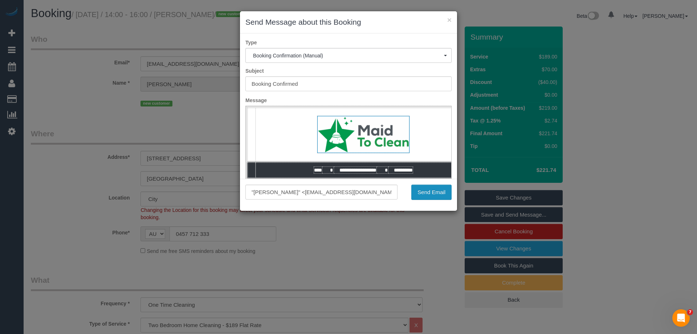
click at [427, 194] on button "Send Email" at bounding box center [432, 192] width 40 height 15
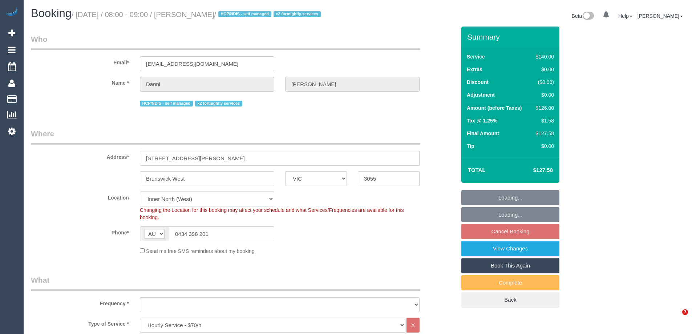
select select "VIC"
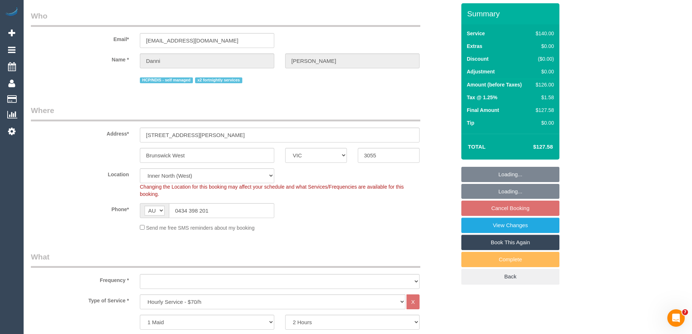
select select "object:734"
select select "string:stripe-pm_1NhQhj2GScqysDRV3M74oO9l"
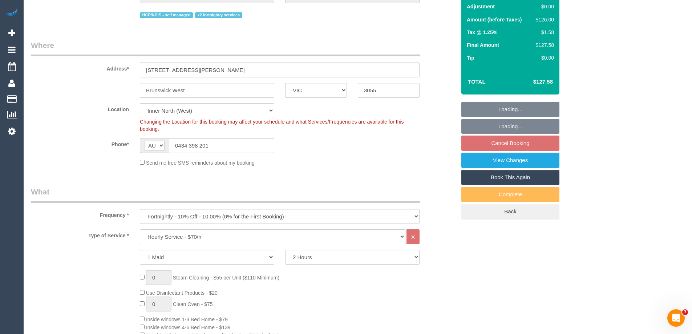
select select "object:753"
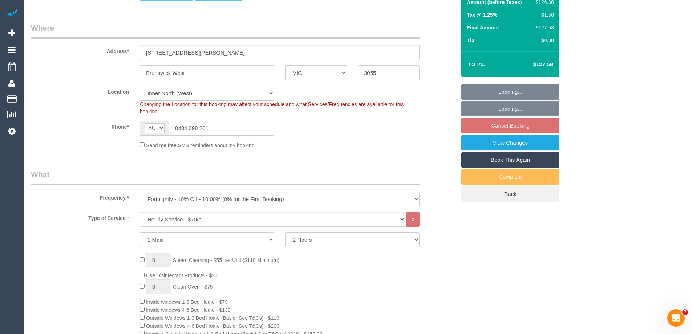
select select "number:27"
select select "number:14"
select select "number:19"
select select "number:25"
select select "number:35"
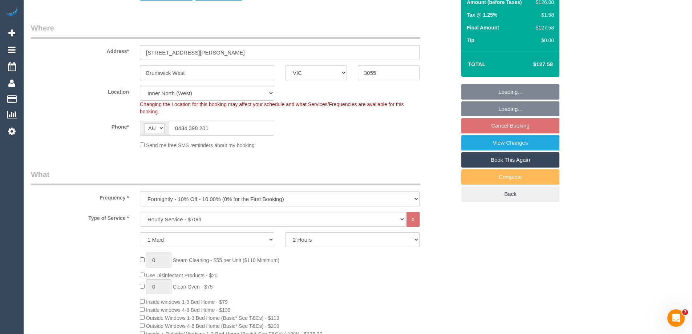
select select "number:11"
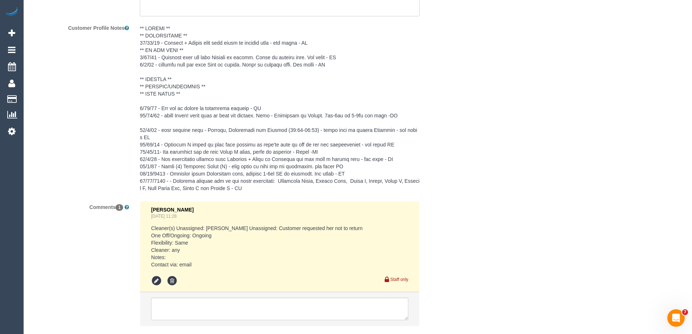
scroll to position [1344, 0]
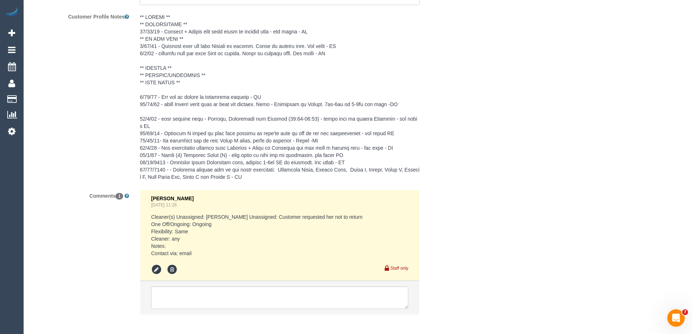
click at [197, 136] on pre at bounding box center [280, 96] width 280 height 167
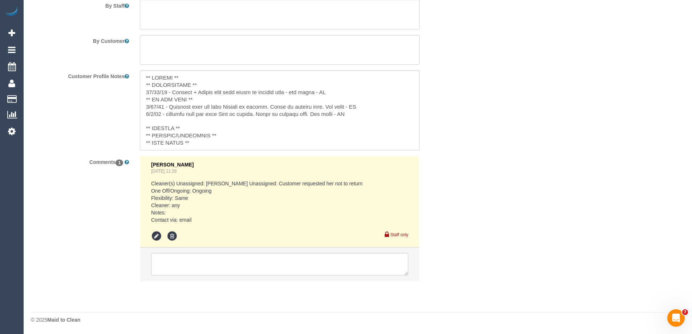
scroll to position [1301, 0]
drag, startPoint x: 338, startPoint y: 84, endPoint x: 143, endPoint y: 85, distance: 194.7
click at [143, 85] on textarea at bounding box center [280, 110] width 280 height 80
type textarea "** ACCESS ** ** PREFERENCES ** ** DO NOT SEND ** [DATE] - Customer does not wan…"
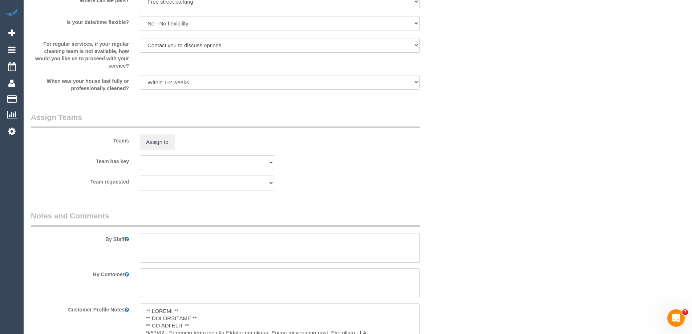
scroll to position [1046, 0]
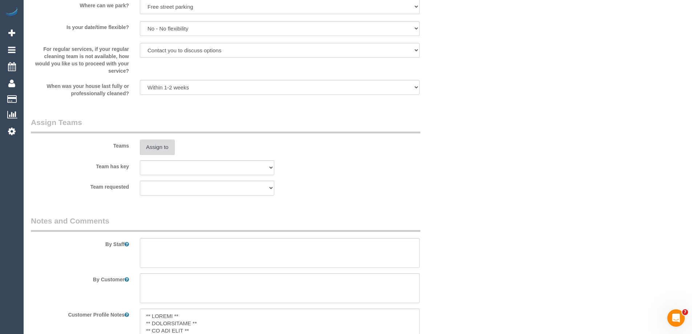
click at [160, 151] on button "Assign to" at bounding box center [157, 146] width 35 height 15
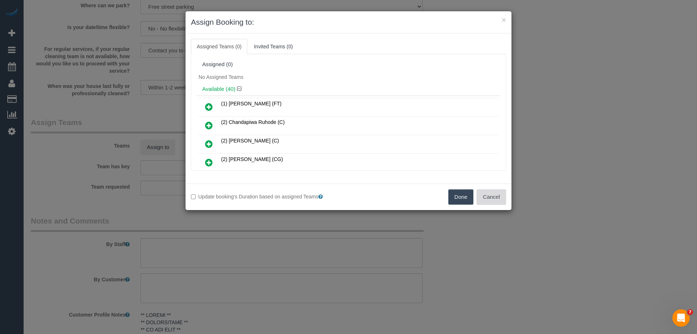
click at [488, 204] on button "Cancel" at bounding box center [491, 196] width 29 height 15
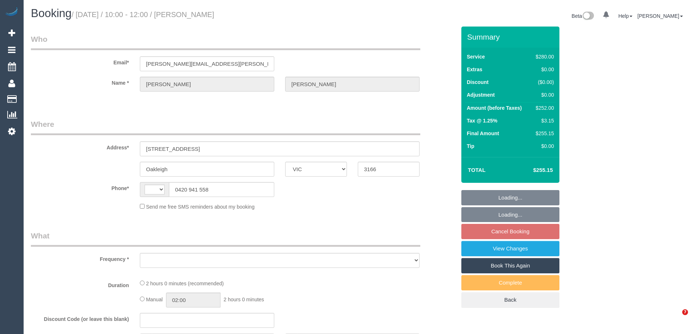
select select "VIC"
select select "string:stripe-pm_1R0fsu2GScqysDRV1fWs8soR"
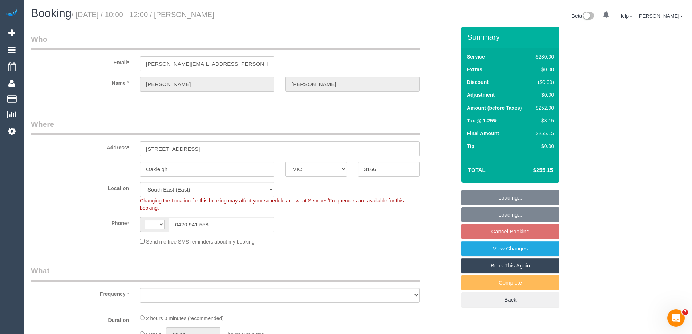
select select "string:AU"
select select "object:700"
select select "2"
select select "object:1275"
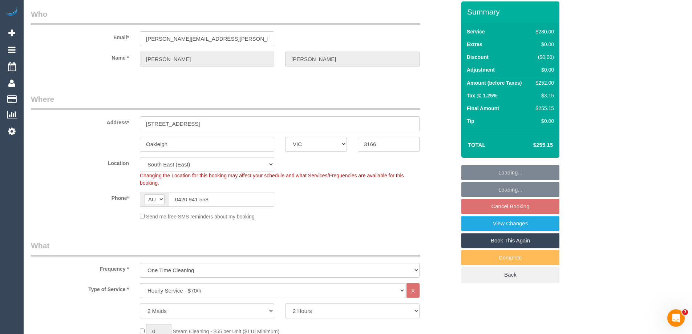
select select "number:27"
select select "number:14"
select select "number:19"
select select "number:25"
select select "number:34"
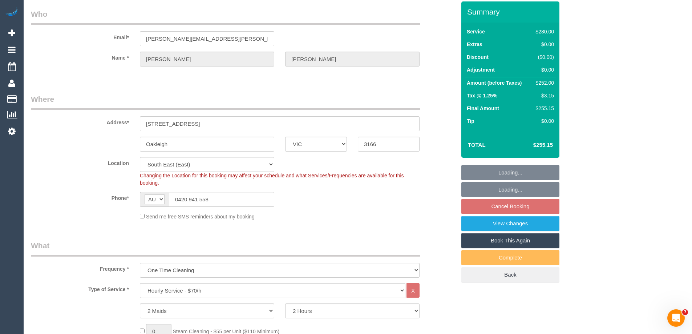
select select "number:11"
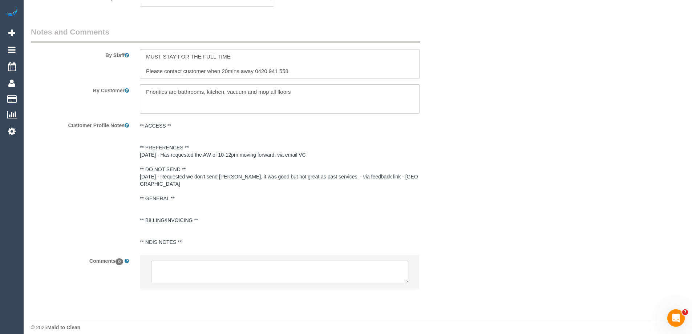
scroll to position [1226, 0]
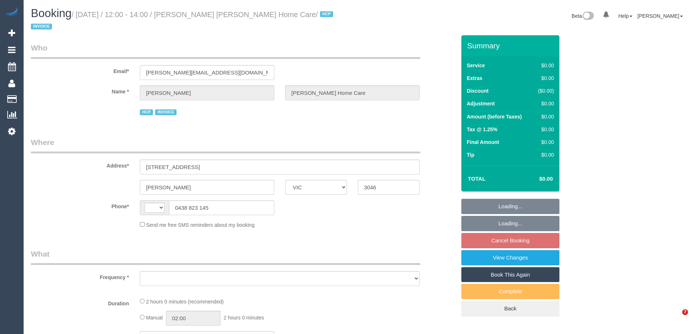
select select "VIC"
select select "object:272"
select select "string:AU"
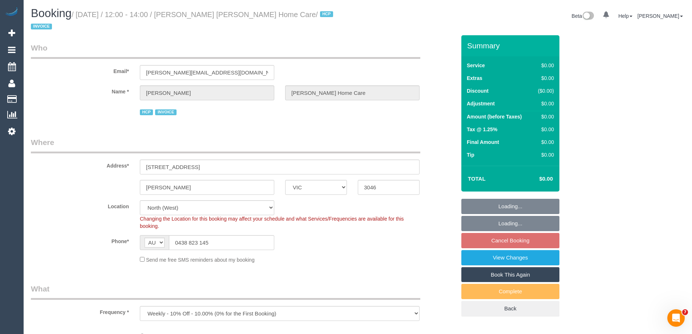
select select "object:526"
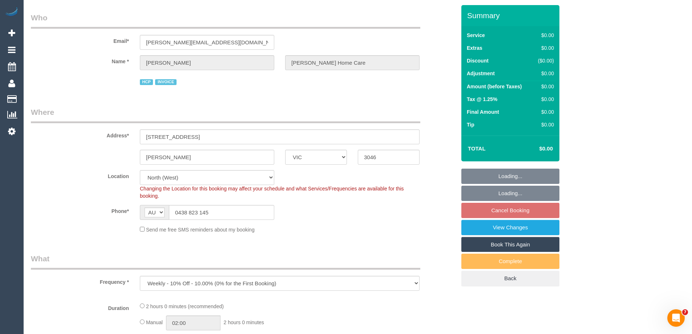
select select "120"
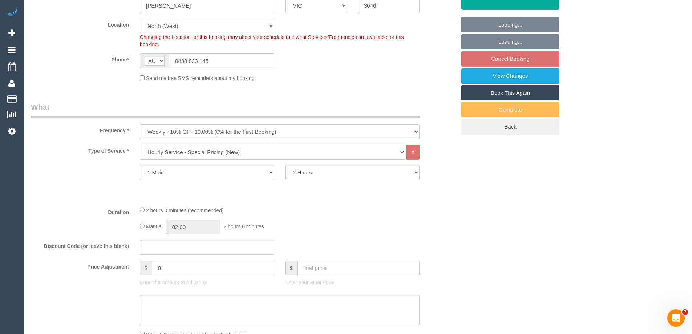
select select "number:28"
select select "number:14"
select select "number:18"
select select "number:36"
select select "number:35"
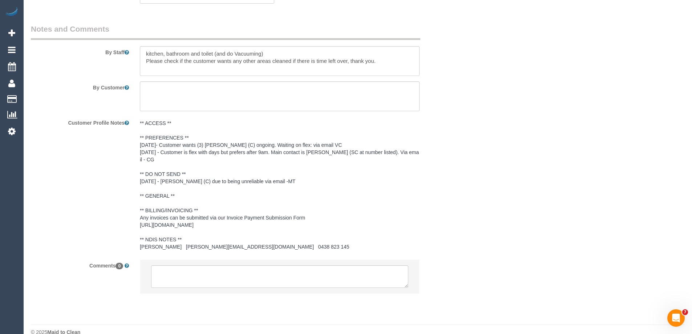
scroll to position [1006, 0]
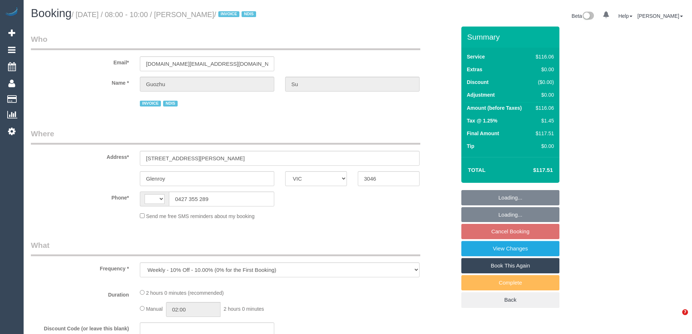
select select "VIC"
select select "number:28"
select select "number:14"
select select "number:19"
select select "number:25"
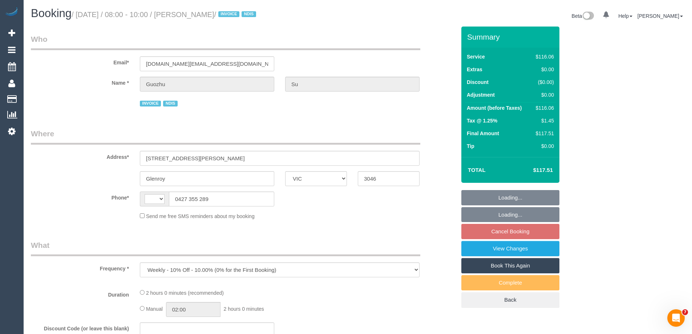
select select "number:35"
select select "number:12"
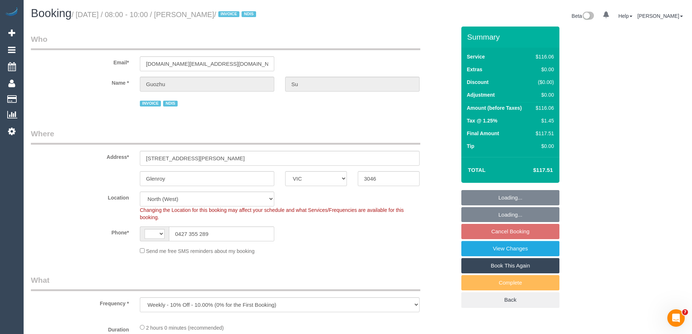
select select "object:693"
select select "string:AU"
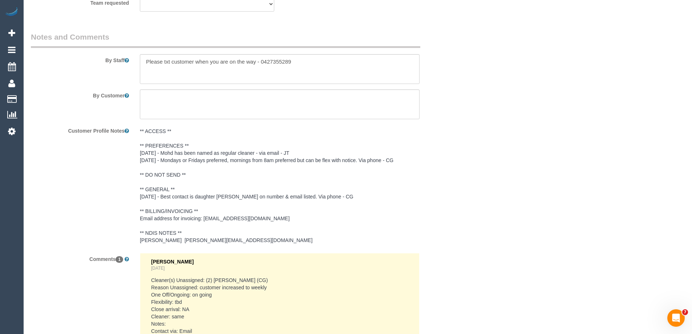
scroll to position [981, 0]
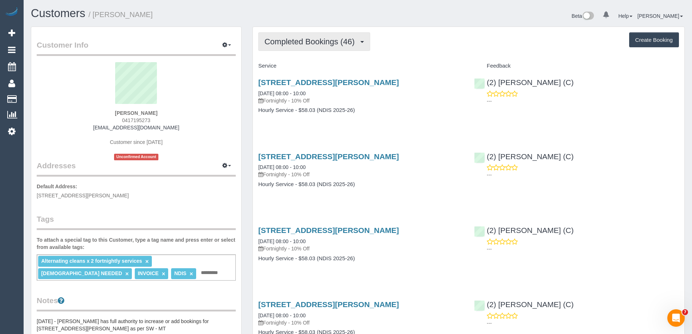
click at [328, 45] on span "Completed Bookings (46)" at bounding box center [311, 41] width 94 height 9
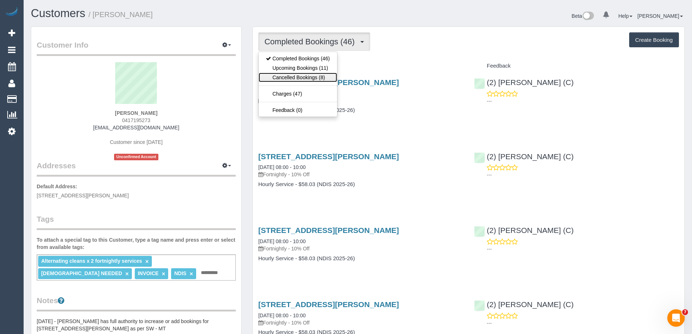
click at [315, 75] on link "Cancelled Bookings (8)" at bounding box center [298, 77] width 78 height 9
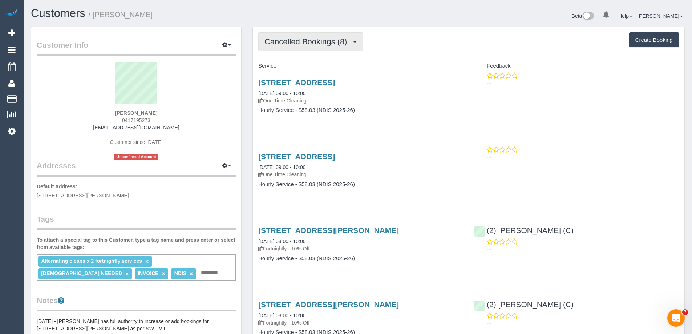
click at [293, 37] on span "Cancelled Bookings (8)" at bounding box center [307, 41] width 86 height 9
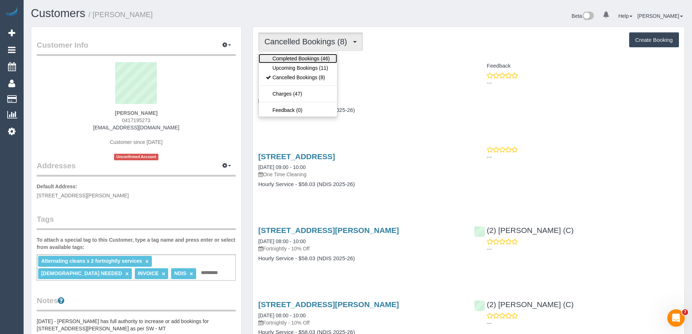
click at [286, 58] on link "Completed Bookings (46)" at bounding box center [298, 58] width 78 height 9
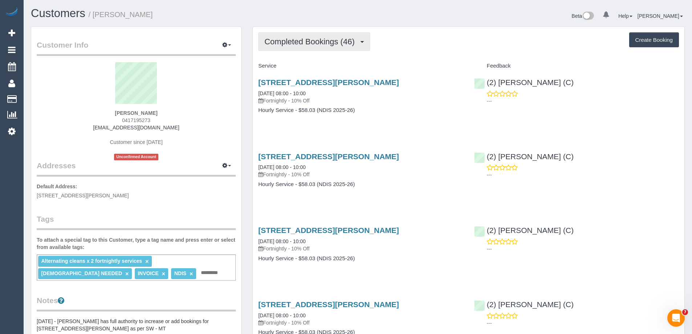
click at [299, 45] on span "Completed Bookings (46)" at bounding box center [311, 41] width 94 height 9
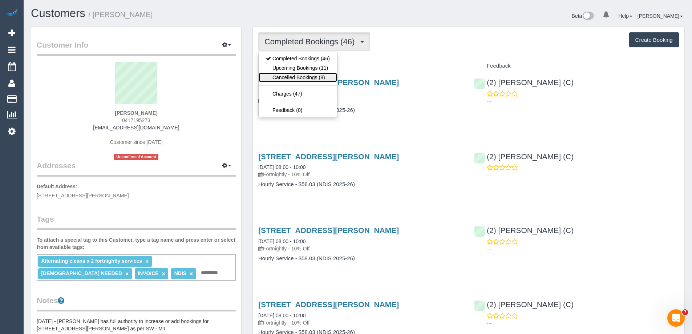
click at [294, 77] on link "Cancelled Bookings (8)" at bounding box center [298, 77] width 78 height 9
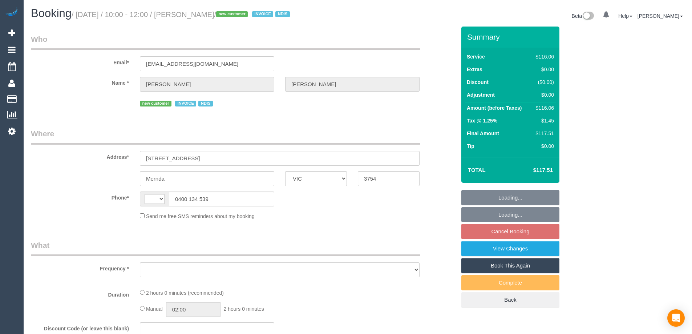
select select "VIC"
select select "string:AU"
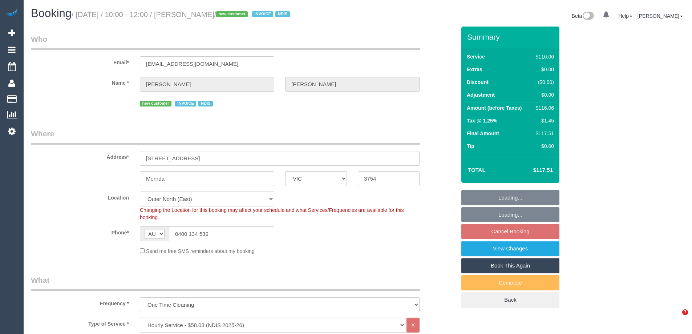
select select "object:605"
select select "number:29"
select select "number:14"
select select "number:19"
select select "number:36"
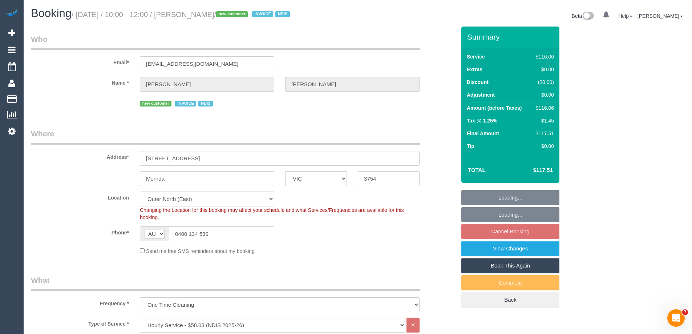
select select "object:756"
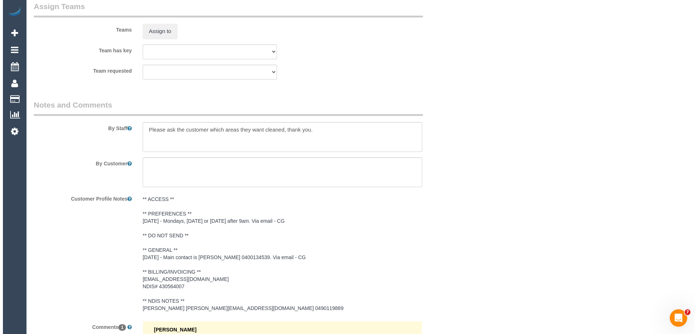
scroll to position [812, 0]
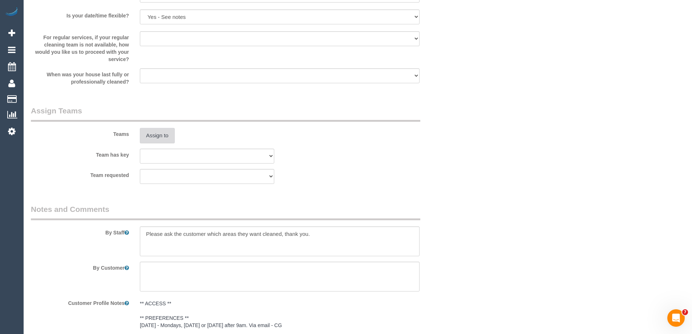
click at [164, 135] on button "Assign to" at bounding box center [157, 135] width 35 height 15
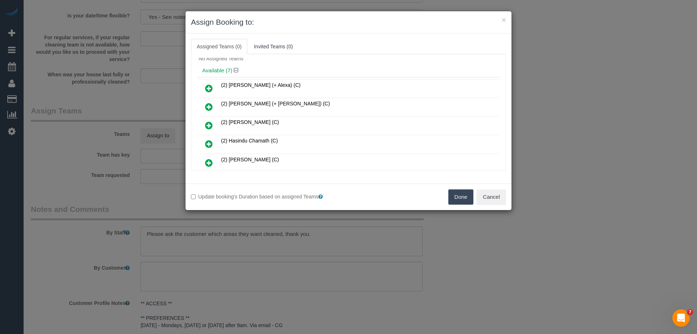
scroll to position [36, 0]
click at [213, 141] on link at bounding box center [209, 145] width 17 height 15
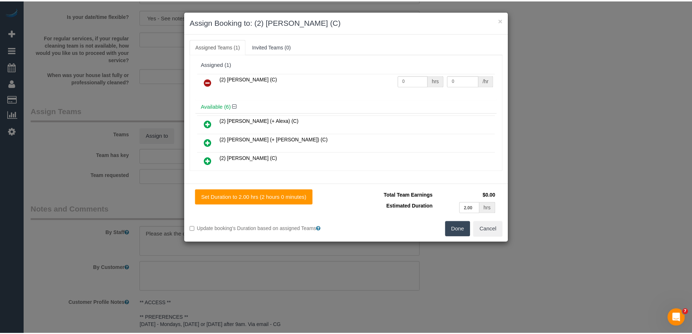
scroll to position [0, 0]
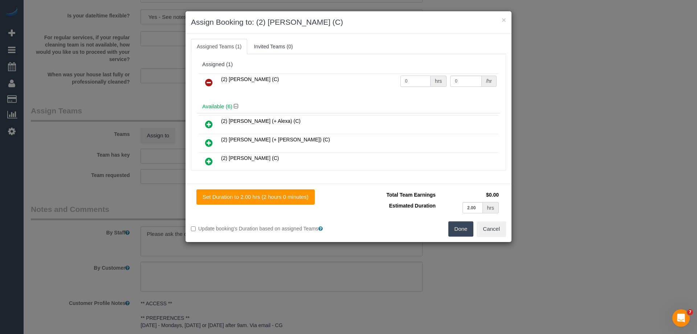
drag, startPoint x: 417, startPoint y: 79, endPoint x: 344, endPoint y: 78, distance: 72.7
click at [344, 78] on tr "(2) Terri Kamil (C) 0 hrs 0 /hr" at bounding box center [349, 82] width 300 height 19
type input "2"
drag, startPoint x: 444, startPoint y: 82, endPoint x: 389, endPoint y: 80, distance: 54.9
click at [389, 80] on tr "(2) Terri Kamil (C) 2 hrs 0 /hr" at bounding box center [349, 82] width 300 height 19
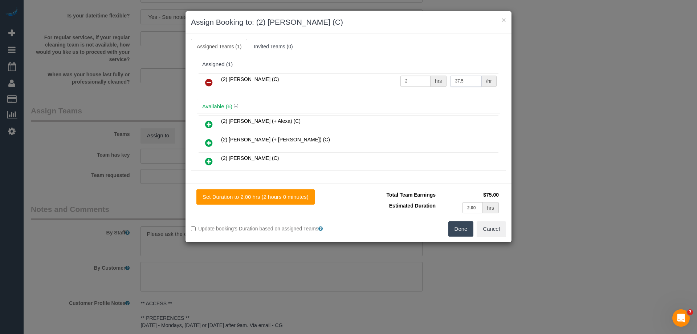
type input "37.5"
click at [460, 227] on button "Done" at bounding box center [461, 228] width 25 height 15
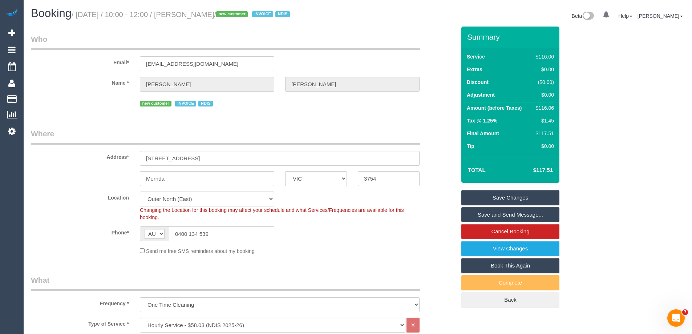
drag, startPoint x: 238, startPoint y: 12, endPoint x: 191, endPoint y: 13, distance: 46.9
click at [191, 13] on small "/ October 20, 2025 / 10:00 - 12:00 / Logan Fennell / new customer INVOICE NDIS" at bounding box center [182, 15] width 221 height 8
copy small "Logan Fennell"
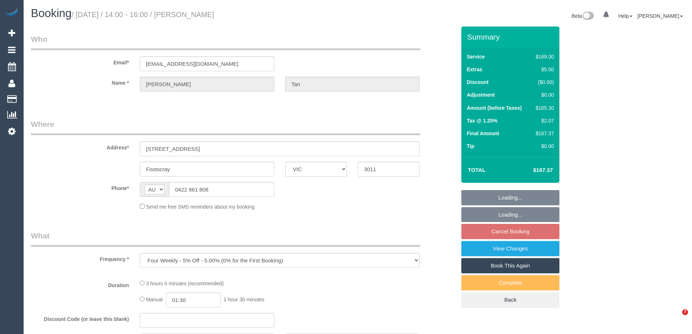
select select "VIC"
select select "string:stripe-pm_1RbAMX2GScqysDRV1VgNejMI"
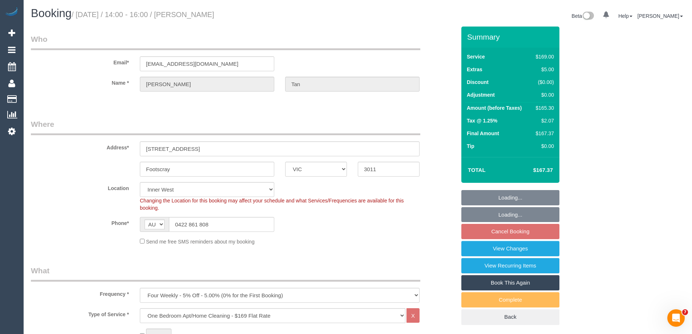
select select "object:671"
select select "number:29"
select select "number:14"
select select "number:19"
select select "number:36"
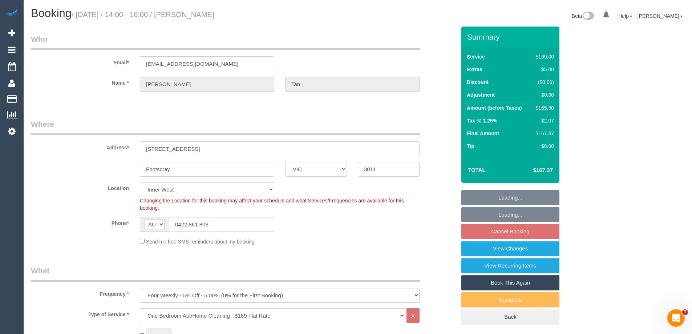
select select "number:34"
select select "number:12"
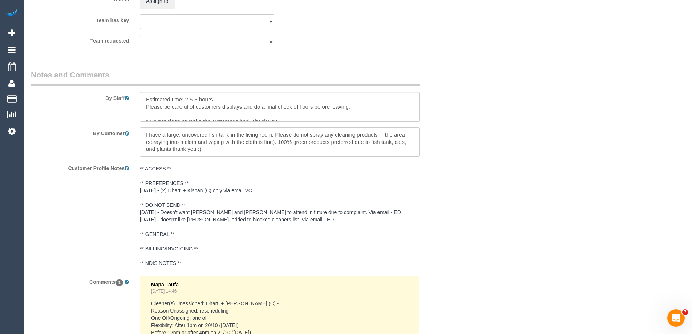
scroll to position [1199, 0]
click at [147, 95] on textarea at bounding box center [280, 107] width 280 height 30
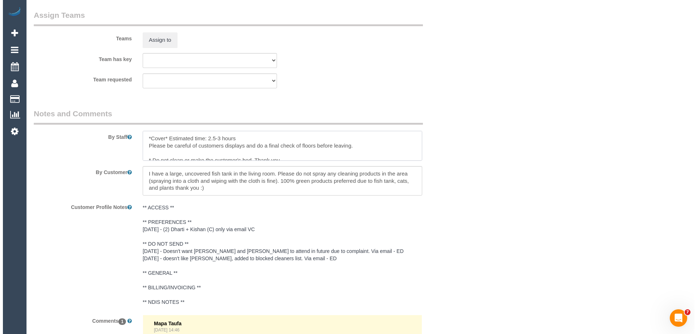
scroll to position [1126, 0]
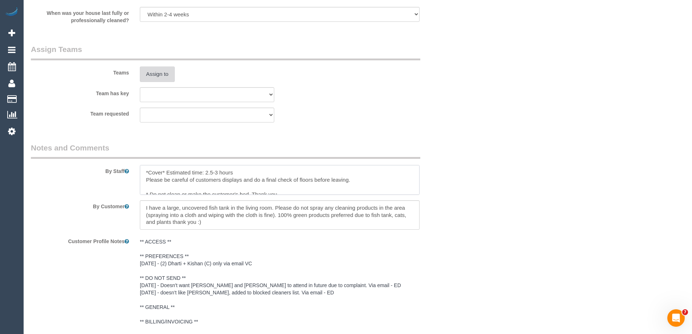
type textarea "*Cover* Estimated time: 2.5-3 hours Please be careful of customers displays and…"
click at [164, 76] on button "Assign to" at bounding box center [157, 73] width 35 height 15
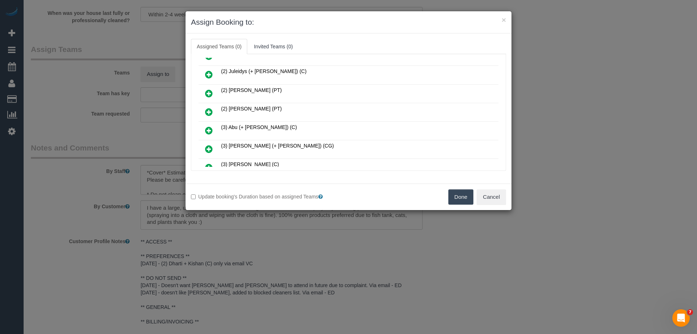
click at [211, 130] on icon at bounding box center [209, 130] width 8 height 9
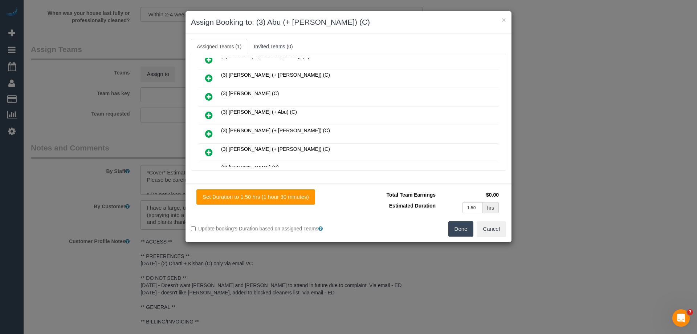
click at [212, 112] on icon at bounding box center [209, 115] width 8 height 9
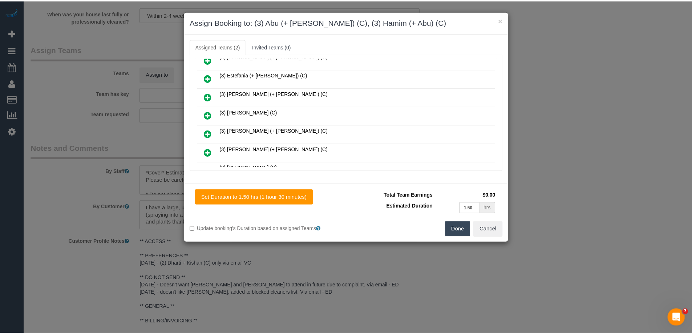
scroll to position [399, 0]
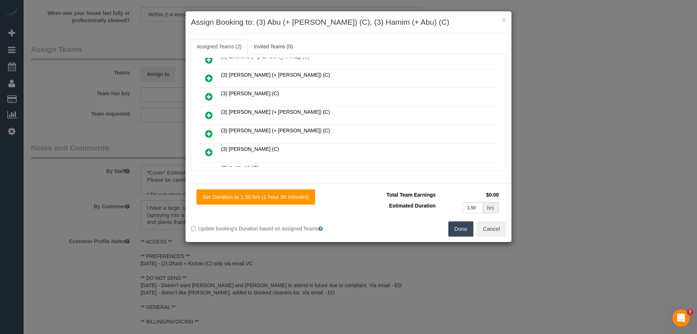
click at [461, 228] on button "Done" at bounding box center [461, 228] width 25 height 15
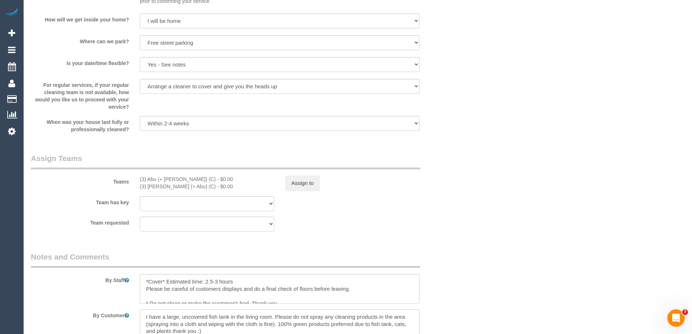
scroll to position [1053, 0]
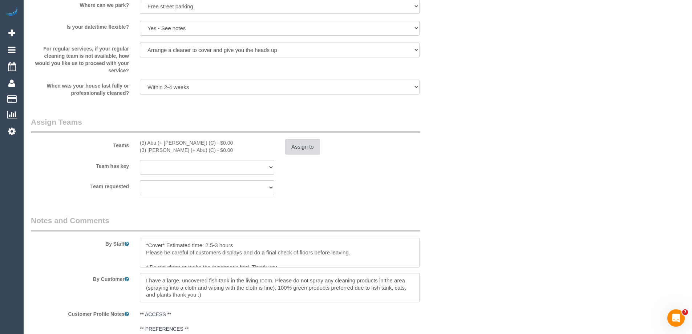
click at [300, 145] on button "Assign to" at bounding box center [302, 146] width 35 height 15
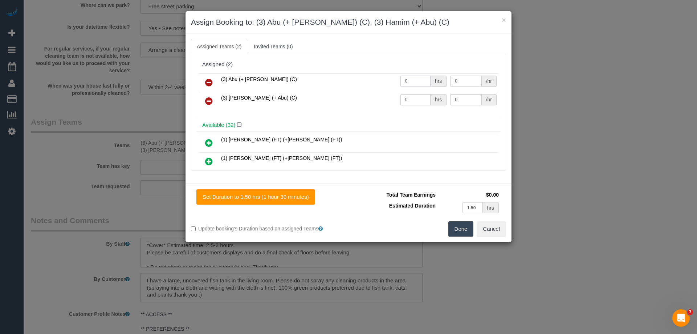
click at [354, 75] on tr "(3) Abu (+ Hamim) (C) 0 hrs 0 /hr" at bounding box center [349, 82] width 300 height 19
type input "1"
click at [359, 94] on tr "(3) Hamim (+ Abu) (C) 0 hrs 0 /hr" at bounding box center [349, 101] width 300 height 19
type input "1"
drag, startPoint x: 439, startPoint y: 80, endPoint x: 430, endPoint y: 80, distance: 9.4
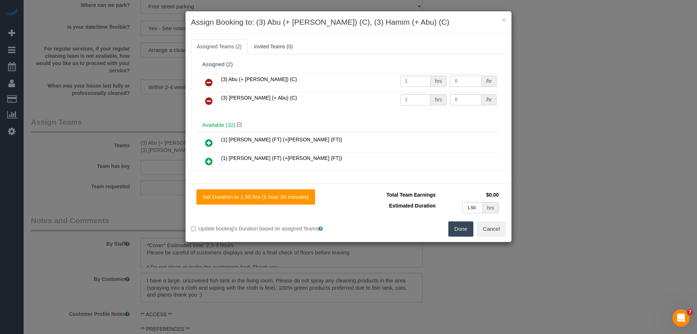
click at [430, 80] on tr "(3) Abu (+ Hamim) (C) 1 hrs 0 /hr" at bounding box center [349, 82] width 300 height 19
type input "52.5"
drag, startPoint x: 470, startPoint y: 102, endPoint x: 421, endPoint y: 95, distance: 49.6
click at [421, 95] on tr "(3) Hamim (+ Abu) (C) 1 hrs 0 /hr" at bounding box center [349, 101] width 300 height 19
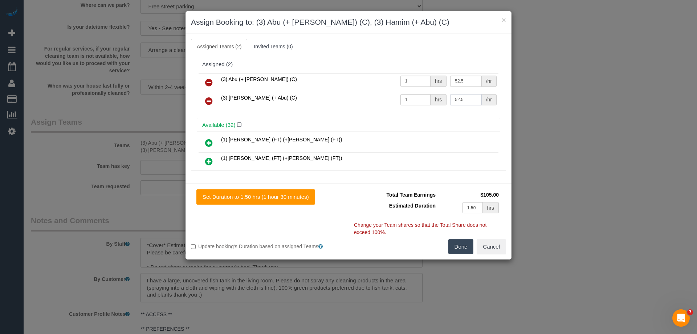
type input "52.5"
click at [462, 247] on button "Done" at bounding box center [461, 246] width 25 height 15
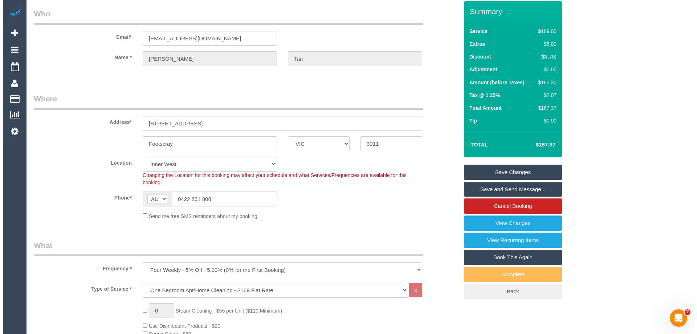
scroll to position [0, 0]
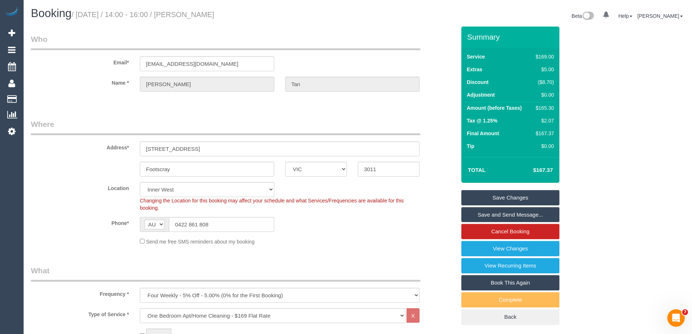
drag, startPoint x: 205, startPoint y: 15, endPoint x: 191, endPoint y: 13, distance: 13.9
click at [191, 13] on h1 "Booking / October 20, 2025 / 14:00 - 16:00 / Johanna Tan" at bounding box center [191, 13] width 321 height 12
copy small "Johanna Tan"
click at [490, 215] on link "Save and Send Message..." at bounding box center [510, 214] width 98 height 15
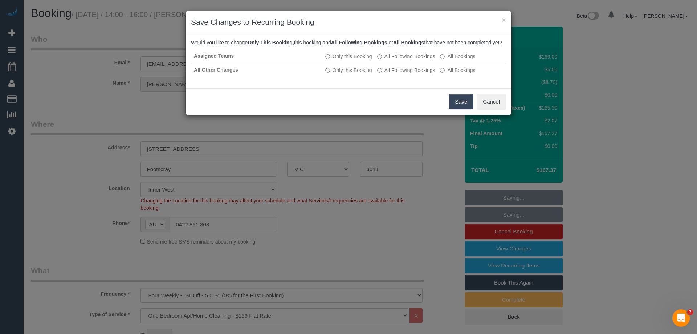
click at [462, 109] on button "Save" at bounding box center [461, 101] width 25 height 15
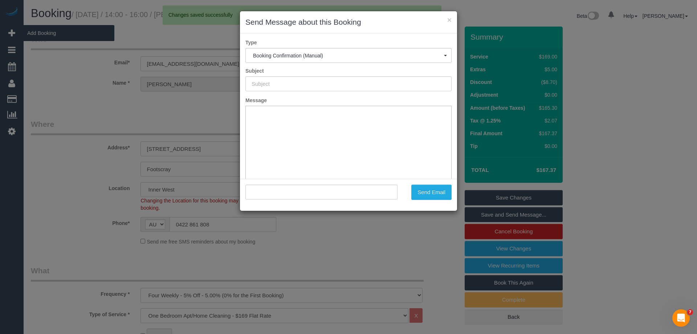
type input "Booking Confirmed"
type input ""Johanna Tan" <jsient@gmail.com>"
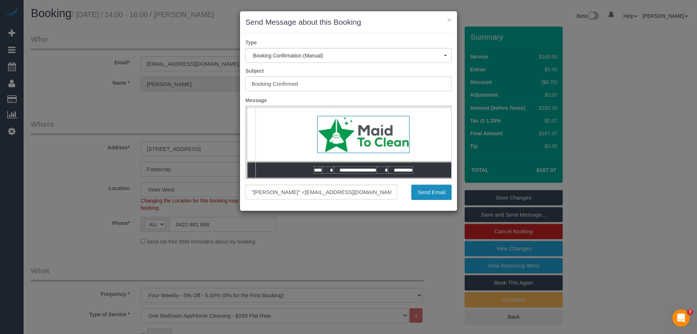
click at [422, 189] on button "Send Email" at bounding box center [432, 192] width 40 height 15
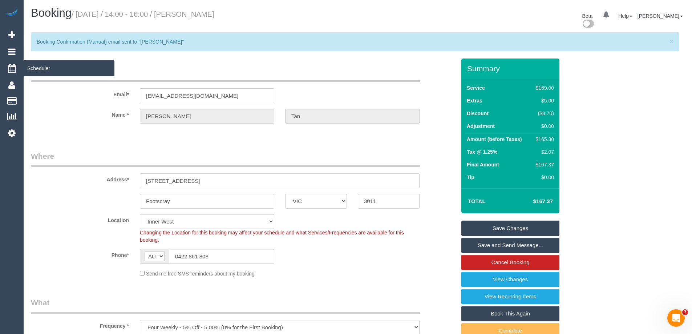
copy small "Johanna Tan"
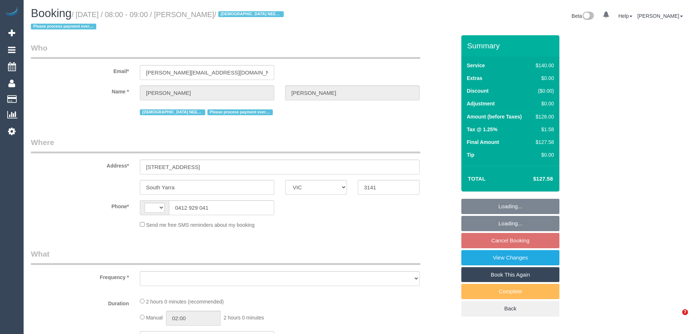
select select "VIC"
select select "object:334"
select select "string:stripe-pm_1RcxVW2GScqysDRVayQ06MlS"
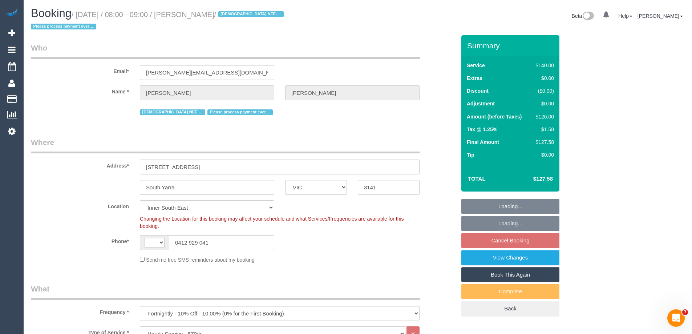
select select "object:762"
select select "string:AU"
select select "88144"
select select "number:29"
select select "number:14"
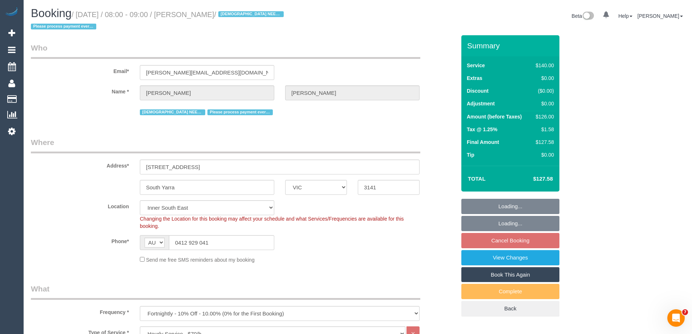
select select "number:21"
select select "number:36"
select select "number:35"
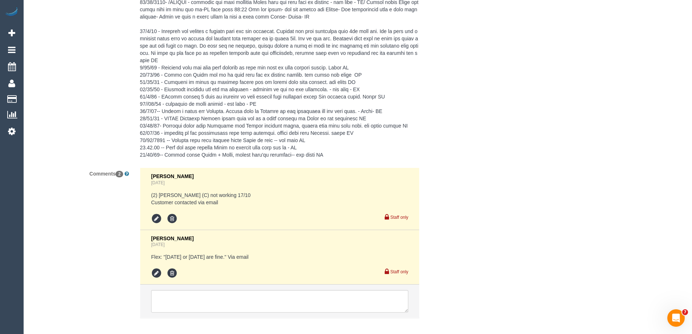
scroll to position [1708, 0]
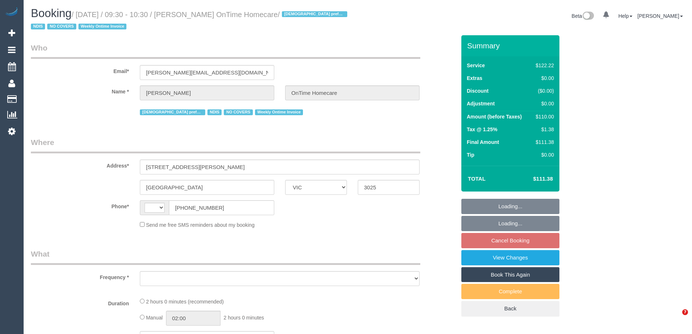
select select "VIC"
select select "number:29"
select select "number:14"
select select "number:19"
select select "number:36"
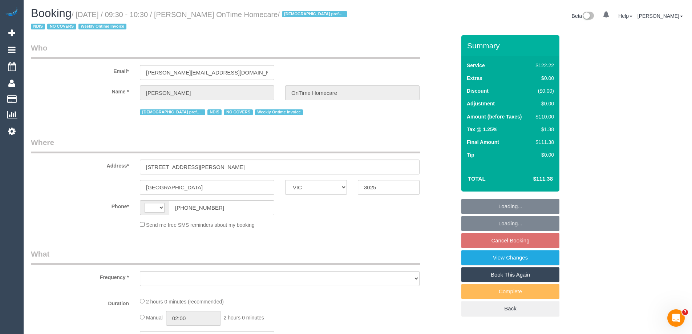
select select "number:35"
select select "string:AU"
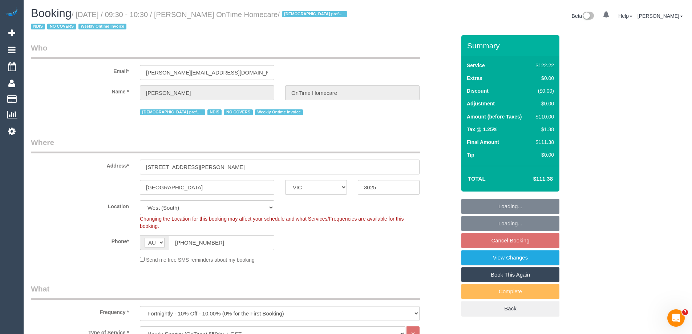
select select "object:743"
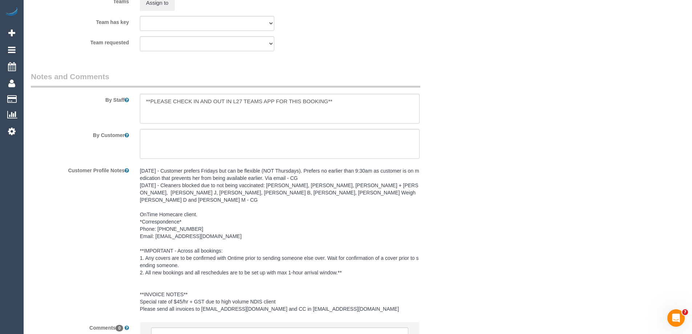
scroll to position [960, 0]
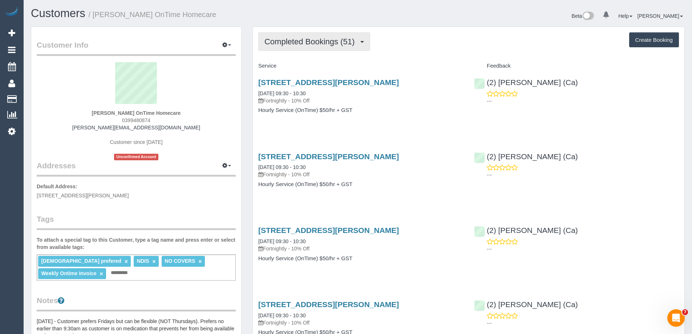
click at [313, 46] on button "Completed Bookings (51)" at bounding box center [314, 41] width 112 height 19
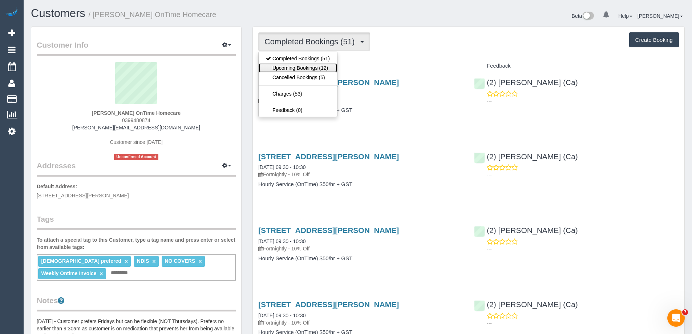
click at [311, 66] on link "Upcoming Bookings (12)" at bounding box center [298, 67] width 78 height 9
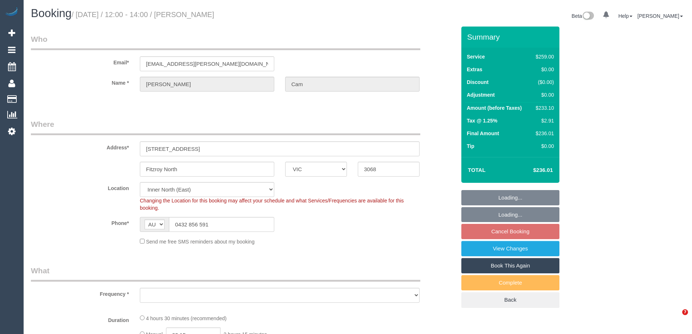
select select "VIC"
select select "object:799"
select select "string:stripe-pm_1RuLph2GScqysDRV3dGZ9UzS"
select select "number:30"
select select "number:14"
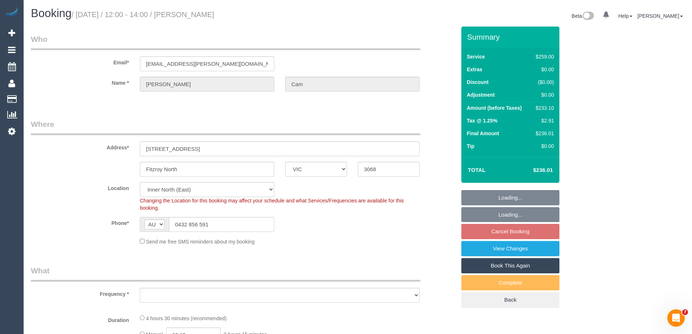
select select "number:19"
select select "number:25"
select select "number:34"
select select "number:11"
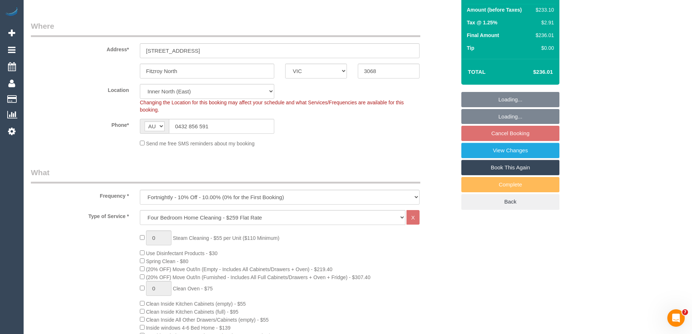
select select "object:808"
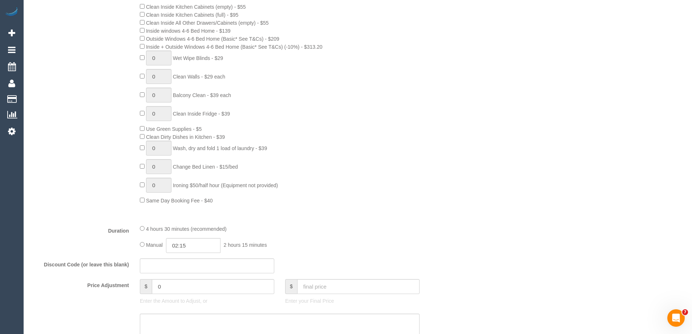
scroll to position [400, 0]
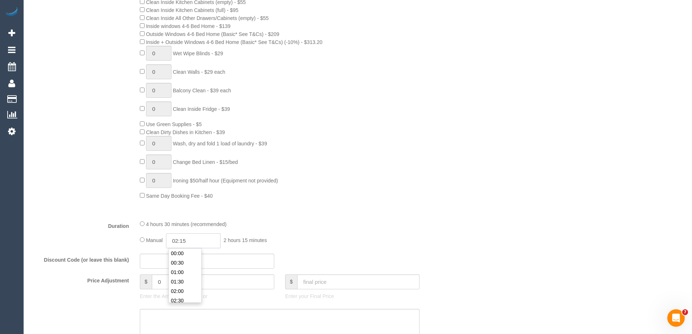
drag, startPoint x: 193, startPoint y: 245, endPoint x: 194, endPoint y: 240, distance: 4.4
click at [193, 241] on input "02:15" at bounding box center [193, 240] width 54 height 15
type input "02:00"
click at [182, 287] on li "02:00" at bounding box center [185, 290] width 32 height 9
click at [349, 157] on div "0 Steam Cleaning - $55 per Unit ($110 Minimum) Use Disinfectant Products - $30 …" at bounding box center [297, 64] width 327 height 271
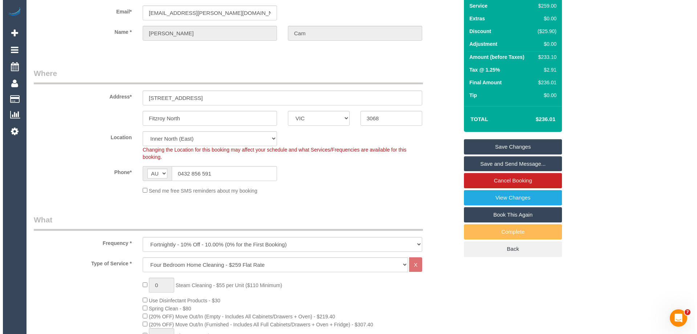
scroll to position [0, 0]
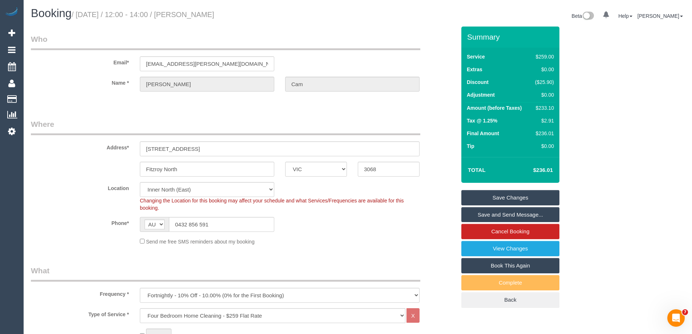
click at [487, 199] on link "Save Changes" at bounding box center [510, 197] width 98 height 15
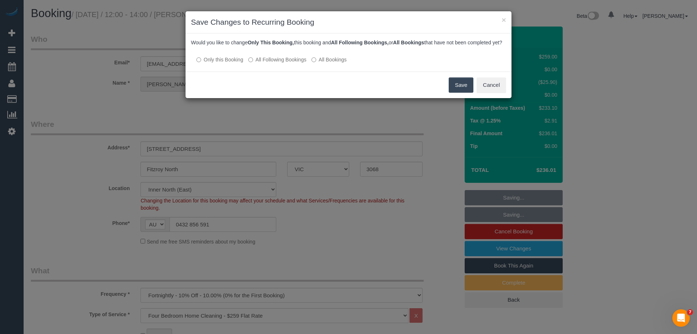
click at [458, 93] on button "Save" at bounding box center [461, 84] width 25 height 15
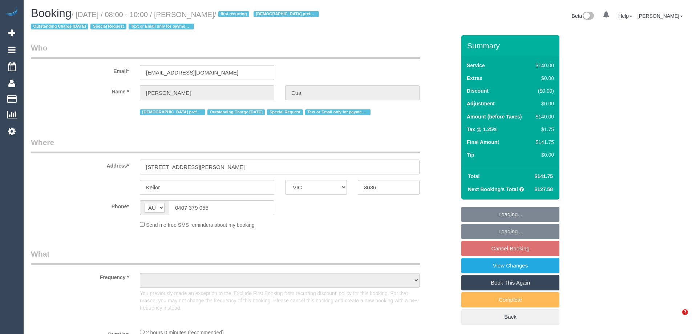
select select "VIC"
select select "number:28"
select select "number:14"
select select "number:19"
select select "number:36"
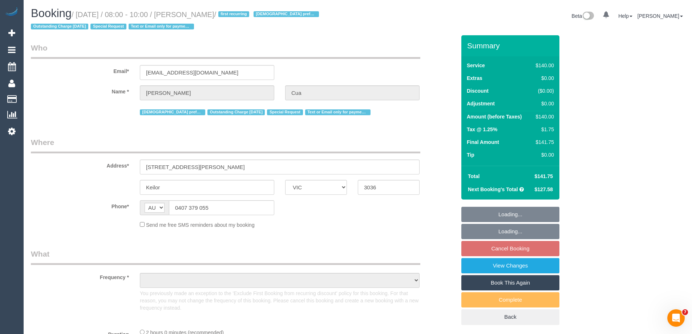
select select "number:34"
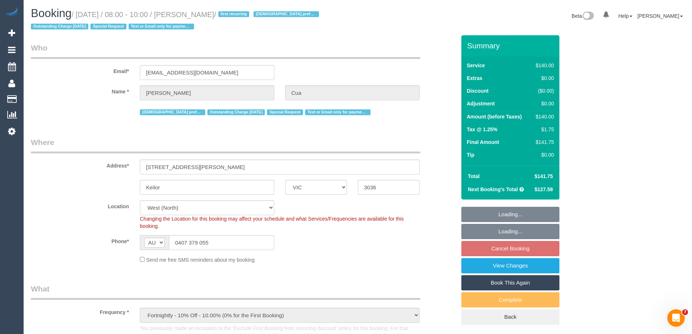
select select "object:1456"
select select "string:stripe-pm_1OqUE12GScqysDRVXPiCHOYd"
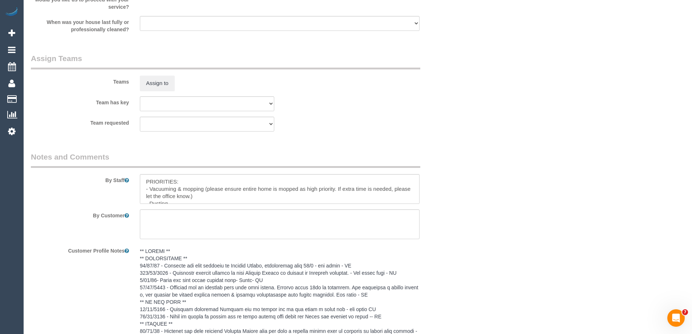
scroll to position [1350, 0]
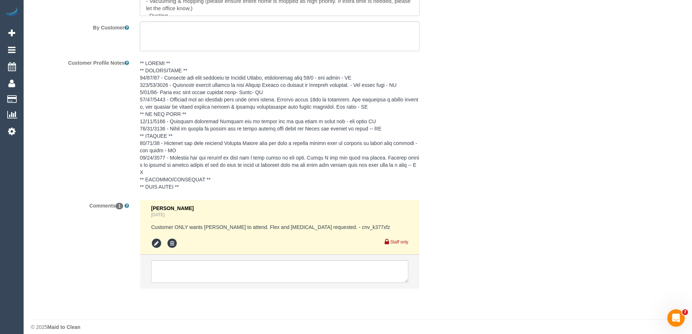
click at [333, 223] on pre "Customer ONLY wants [PERSON_NAME] to attend. Flex and [MEDICAL_DATA] requested.…" at bounding box center [279, 226] width 257 height 7
copy pre "cnv_k377xfz"
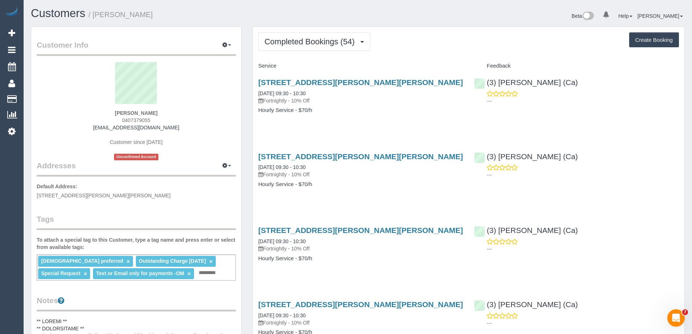
click at [348, 110] on h4 "Hourly Service - $70/h" at bounding box center [360, 110] width 205 height 6
click at [326, 48] on button "Completed Bookings (54)" at bounding box center [314, 41] width 112 height 19
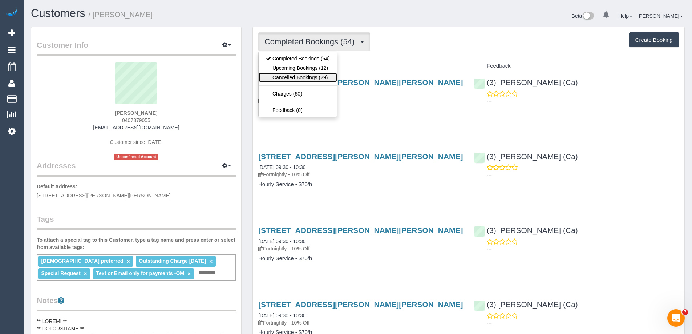
click at [302, 78] on link "Cancelled Bookings (29)" at bounding box center [298, 77] width 78 height 9
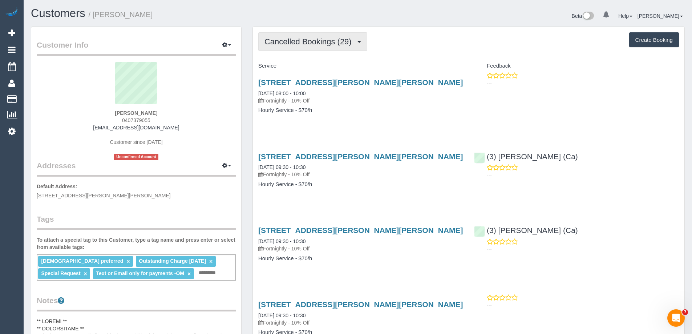
click at [297, 45] on span "Cancelled Bookings (29)" at bounding box center [309, 41] width 91 height 9
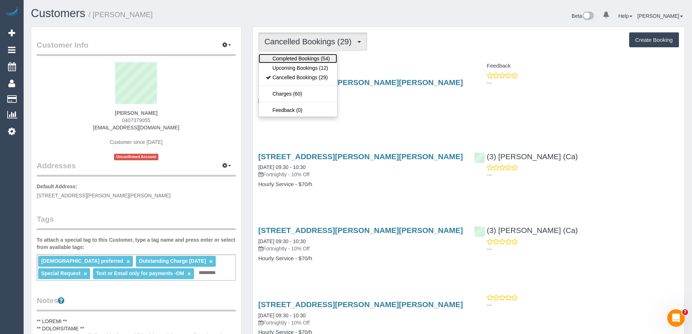
click at [294, 57] on link "Completed Bookings (54)" at bounding box center [298, 58] width 78 height 9
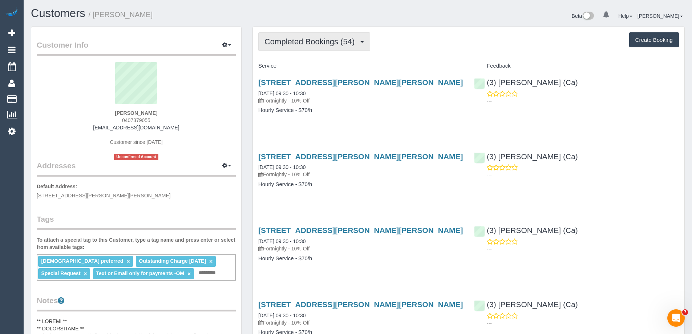
click at [283, 45] on span "Completed Bookings (54)" at bounding box center [311, 41] width 94 height 9
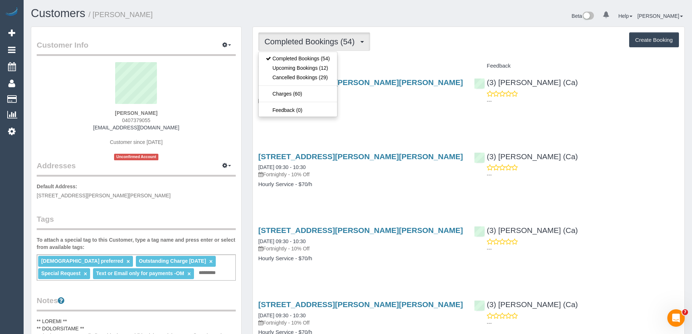
click at [389, 70] on div "Service" at bounding box center [361, 66] width 216 height 12
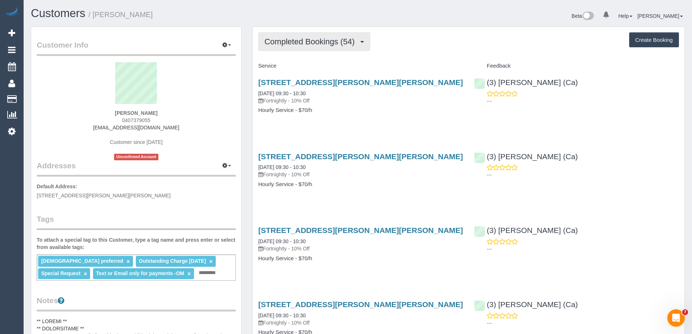
click at [290, 40] on span "Completed Bookings (54)" at bounding box center [311, 41] width 94 height 9
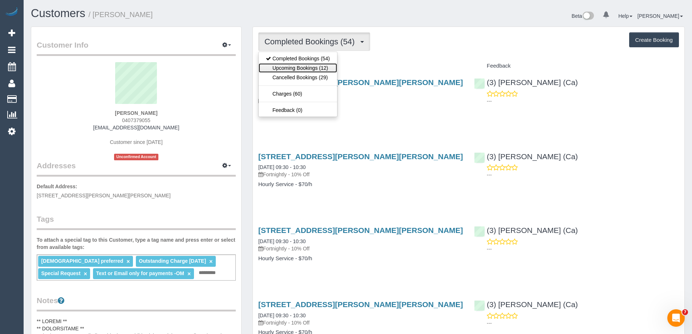
click at [300, 68] on link "Upcoming Bookings (12)" at bounding box center [298, 67] width 78 height 9
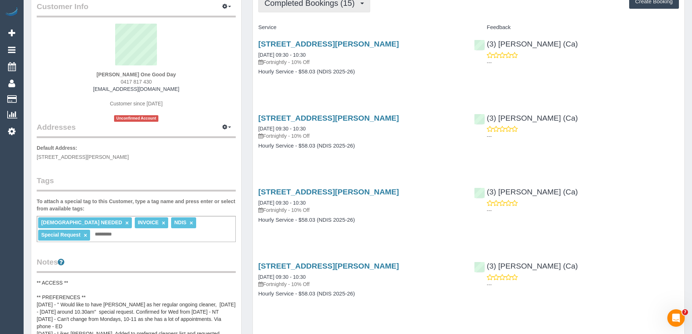
scroll to position [36, 0]
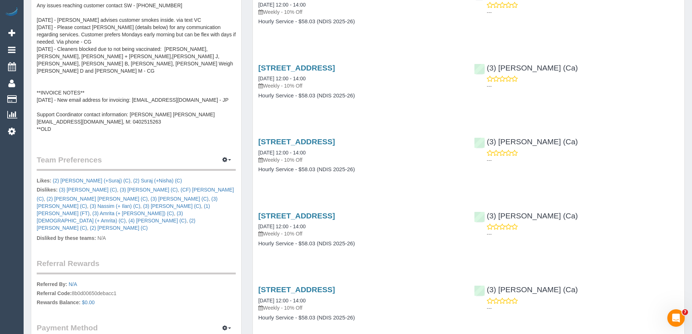
scroll to position [327, 0]
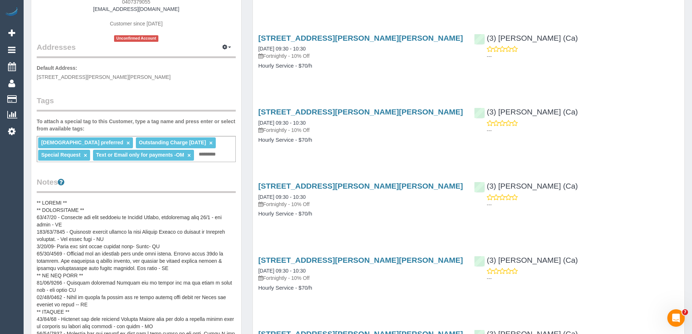
scroll to position [109, 0]
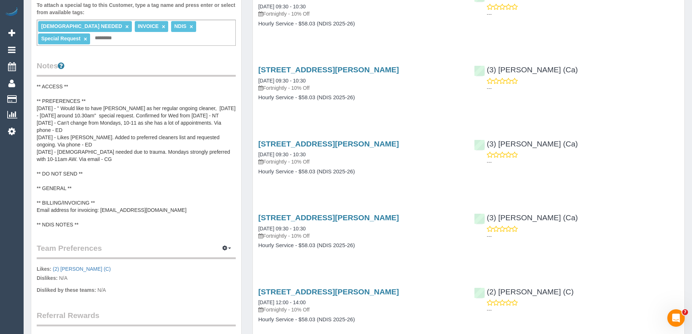
scroll to position [218, 0]
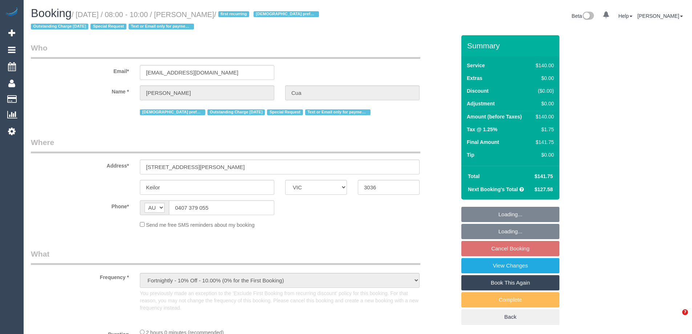
select select "VIC"
select select "string:stripe-pm_1OqUE12GScqysDRVXPiCHOYd"
select select "number:28"
select select "number:14"
select select "number:19"
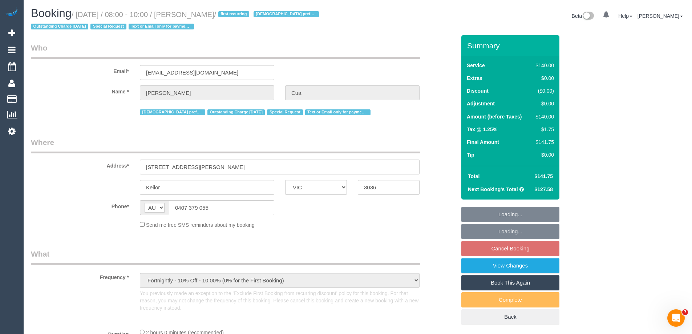
select select "number:36"
select select "number:34"
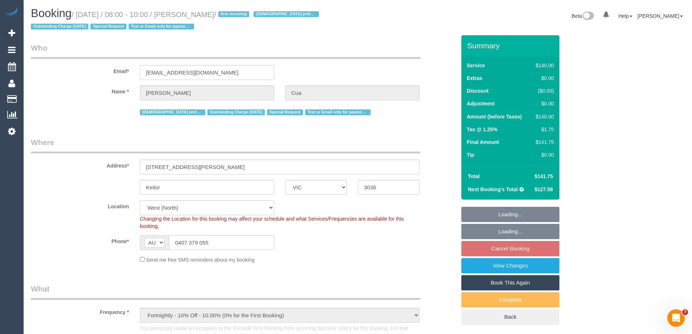
select select "object:1439"
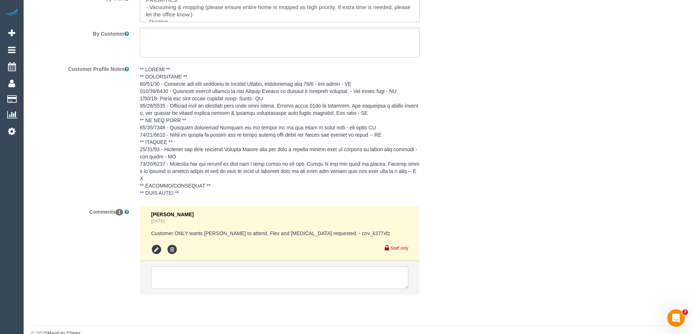
scroll to position [1350, 0]
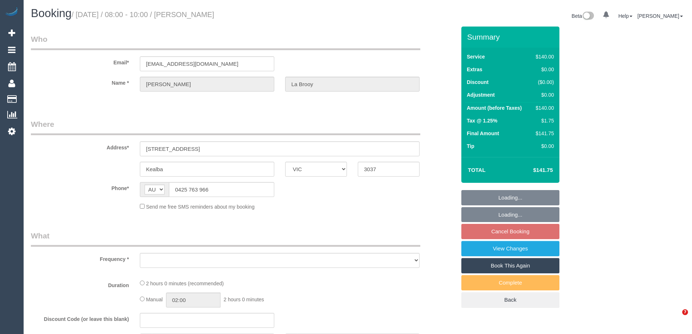
select select "VIC"
select select "number:28"
select select "number:14"
select select "number:19"
select select "number:24"
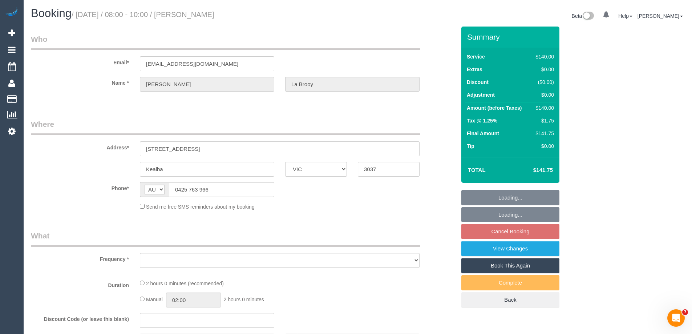
select select "number:35"
select select "number:26"
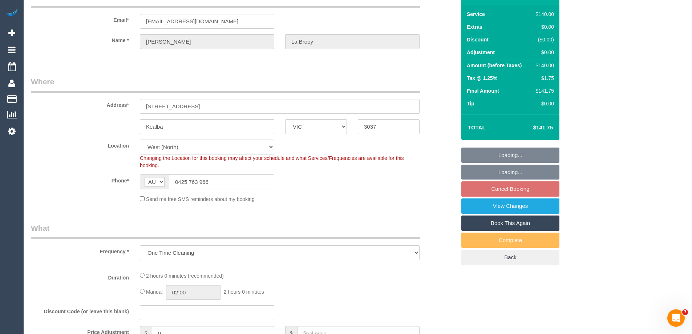
select select "object:1211"
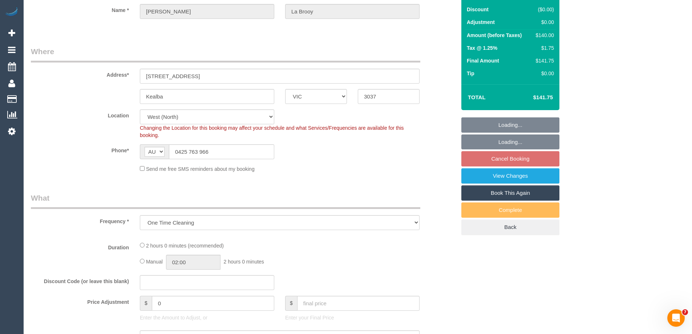
select select "string:stripe-pm_1SDbdC2GScqysDRVpOaZAemn"
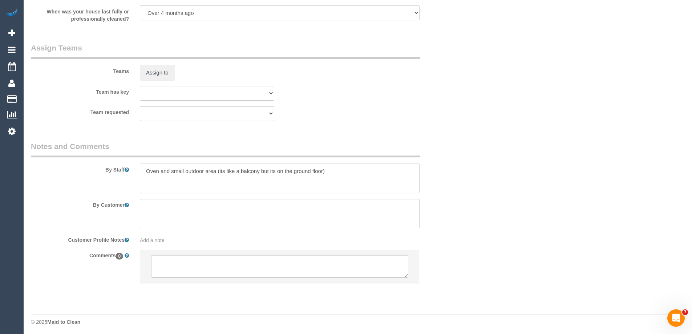
scroll to position [1113, 0]
click at [149, 66] on button "Assign to" at bounding box center [157, 70] width 35 height 15
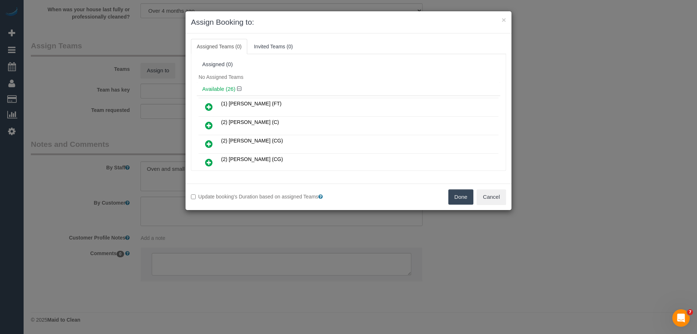
click at [208, 143] on icon at bounding box center [209, 143] width 8 height 9
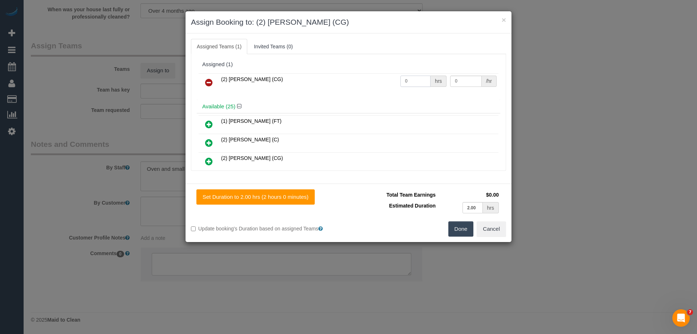
drag, startPoint x: 416, startPoint y: 82, endPoint x: 381, endPoint y: 79, distance: 35.4
click at [381, 79] on tr "(2) Gurpreet Kaur (CG) 0 hrs 0 /hr" at bounding box center [349, 82] width 300 height 19
type input "2"
drag, startPoint x: 454, startPoint y: 81, endPoint x: 437, endPoint y: 78, distance: 17.0
click at [437, 78] on tr "(2) Gurpreet Kaur (CG) 2 hrs 0 /hr" at bounding box center [349, 82] width 300 height 19
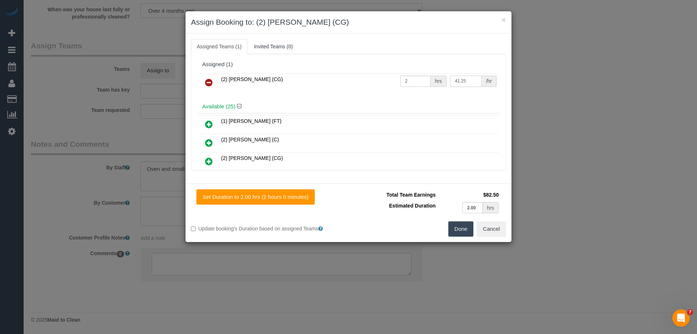
type input "41.25"
click at [460, 228] on button "Done" at bounding box center [461, 228] width 25 height 15
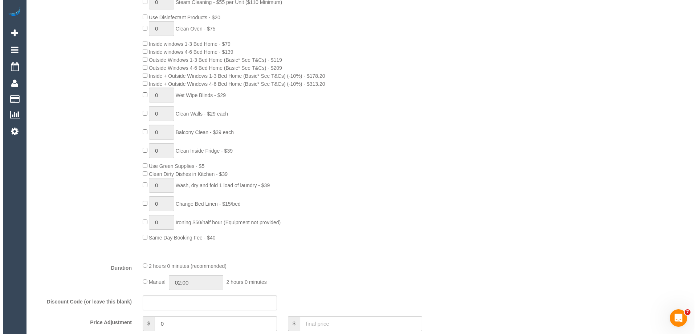
scroll to position [0, 0]
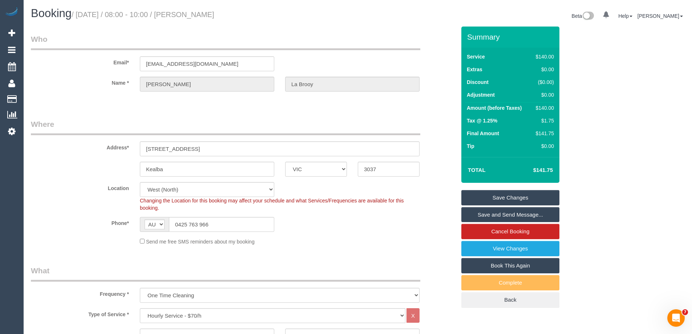
drag, startPoint x: 246, startPoint y: 11, endPoint x: 191, endPoint y: 12, distance: 55.2
click at [191, 12] on h1 "Booking / October 20, 2025 / 08:00 - 10:00 / Liz La Brooy" at bounding box center [191, 13] width 321 height 12
copy small "Liz La Brooy"
click at [481, 214] on link "Save and Send Message..." at bounding box center [510, 214] width 98 height 15
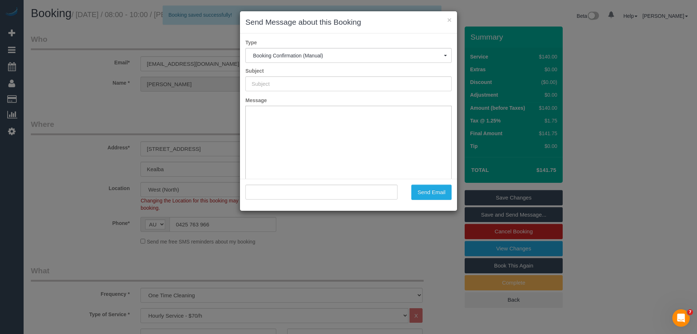
type input "Booking Confirmed"
type input ""Liz La Brooy" <poppy1859@hotmail.com>"
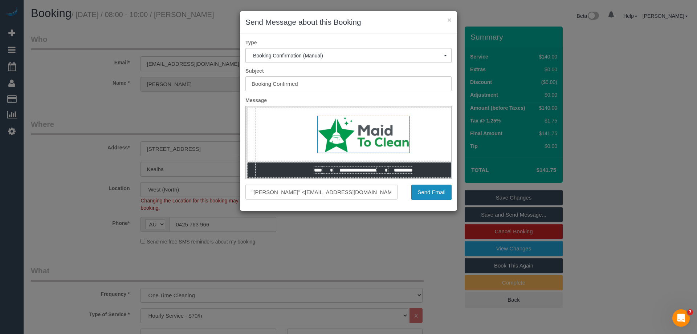
click at [436, 193] on button "Send Email" at bounding box center [432, 192] width 40 height 15
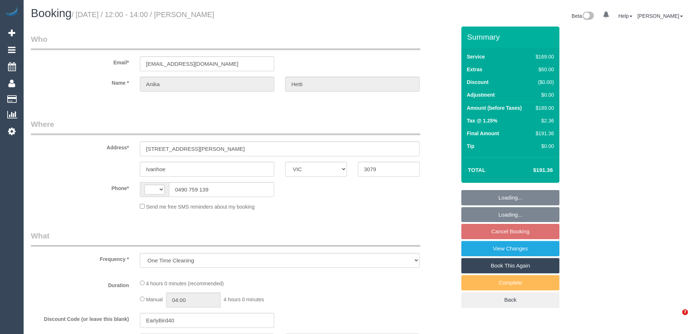
select select "VIC"
select select "string:stripe-pm_1SD2Dr2GScqysDRVIflA4Vgb"
select select "string:AU"
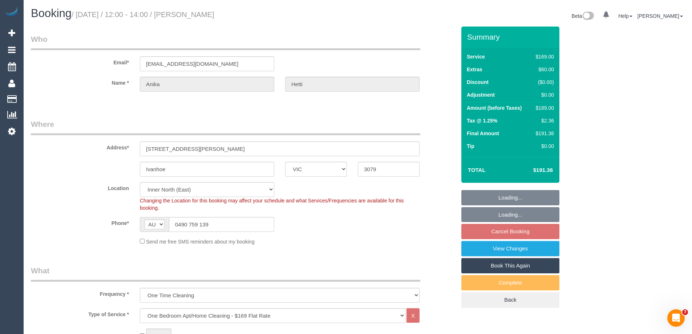
select select "object:791"
select select "number:28"
select select "number:14"
select select "number:19"
select select "number:25"
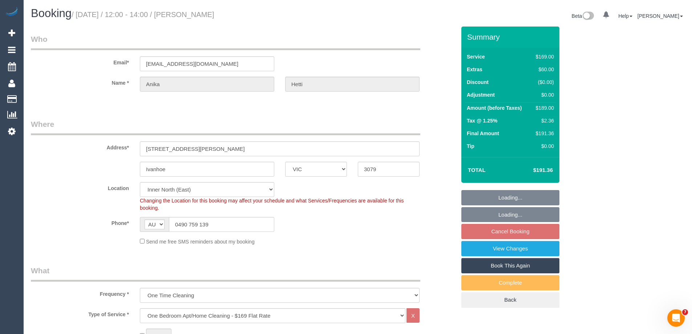
select select "number:13"
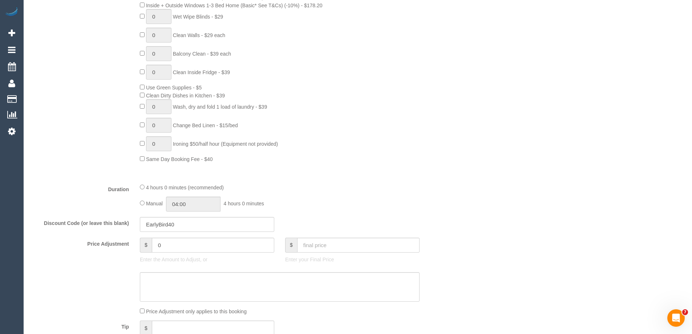
scroll to position [472, 0]
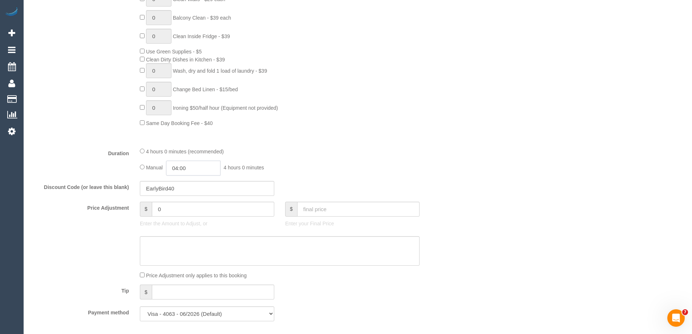
click at [198, 164] on input "04:00" at bounding box center [193, 168] width 54 height 15
type input "04:30"
click at [182, 200] on li "04:30" at bounding box center [185, 199] width 32 height 9
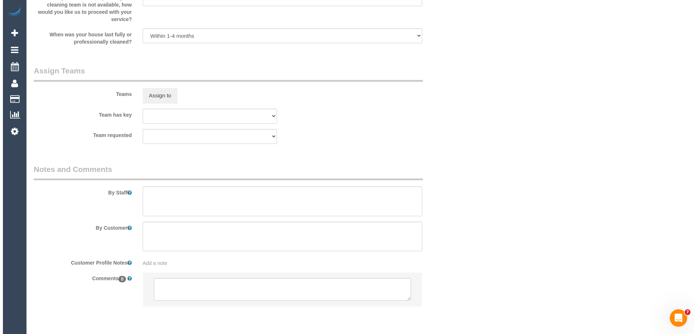
scroll to position [1117, 0]
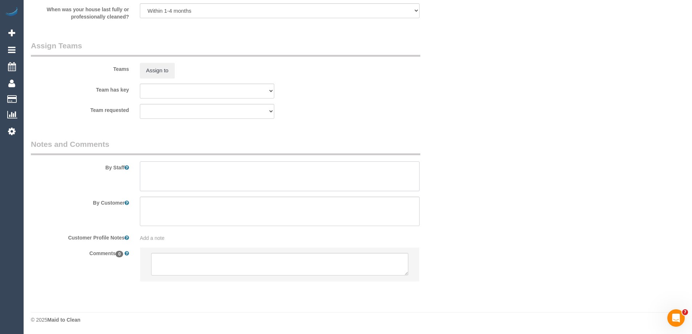
click at [163, 174] on textarea at bounding box center [280, 176] width 280 height 30
type textarea "Estimated time of 4-4.5 hrs"
click at [158, 72] on button "Assign to" at bounding box center [157, 70] width 35 height 15
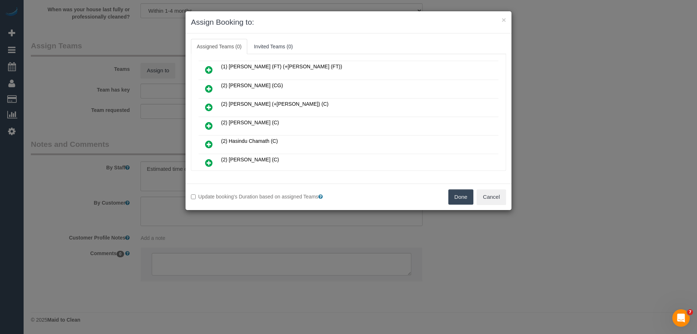
scroll to position [109, 0]
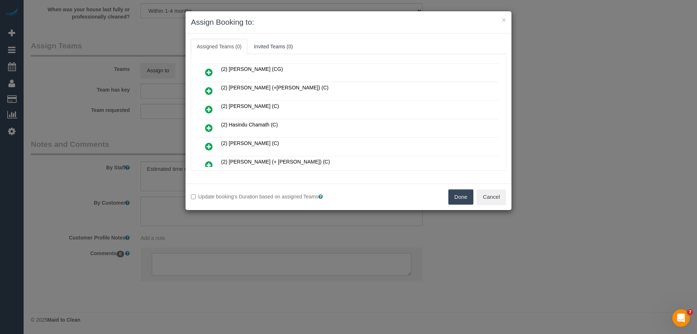
click at [207, 108] on icon at bounding box center [209, 109] width 8 height 9
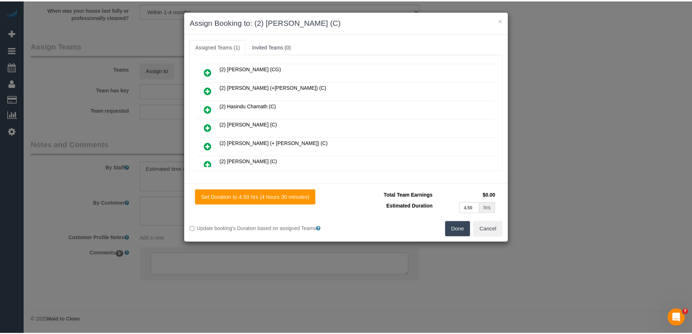
scroll to position [0, 0]
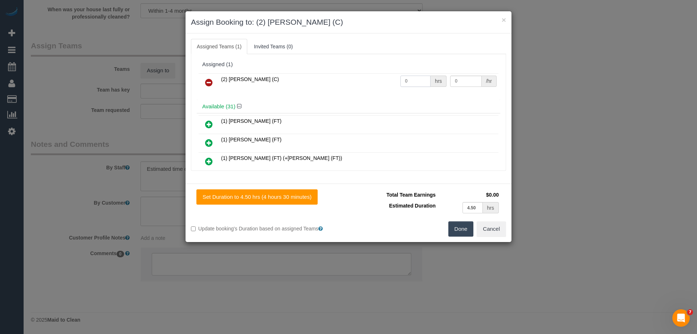
drag, startPoint x: 416, startPoint y: 83, endPoint x: 388, endPoint y: 79, distance: 27.9
click at [384, 79] on tr "(2) Harry Dhasmana (C) 0 hrs 0 /hr" at bounding box center [349, 82] width 300 height 19
type input "1"
drag, startPoint x: 453, startPoint y: 82, endPoint x: 403, endPoint y: 79, distance: 49.5
click at [403, 79] on tr "(2) Harry Dhasmana (C) 1 hrs 0 /hr" at bounding box center [349, 82] width 300 height 19
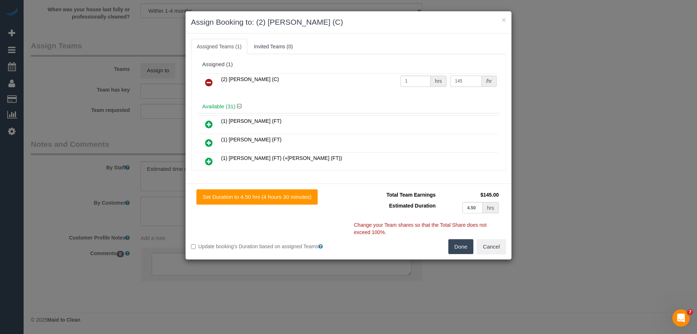
type input "145"
click at [460, 243] on button "Done" at bounding box center [461, 246] width 25 height 15
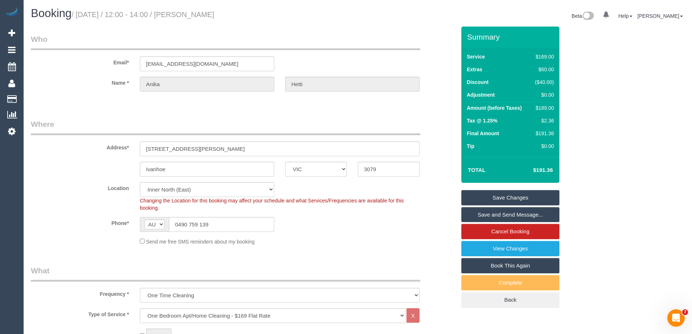
drag, startPoint x: 226, startPoint y: 12, endPoint x: 191, endPoint y: 11, distance: 34.9
click at [191, 11] on h1 "Booking / October 20, 2025 / 12:00 - 14:00 / Anika Hetti" at bounding box center [191, 13] width 321 height 12
copy small "Anika Hetti"
click at [485, 215] on link "Save and Send Message..." at bounding box center [510, 214] width 98 height 15
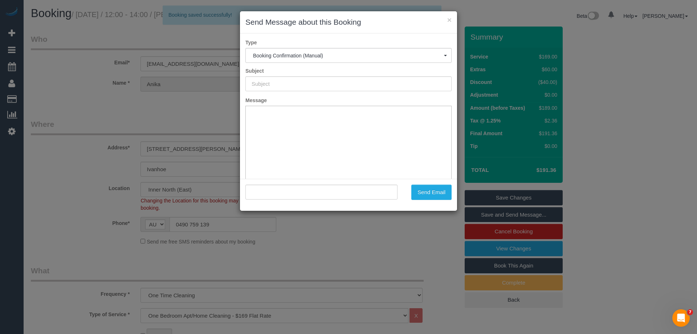
type input "Booking Confirmed"
type input ""Anika Hetti" <anikah.2207@gmail.com>"
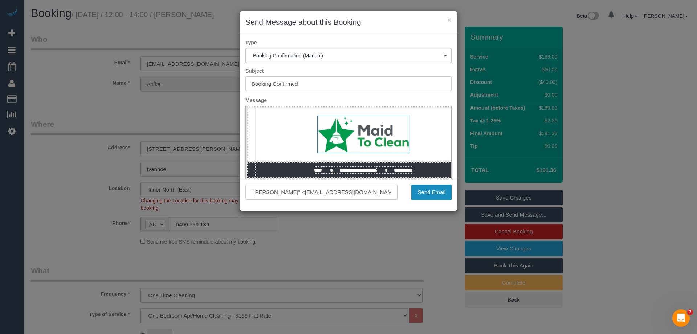
click at [433, 191] on button "Send Email" at bounding box center [432, 192] width 40 height 15
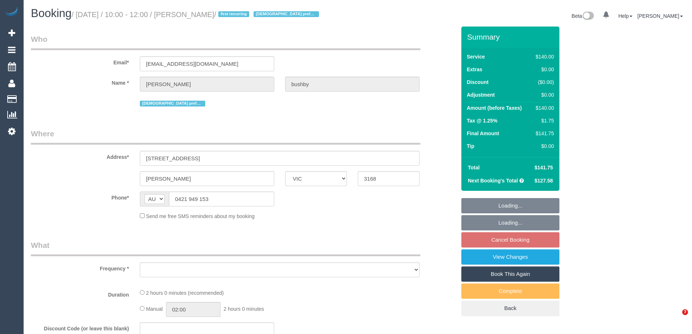
select select "VIC"
select select "string:stripe-pm_1QinXz2GScqysDRVa5JLnrT9"
select select "number:27"
select select "number:14"
select select "number:18"
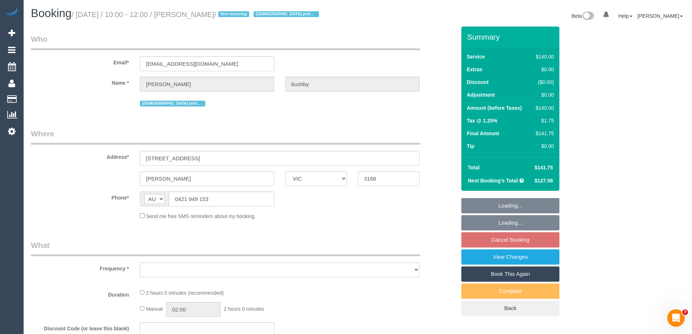
select select "number:22"
select select "number:34"
select select "number:11"
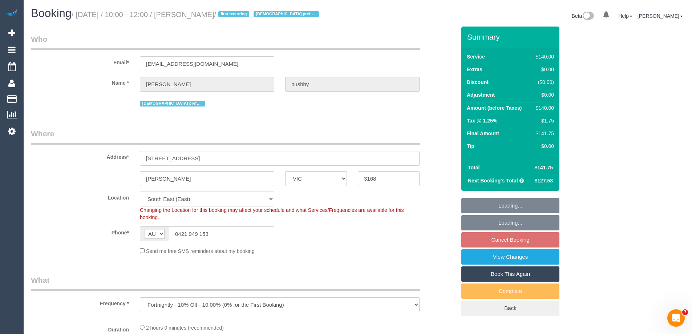
select select "object:1421"
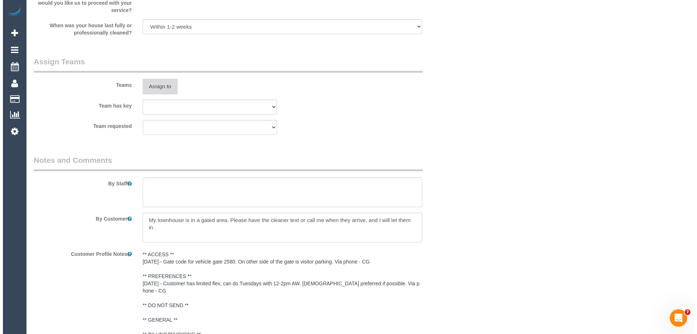
scroll to position [1105, 0]
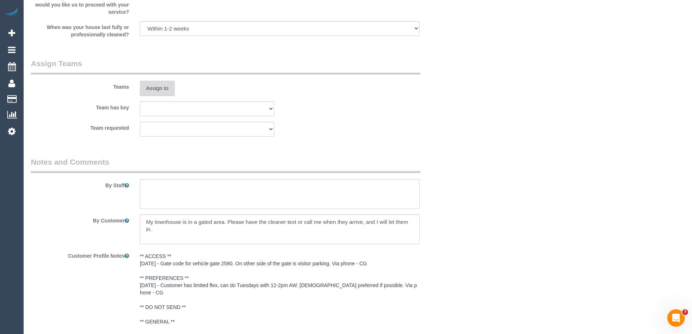
click at [159, 92] on button "Assign to" at bounding box center [157, 88] width 35 height 15
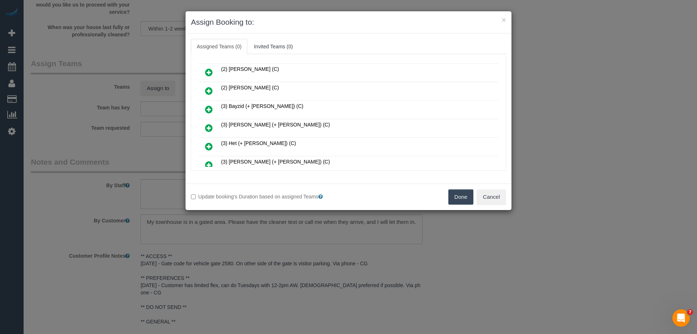
click at [207, 90] on icon at bounding box center [209, 90] width 8 height 9
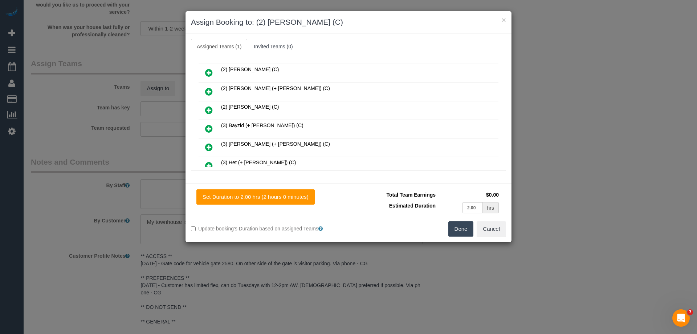
scroll to position [0, 0]
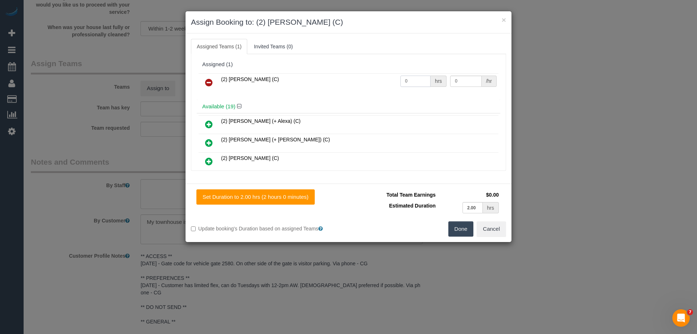
drag, startPoint x: 402, startPoint y: 79, endPoint x: 395, endPoint y: 83, distance: 8.4
click at [364, 79] on tr "(2) [PERSON_NAME] (C) 0 hrs 0 /hr" at bounding box center [349, 82] width 300 height 19
type input "2"
drag, startPoint x: 444, startPoint y: 78, endPoint x: 431, endPoint y: 78, distance: 12.4
click at [432, 78] on tr "(2) Priyanshi Patel (C) 2 hrs 0 /hr" at bounding box center [349, 82] width 300 height 19
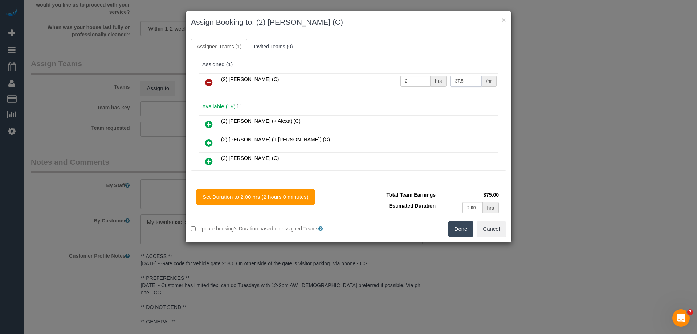
type input "37.5"
click at [463, 230] on button "Done" at bounding box center [461, 228] width 25 height 15
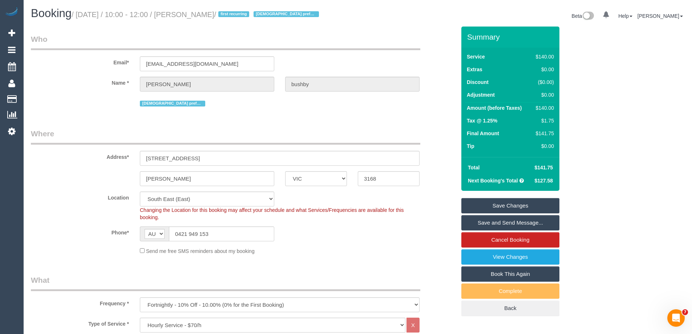
drag, startPoint x: 235, startPoint y: 16, endPoint x: 188, endPoint y: 12, distance: 47.1
click at [188, 12] on small "/ October 20, 2025 / 10:00 - 12:00 / Jaryd bushby / first recurring Female pref…" at bounding box center [197, 15] width 250 height 8
copy small "[PERSON_NAME]"
click at [474, 222] on link "Save and Send Message..." at bounding box center [510, 222] width 98 height 15
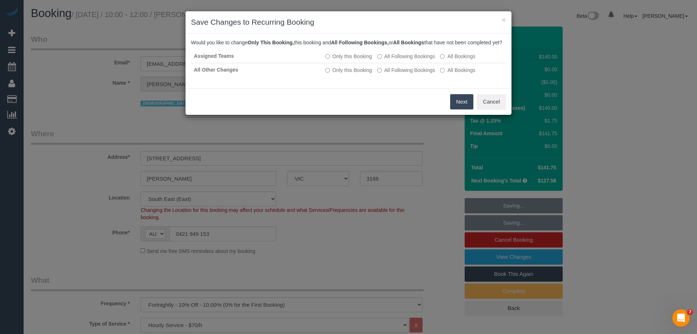
click at [456, 109] on button "Next" at bounding box center [462, 101] width 24 height 15
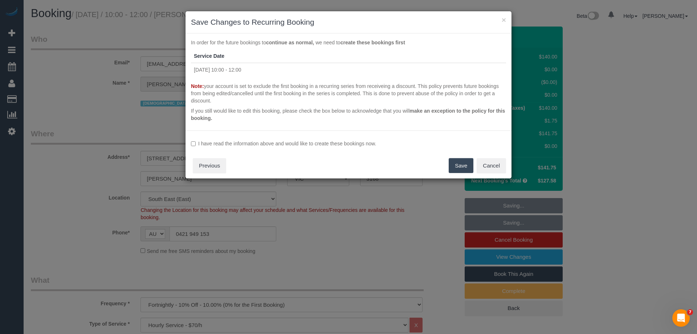
click at [231, 144] on label "I have read the information above and would like to create these bookings now." at bounding box center [348, 143] width 315 height 7
click at [460, 162] on button "Save" at bounding box center [461, 165] width 25 height 15
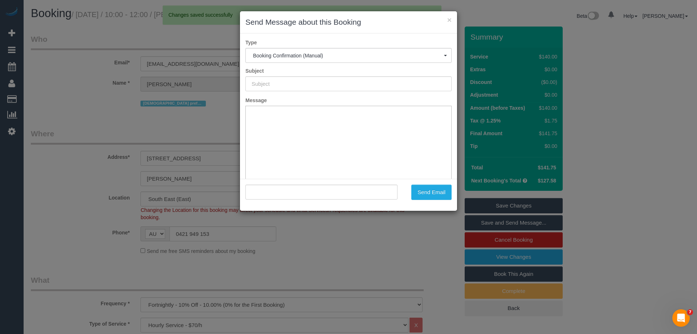
type input "Booking Confirmed"
type input ""Jaryd bushby" <jbushby89@hotmail.com>"
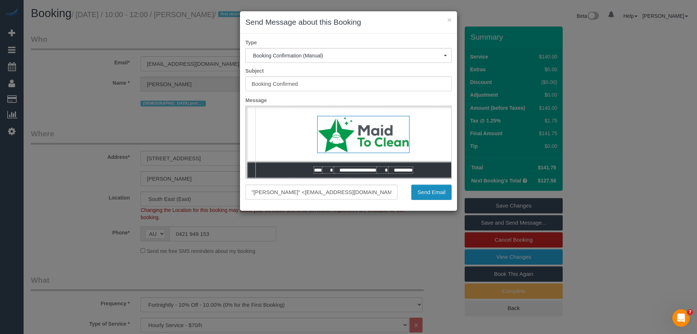
click at [432, 196] on button "Send Email" at bounding box center [432, 192] width 40 height 15
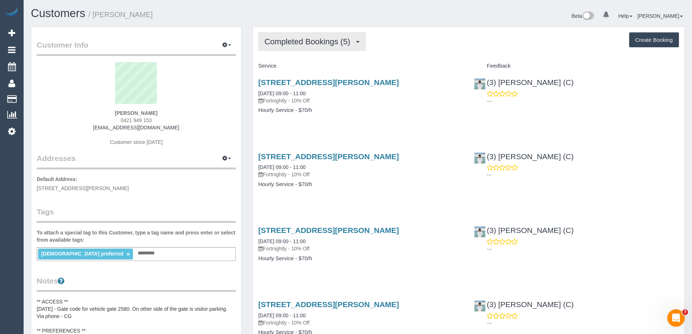
click at [312, 44] on span "Completed Bookings (5)" at bounding box center [308, 41] width 89 height 9
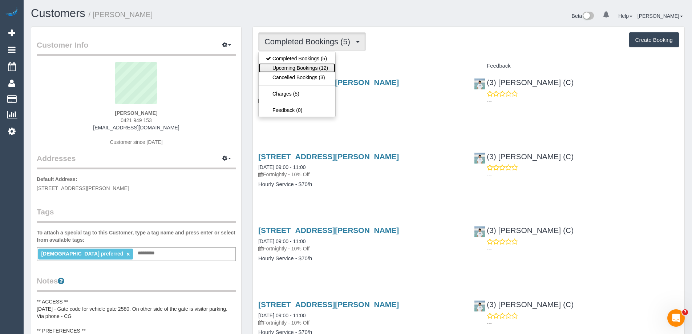
click at [320, 66] on link "Upcoming Bookings (12)" at bounding box center [297, 67] width 77 height 9
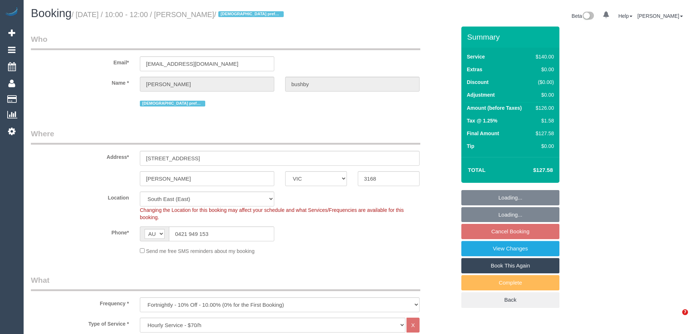
select select "VIC"
select select "object:714"
select select "string:stripe-pm_1QinXz2GScqysDRVa5JLnrT9"
select select "number:27"
select select "number:14"
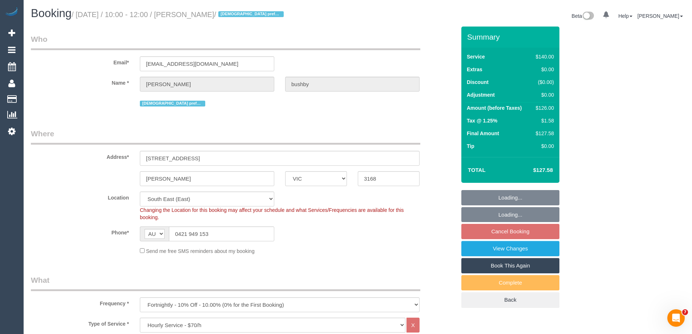
select select "number:18"
select select "number:22"
select select "number:34"
select select "number:11"
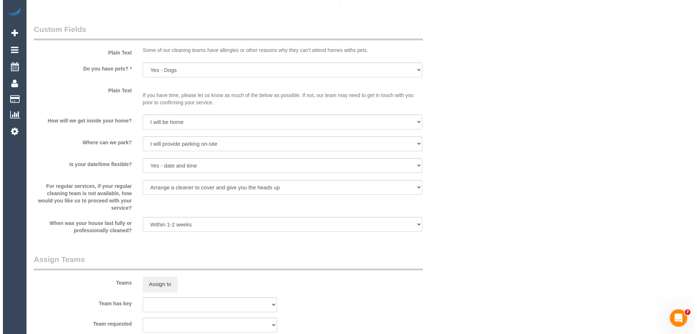
scroll to position [981, 0]
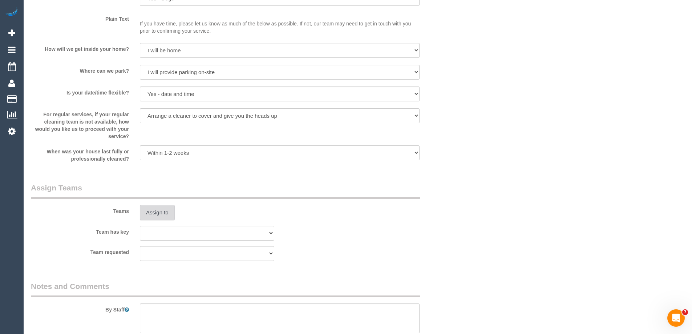
click at [163, 210] on button "Assign to" at bounding box center [157, 212] width 35 height 15
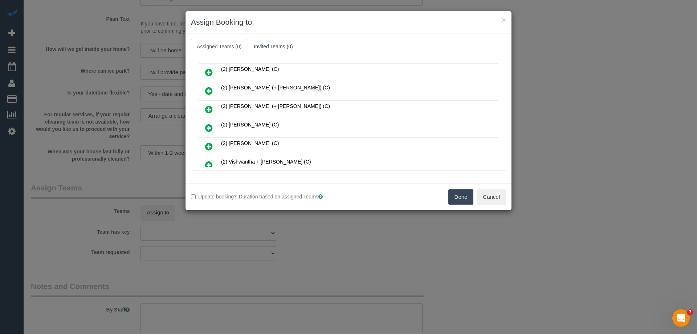
click at [210, 146] on icon at bounding box center [209, 146] width 8 height 9
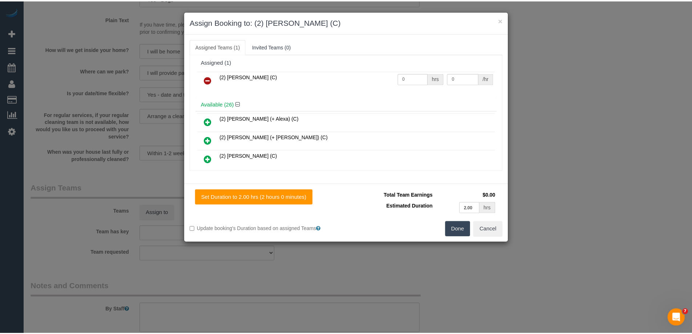
scroll to position [0, 0]
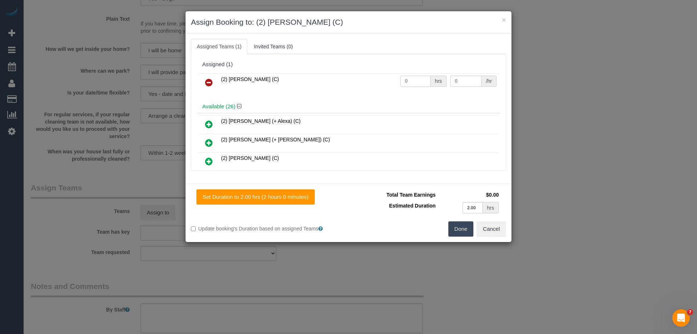
drag, startPoint x: 413, startPoint y: 86, endPoint x: 361, endPoint y: 81, distance: 52.6
click at [361, 81] on tr "(2) Priyanshi Patel (C) 0 hrs 0 /hr" at bounding box center [349, 82] width 300 height 19
type input "2"
click at [425, 72] on div "(2) Priyanshi Patel (C) 2 hrs 0 /hr" at bounding box center [349, 86] width 304 height 28
type input "37.5"
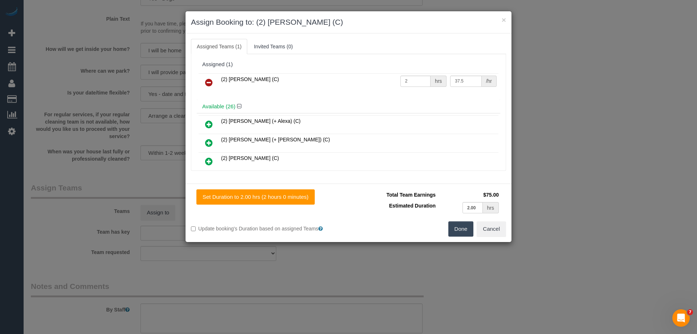
click at [452, 229] on button "Done" at bounding box center [461, 228] width 25 height 15
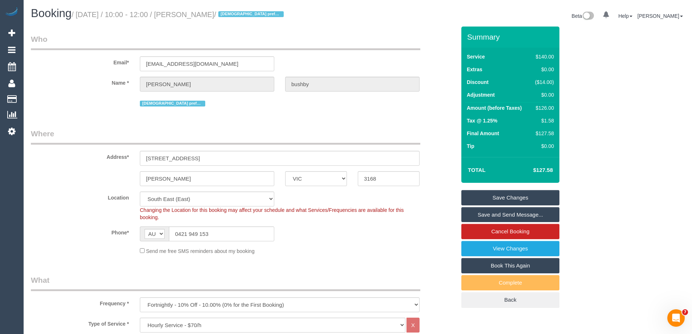
click at [489, 199] on link "Save Changes" at bounding box center [510, 197] width 98 height 15
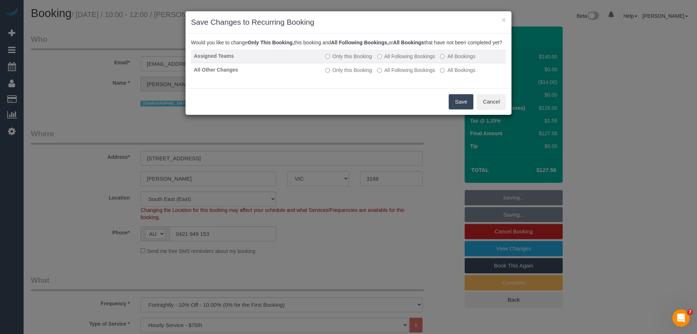
click at [386, 60] on label "All Following Bookings" at bounding box center [406, 56] width 58 height 7
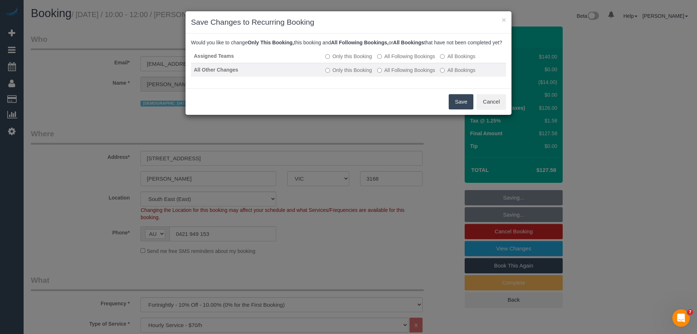
click at [389, 74] on label "All Following Bookings" at bounding box center [406, 69] width 58 height 7
click at [458, 107] on button "Save" at bounding box center [461, 101] width 25 height 15
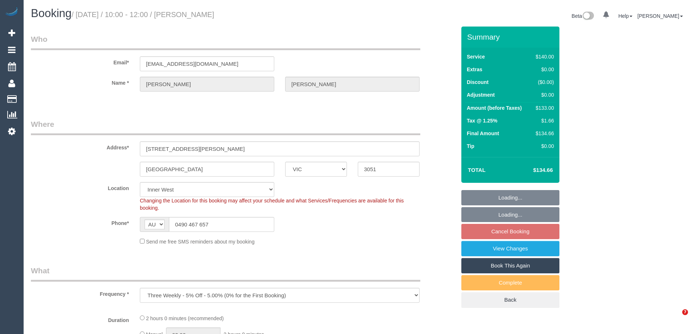
select select "VIC"
select select "object:529"
select select "string:stripe-pm_1RCYcd2GScqysDRVbZLA98HB"
select select "number:28"
select select "number:14"
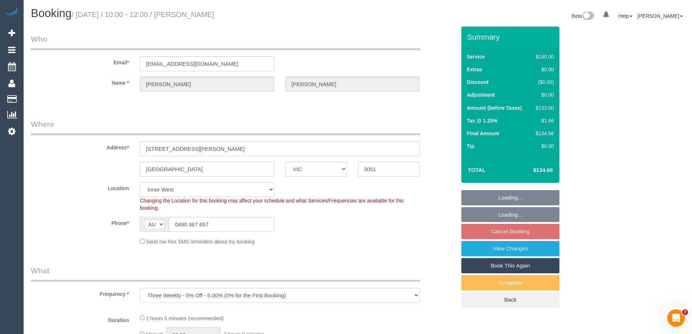
select select "number:18"
select select "number:24"
select select "number:34"
select select "number:12"
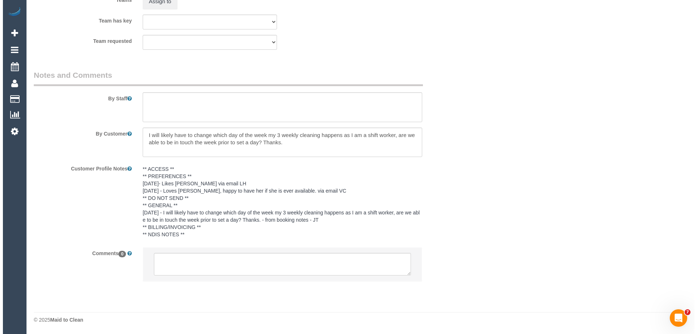
scroll to position [1146, 0]
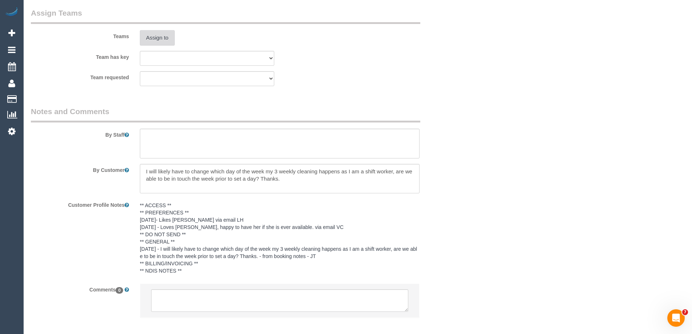
click at [163, 33] on button "Assign to" at bounding box center [157, 37] width 35 height 15
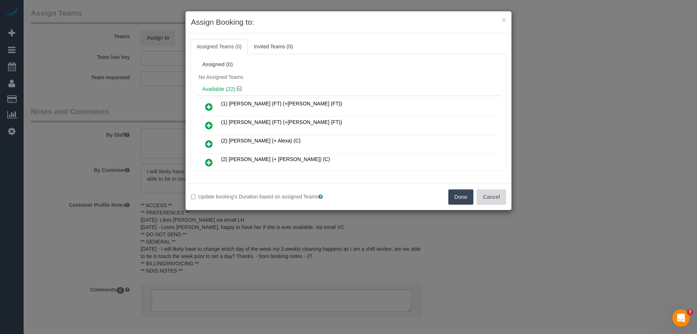
click at [493, 198] on button "Cancel" at bounding box center [491, 196] width 29 height 15
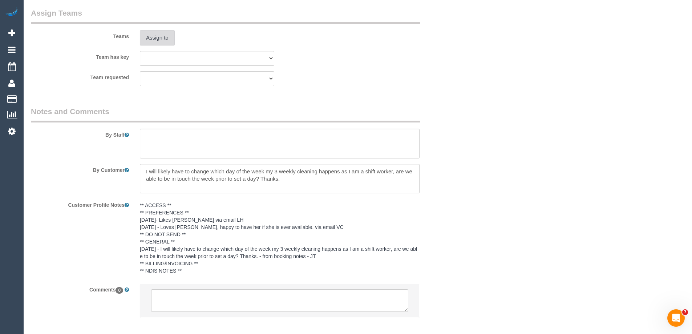
click at [156, 35] on button "Assign to" at bounding box center [157, 37] width 35 height 15
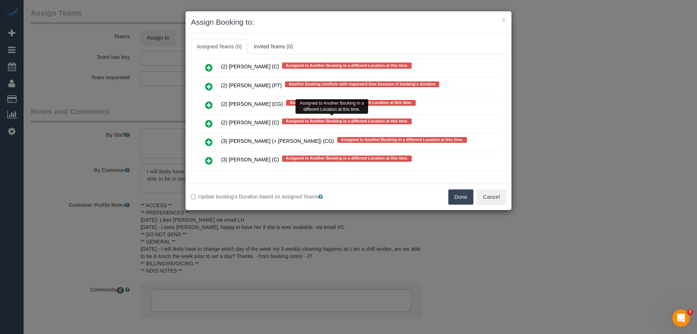
scroll to position [2071, 0]
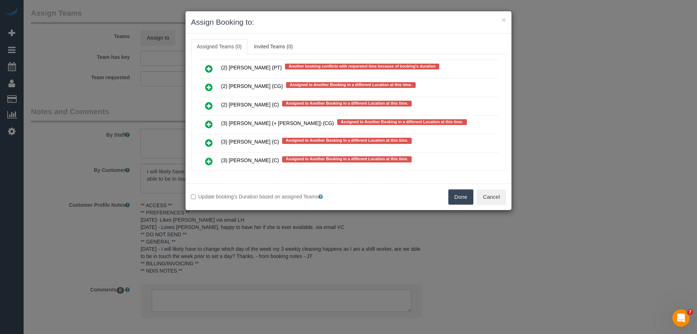
click at [203, 68] on link at bounding box center [209, 69] width 17 height 15
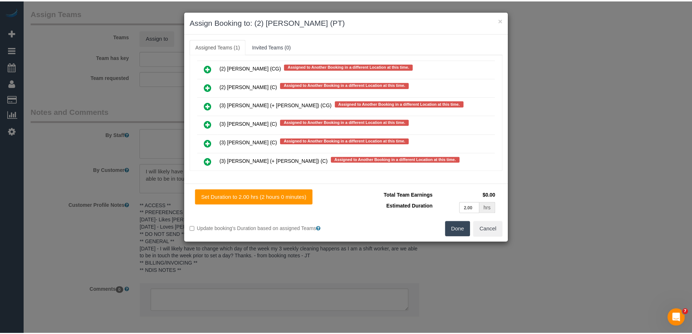
scroll to position [0, 0]
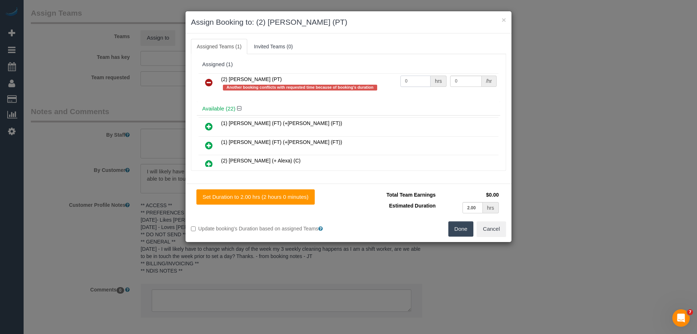
drag, startPoint x: 408, startPoint y: 84, endPoint x: 378, endPoint y: 80, distance: 30.1
click at [378, 80] on tr "(2) Reggy Cogulet (PT) Another booking conflicts with requested time because of…" at bounding box center [349, 83] width 300 height 21
type input "2"
drag, startPoint x: 460, startPoint y: 80, endPoint x: 396, endPoint y: 77, distance: 64.0
click at [397, 77] on tr "(2) Reggy Cogulet (PT) Another booking conflicts with requested time because of…" at bounding box center [349, 83] width 300 height 21
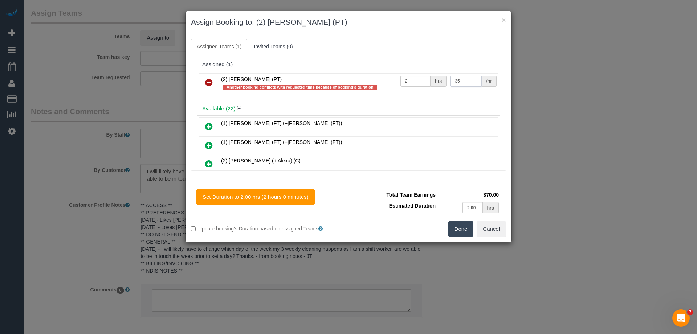
type input "35"
click at [461, 227] on button "Done" at bounding box center [461, 228] width 25 height 15
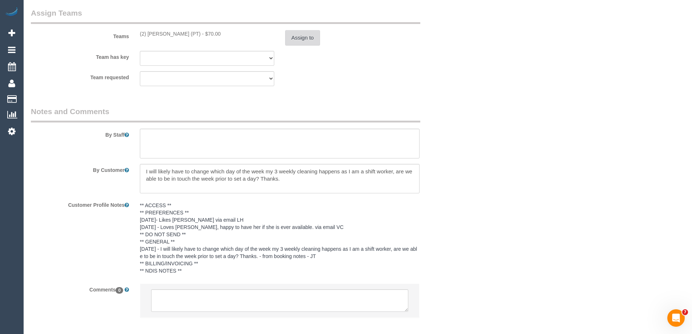
click at [286, 32] on button "Assign to" at bounding box center [302, 37] width 35 height 15
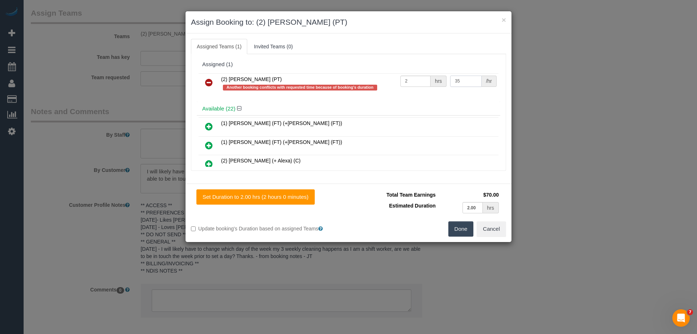
drag, startPoint x: 463, startPoint y: 77, endPoint x: 368, endPoint y: 73, distance: 94.5
click at [368, 73] on table "(2) Reggy Cogulet (PT) Another booking conflicts with requested time because of…" at bounding box center [349, 83] width 300 height 21
type input "37.5"
click at [462, 228] on button "Done" at bounding box center [461, 228] width 25 height 15
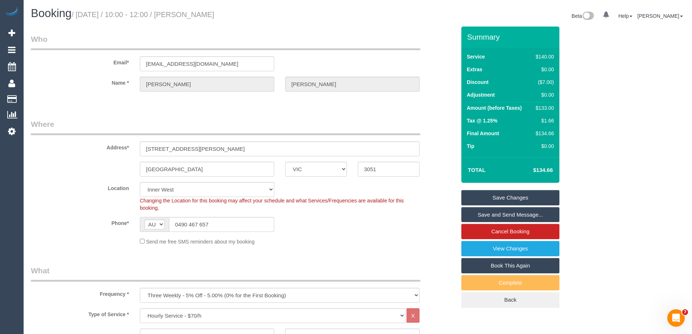
drag, startPoint x: 272, startPoint y: 17, endPoint x: 191, endPoint y: 14, distance: 81.8
click at [191, 14] on h1 "Booking / October 20, 2025 / 10:00 - 12:00 / Natasha Gandhi" at bounding box center [191, 13] width 321 height 12
copy small "Natasha Gandhi"
click at [486, 199] on link "Save Changes" at bounding box center [510, 197] width 98 height 15
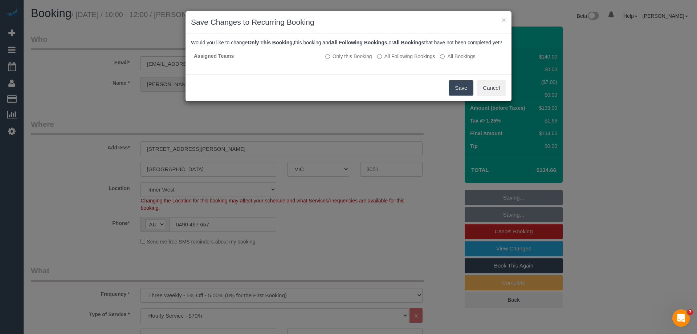
click at [454, 90] on button "Save" at bounding box center [461, 87] width 25 height 15
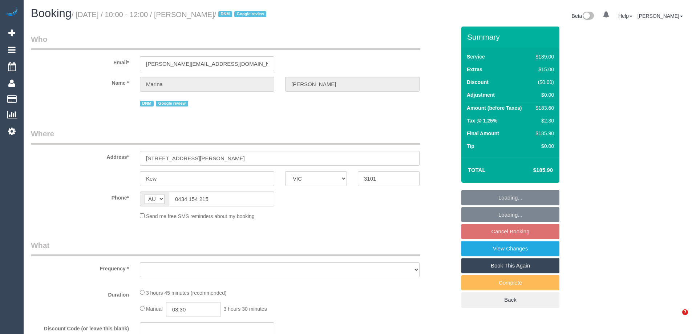
select select "VIC"
select select "number:27"
select select "number:14"
select select "number:19"
select select "number:24"
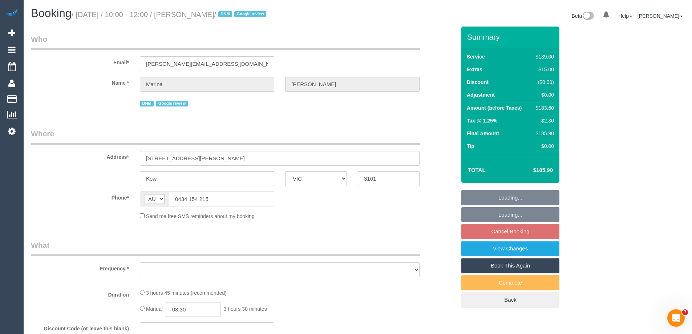
select select "number:35"
select select "number:11"
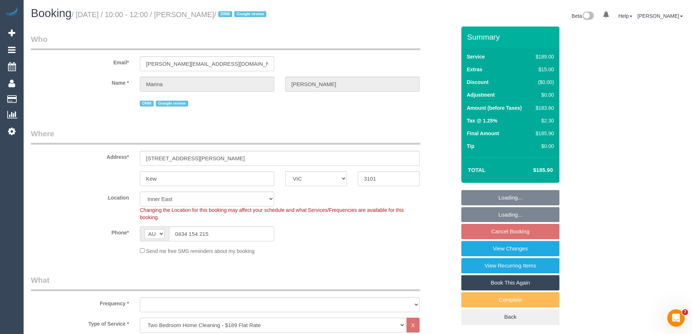
select select "object:808"
select select "string:stripe-pm_1Rx5eZ2GScqysDRVMWhcIDB8"
select select "object:1454"
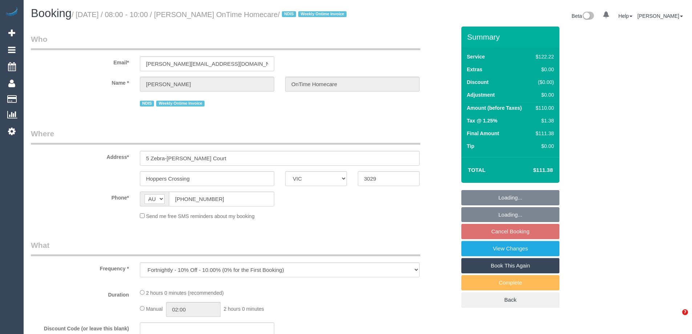
select select "VIC"
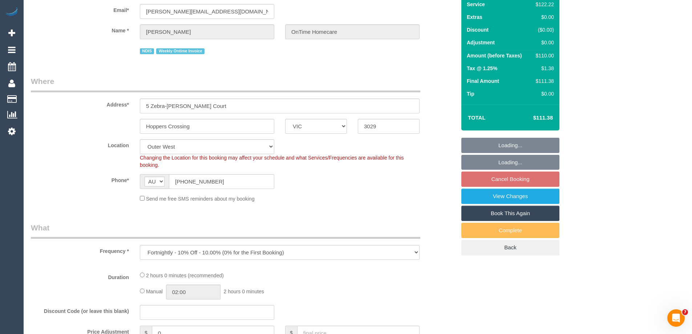
select select "object:1165"
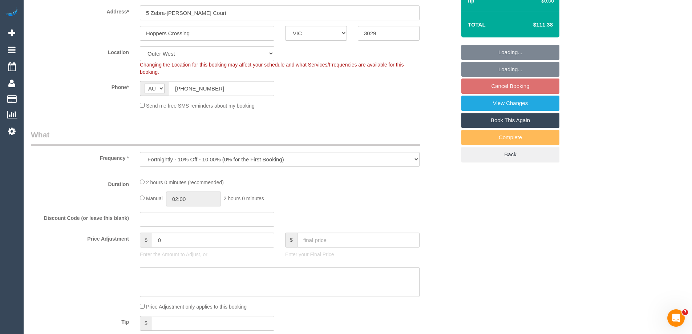
select select "number:28"
select select "number:14"
select select "number:19"
select select "number:25"
select select "number:35"
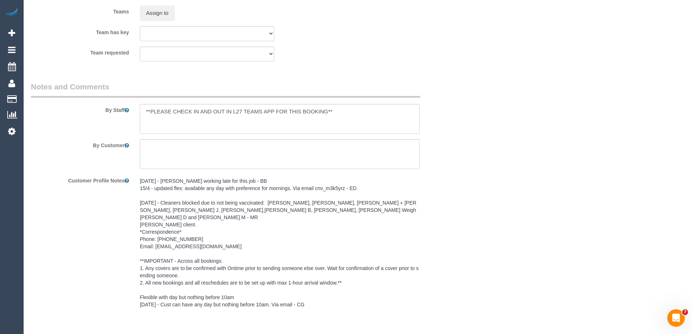
scroll to position [931, 0]
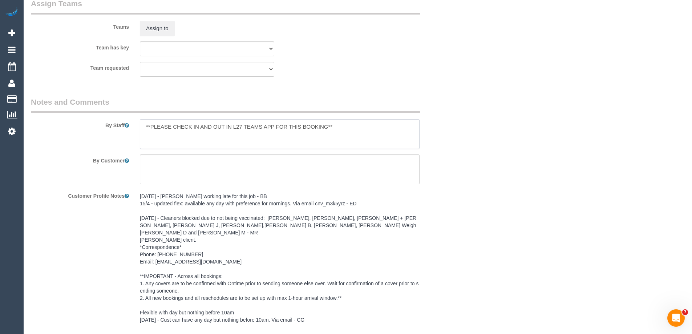
click at [142, 135] on textarea at bounding box center [280, 134] width 280 height 30
type textarea "*Cover* **PLEASE CHECK IN AND OUT IN L27 TEAMS APP FOR THIS BOOKING**"
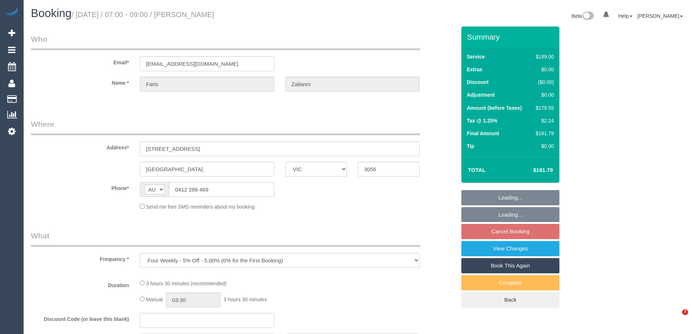
select select "VIC"
select select "string:stripe-pm_1Pn7RG2GScqysDRVw11QzItn"
select select "number:28"
select select "number:14"
select select "number:19"
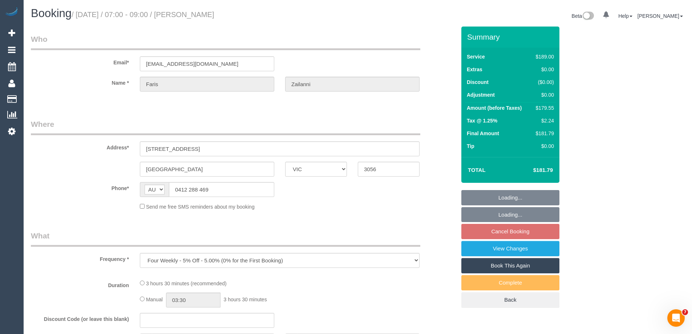
select select "number:24"
select select "number:34"
select select "number:26"
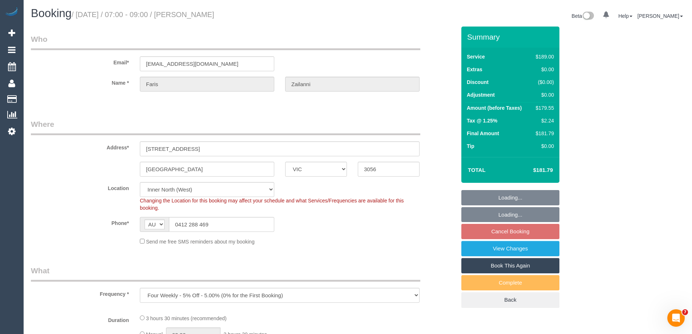
select select "object:696"
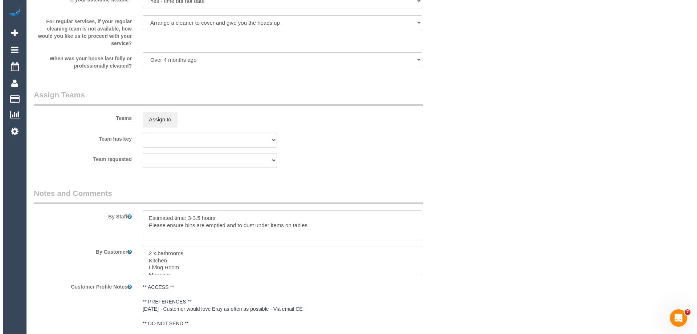
scroll to position [1162, 0]
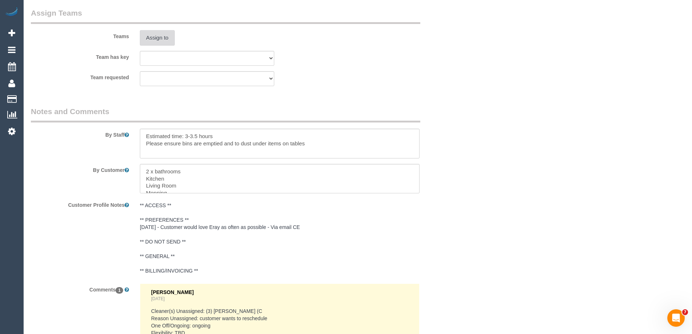
click at [149, 43] on button "Assign to" at bounding box center [157, 37] width 35 height 15
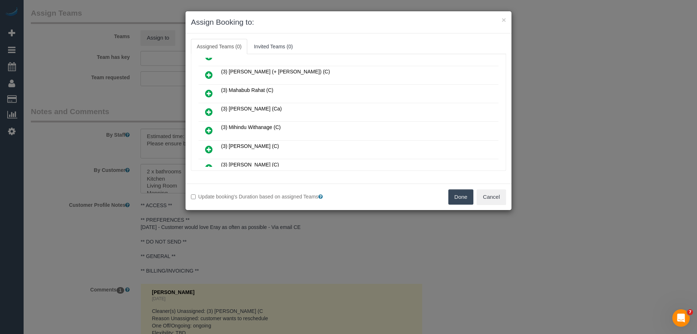
scroll to position [436, 0]
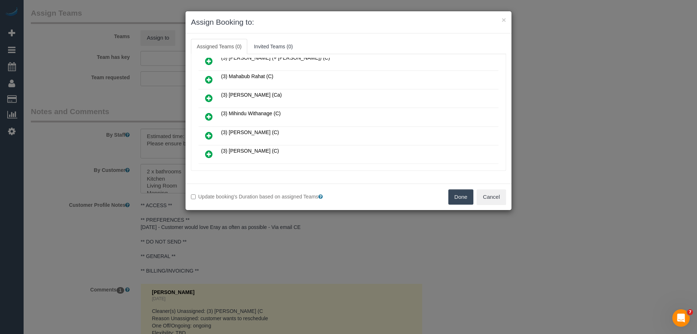
click at [210, 114] on icon at bounding box center [209, 116] width 8 height 9
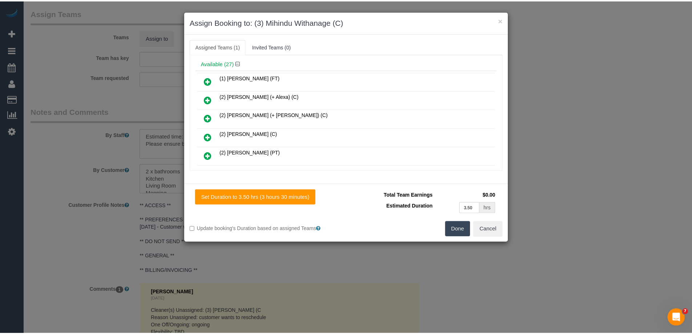
scroll to position [0, 0]
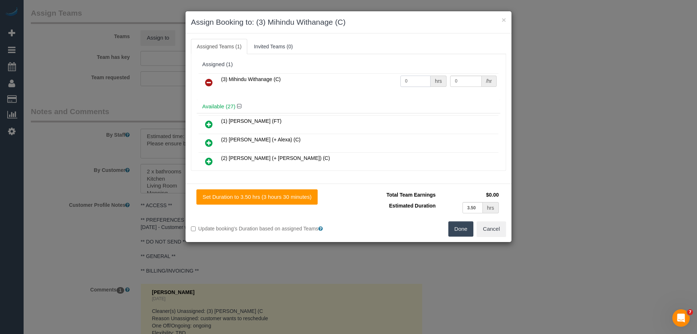
click at [372, 77] on tr "(3) Mihindu Withanage (C) 0 hrs 0 /hr" at bounding box center [349, 82] width 300 height 19
type input "1"
drag, startPoint x: 456, startPoint y: 78, endPoint x: 388, endPoint y: 73, distance: 67.4
click at [388, 73] on table "(3) Mihindu Withanage (C) 1 hrs 0 /hr" at bounding box center [349, 82] width 300 height 19
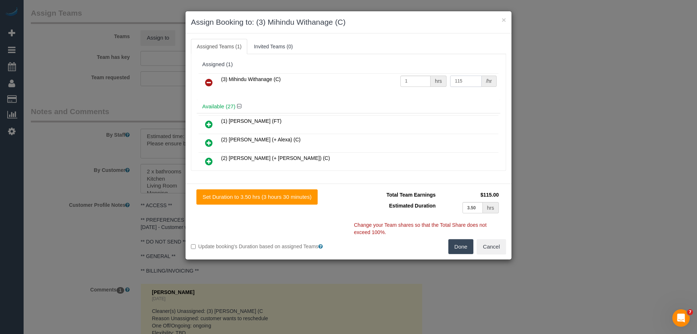
type input "115"
click at [465, 247] on button "Done" at bounding box center [461, 246] width 25 height 15
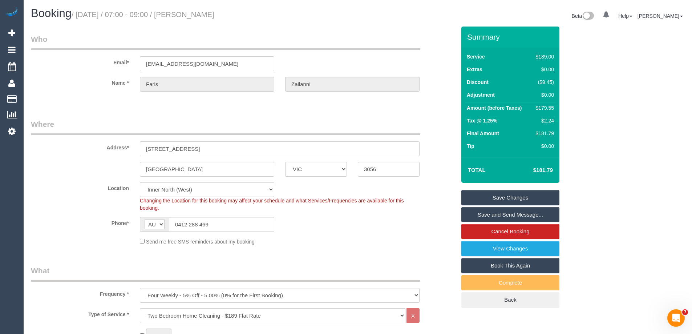
drag, startPoint x: 253, startPoint y: 12, endPoint x: 192, endPoint y: 10, distance: 61.4
click at [192, 10] on h1 "Booking / October 20, 2025 / 07:00 - 09:00 / Faris Zailanni" at bounding box center [191, 13] width 321 height 12
copy small "Faris Zailanni"
click at [501, 217] on link "Save and Send Message..." at bounding box center [510, 214] width 98 height 15
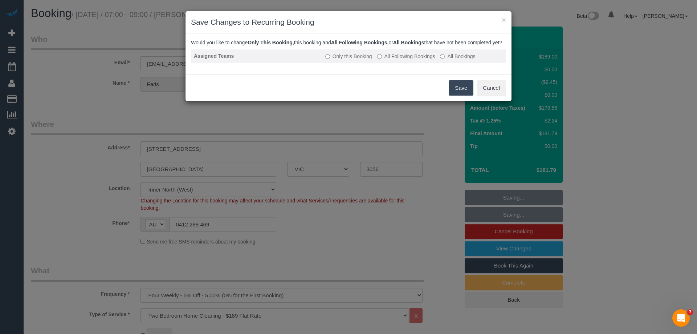
click at [414, 60] on label "All Following Bookings" at bounding box center [406, 56] width 58 height 7
click at [457, 94] on button "Save" at bounding box center [461, 87] width 25 height 15
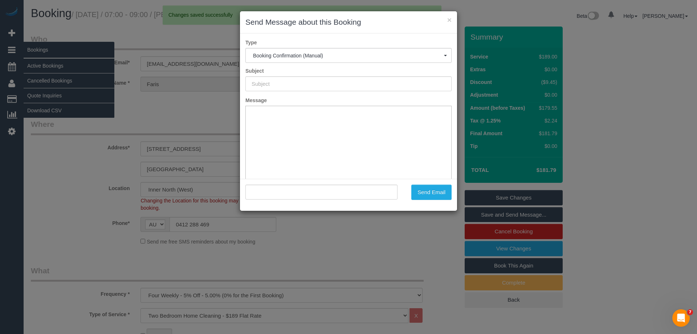
type input "Booking Confirmed"
type input ""Faris Zailanni" <faris.zailanni@gmail.com>"
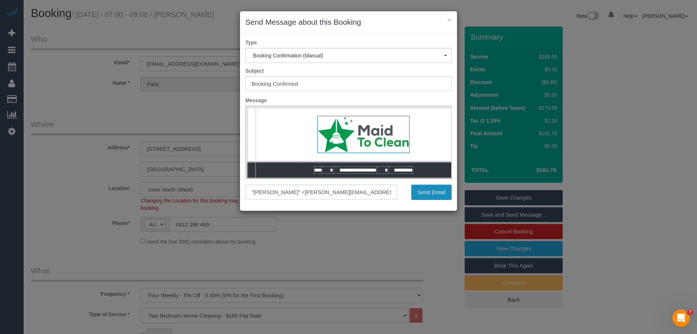
click at [442, 191] on button "Send Email" at bounding box center [432, 192] width 40 height 15
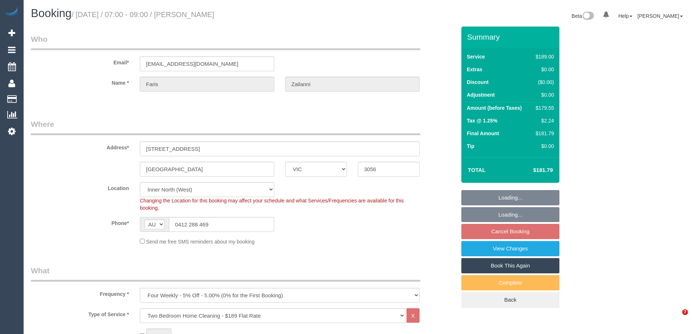
select select "VIC"
select select "number:28"
select select "number:14"
select select "number:19"
select select "number:24"
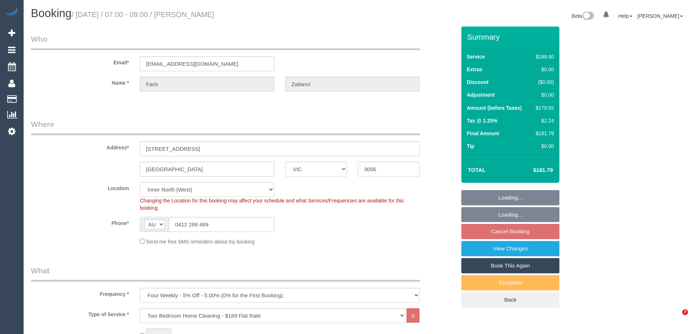
select select "number:34"
select select "number:26"
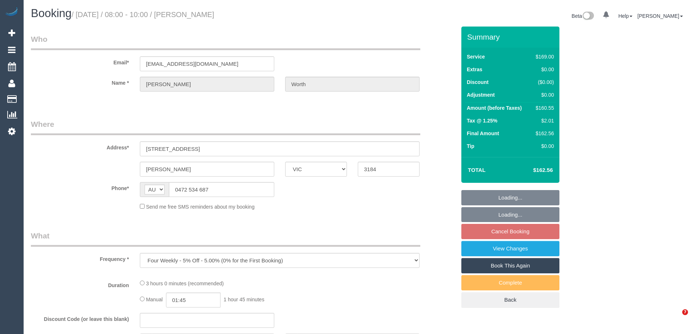
select select "VIC"
select select "object:777"
select select "string:stripe-pm_1LsNiI2GScqysDRV0yrYIzFp"
select select "number:28"
select select "number:15"
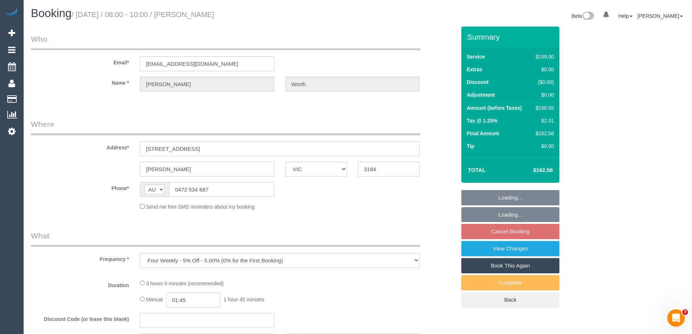
select select "number:19"
select select "number:22"
select select "number:33"
select select "number:13"
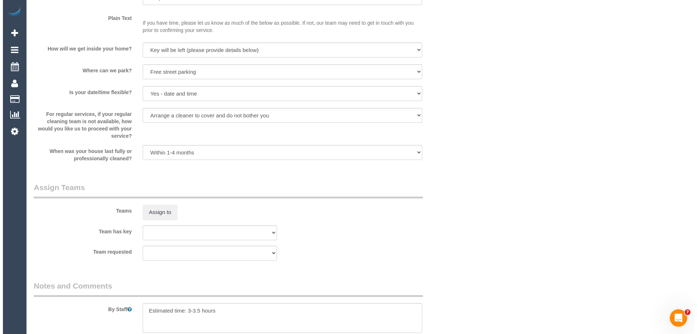
scroll to position [1053, 0]
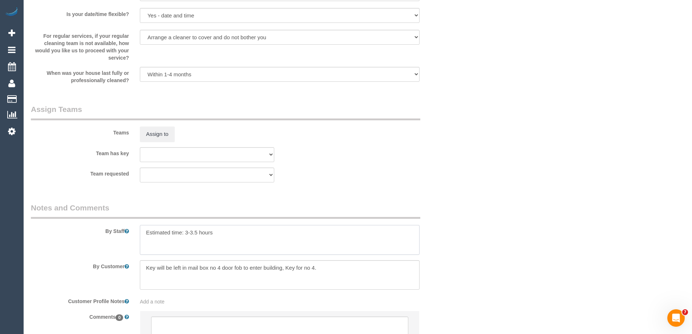
drag, startPoint x: 197, startPoint y: 232, endPoint x: 186, endPoint y: 232, distance: 10.9
click at [186, 232] on textarea at bounding box center [280, 240] width 280 height 30
type textarea "Estimated time: 2.5-3 hours"
click at [142, 130] on button "Assign to" at bounding box center [157, 133] width 35 height 15
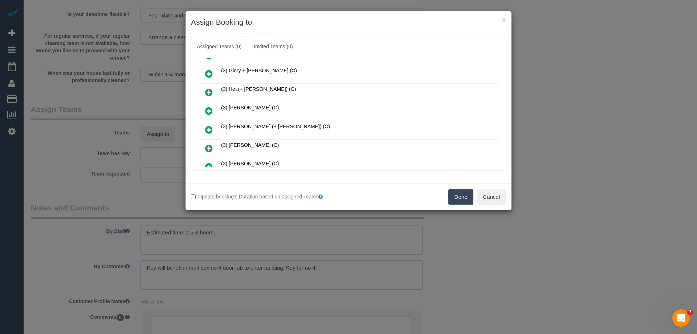
scroll to position [254, 0]
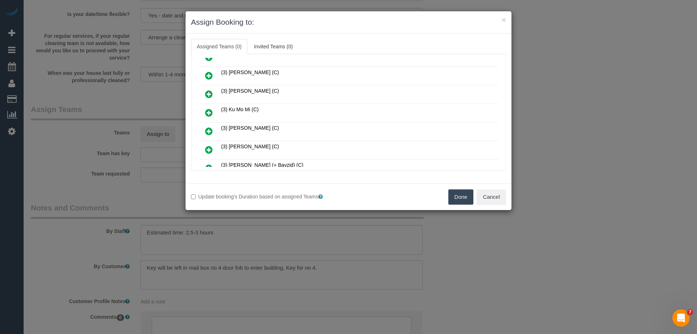
click at [213, 147] on link at bounding box center [209, 150] width 17 height 15
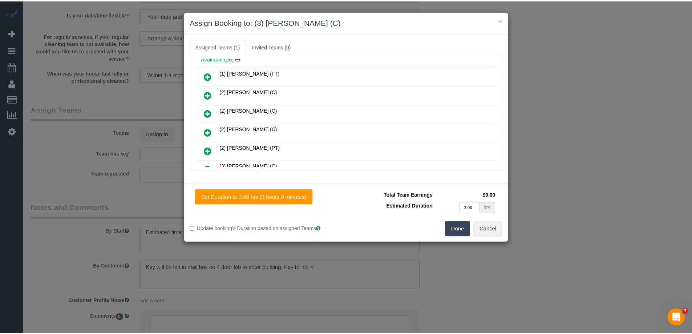
scroll to position [0, 0]
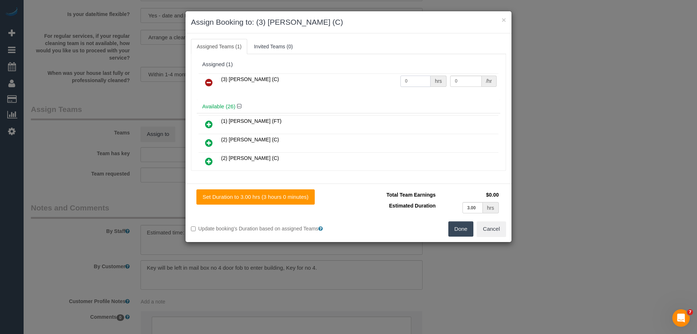
drag, startPoint x: 422, startPoint y: 81, endPoint x: 387, endPoint y: 81, distance: 35.2
click at [387, 81] on tr "(3) Nethaki Fernando (C) 0 hrs 0 /hr" at bounding box center [349, 82] width 300 height 19
type input "1"
drag, startPoint x: 459, startPoint y: 80, endPoint x: 417, endPoint y: 80, distance: 42.1
click at [417, 80] on tr "(3) Nethaki Fernando (C) 1 hrs 0 /hr" at bounding box center [349, 82] width 300 height 19
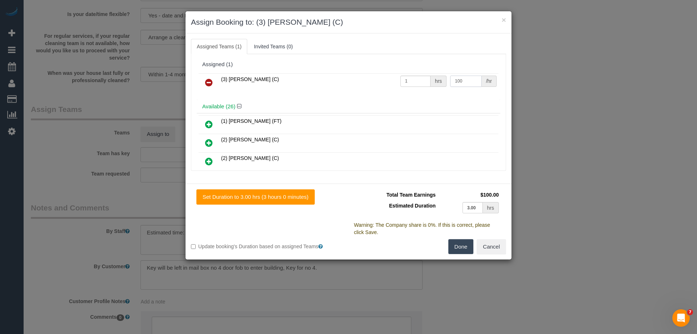
type input "100"
click at [459, 241] on button "Done" at bounding box center [461, 246] width 25 height 15
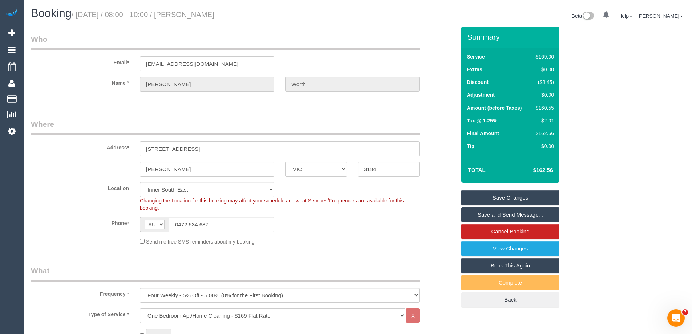
drag, startPoint x: 242, startPoint y: 13, endPoint x: 193, endPoint y: 10, distance: 49.5
click at [193, 10] on h1 "Booking / October 20, 2025 / 08:00 - 10:00 / Michelle Worth" at bounding box center [191, 13] width 321 height 12
copy small "Michelle Worth"
click at [477, 201] on link "Save Changes" at bounding box center [510, 197] width 98 height 15
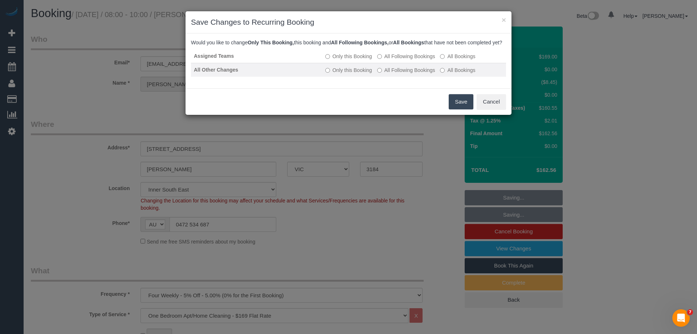
click at [395, 74] on label "All Following Bookings" at bounding box center [406, 69] width 58 height 7
click at [462, 109] on button "Save" at bounding box center [461, 101] width 25 height 15
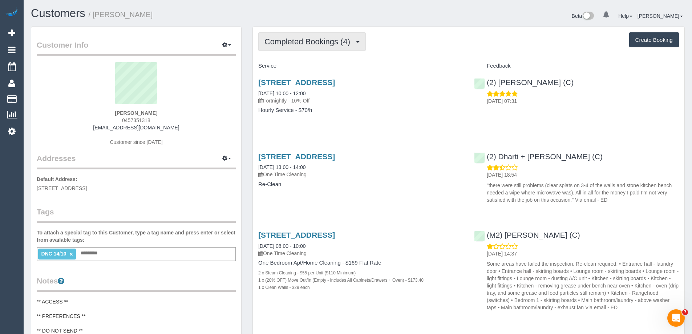
click at [304, 46] on button "Completed Bookings (4)" at bounding box center [312, 41] width 108 height 19
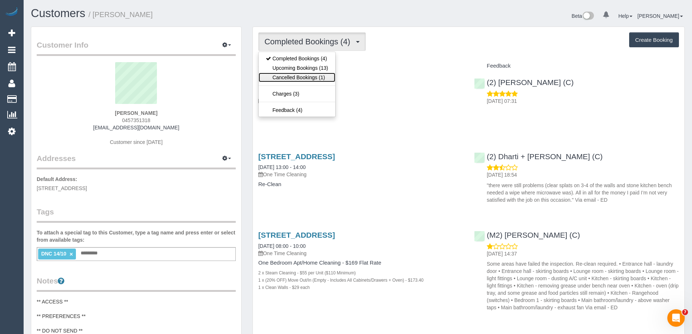
click at [304, 77] on link "Cancelled Bookings (1)" at bounding box center [297, 77] width 77 height 9
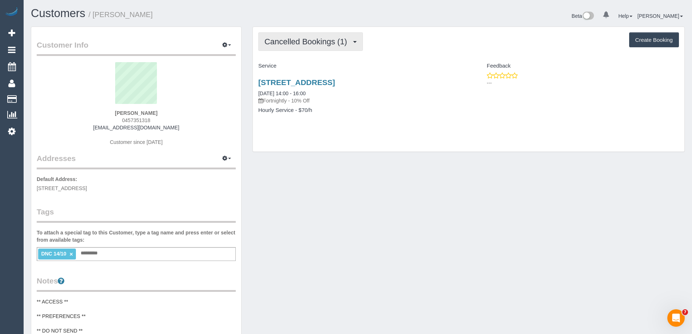
click at [299, 43] on span "Cancelled Bookings (1)" at bounding box center [307, 41] width 86 height 9
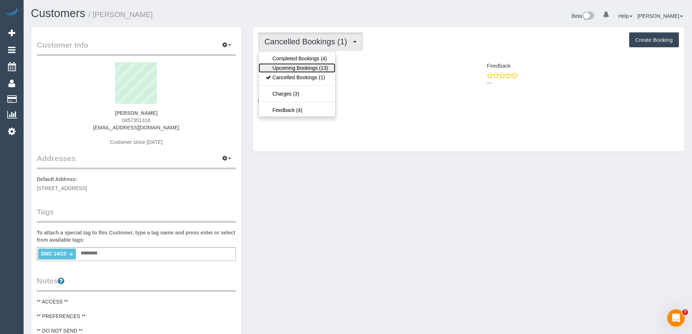
click at [296, 66] on link "Upcoming Bookings (13)" at bounding box center [297, 67] width 77 height 9
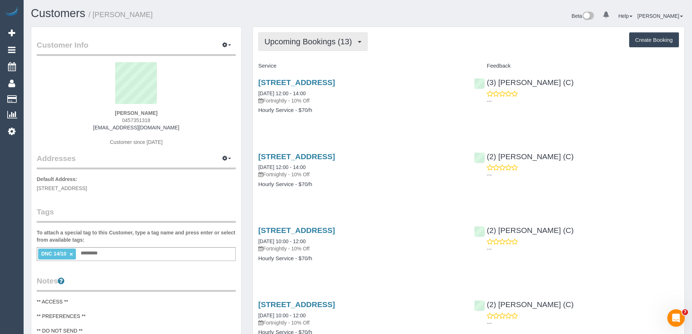
click at [292, 41] on span "Upcoming Bookings (13)" at bounding box center [309, 41] width 91 height 9
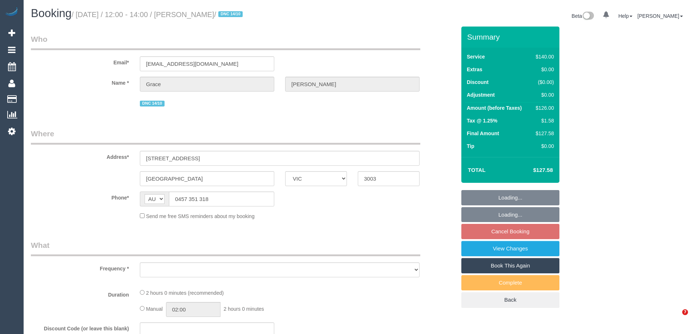
select select "VIC"
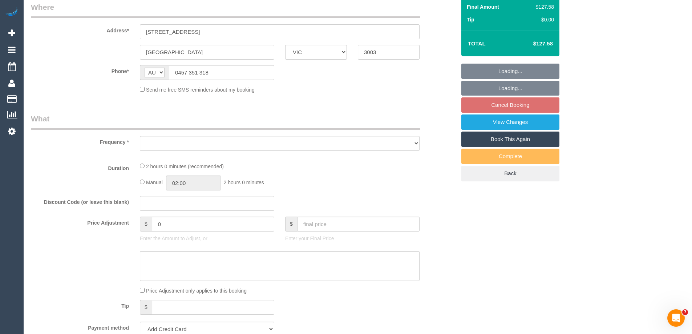
scroll to position [145, 0]
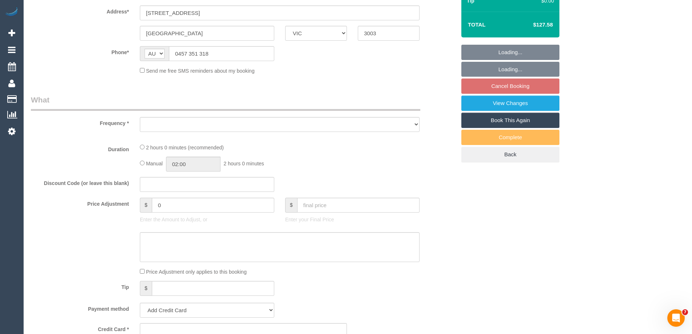
select select "string:stripe-pm_1RFobV2GScqysDRVt91yWtFg"
select select "number:28"
select select "number:14"
select select "number:19"
select select "number:25"
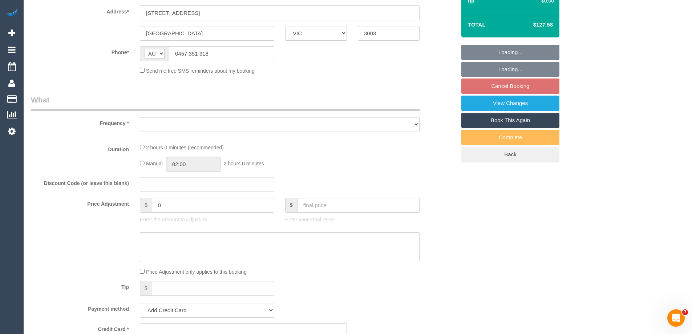
select select "number:33"
select select "number:12"
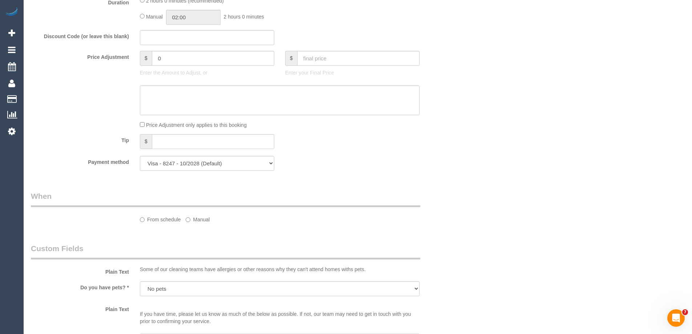
select select "object:866"
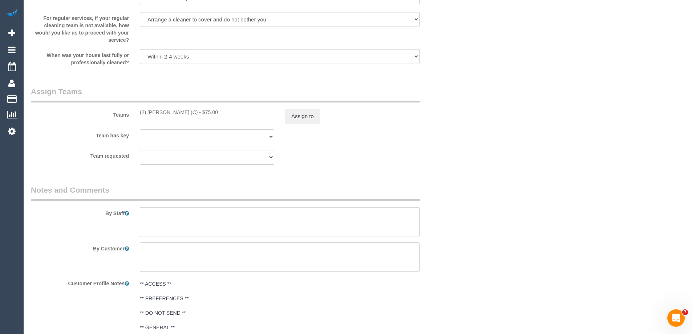
select select "spot4"
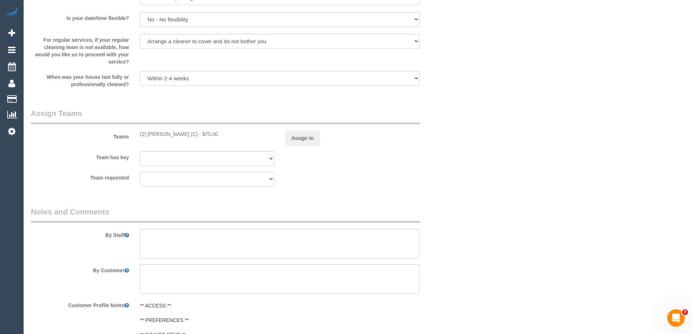
scroll to position [1050, 0]
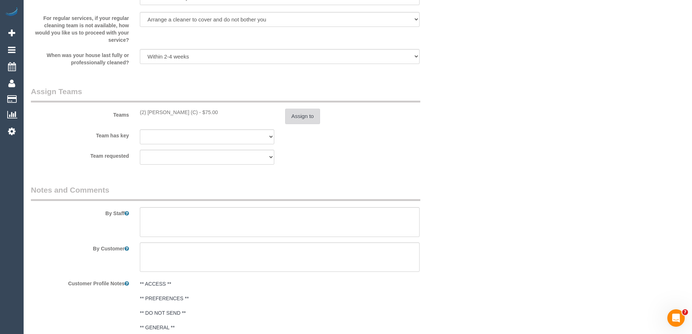
click at [300, 113] on button "Assign to" at bounding box center [302, 116] width 35 height 15
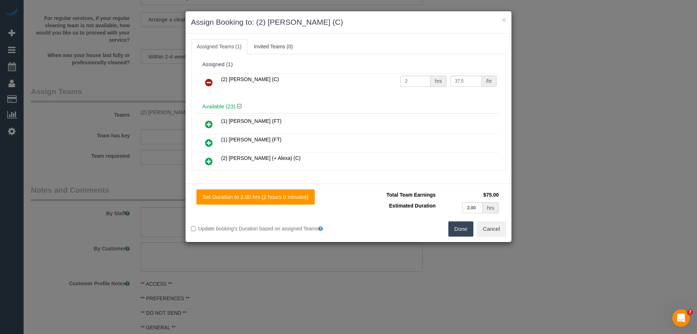
click at [209, 81] on icon at bounding box center [209, 82] width 8 height 9
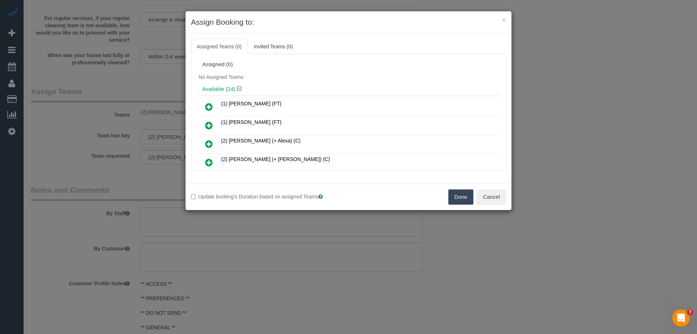
click at [441, 194] on div "Done Cancel" at bounding box center [430, 196] width 163 height 15
click at [454, 195] on button "Done" at bounding box center [461, 196] width 25 height 15
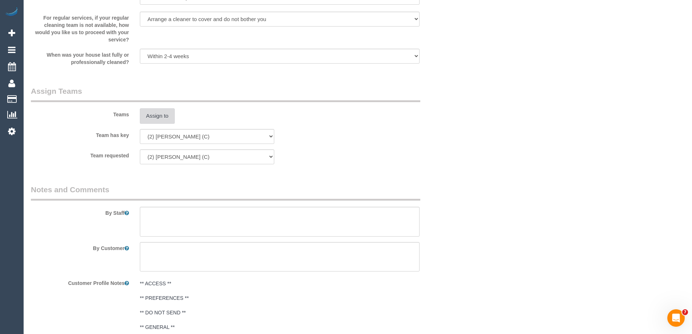
scroll to position [1158, 0]
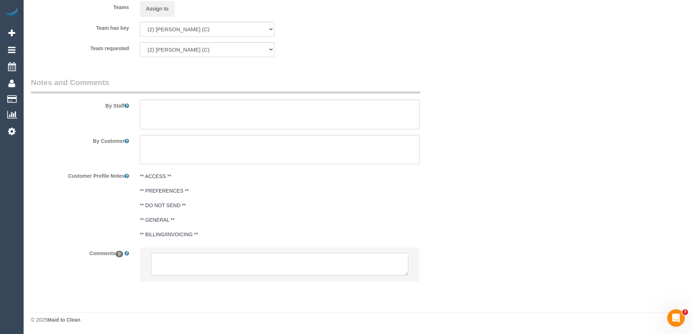
click at [172, 269] on textarea at bounding box center [279, 264] width 257 height 23
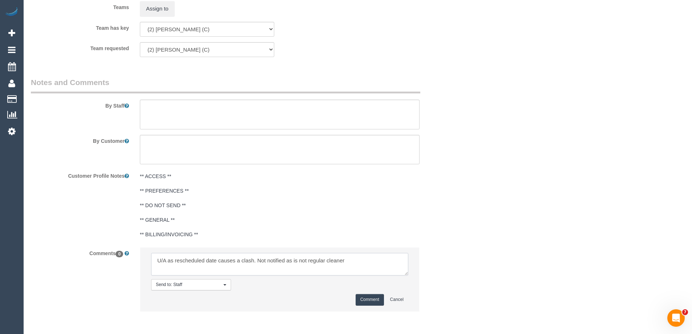
type textarea "U/A as rescheduled date causes a clash. Not notified as is not regular cleaner"
click at [373, 297] on button "Comment" at bounding box center [370, 299] width 28 height 11
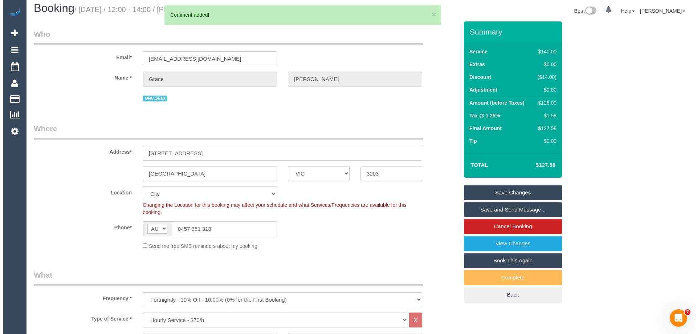
scroll to position [0, 0]
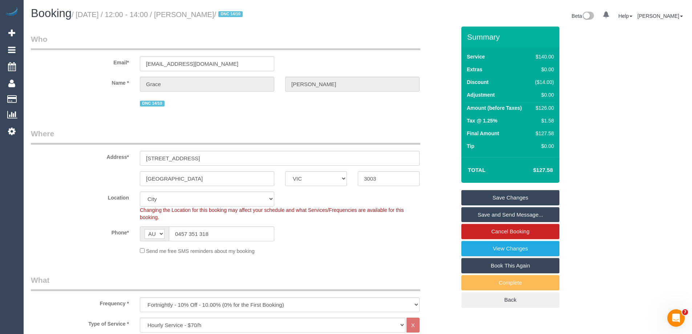
click at [483, 195] on link "Save Changes" at bounding box center [510, 197] width 98 height 15
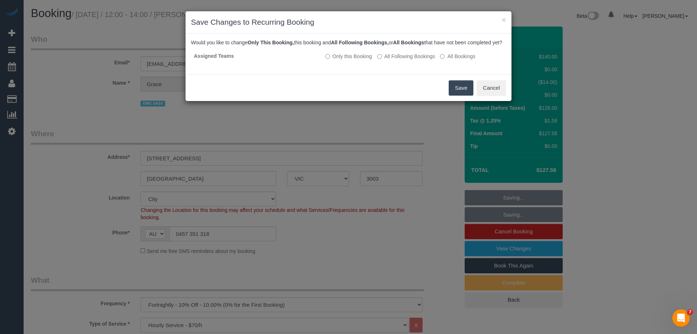
click at [457, 92] on button "Save" at bounding box center [461, 87] width 25 height 15
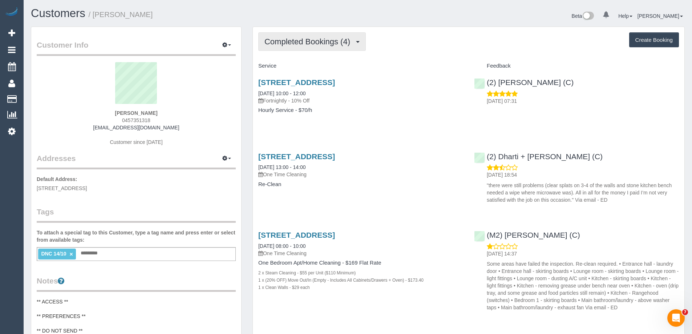
click at [312, 39] on span "Completed Bookings (4)" at bounding box center [308, 41] width 89 height 9
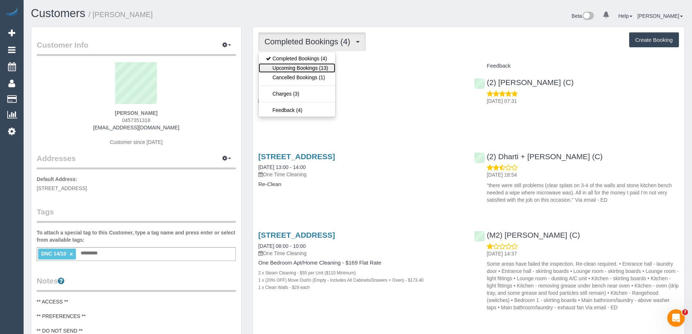
click at [310, 68] on link "Upcoming Bookings (13)" at bounding box center [297, 67] width 77 height 9
